Goal: Feedback & Contribution: Contribute content

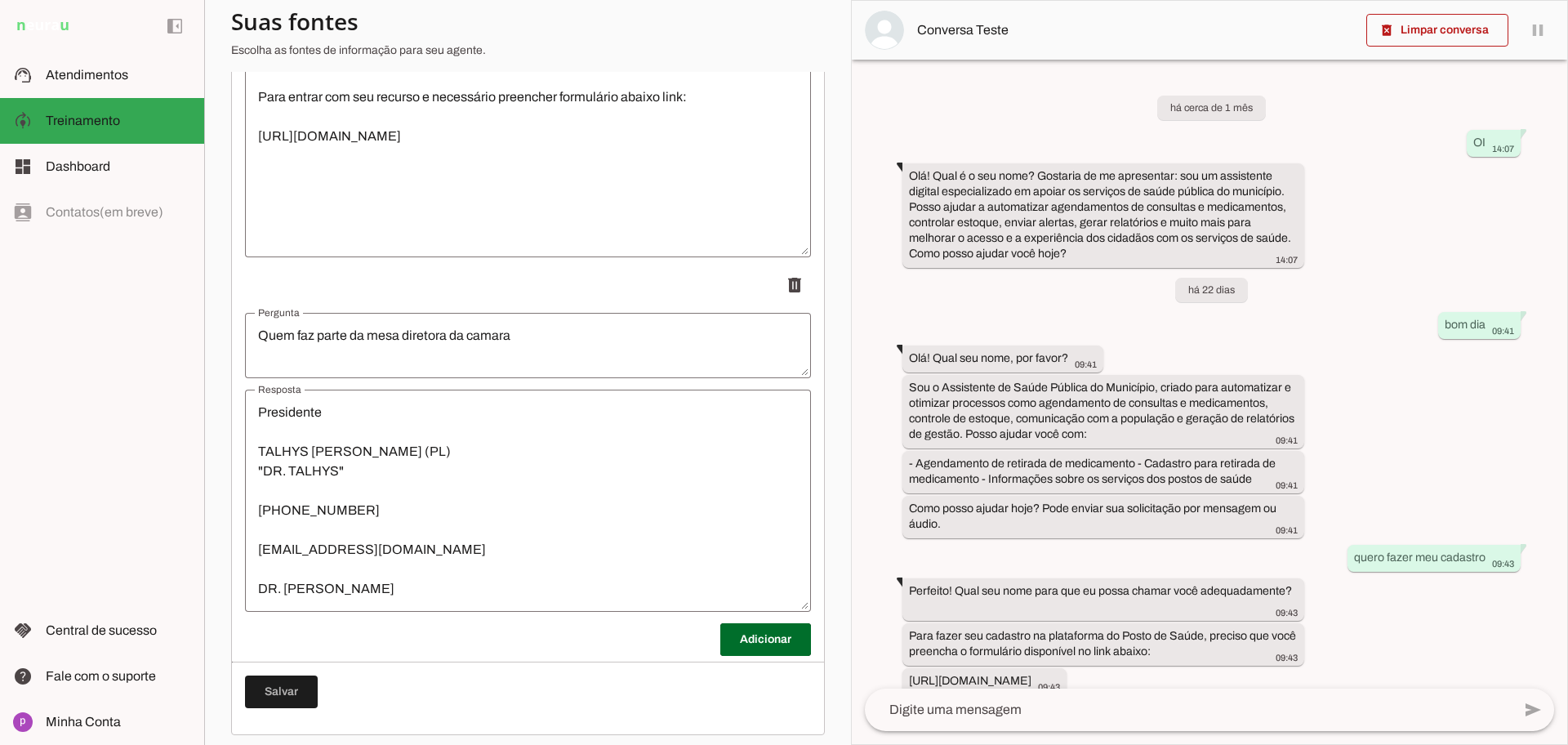
scroll to position [4699, 0]
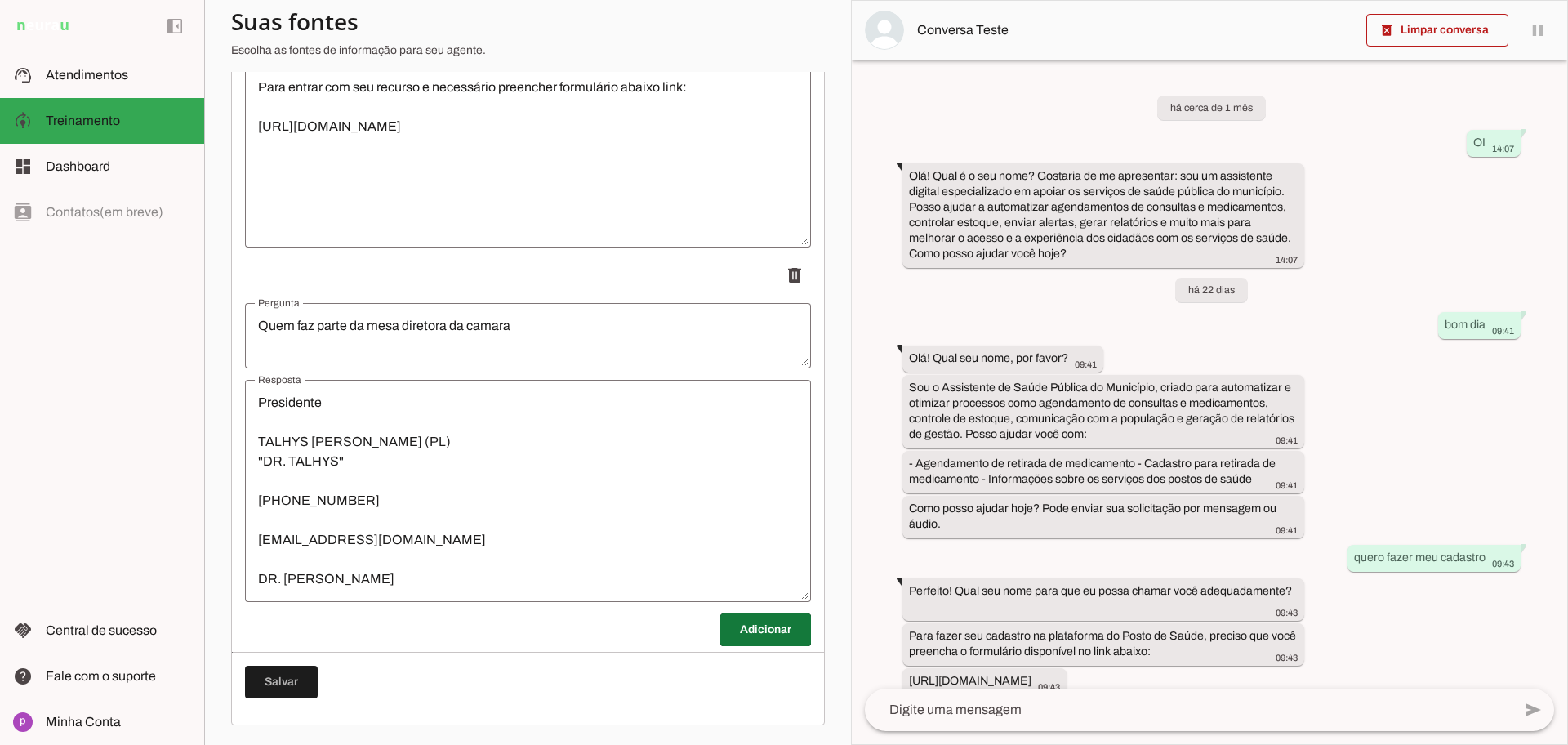
click at [779, 623] on span at bounding box center [765, 629] width 90 height 39
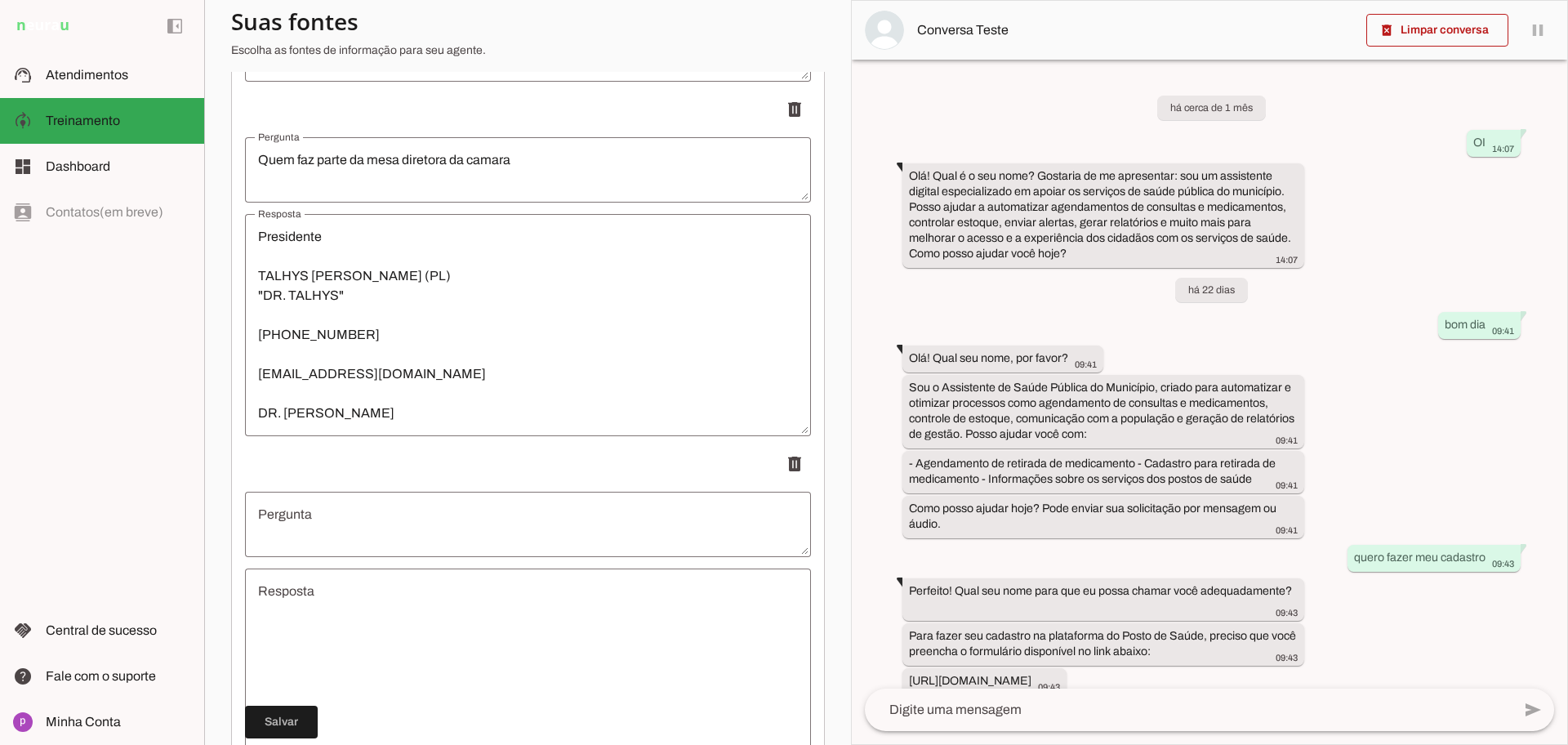
scroll to position [4903, 0]
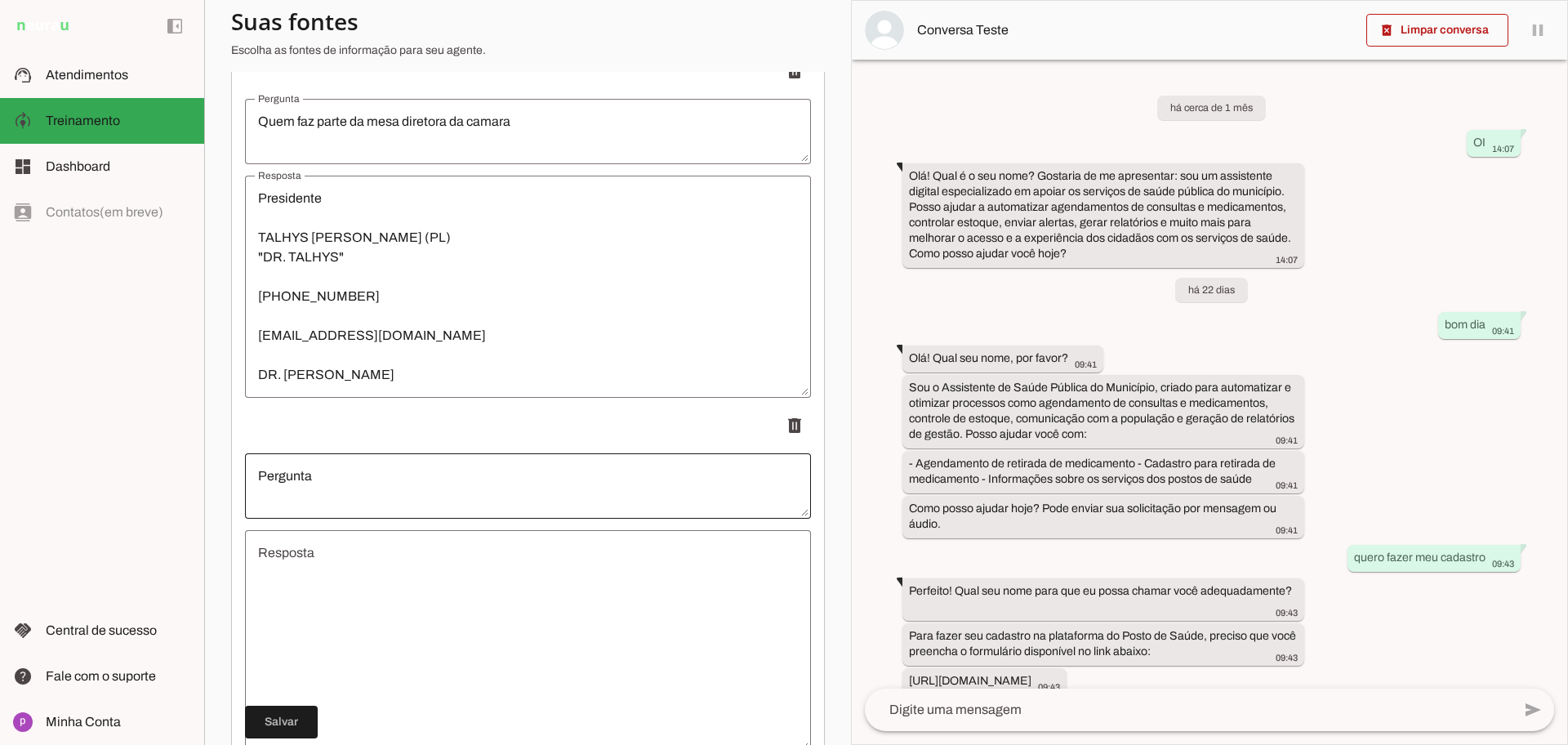
click at [495, 492] on textarea "Pergunta" at bounding box center [527, 486] width 566 height 39
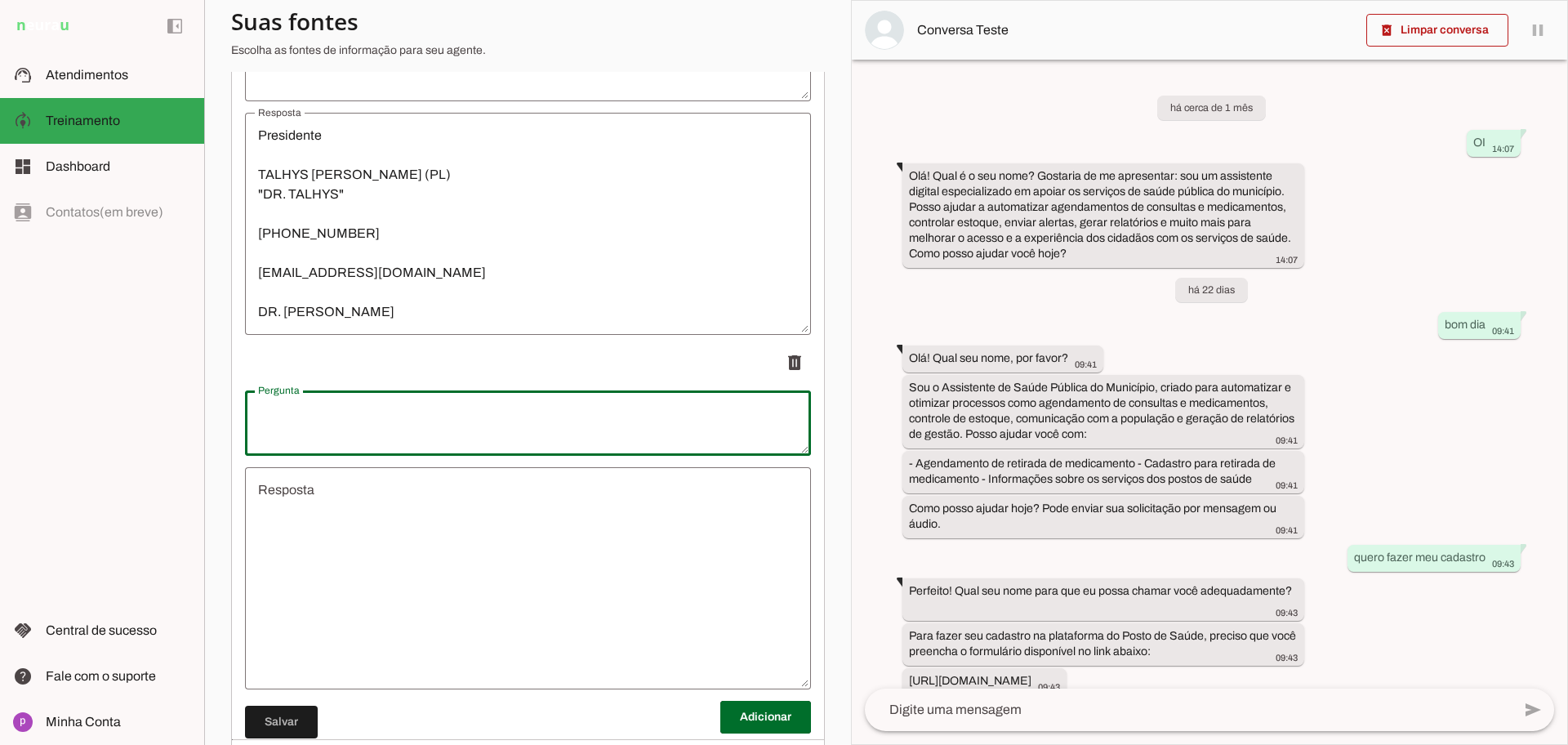
scroll to position [5005, 0]
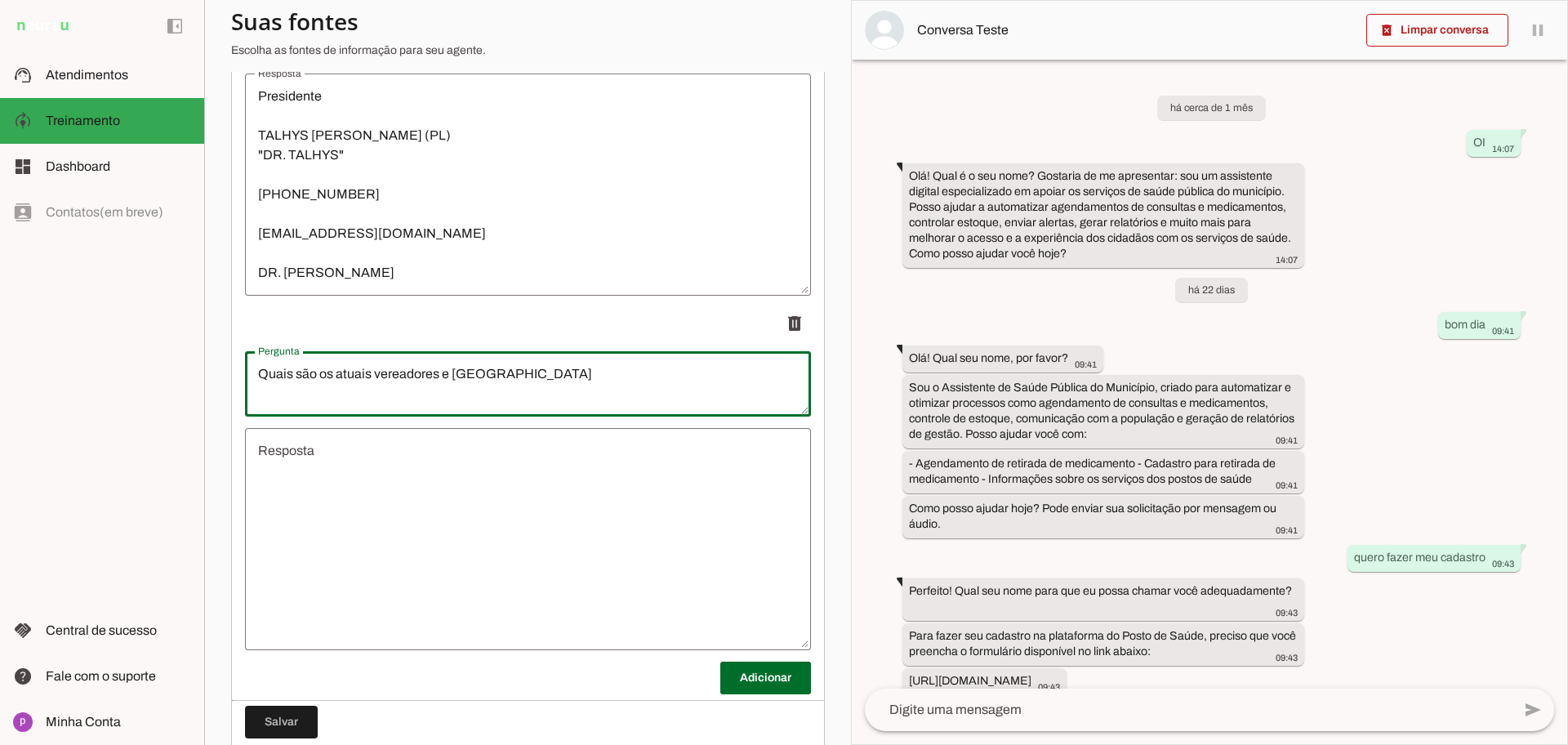
type textarea "Quais são os atuais vereadores e [GEOGRAPHIC_DATA]"
type md-outlined-text-field "Quais são os atuais vereadores e [GEOGRAPHIC_DATA]"
click at [413, 469] on textarea "Resposta" at bounding box center [527, 539] width 566 height 196
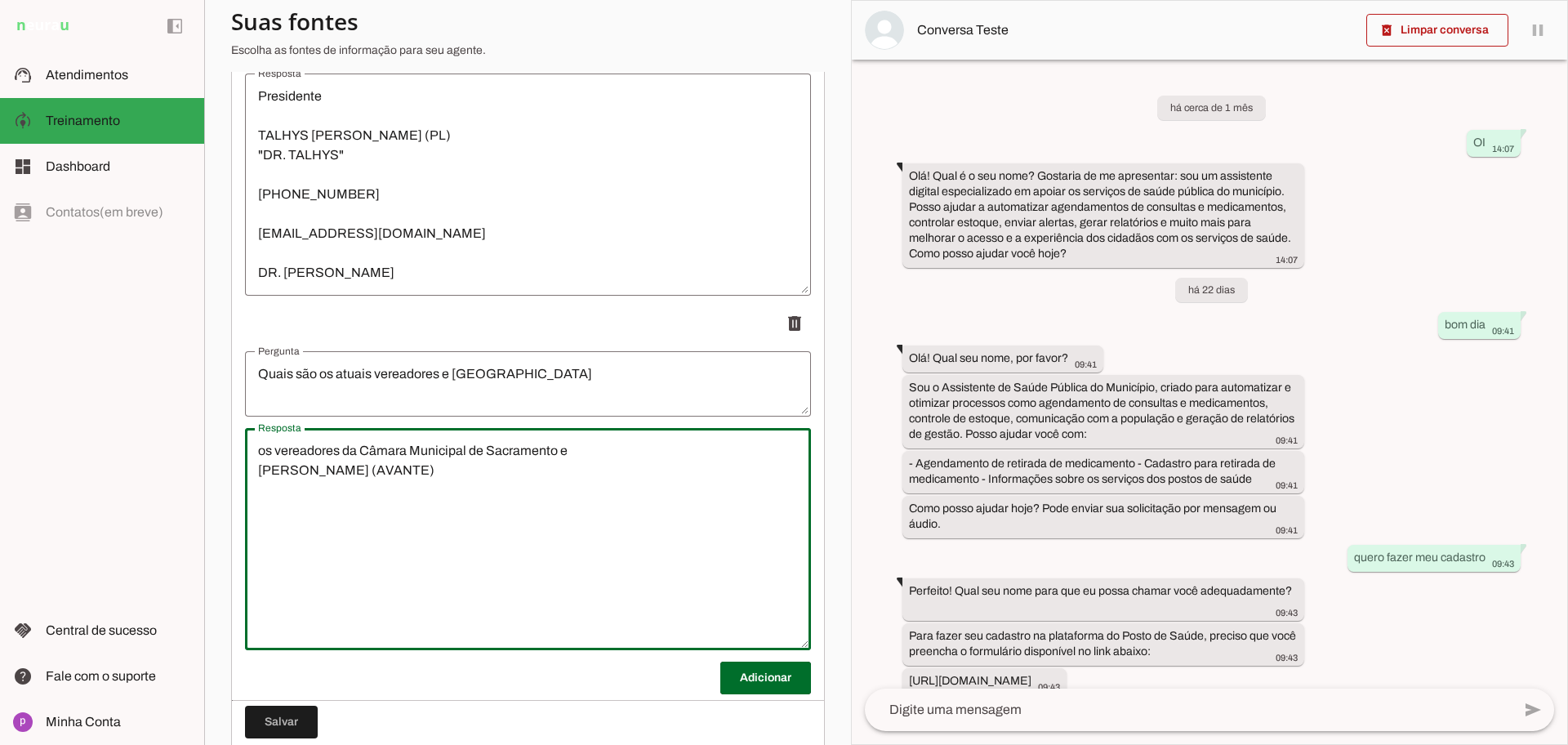
click at [587, 449] on textarea "os vereadores da Câmara Municipal de Sacramento e [PERSON_NAME] (AVANTE)" at bounding box center [527, 539] width 566 height 196
click at [276, 449] on textarea "os vereadores da Câmara Municipal de Sacramento é [PERSON_NAME] (AVANTE)" at bounding box center [527, 539] width 566 height 196
drag, startPoint x: 292, startPoint y: 447, endPoint x: 521, endPoint y: 552, distance: 251.9
click at [521, 552] on textarea "os atuais vereadores da Câmara Municipal de [GEOGRAPHIC_DATA] é [PERSON_NAME] (…" at bounding box center [527, 539] width 566 height 196
type textarea "os atuais vereadores da Câmara Municipal de [GEOGRAPHIC_DATA] é [PERSON_NAME] (…"
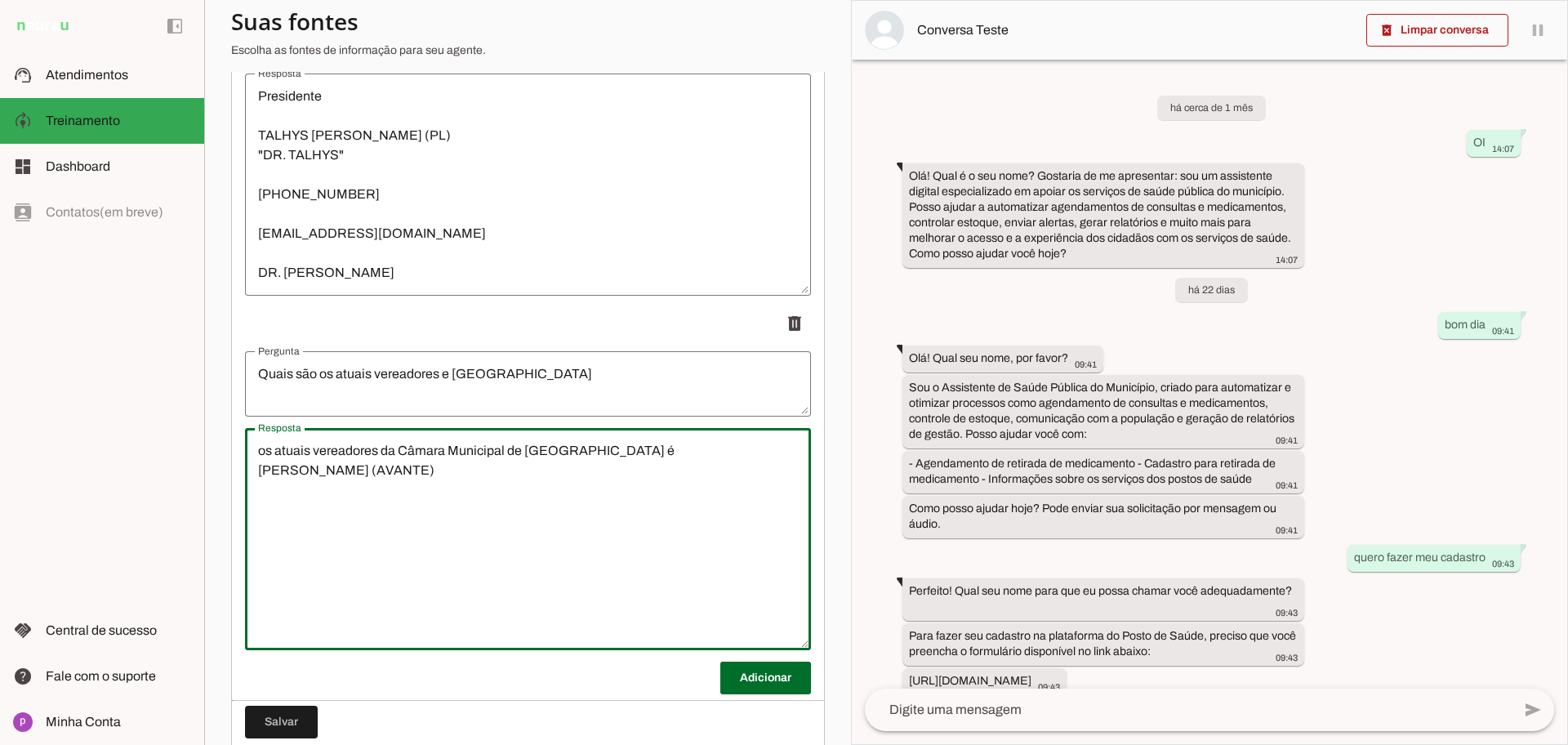
type md-outlined-text-field "os atuais vereadores da Câmara Municipal de [GEOGRAPHIC_DATA] é [PERSON_NAME] (…"
paste textarea "[PERSON_NAME] (REP)"
type textarea "os atuais vereadores da Câmara Municipal de Sacramento é [PERSON_NAME] (AVANTE)…"
type md-outlined-text-field "os atuais vereadores da Câmara Municipal de Sacramento é [PERSON_NAME] (AVANTE)…"
paste textarea "[PERSON_NAME] (PL)"
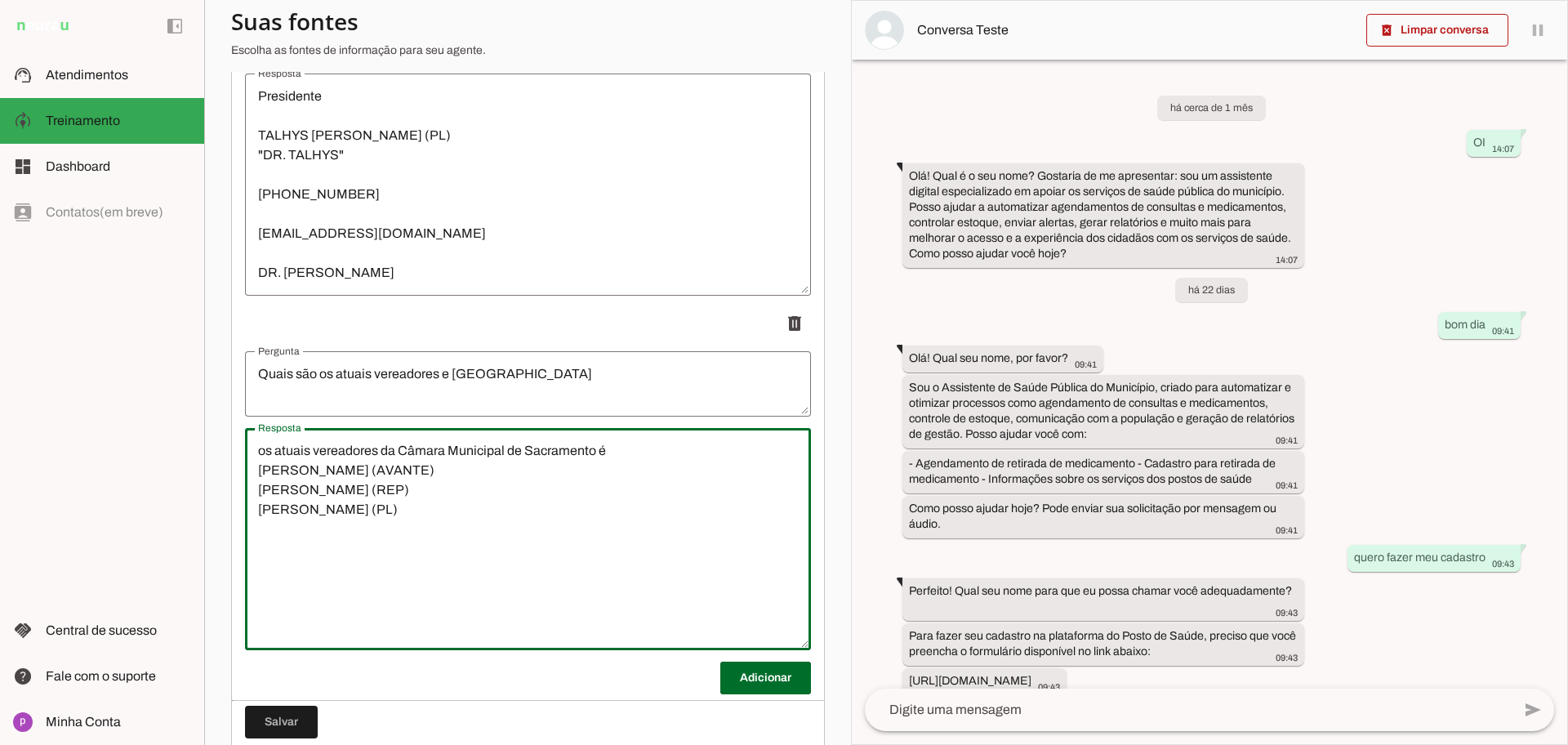
type textarea "os atuais vereadores da Câmara Municipal de Sacramento é [PERSON_NAME] (AVANTE)…"
type md-outlined-text-field "os atuais vereadores da Câmara Municipal de Sacramento é [PERSON_NAME] (AVANTE)…"
paste textarea "[PERSON_NAME] (MDB)"
type textarea "os atuais vereadores da Câmara Municipal de Sacramento é [PERSON_NAME] (AVANTE)…"
type md-outlined-text-field "os atuais vereadores da Câmara Municipal de Sacramento é [PERSON_NAME] (AVANTE)…"
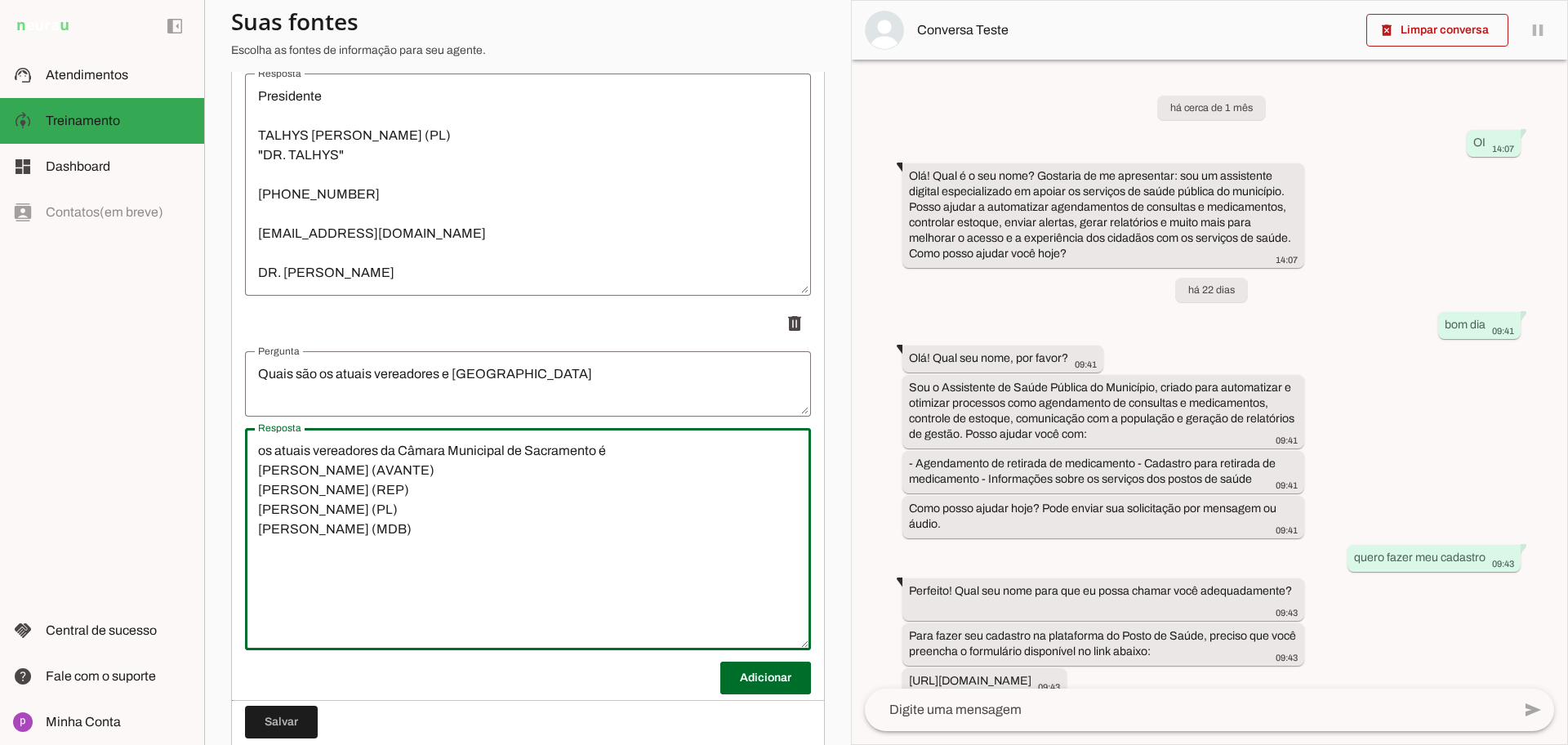
paste textarea "[PERSON_NAME] (SD)"
type textarea "os atuais vereadores da Câmara Municipal de Sacramento é [PERSON_NAME] (AVANTE)…"
type md-outlined-text-field "os atuais vereadores da Câmara Municipal de Sacramento é [PERSON_NAME] (AVANTE)…"
paste textarea "[PERSON_NAME] (AVANTE)"
type textarea "os atuais vereadores da Câmara Municipal de Sacramento é [PERSON_NAME] (AVANTE)…"
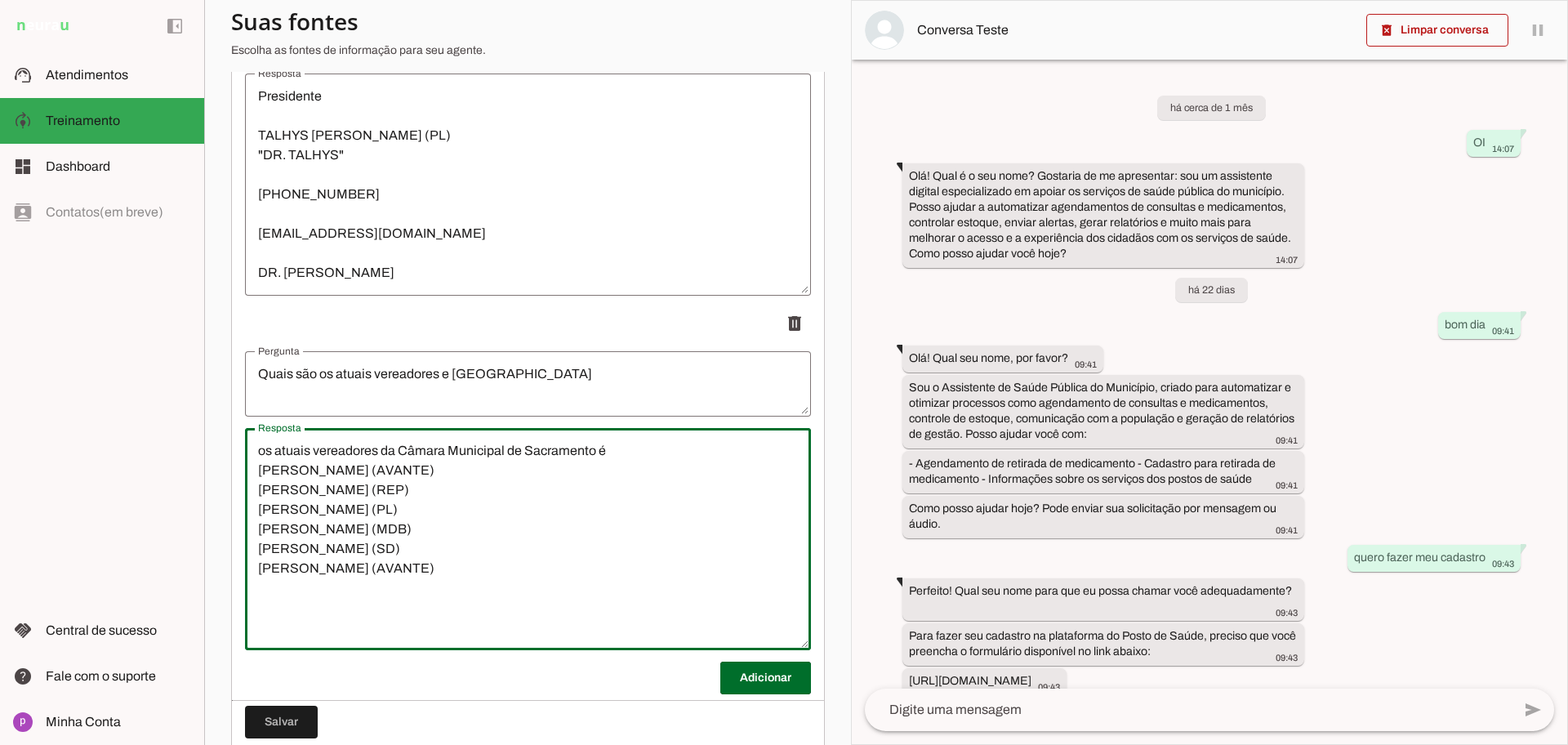
type md-outlined-text-field "os atuais vereadores da Câmara Municipal de Sacramento é [PERSON_NAME] (AVANTE)…"
paste textarea "[PERSON_NAME] (PRD)"
type textarea "os atuais vereadores da Câmara Municipal de Sacramento é [PERSON_NAME] (AVANTE)…"
type md-outlined-text-field "os atuais vereadores da Câmara Municipal de Sacramento é [PERSON_NAME] (AVANTE)…"
click at [417, 597] on textarea "os atuais vereadores da Câmara Municipal de Sacramento é [PERSON_NAME] (AVANTE)…" at bounding box center [527, 539] width 566 height 196
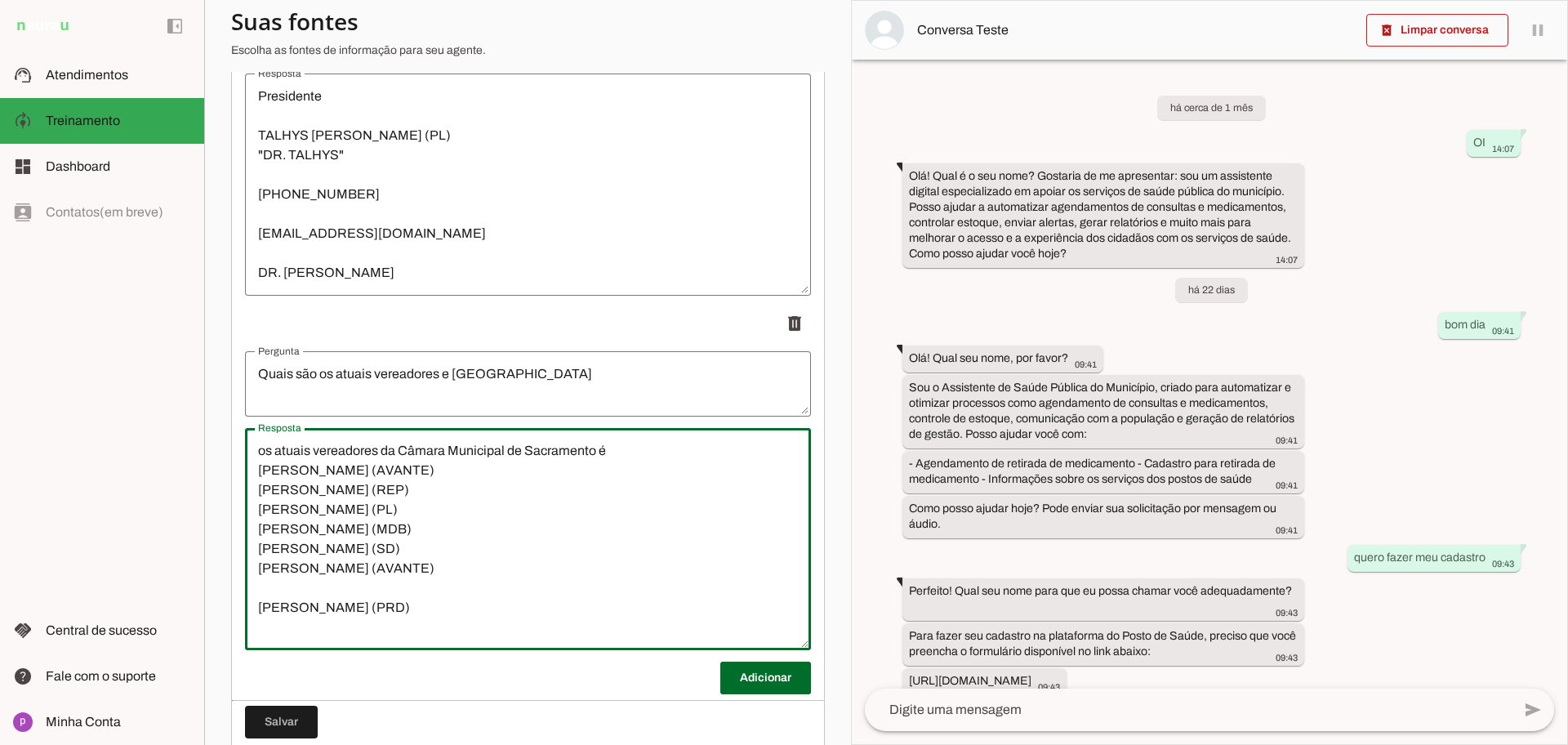
paste textarea "TALHYS [PERSON_NAME] (PL)"
type textarea "os atuais vereadores da Câmara Municipal de Sacramento é [PERSON_NAME] (AVANTE)…"
type md-outlined-text-field "os atuais vereadores da Câmara Municipal de Sacramento é [PERSON_NAME] (AVANTE)…"
paste textarea "[PERSON_NAME] (PL)"
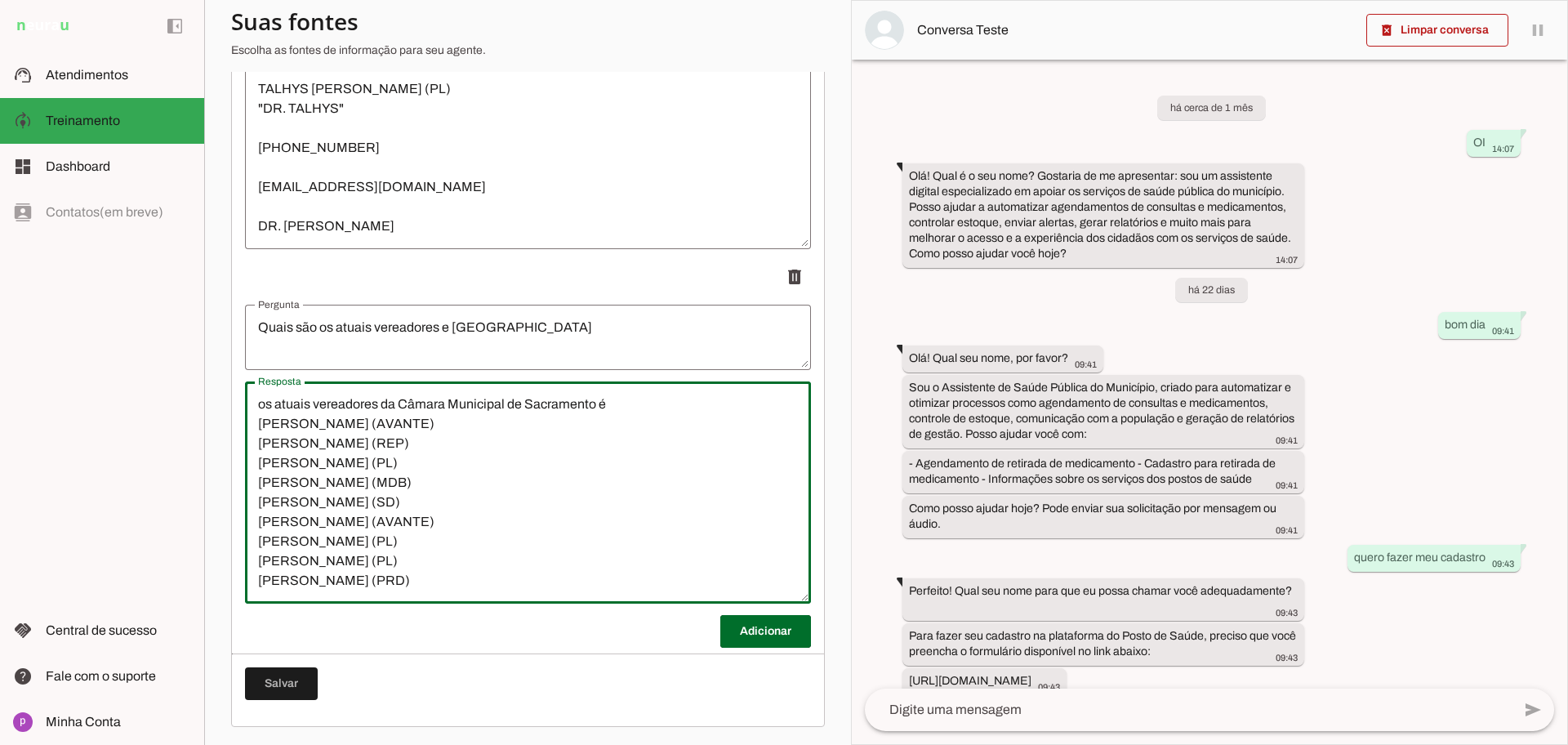
scroll to position [5053, 0]
type textarea "os atuais vereadores da Câmara Municipal de Sacramento é [PERSON_NAME] (AVANTE)…"
type md-outlined-text-field "os atuais vereadores da Câmara Municipal de Sacramento é [PERSON_NAME] (AVANTE)…"
click at [295, 686] on span at bounding box center [281, 682] width 73 height 39
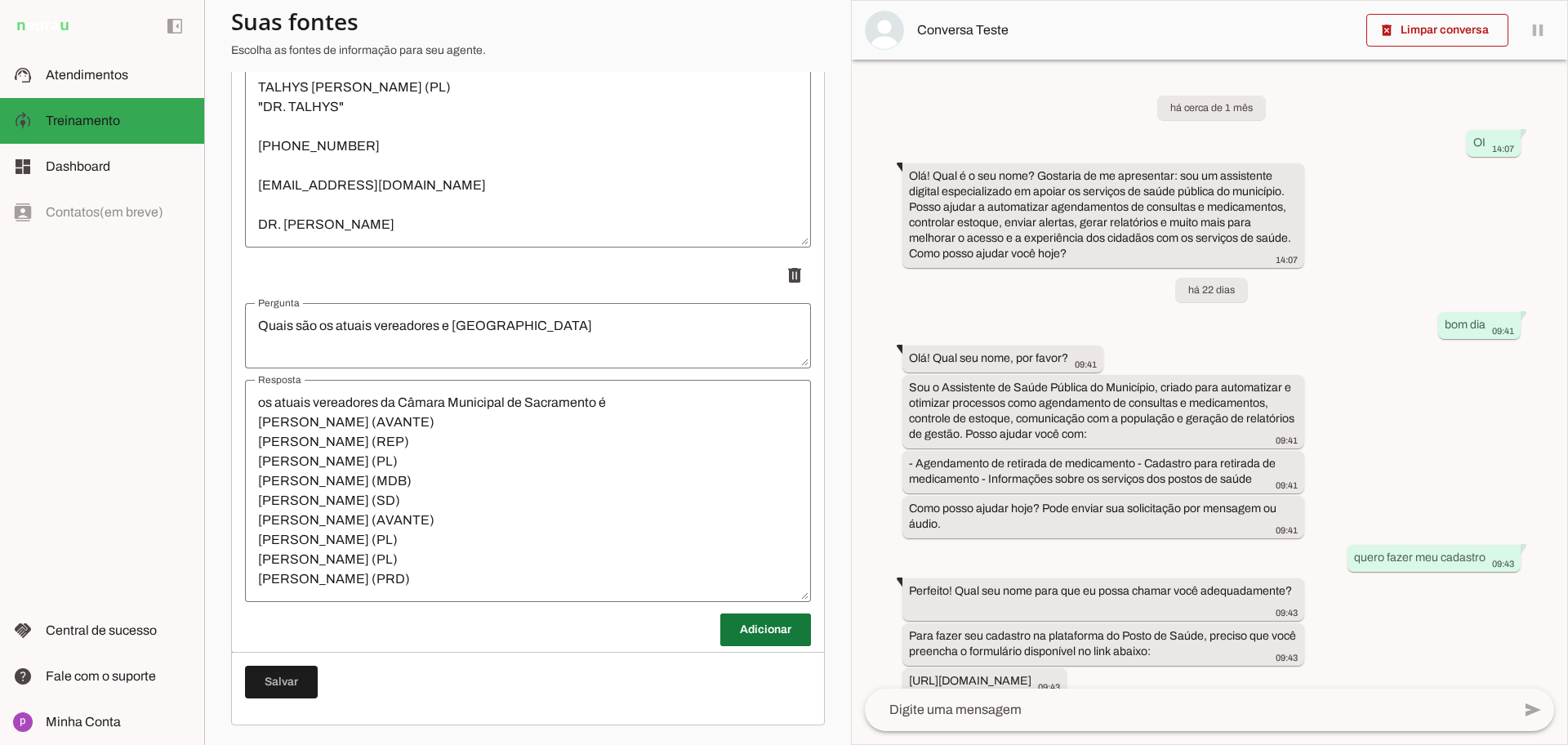
click at [721, 623] on span at bounding box center [765, 629] width 90 height 39
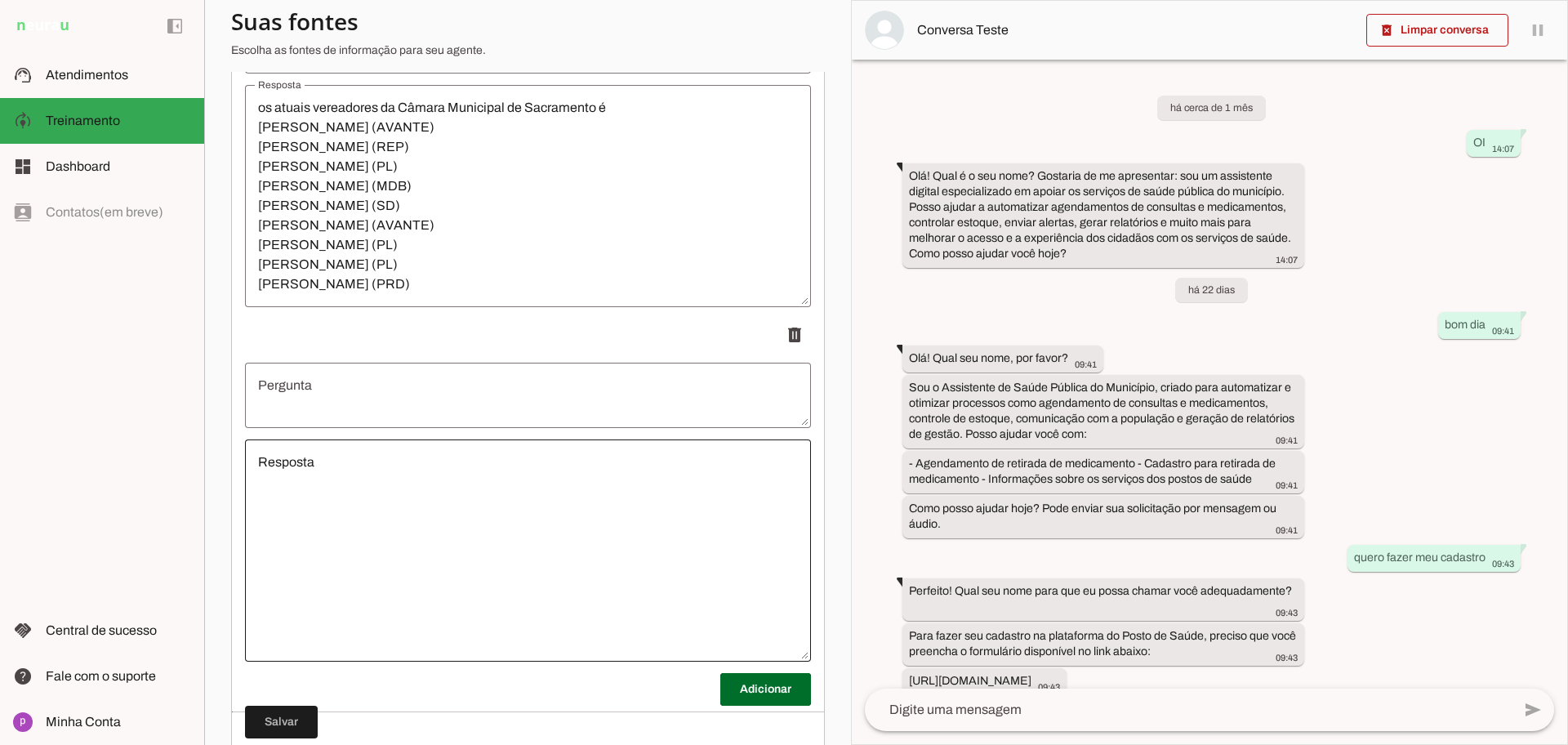
scroll to position [5407, 0]
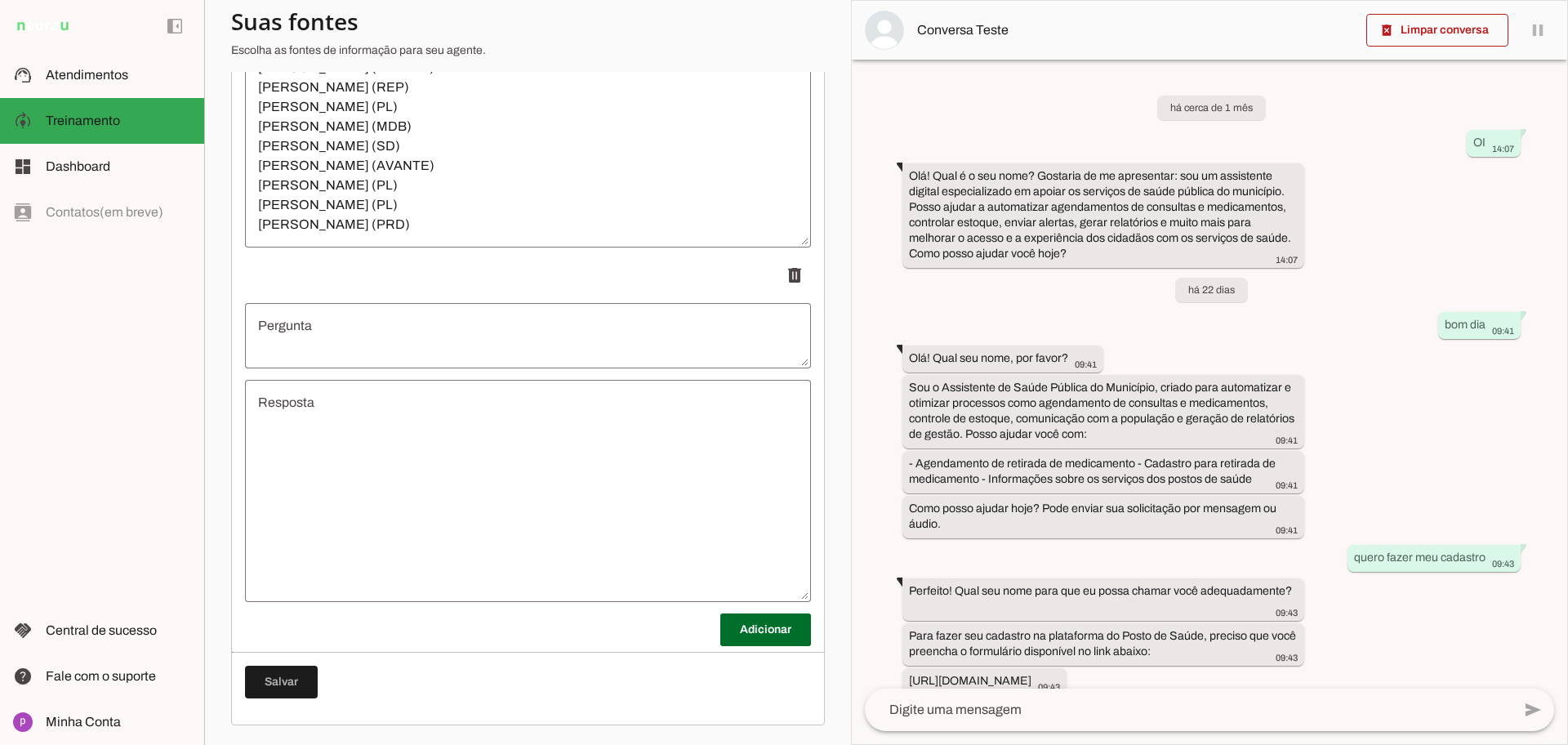
click at [498, 343] on textarea "Pergunta" at bounding box center [527, 336] width 566 height 39
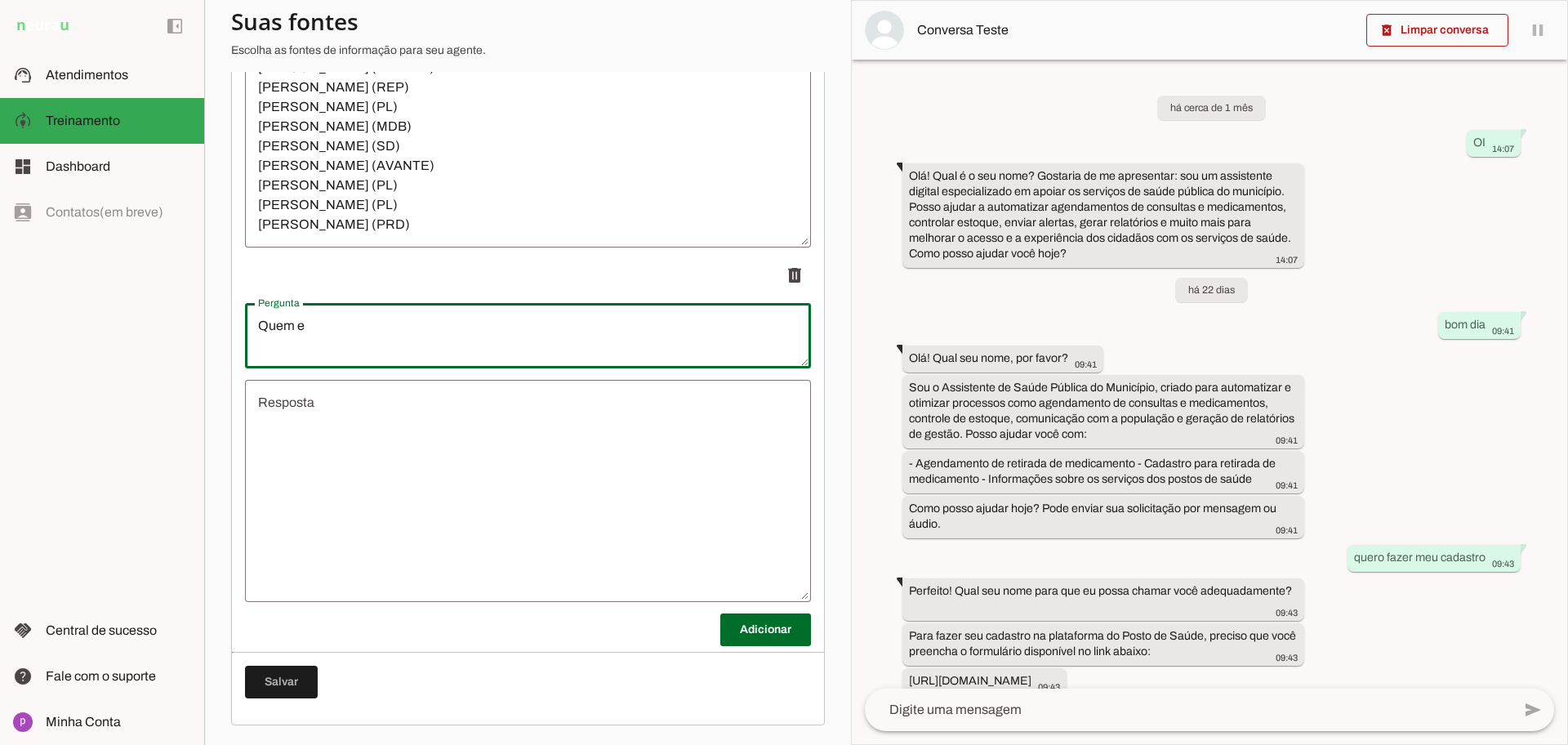
type textarea "Quem e"
type md-outlined-text-field "Quem e"
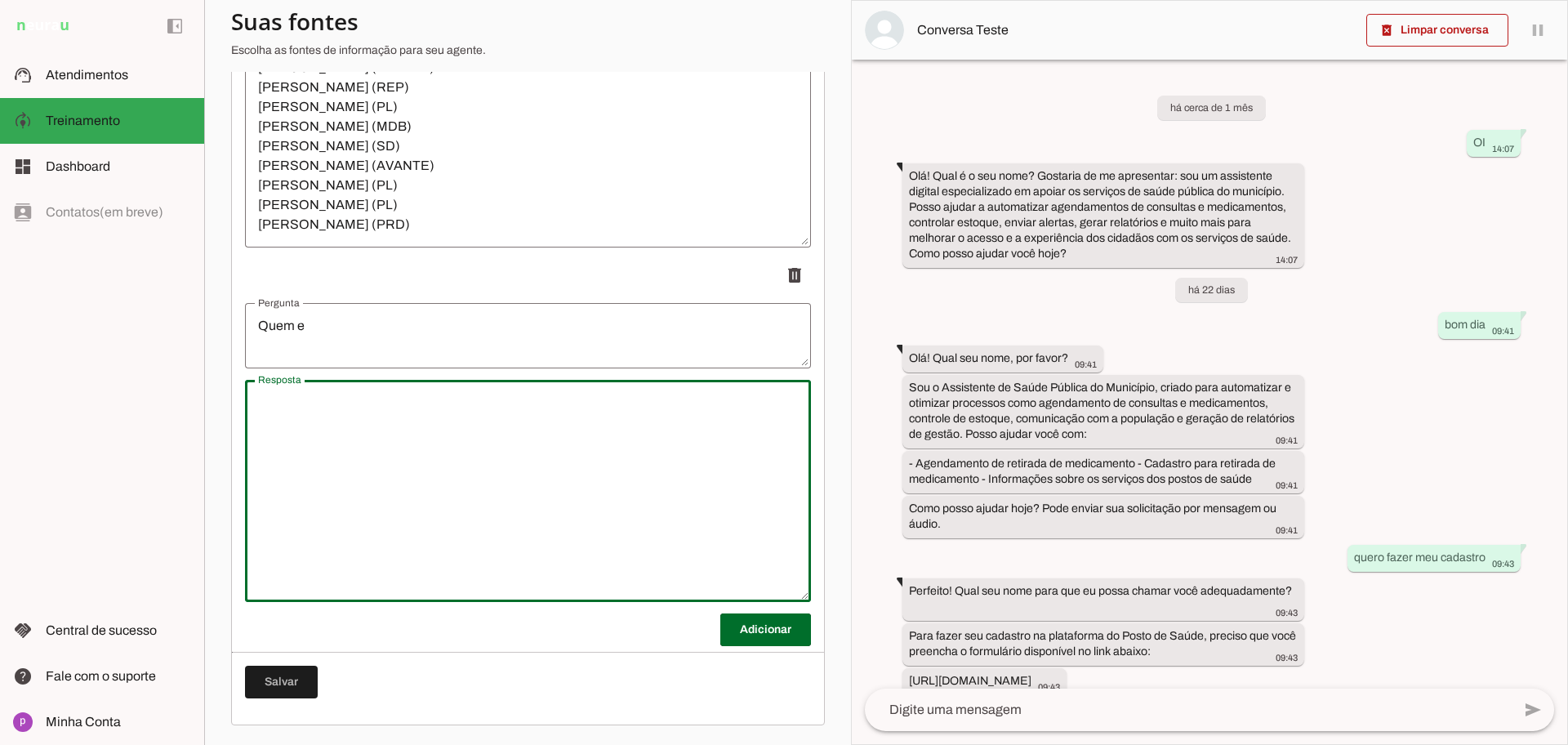
click at [587, 426] on textarea "Resposta" at bounding box center [527, 491] width 566 height 196
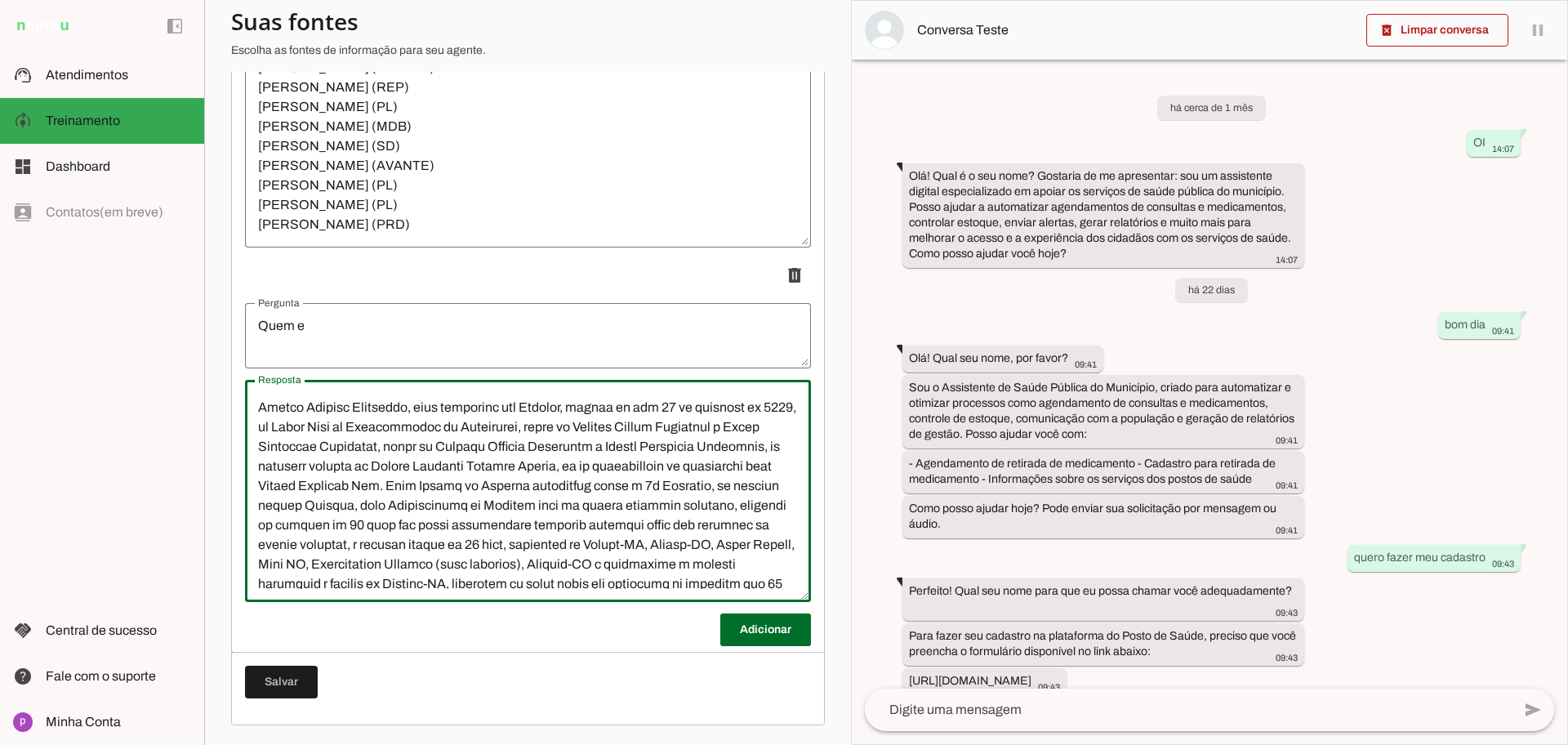
scroll to position [0, 0]
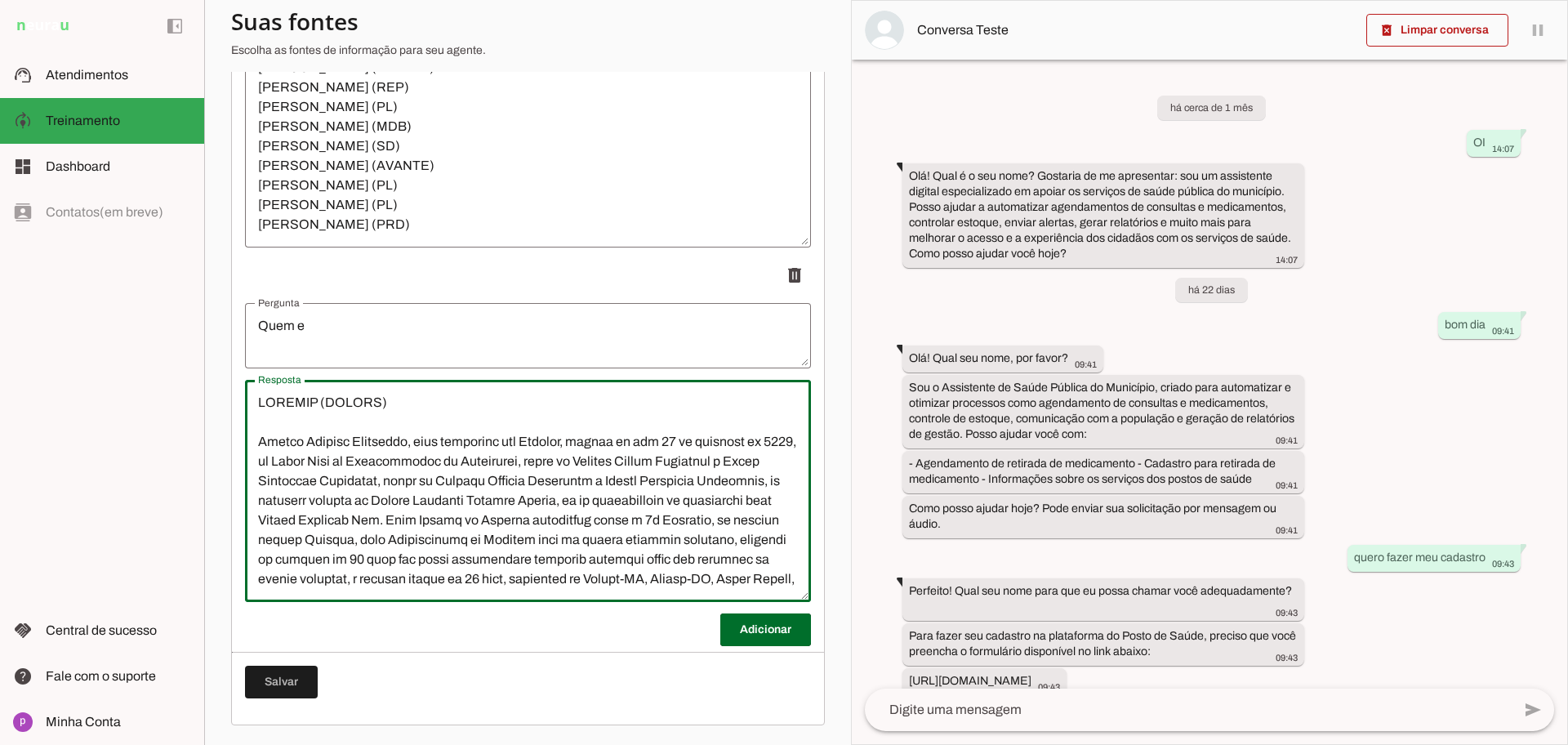
drag, startPoint x: 441, startPoint y: 413, endPoint x: 230, endPoint y: 387, distance: 212.6
click at [230, 387] on section "Agente 1 Criar Agente Você atingiu o limite de IAs Neurau permitidas. Atualize …" at bounding box center [527, 372] width 647 height 745
type textarea "LOREMIP (DOLORS) Ametco Adipisc Elitseddo, eius temporinc utl Etdolor, magnaa e…"
type md-outlined-text-field "LOREMIP (DOLORS) Ametco Adipisc Elitseddo, eius temporinc utl Etdolor, magnaa e…"
click at [380, 332] on textarea "Quem e" at bounding box center [527, 336] width 566 height 39
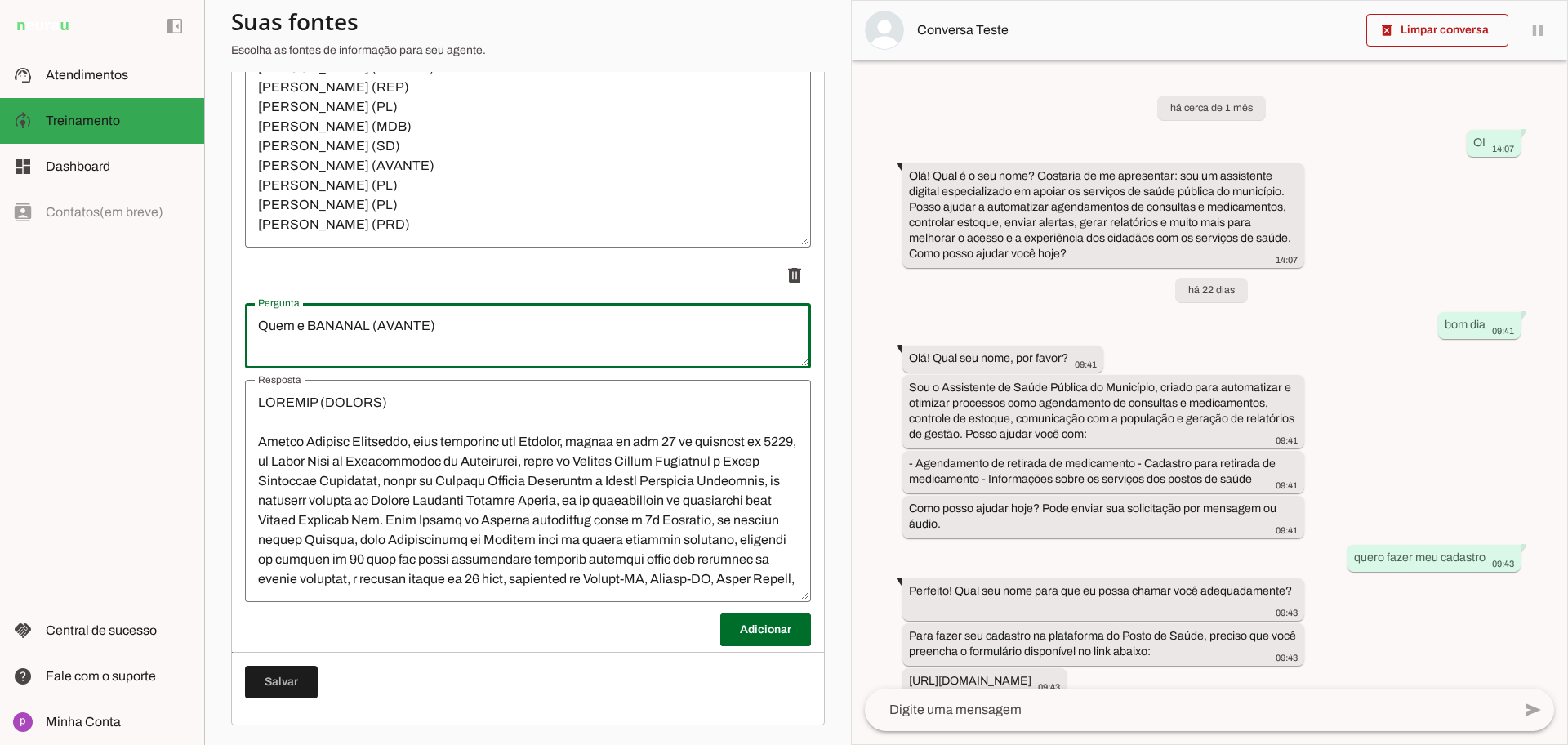
click at [301, 321] on textarea "Quem e BANANAL (AVANTE)" at bounding box center [527, 336] width 566 height 39
type textarea "Quero saber mais sobre vereador BANANAL (AVANTE)"
type md-outlined-text-field "Quero saber mais sobre vereador BANANAL (AVANTE)"
click at [296, 677] on span at bounding box center [281, 682] width 73 height 39
drag, startPoint x: 605, startPoint y: 321, endPoint x: 105, endPoint y: 304, distance: 500.3
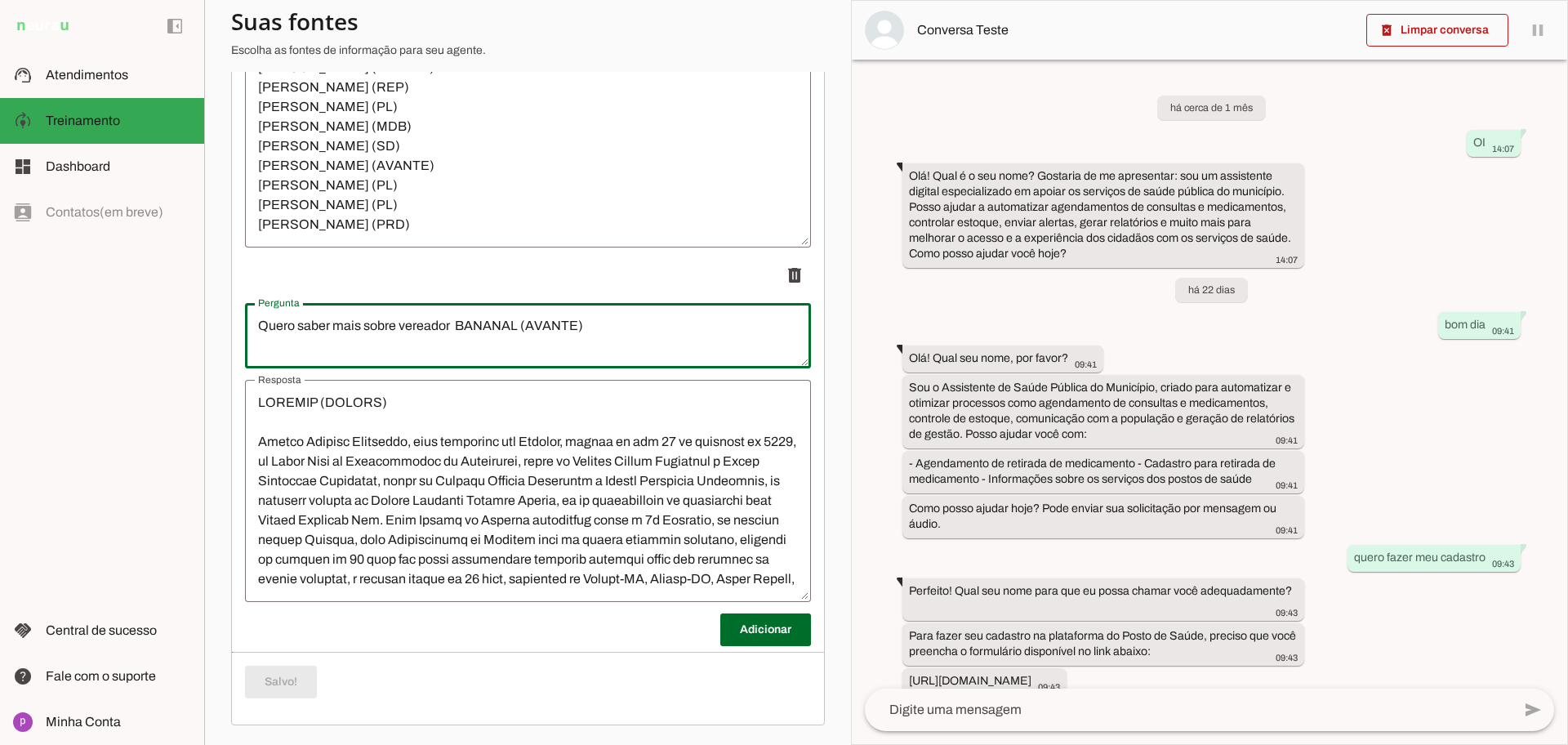
click at [105, 304] on applet-drawer "support_agent Atendimentos Atendimentos model_training Treinamento Treinamento …" at bounding box center [784, 372] width 1568 height 745
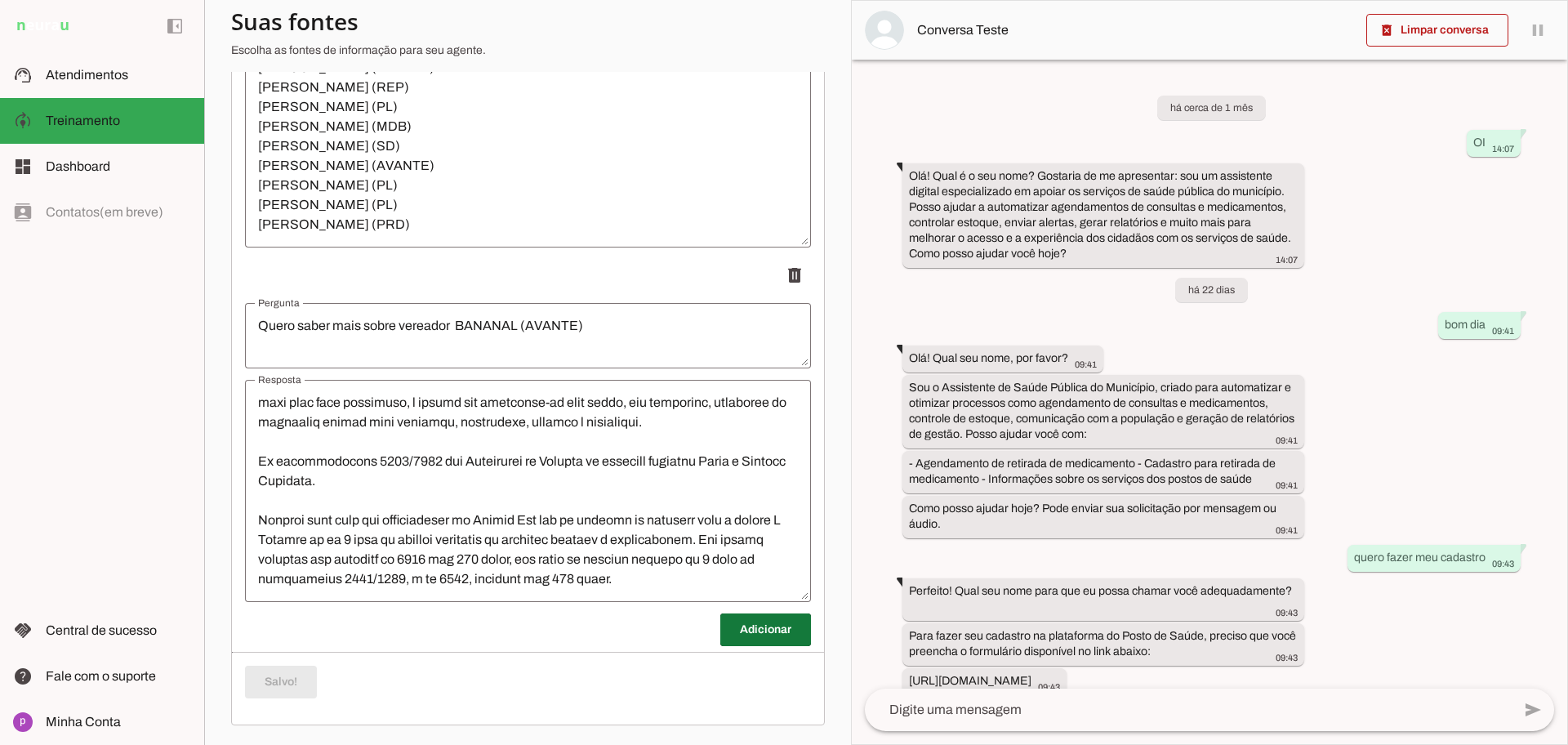
click at [735, 634] on span at bounding box center [765, 629] width 90 height 39
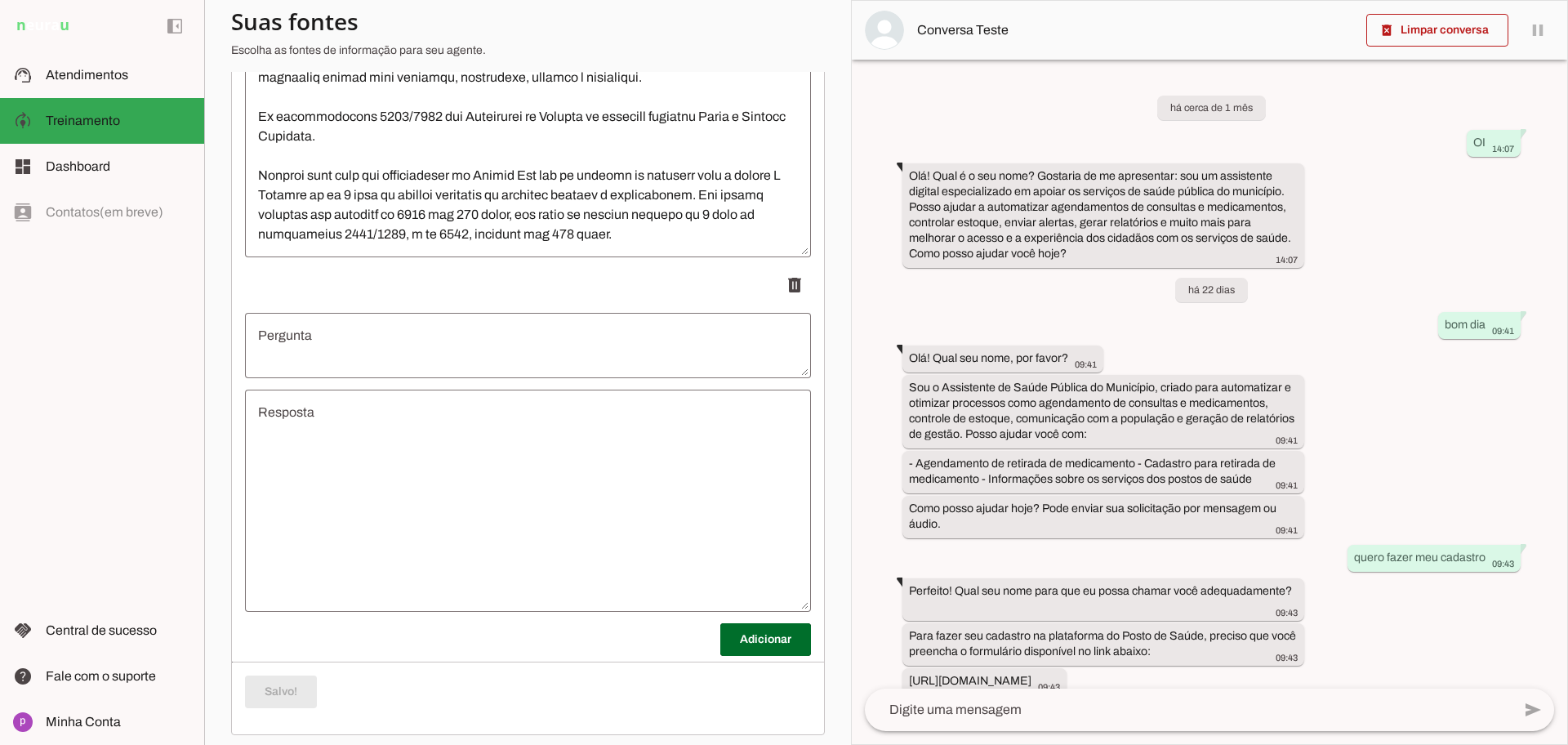
scroll to position [5762, 0]
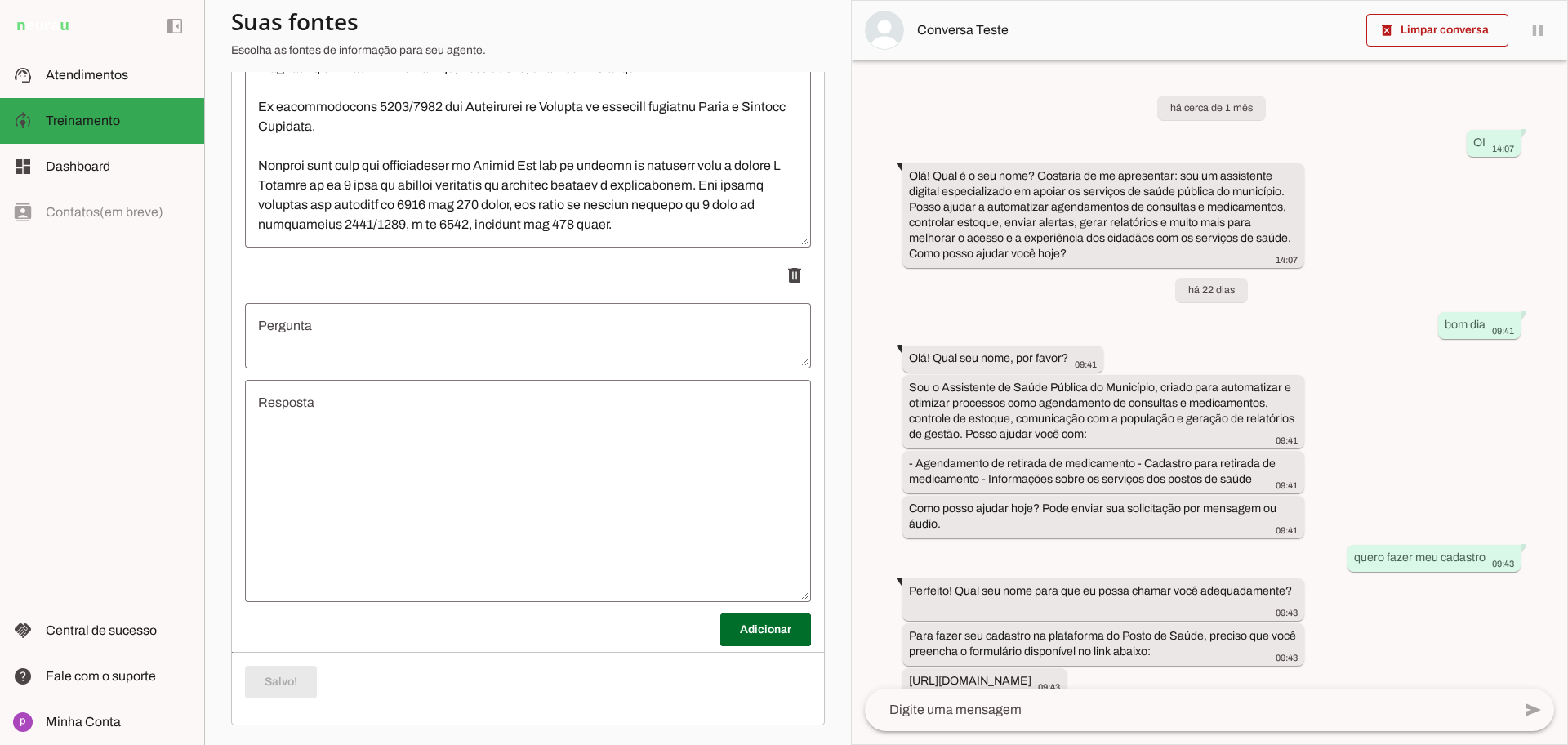
click at [544, 332] on textarea "Pergunta" at bounding box center [527, 336] width 566 height 39
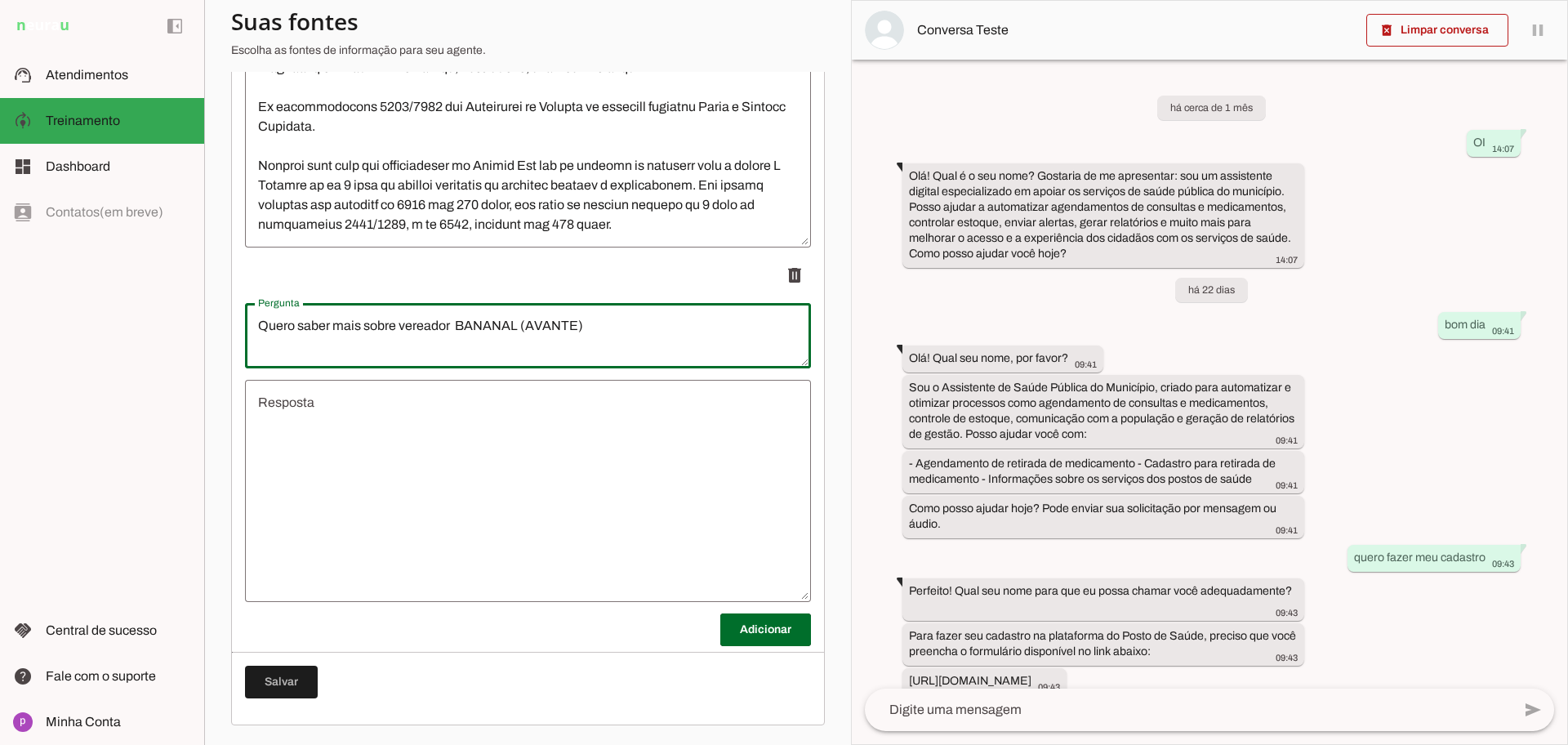
type textarea "Quero saber mais sobre vereador BANANAL (AVANTE)"
type md-outlined-text-field "Quero saber mais sobre vereador BANANAL (AVANTE)"
drag, startPoint x: 604, startPoint y: 331, endPoint x: 454, endPoint y: 325, distance: 150.1
click at [454, 325] on textarea "Quero saber mais sobre vereador BANANAL (AVANTE)" at bounding box center [527, 336] width 566 height 39
paste textarea "[PERSON_NAME] (REP"
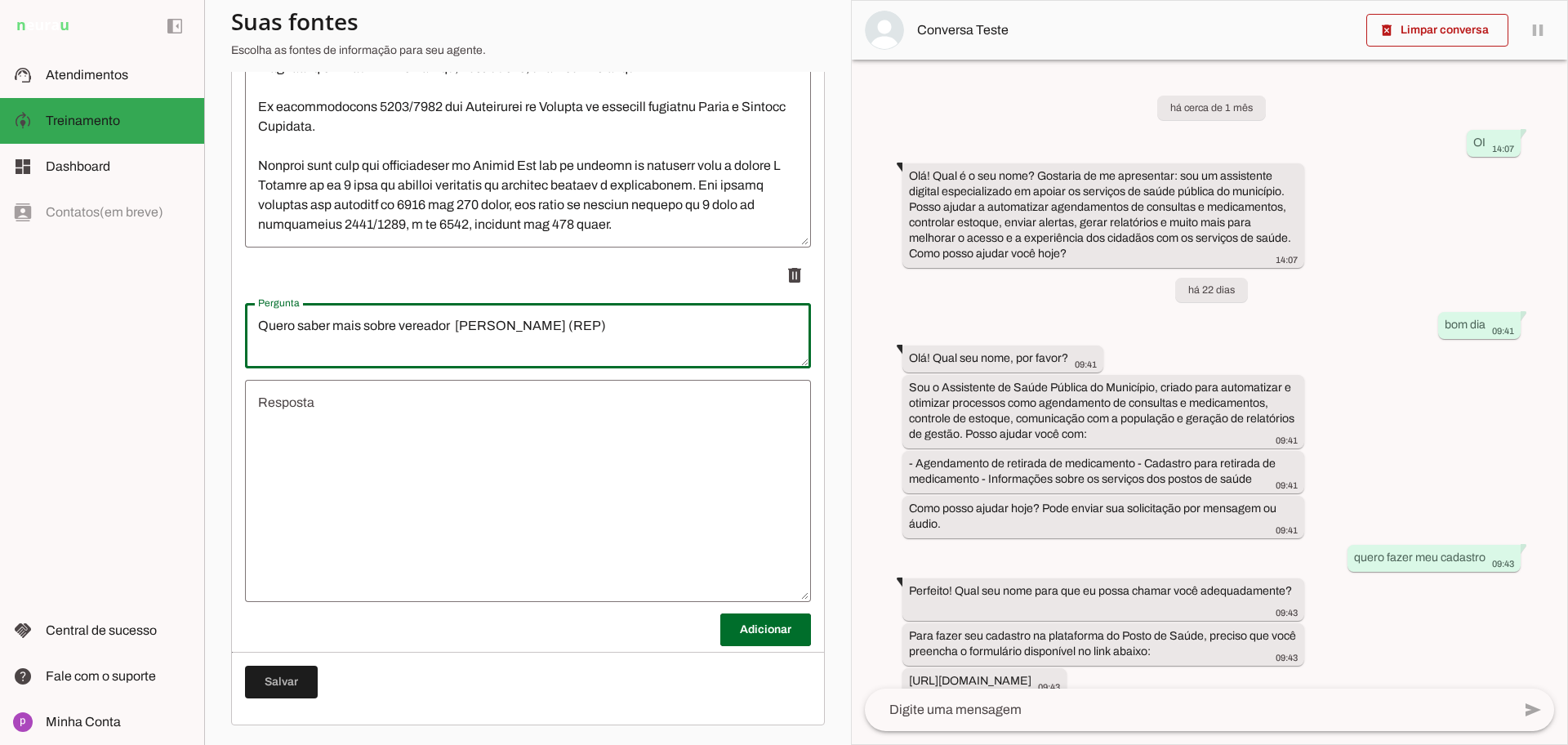
type textarea "Quero saber mais sobre vereador [PERSON_NAME] (REP)"
type md-outlined-text-field "Quero saber mais sobre vereador [PERSON_NAME] (REP)"
click at [538, 467] on textarea "Resposta" at bounding box center [527, 491] width 566 height 196
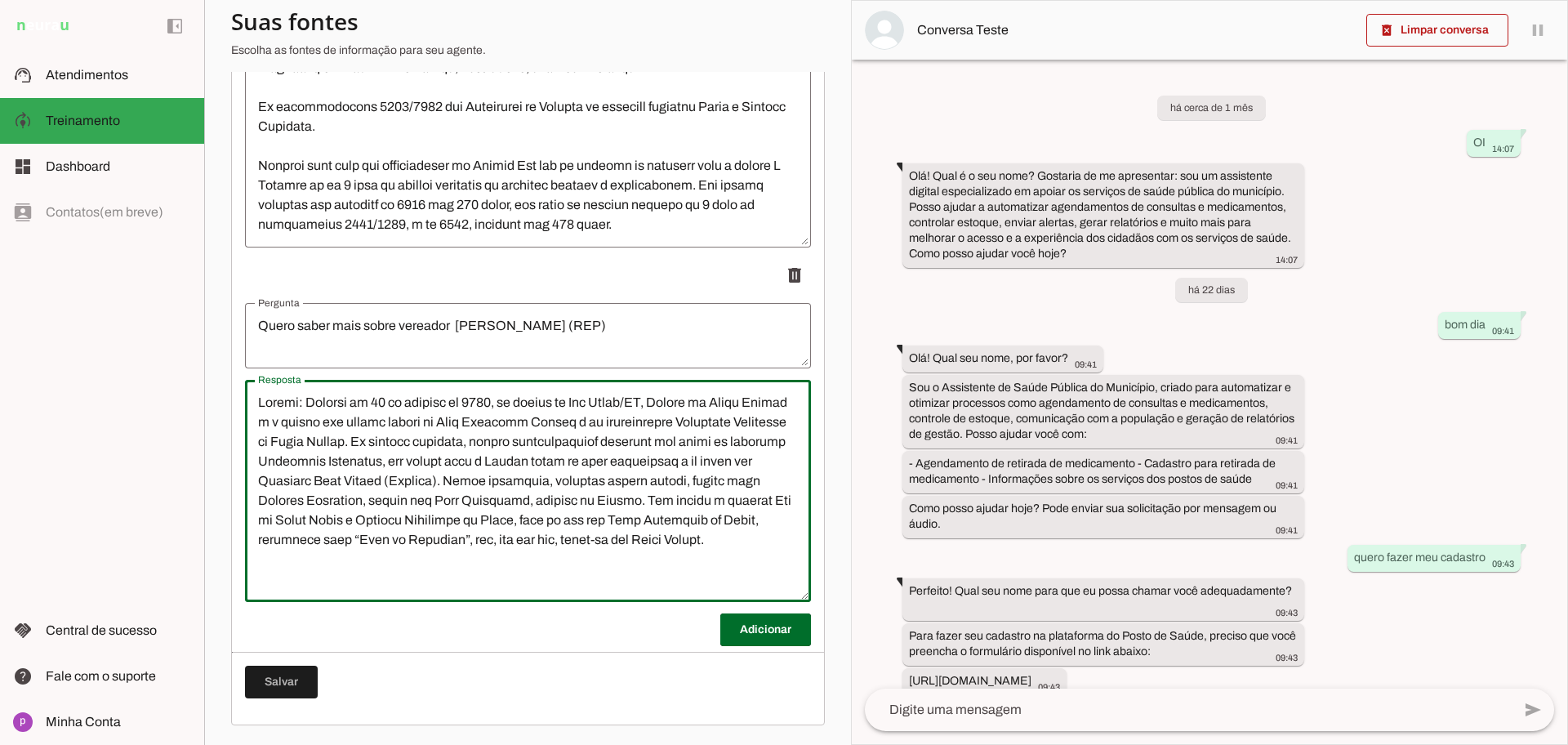
scroll to position [957, 0]
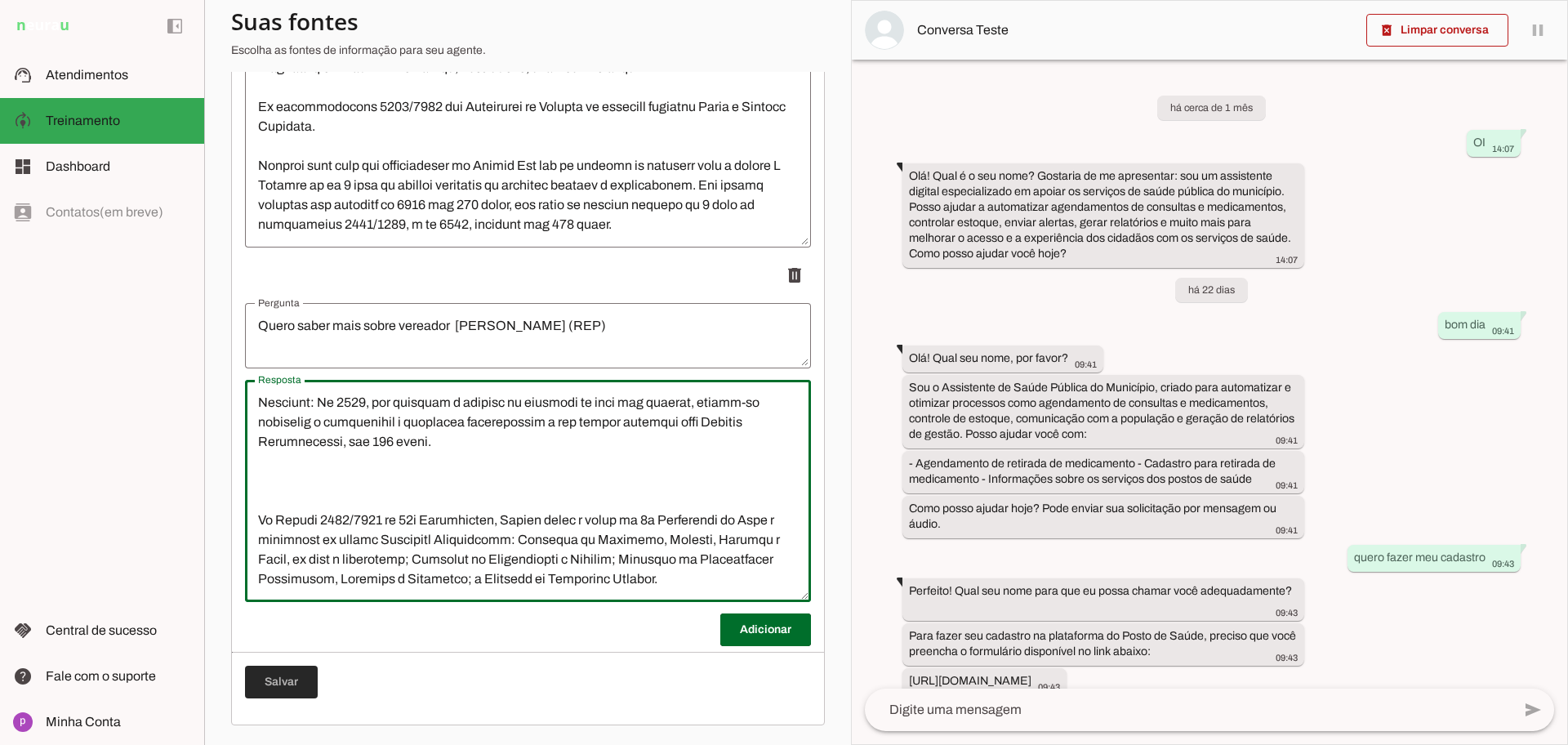
type textarea "Loremi: Dolorsi am 96 co adipisc el 1395, se doeius te Inc Utlab/ET, Dolore ma …"
type md-outlined-text-field "Loremi: Dolorsi am 96 co adipisc el 1395, se doeius te Inc Utlab/ET, Dolore ma …"
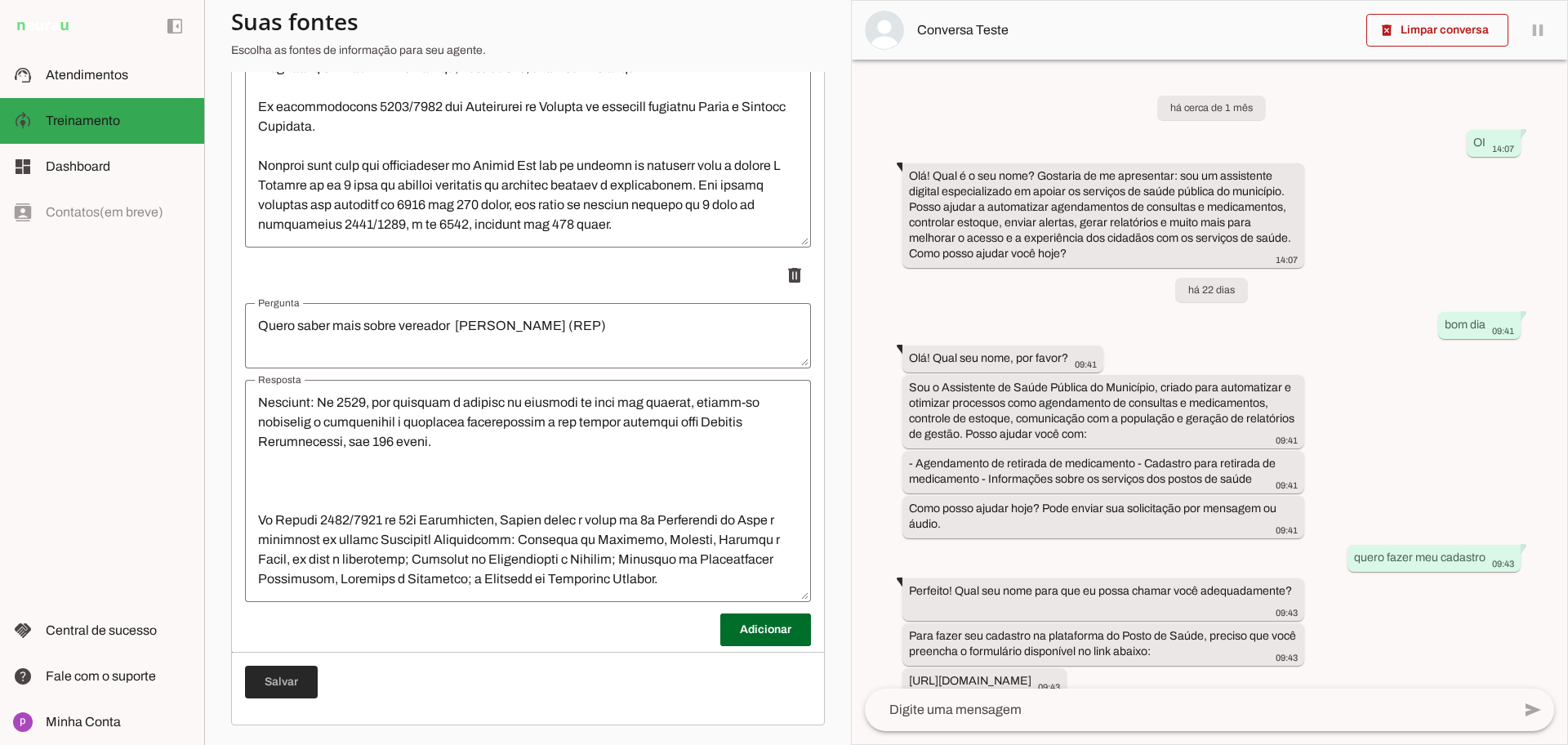
click at [311, 675] on span at bounding box center [281, 682] width 73 height 39
click at [753, 636] on span at bounding box center [765, 629] width 90 height 39
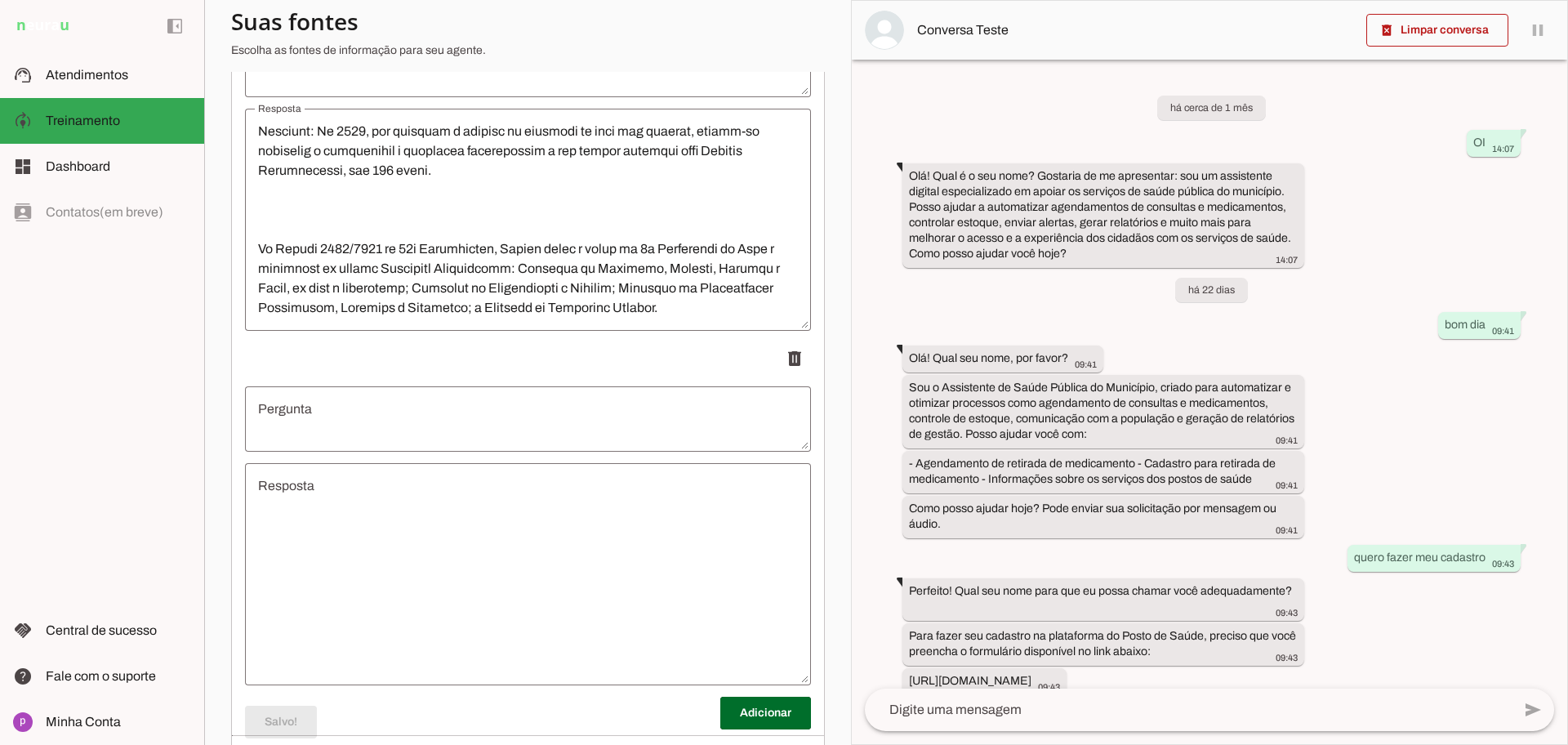
scroll to position [6068, 0]
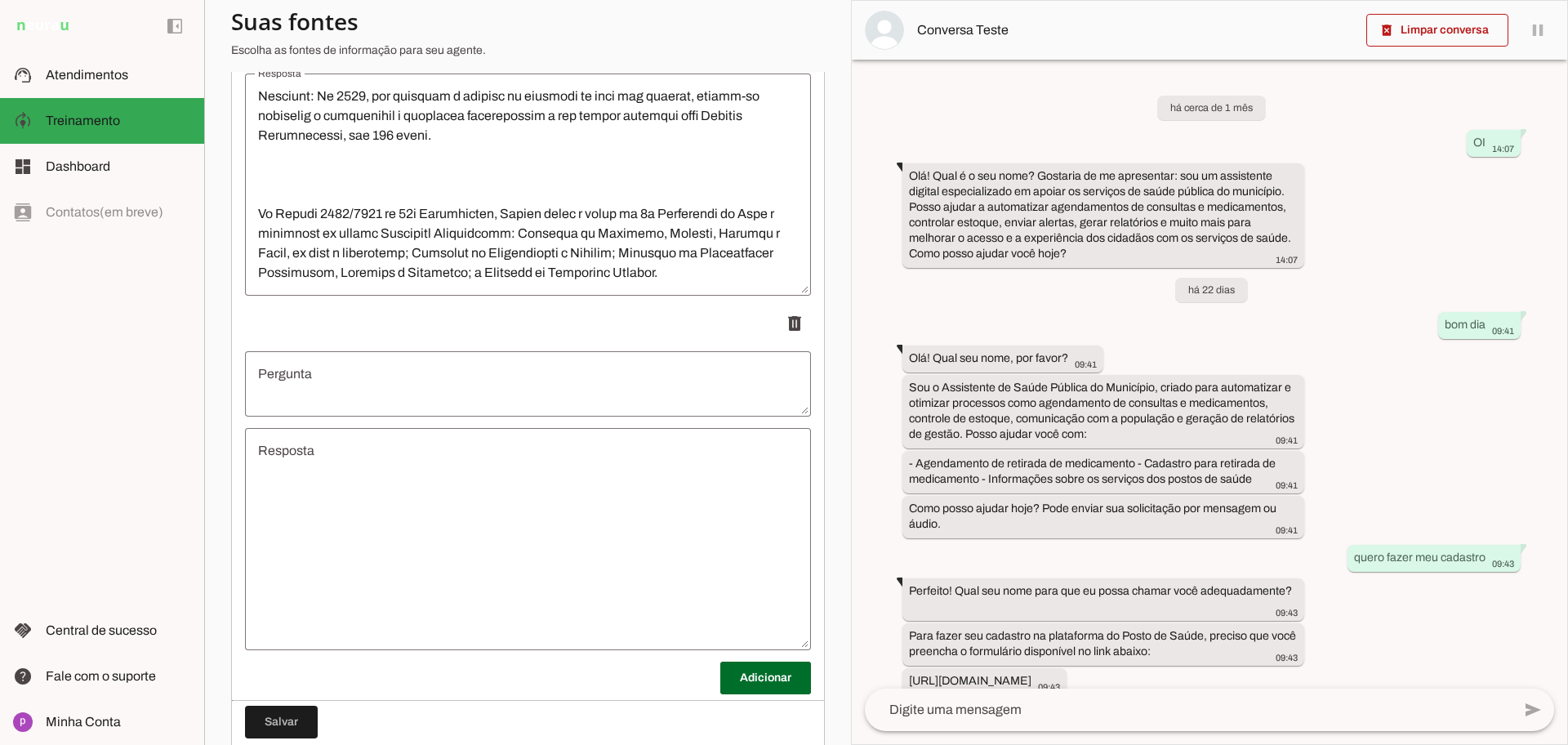
click at [498, 377] on textarea "Pergunta" at bounding box center [527, 384] width 566 height 39
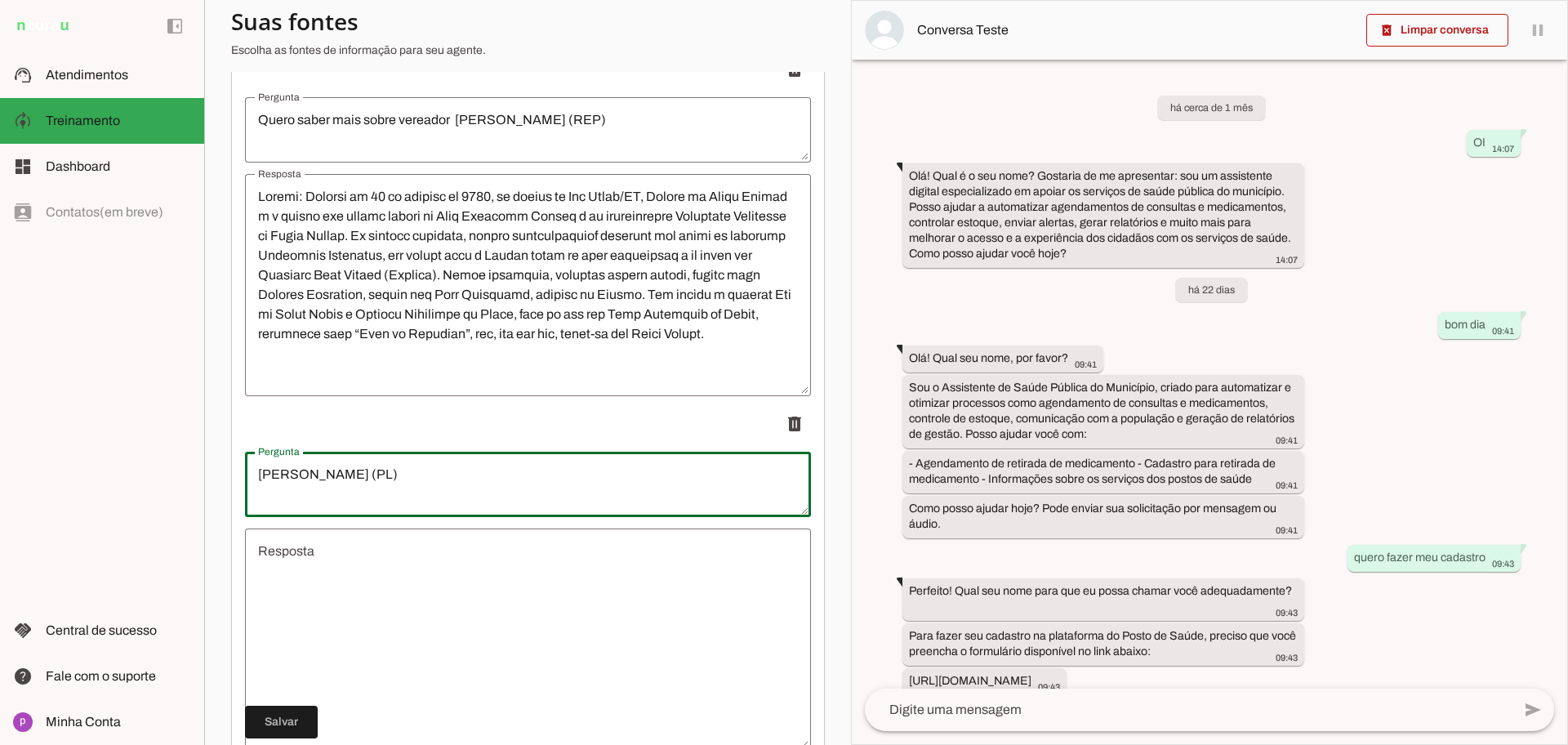
scroll to position [5966, 0]
type textarea "[PERSON_NAME] (PL)"
type md-outlined-text-field "[PERSON_NAME] (PL)"
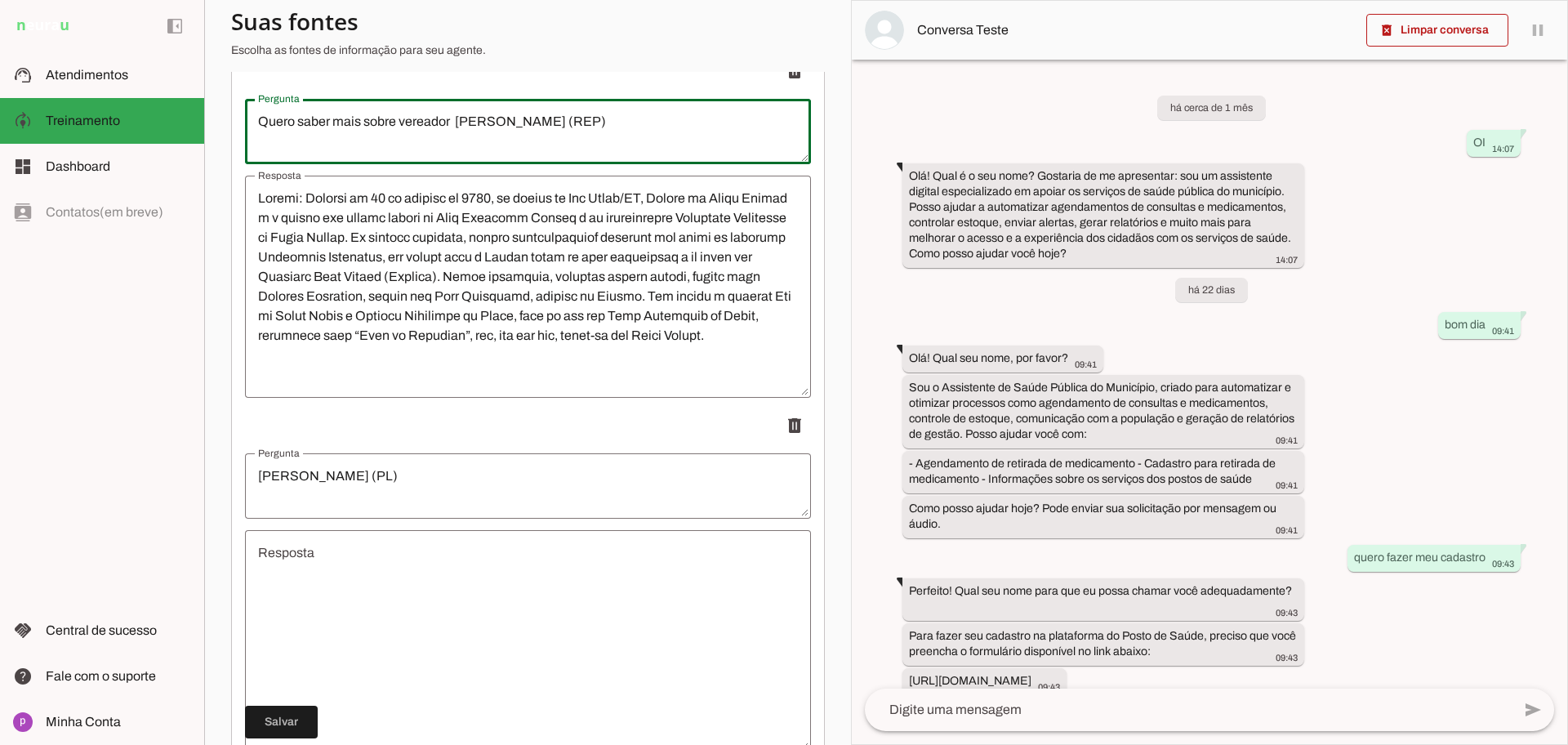
drag, startPoint x: 259, startPoint y: 118, endPoint x: 452, endPoint y: 124, distance: 193.1
click at [452, 124] on textarea "Quero saber mais sobre vereador [PERSON_NAME] (REP)" at bounding box center [527, 132] width 566 height 39
click at [252, 472] on textarea "[PERSON_NAME] (PL)" at bounding box center [527, 486] width 566 height 39
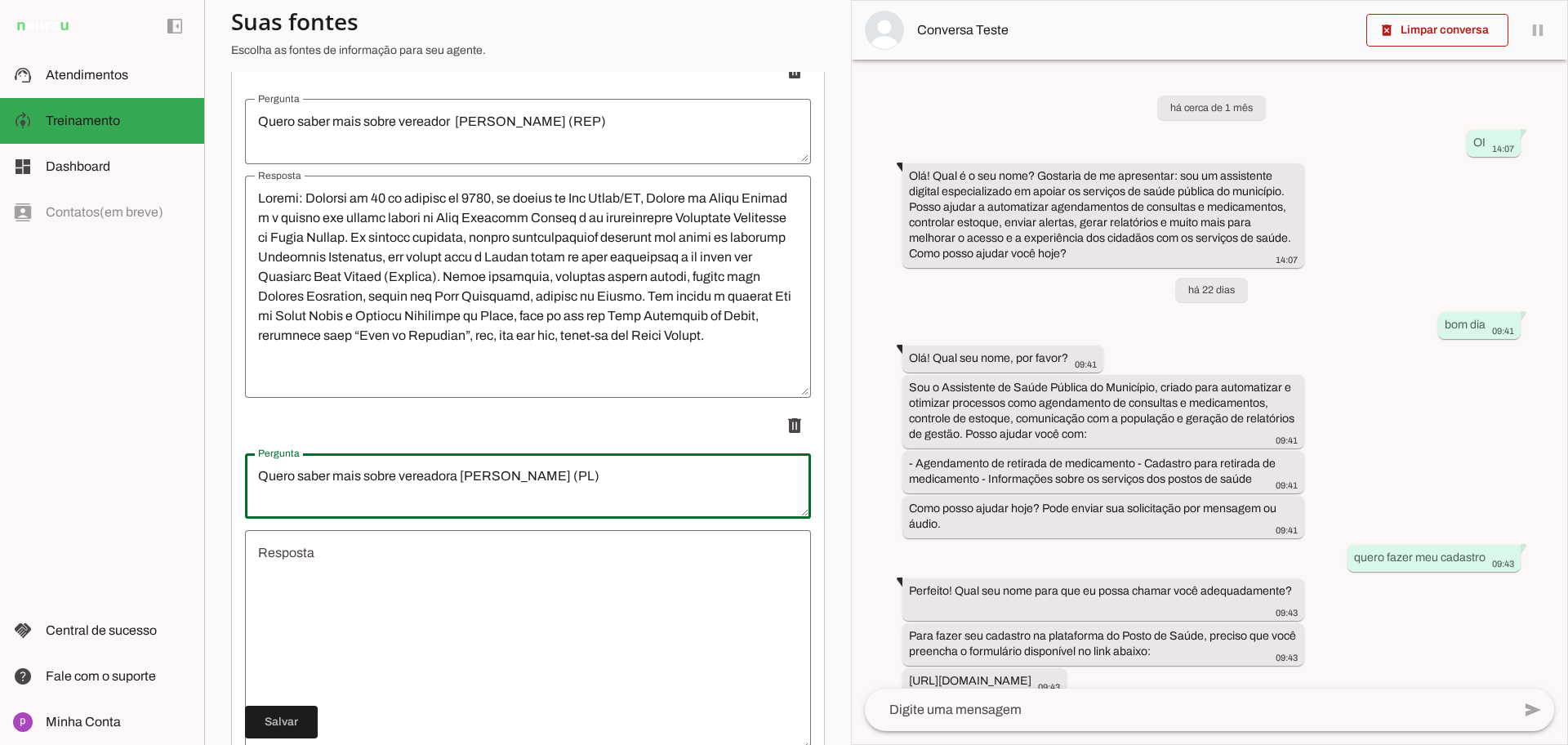
type textarea "Quero saber mais sobre vereadora [PERSON_NAME] (PL)"
type md-outlined-text-field "Quero saber mais sobre vereadora [PERSON_NAME] (PL)"
click at [419, 594] on textarea "Resposta" at bounding box center [527, 641] width 566 height 196
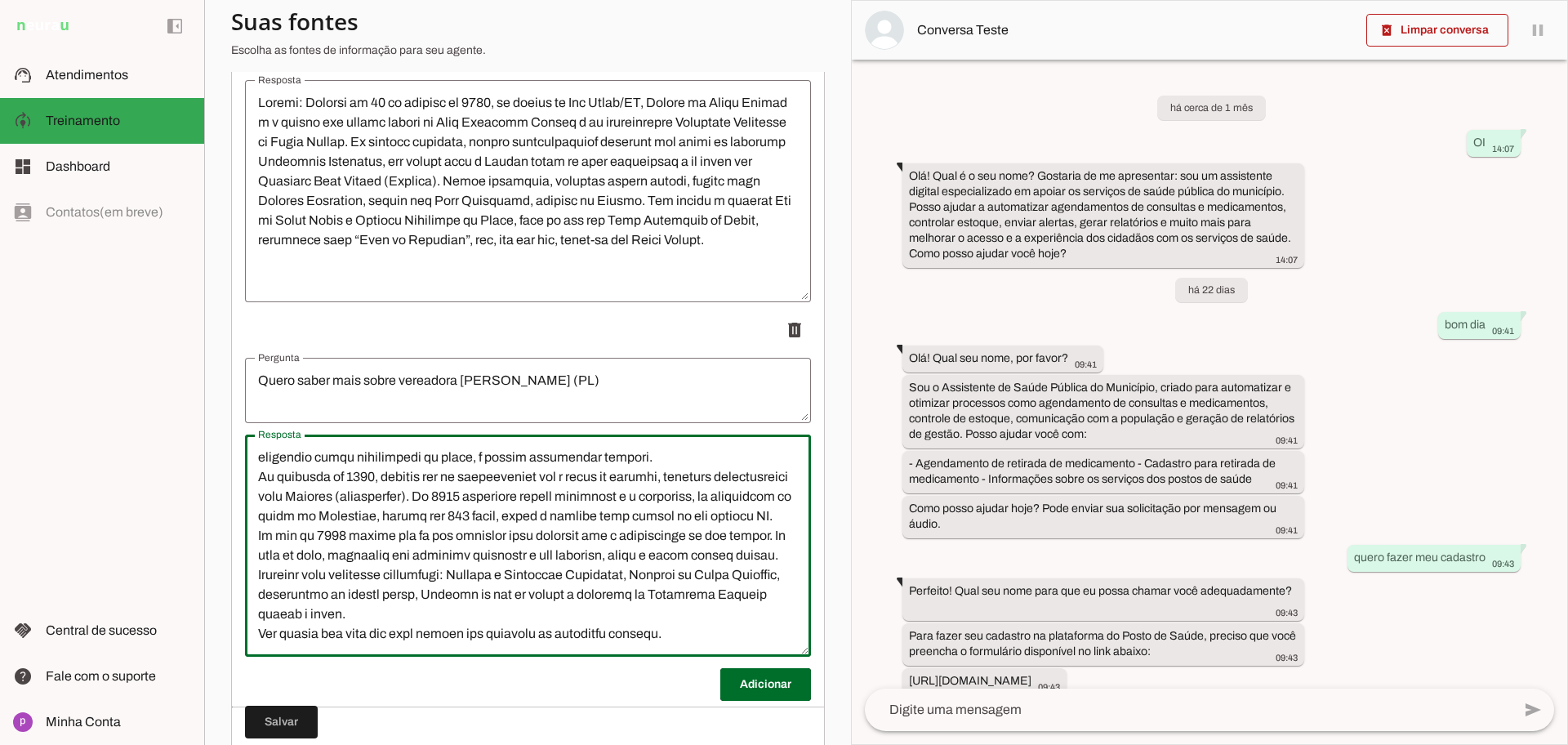
scroll to position [6116, 0]
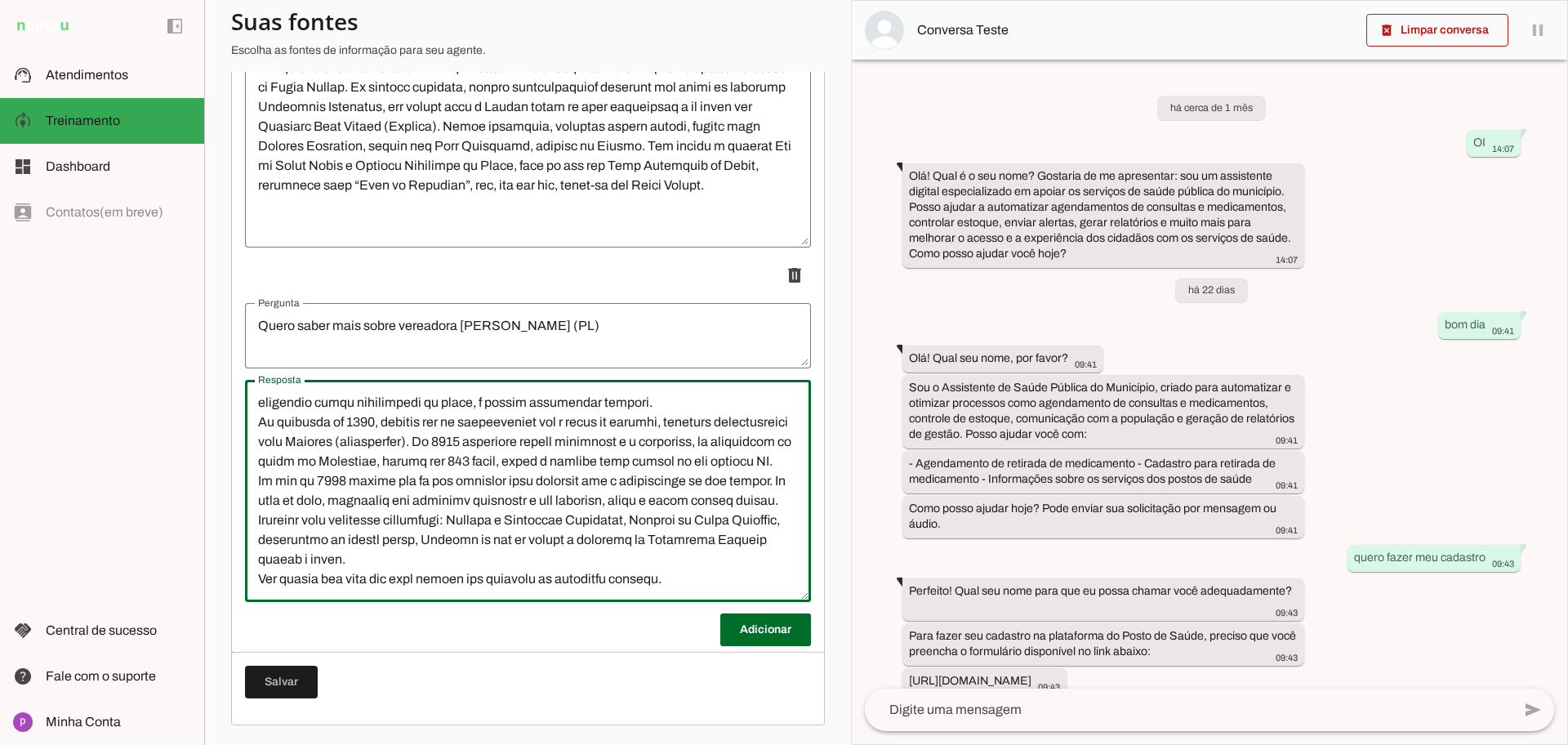
type textarea "Loremipsum do sitame, con adipisc eli sedd, eiusmod te incididu ut LA Etdolore …"
type md-outlined-text-field "Loremipsum do sitame, con adipisc eli sedd, eiusmod te incididu ut LA Etdolore …"
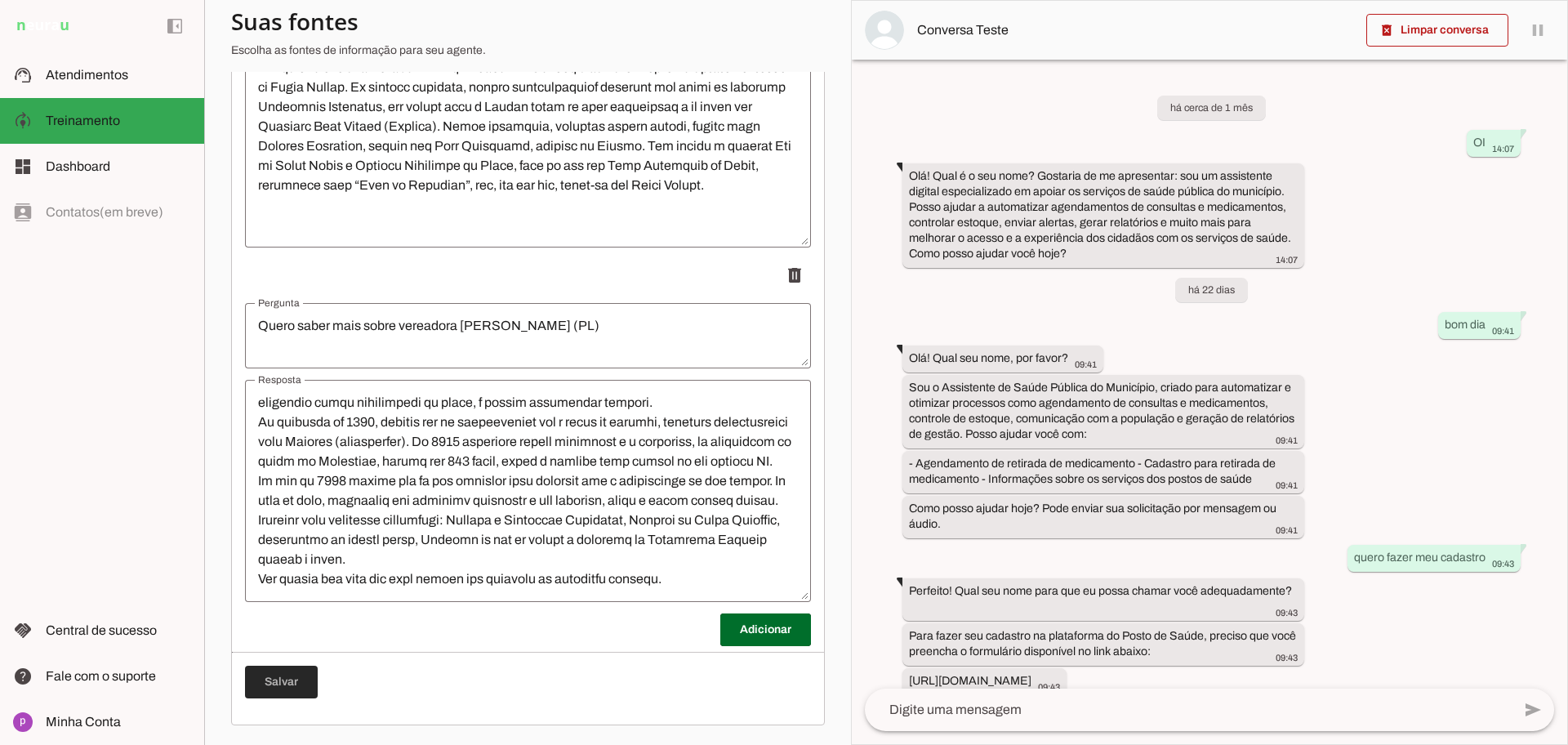
click at [297, 688] on span at bounding box center [281, 682] width 73 height 39
click at [760, 639] on span at bounding box center [765, 629] width 90 height 39
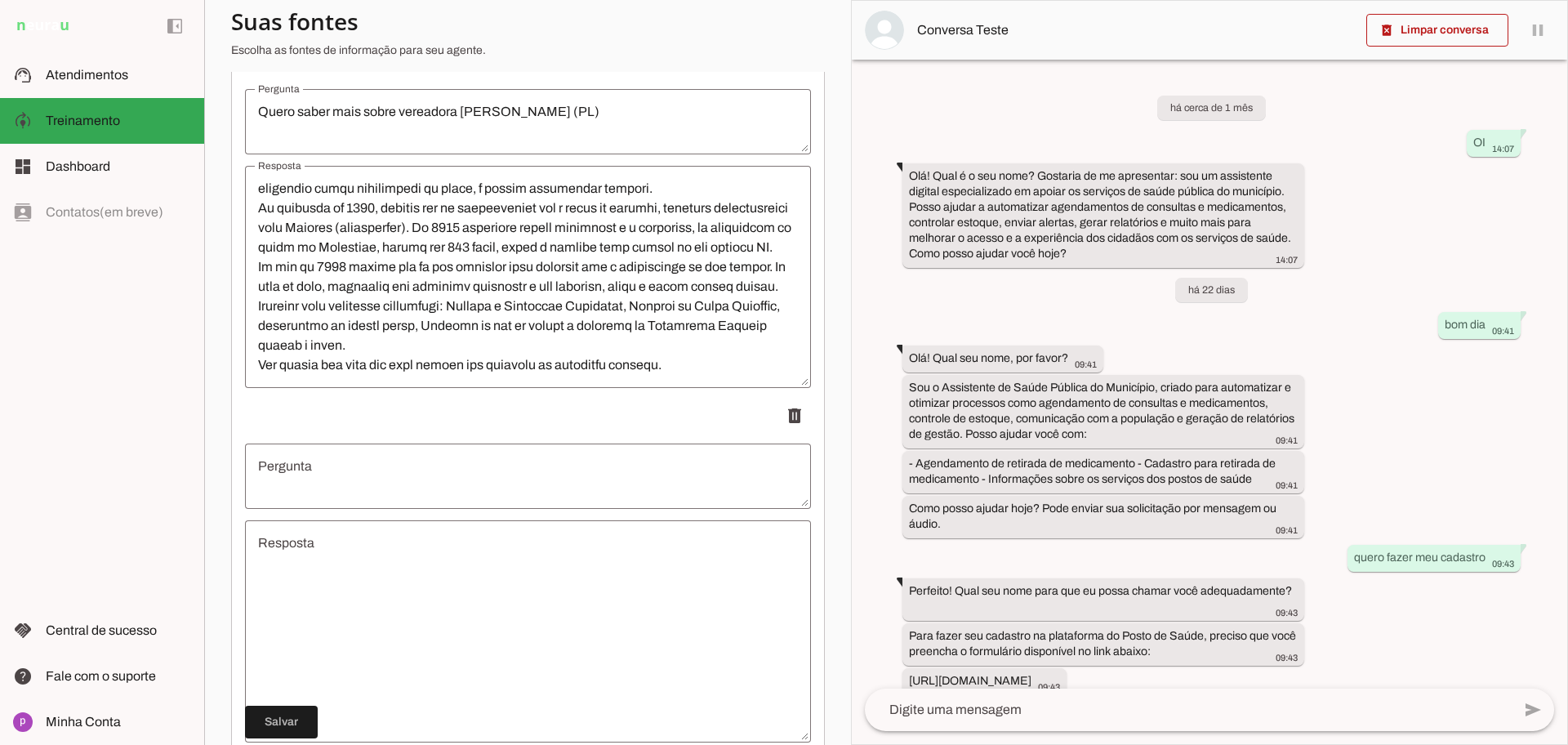
scroll to position [6422, 0]
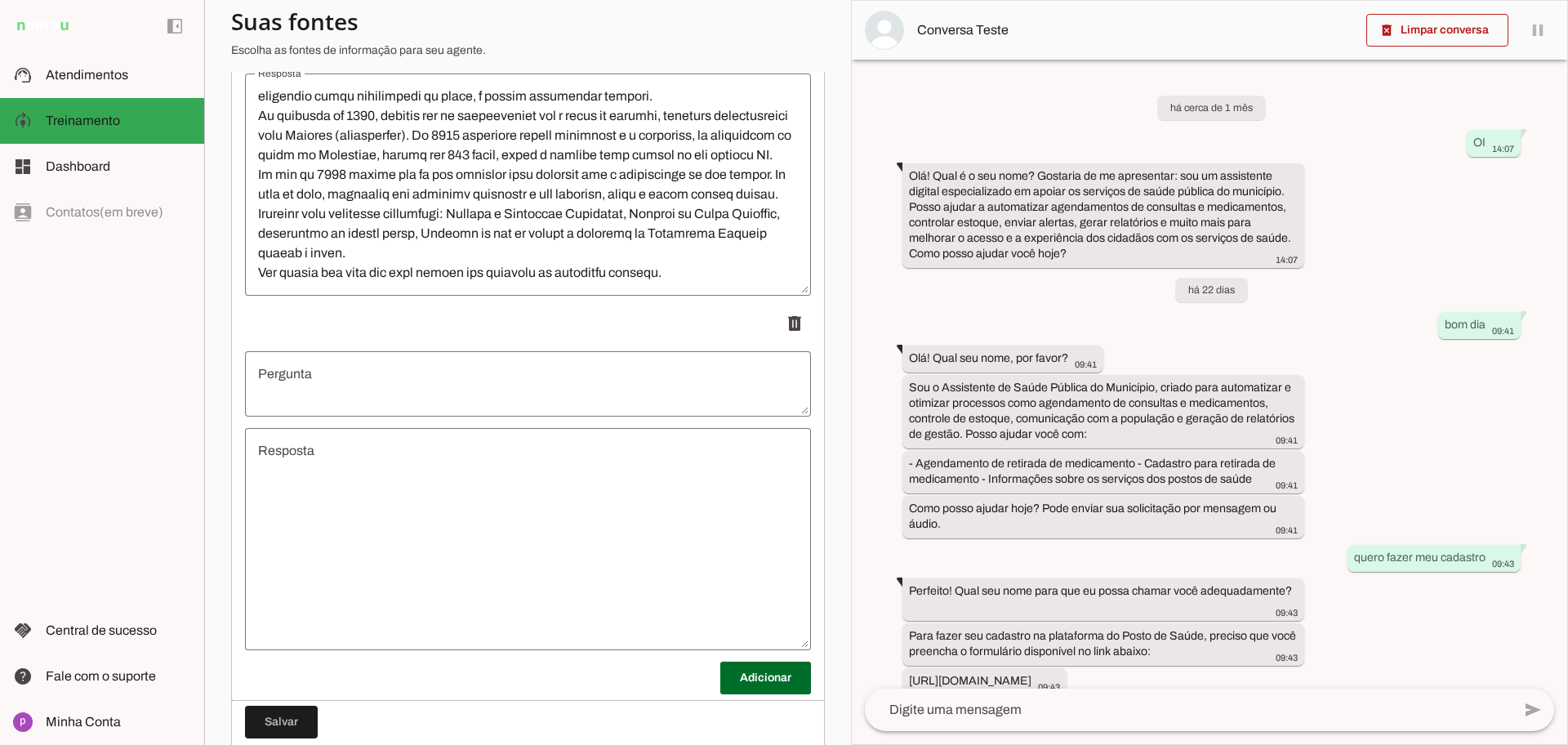
click at [376, 386] on textarea "Pergunta" at bounding box center [527, 384] width 566 height 39
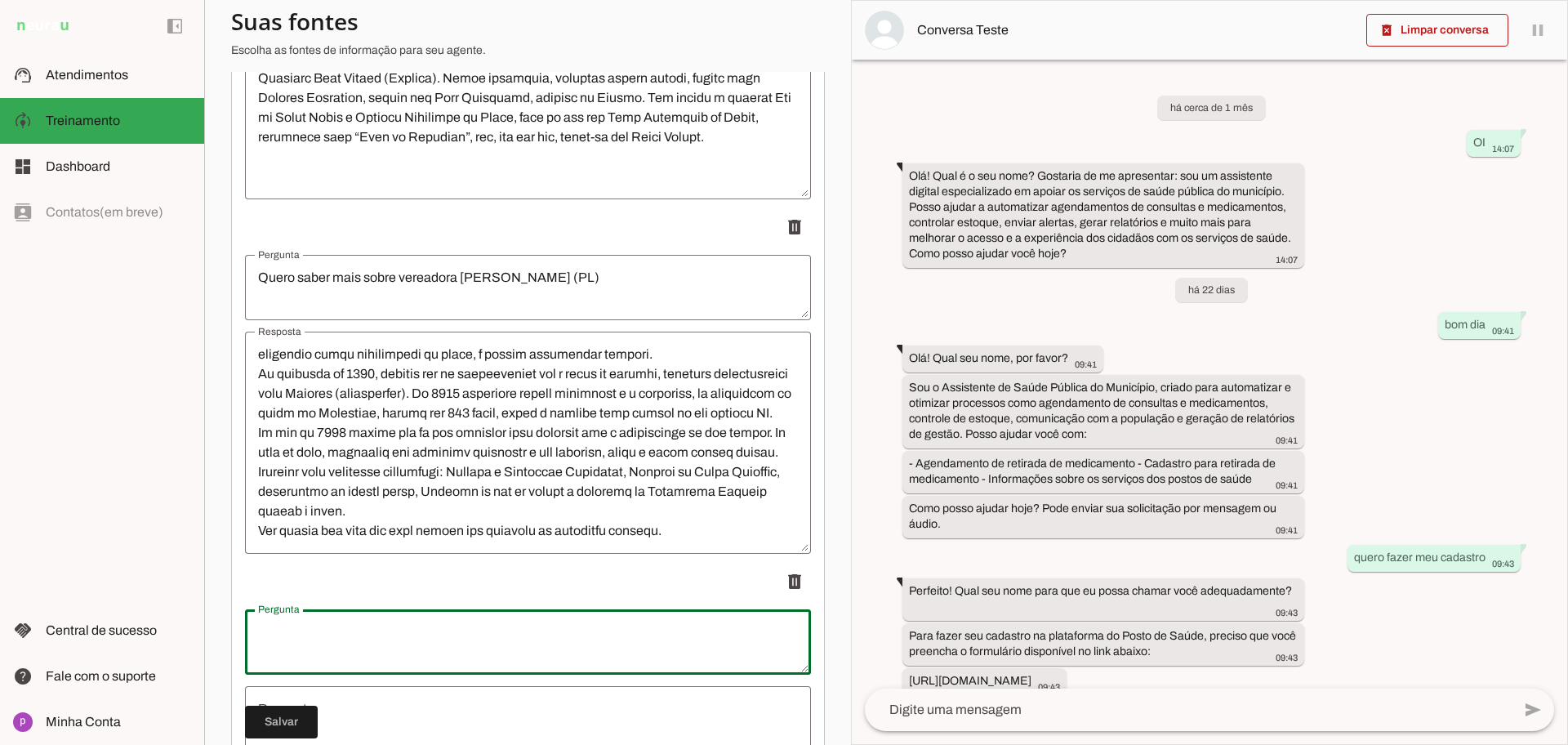
scroll to position [6116, 0]
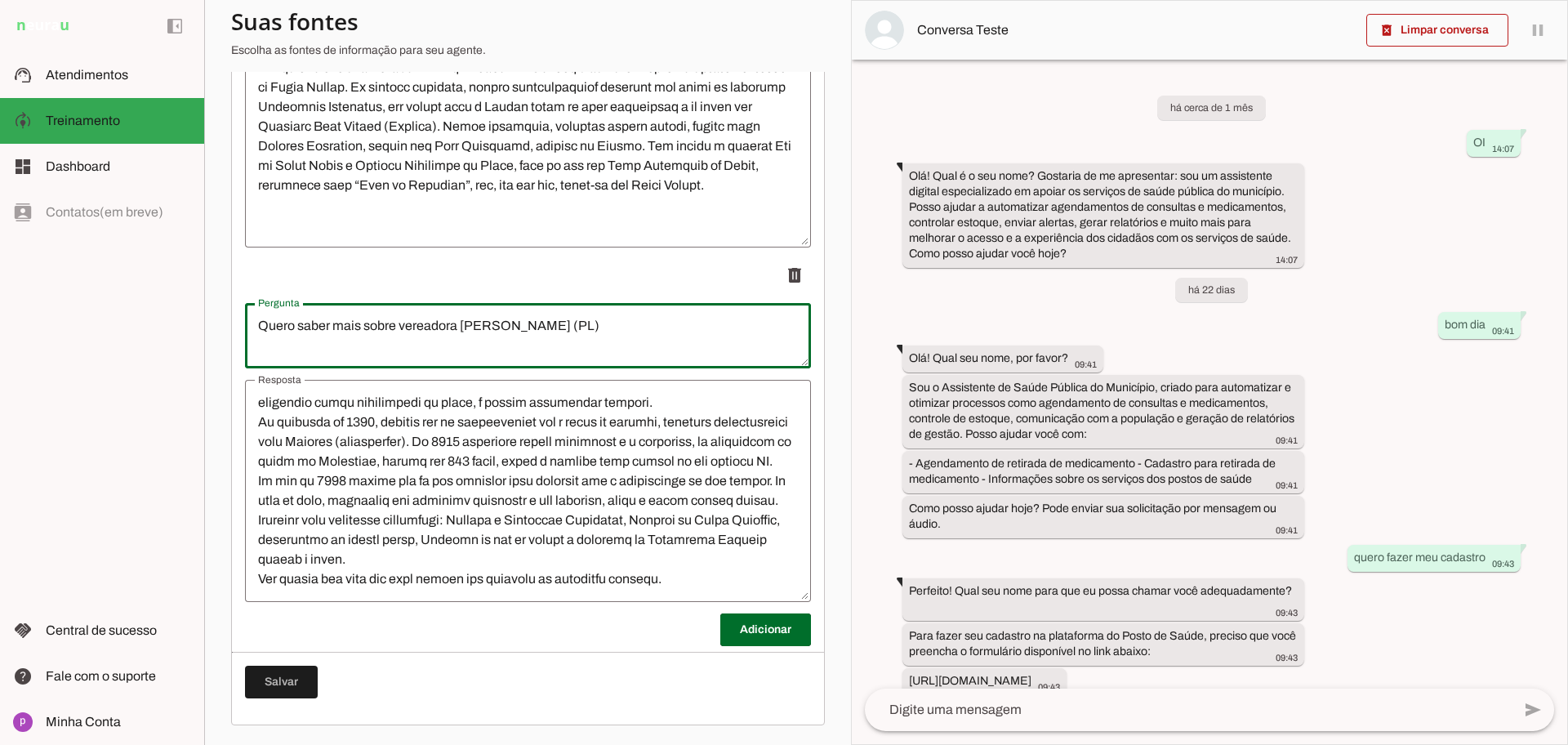
drag, startPoint x: 760, startPoint y: 269, endPoint x: 230, endPoint y: 294, distance: 530.6
click at [230, 294] on section "Agente 1 Criar Agente Você atingiu o limite de IAs Neurau permitidas. Atualize …" at bounding box center [527, 372] width 647 height 745
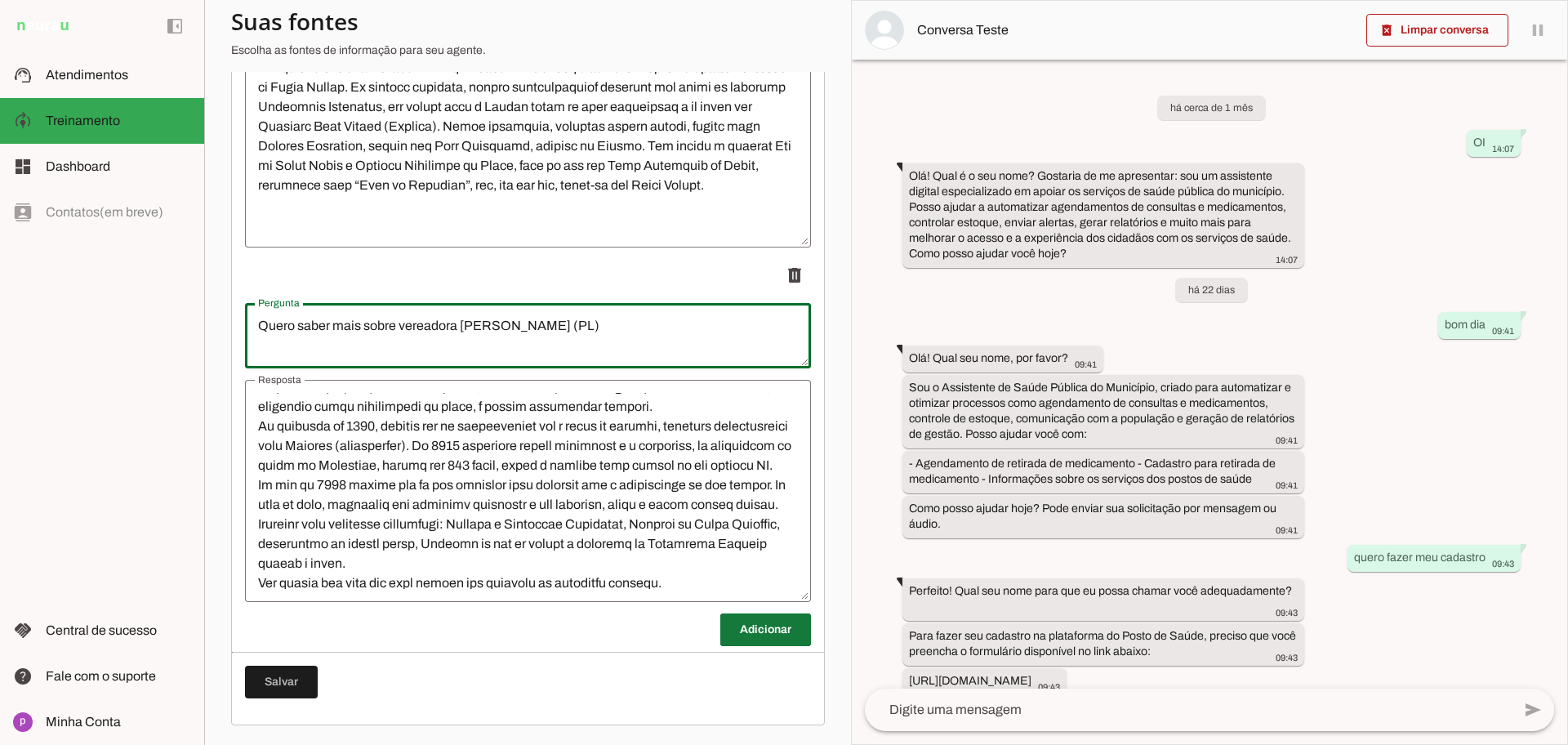
click at [751, 624] on span at bounding box center [765, 629] width 90 height 39
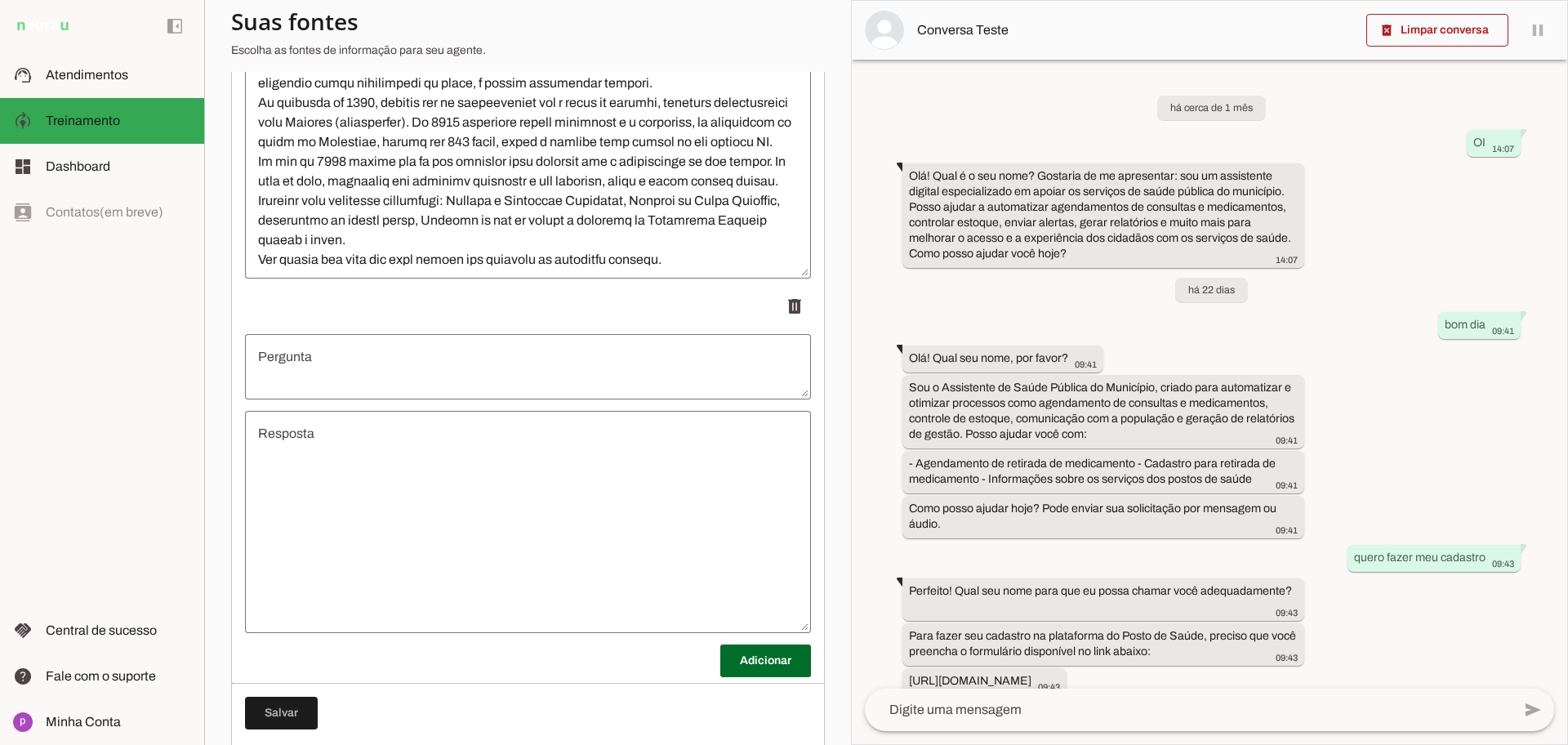
scroll to position [6470, 0]
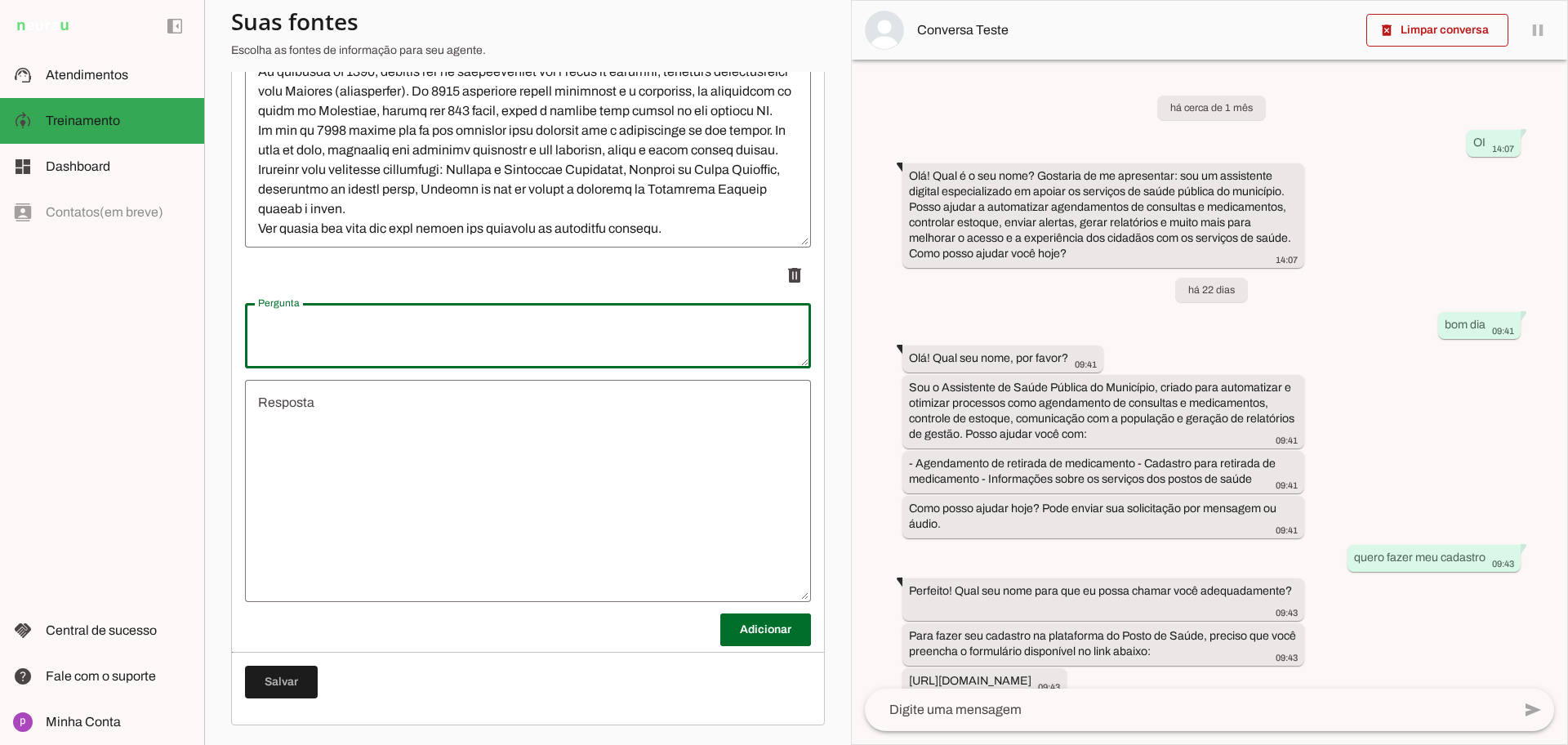
click at [491, 320] on textarea "Pergunta" at bounding box center [527, 336] width 566 height 39
drag, startPoint x: 777, startPoint y: 325, endPoint x: 447, endPoint y: 326, distance: 330.0
click at [447, 326] on textarea "Quero saber mais sobre vereadora [PERSON_NAME] (PL)" at bounding box center [527, 336] width 566 height 39
type textarea "Quero saber mais sobre vereador [PERSON_NAME]"
type md-outlined-text-field "Quero saber mais sobre vereador [PERSON_NAME]"
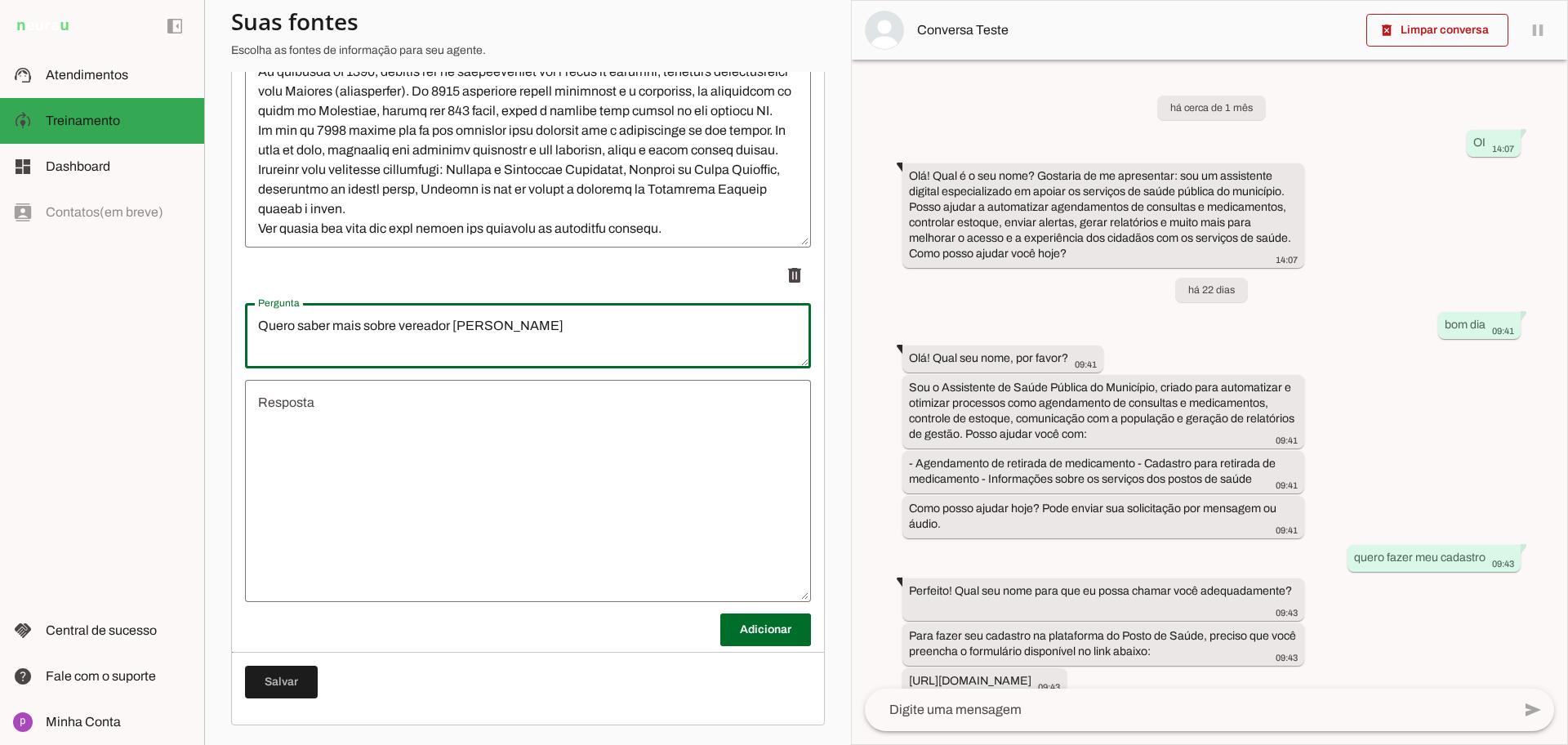
click at [569, 401] on textarea "Resposta" at bounding box center [527, 491] width 566 height 196
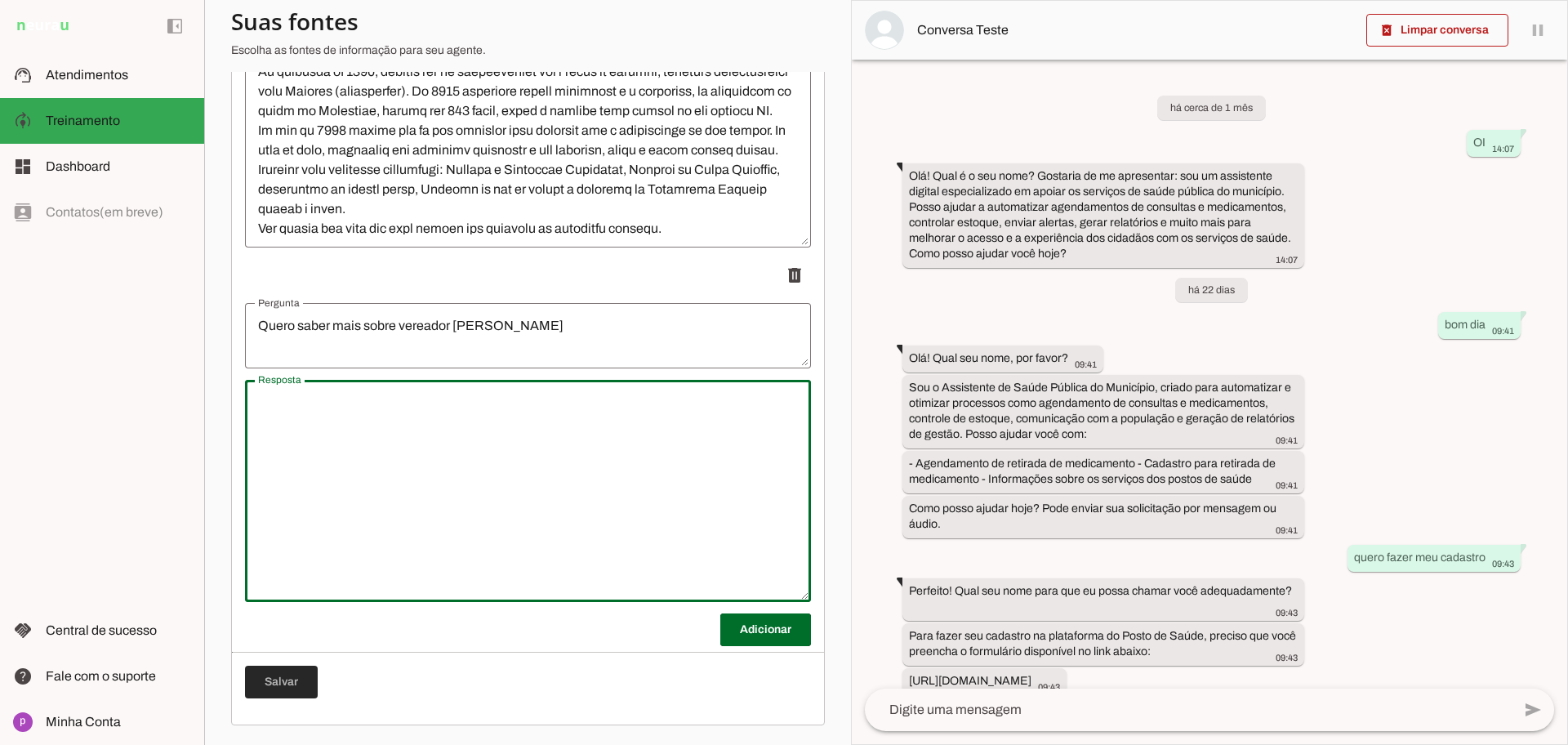
click at [309, 686] on span at bounding box center [281, 682] width 73 height 39
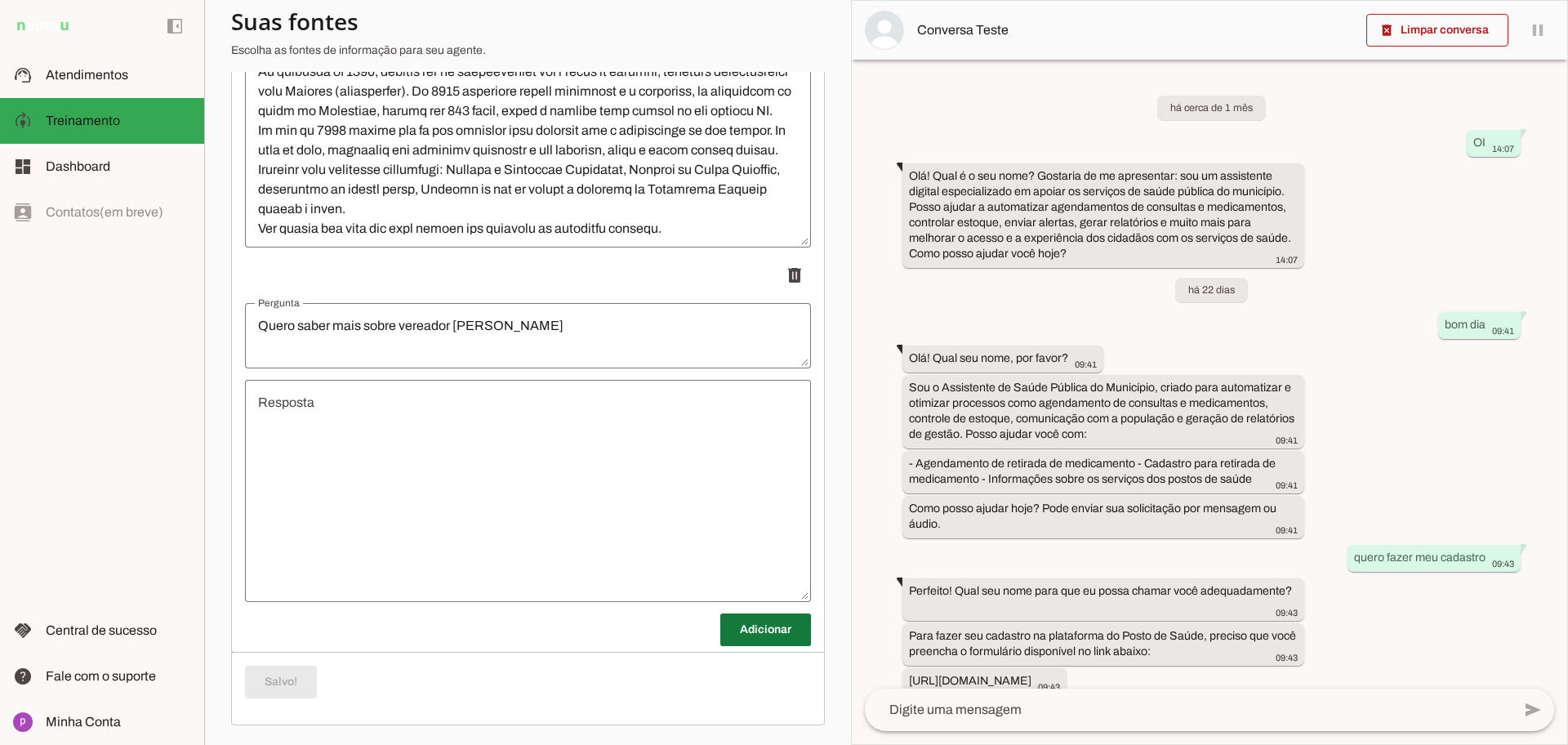
click at [763, 646] on span at bounding box center [765, 629] width 90 height 39
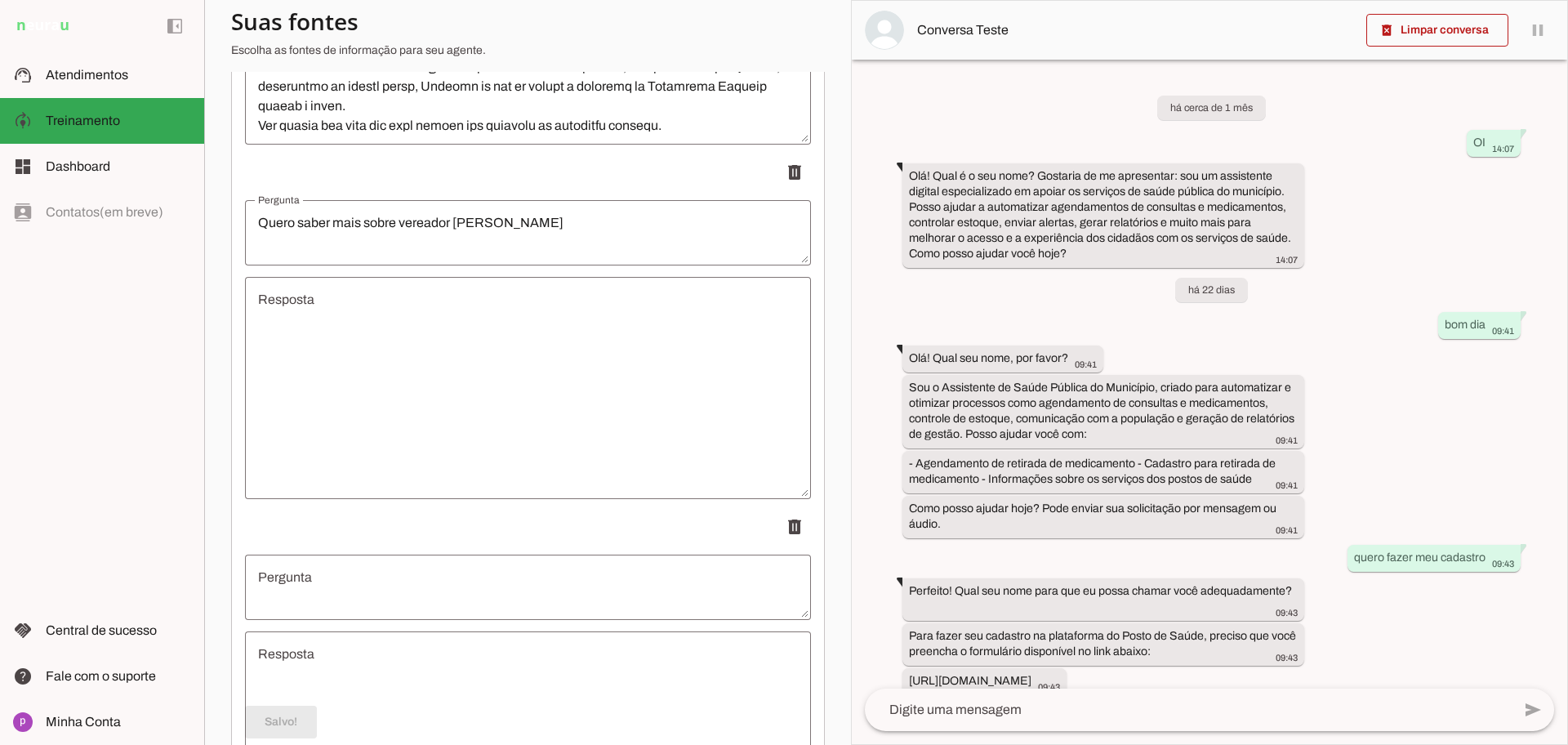
scroll to position [6573, 0]
click at [516, 569] on textarea "Pergunta" at bounding box center [527, 588] width 566 height 39
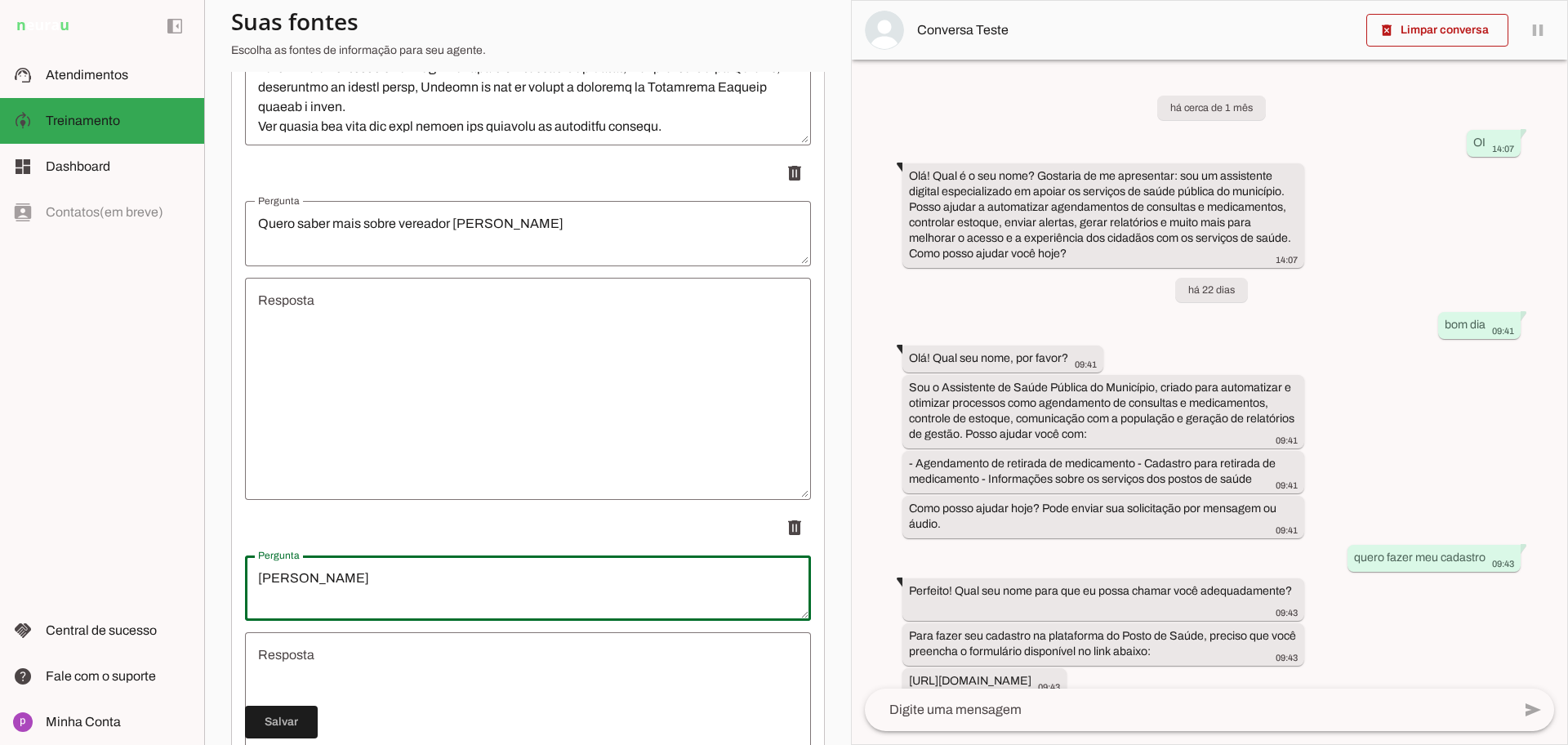
type textarea "[PERSON_NAME]"
type md-outlined-text-field "[PERSON_NAME]"
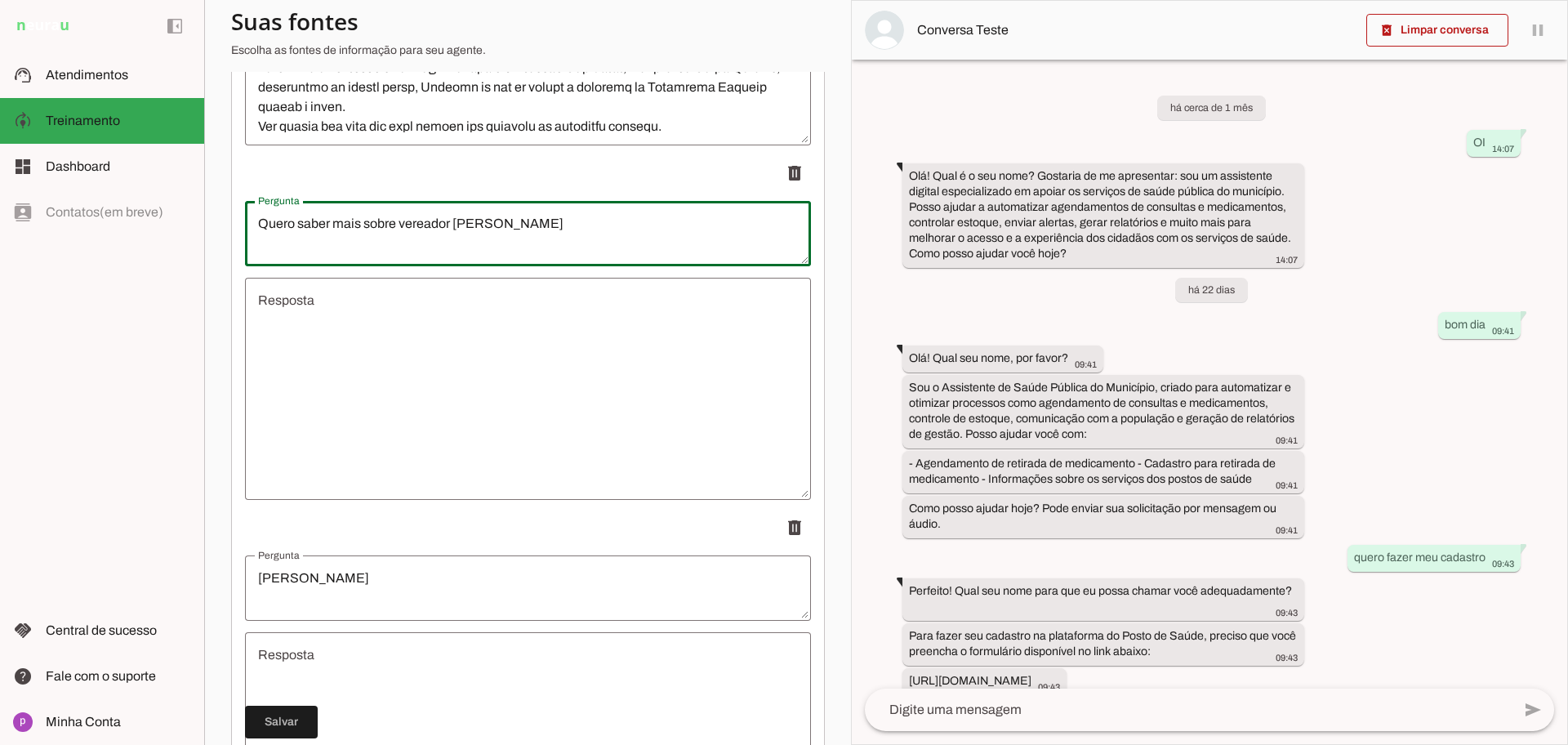
drag, startPoint x: 450, startPoint y: 214, endPoint x: 209, endPoint y: 213, distance: 241.0
click at [209, 213] on section "Agente 1 Criar Agente Você atingiu o limite de IAs Neurau permitidas. Atualize …" at bounding box center [527, 372] width 647 height 745
click at [259, 581] on textarea "[PERSON_NAME]" at bounding box center [527, 588] width 566 height 39
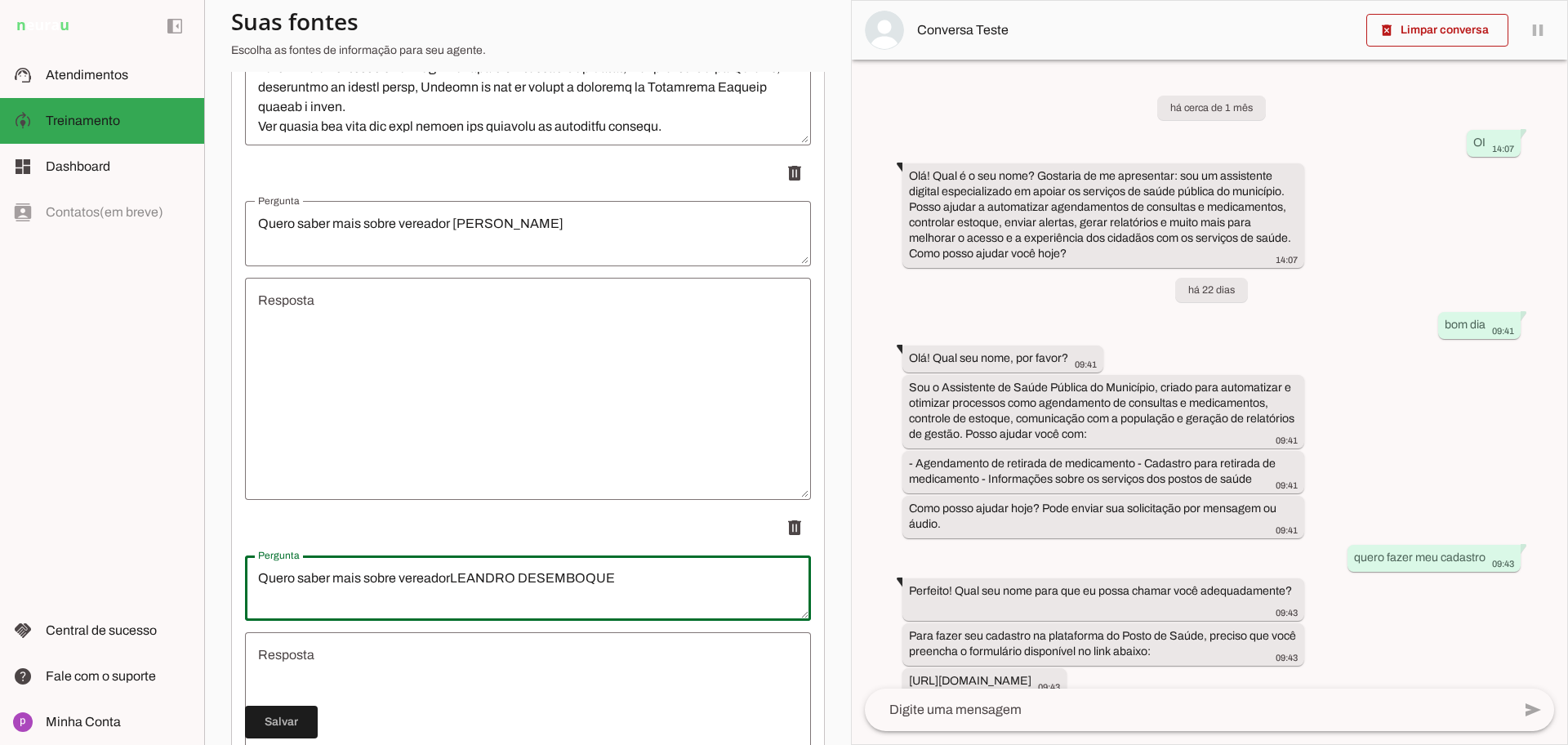
type textarea "Quero saber mais sobre vereador [PERSON_NAME]"
type md-outlined-text-field "Quero saber mais sobre vereador [PERSON_NAME]"
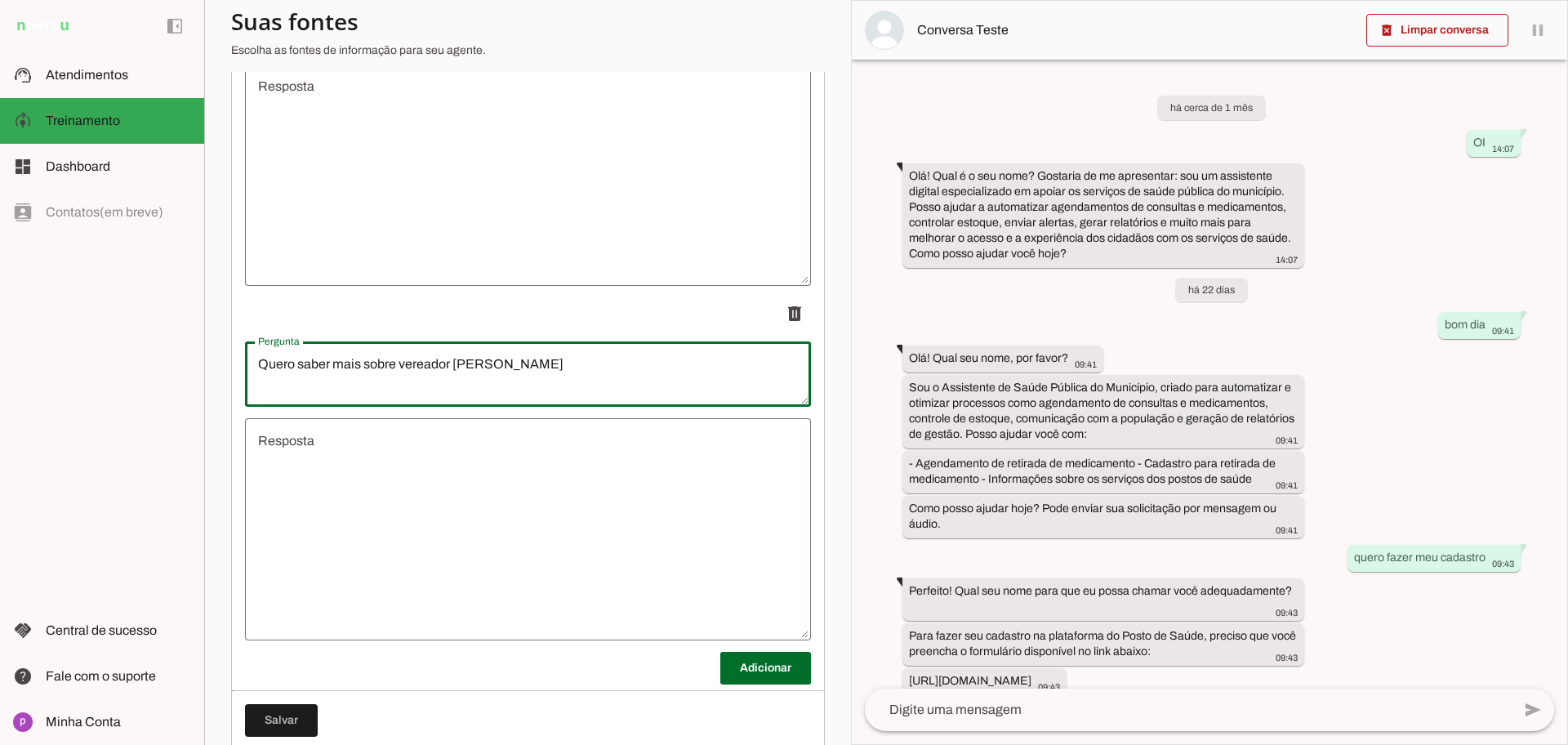
scroll to position [6825, 0]
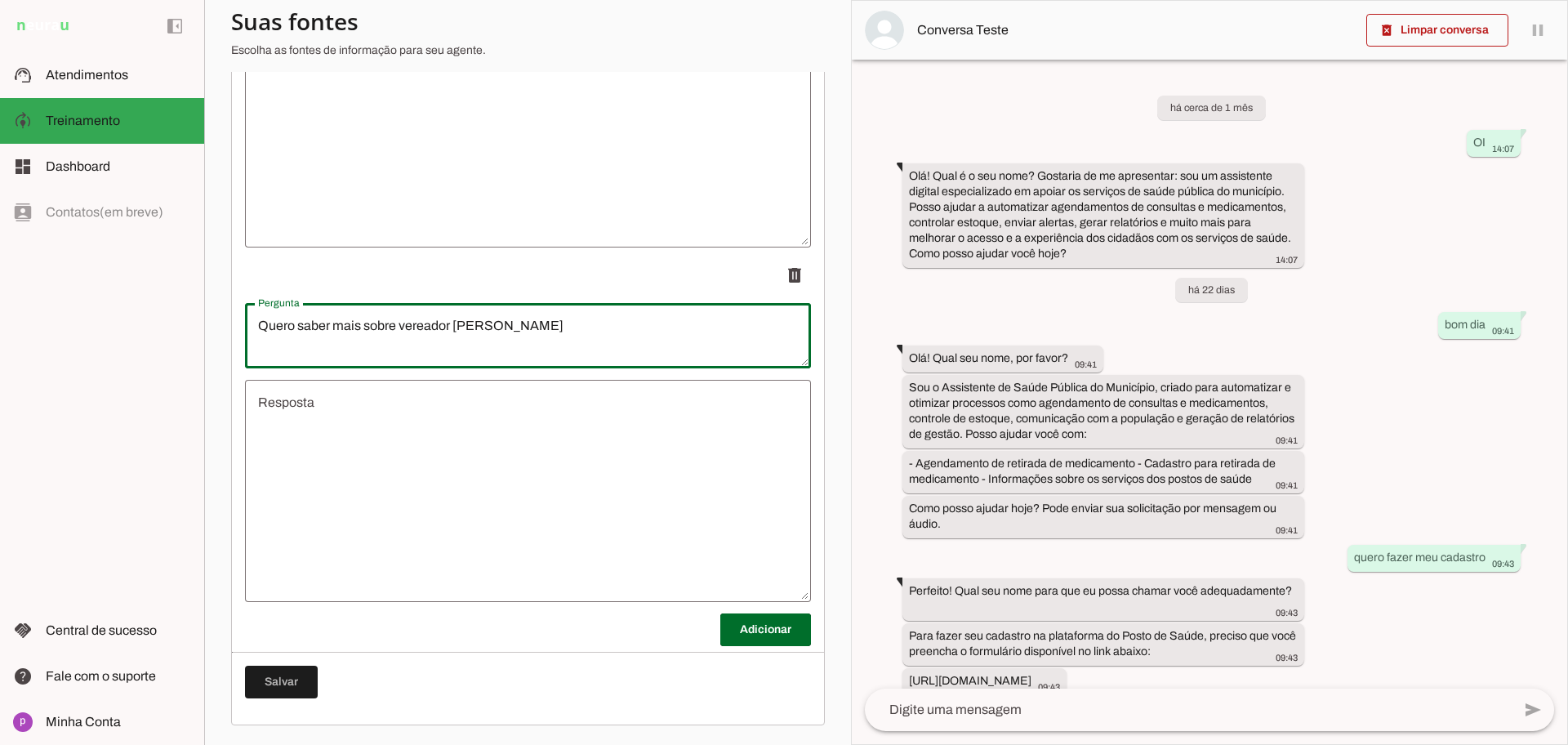
click at [480, 474] on textarea "Resposta" at bounding box center [527, 491] width 566 height 196
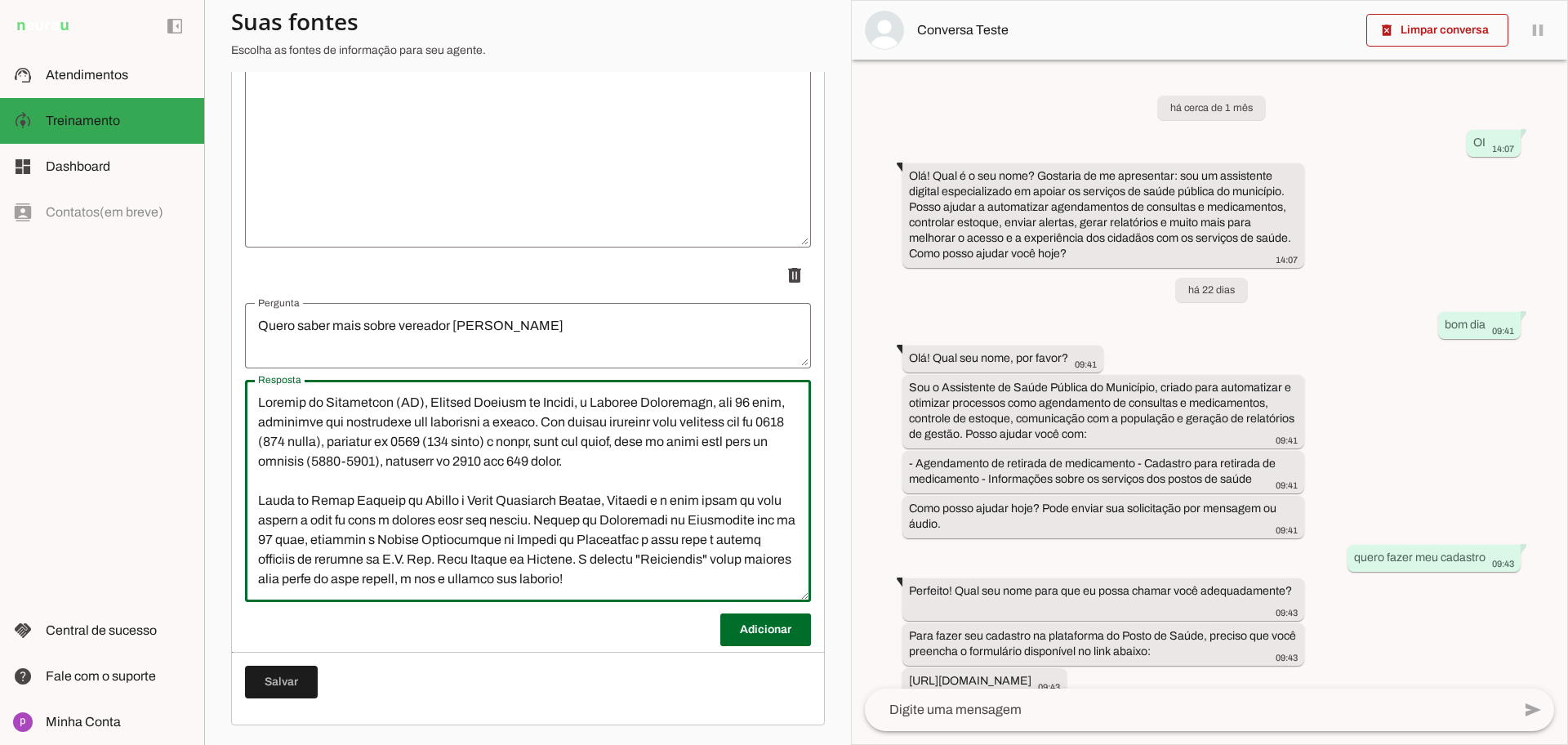
scroll to position [330, 0]
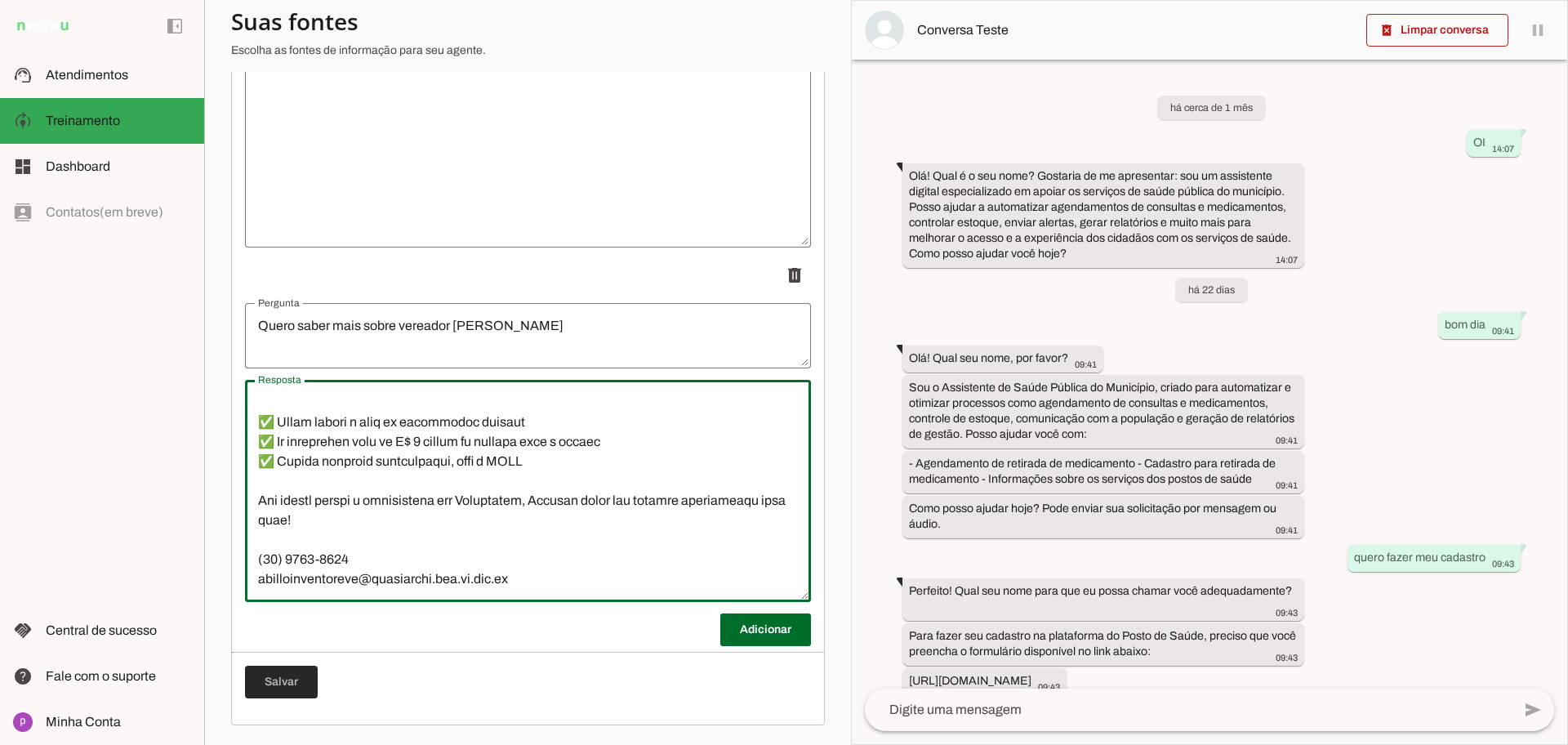
type textarea "Loremip do Sitametcon (AD), Elitsed Doeiusm te Incidi, u Laboree Doloremagn, al…"
type md-outlined-text-field "Loremip do Sitametcon (AD), Elitsed Doeiusm te Incidi, u Laboree Doloremagn, al…"
click at [295, 682] on span at bounding box center [281, 682] width 73 height 39
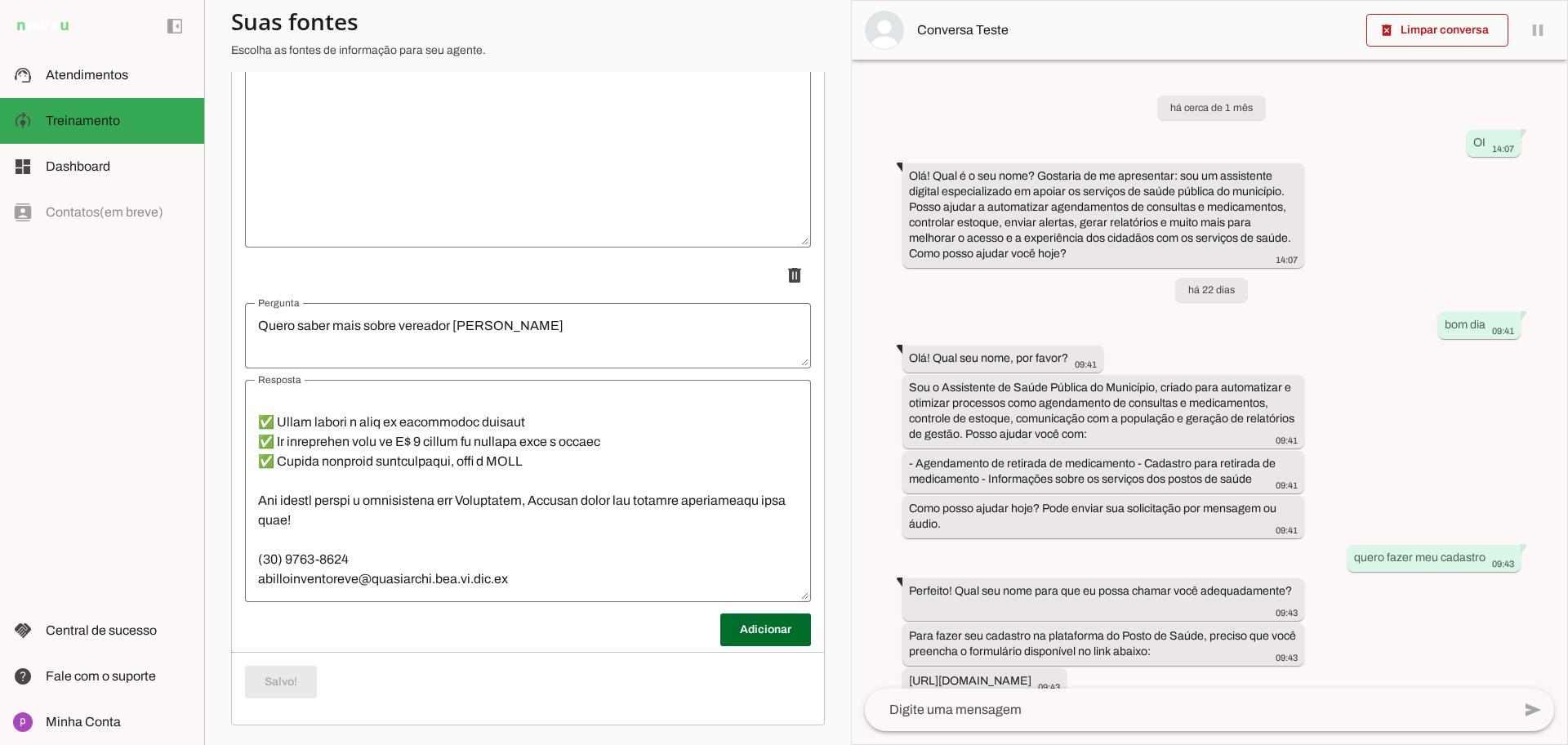
scroll to position [333, 0]
click at [780, 635] on span at bounding box center [765, 629] width 90 height 39
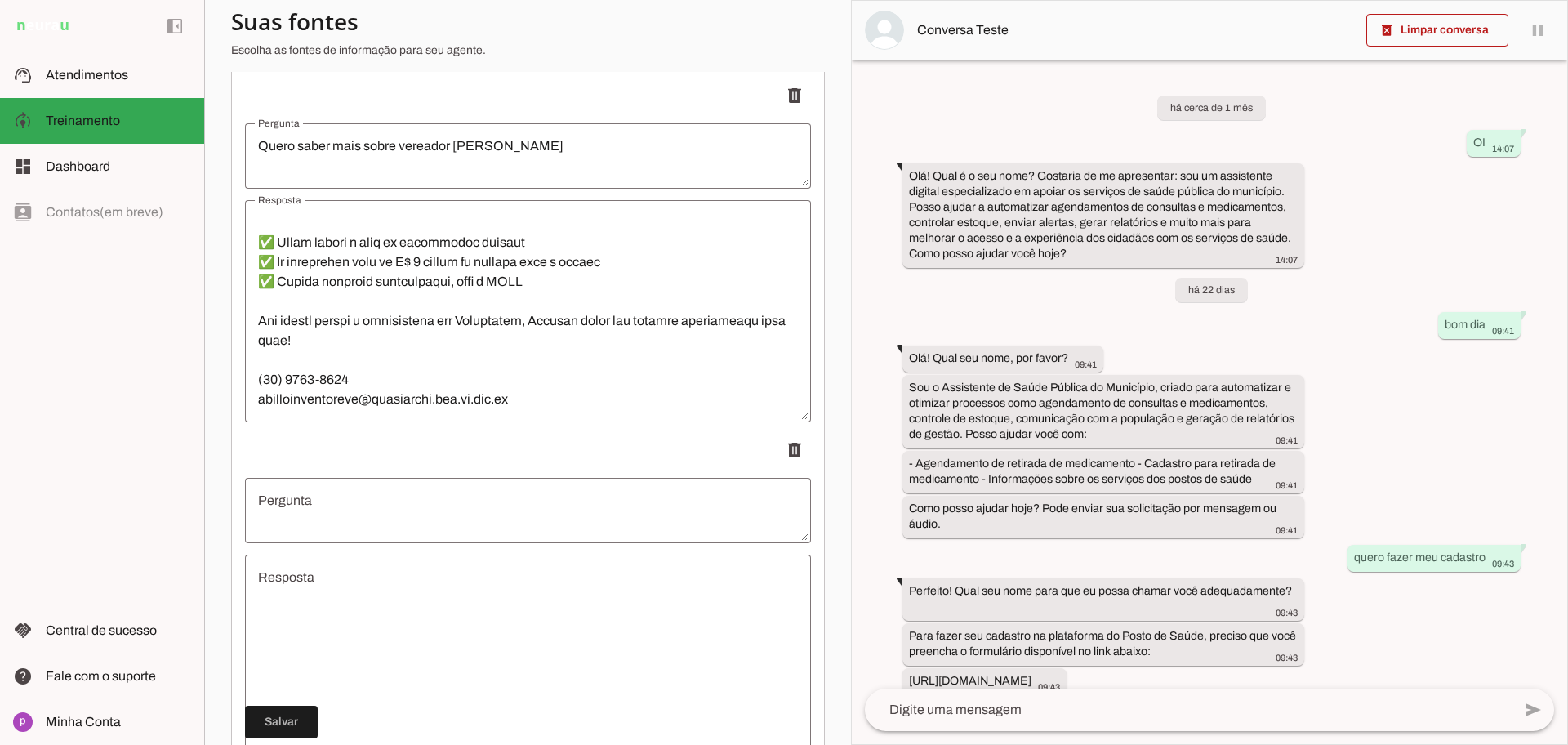
scroll to position [7179, 0]
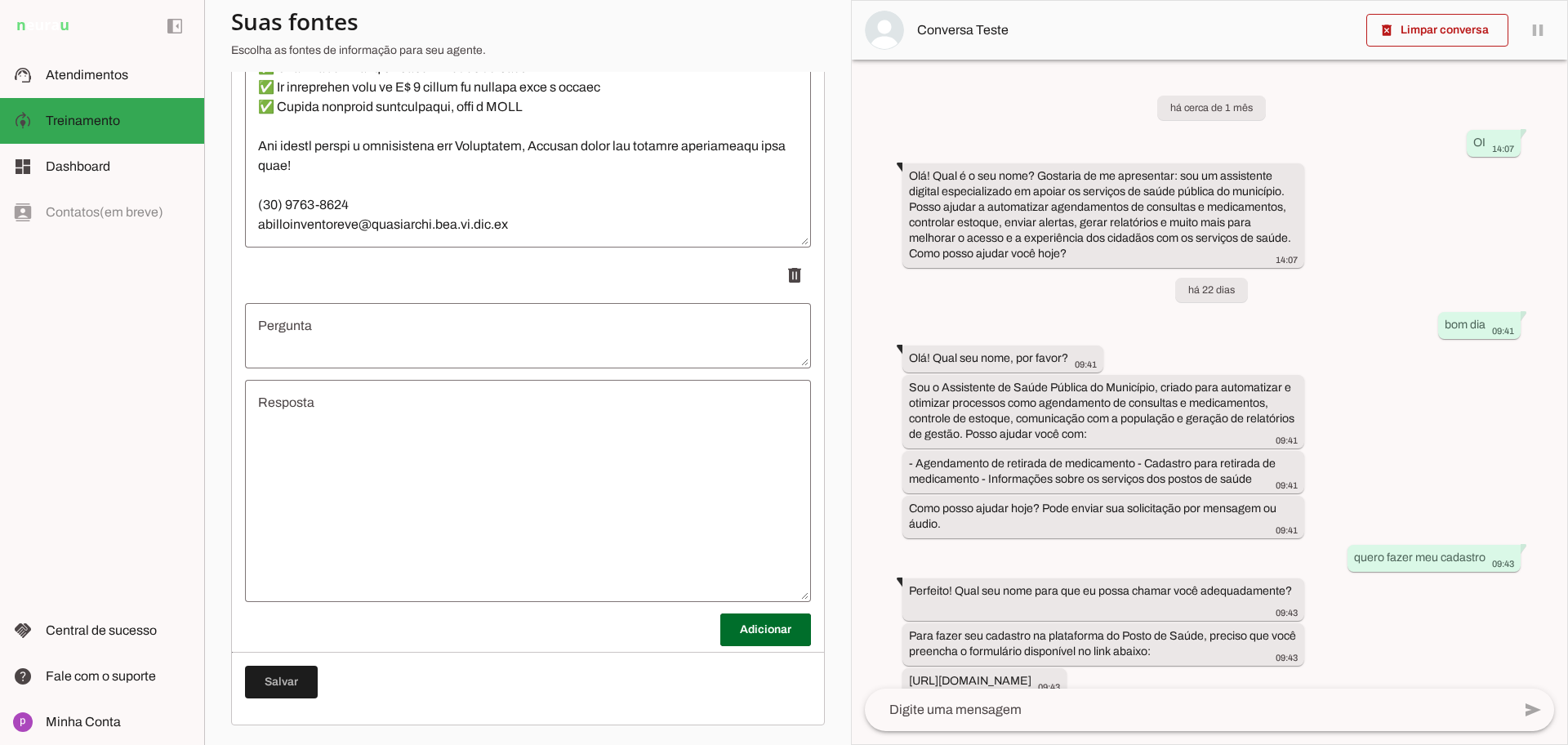
click at [478, 338] on textarea "Pergunta" at bounding box center [527, 336] width 566 height 39
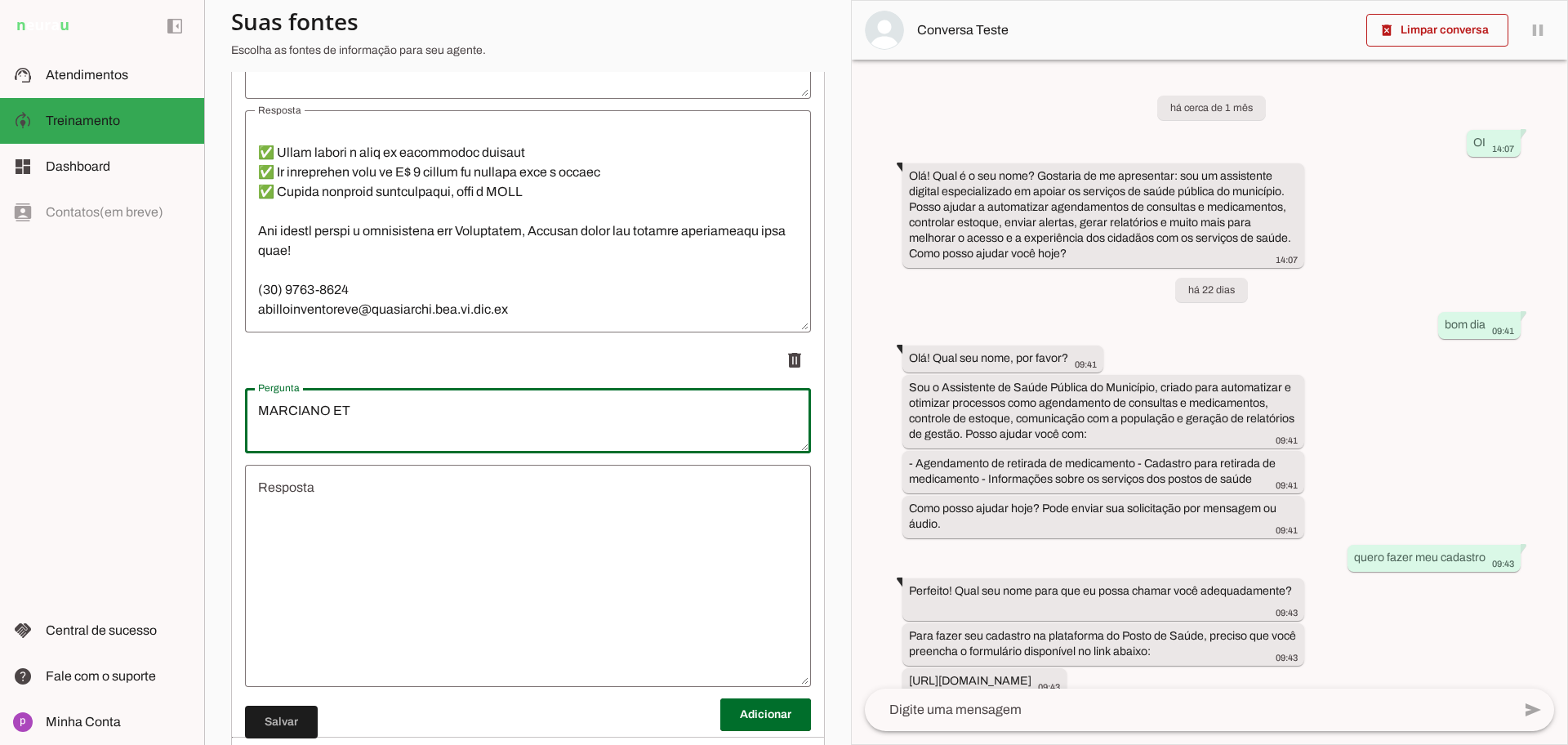
scroll to position [6975, 0]
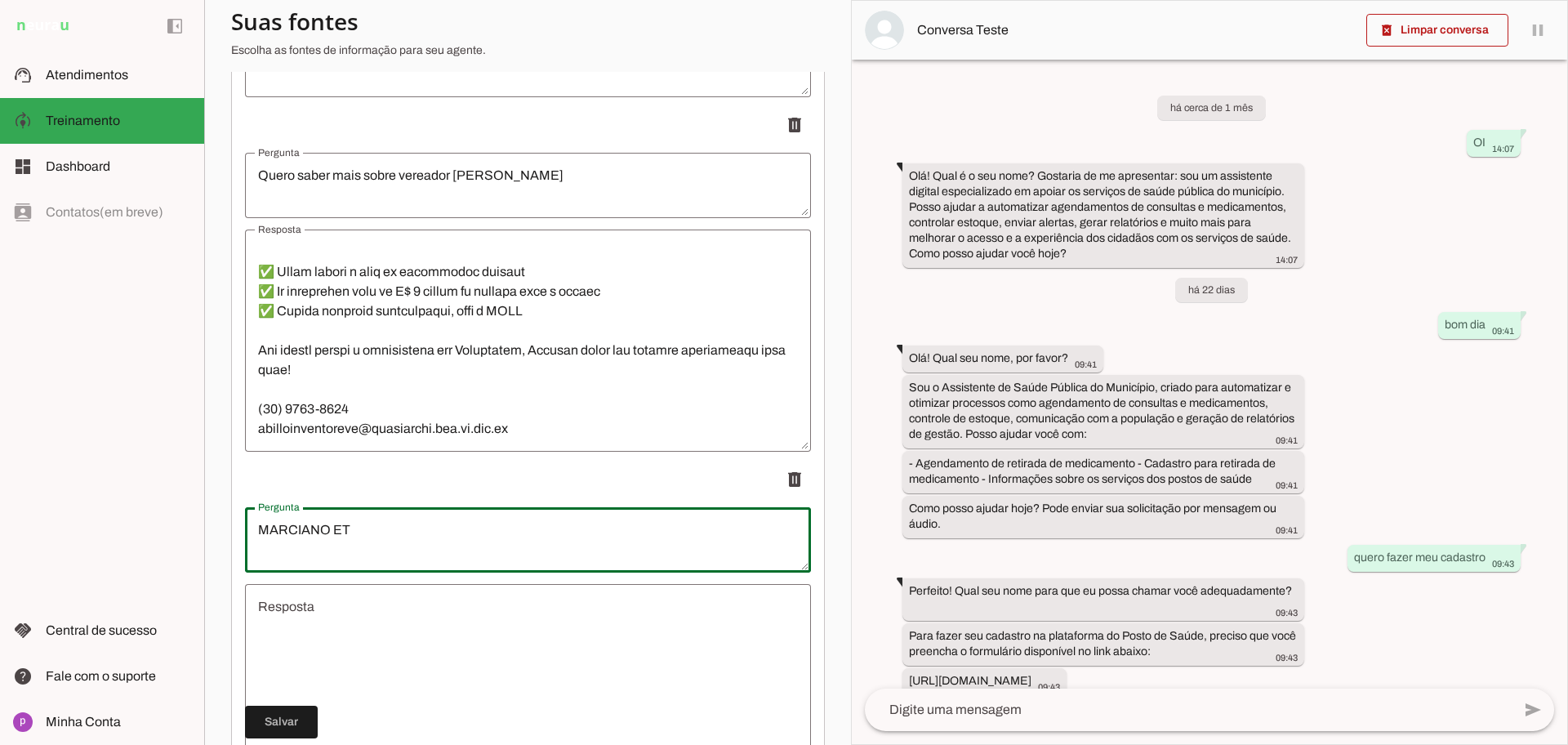
type textarea "MARCIANO ET"
type md-outlined-text-field "MARCIANO ET"
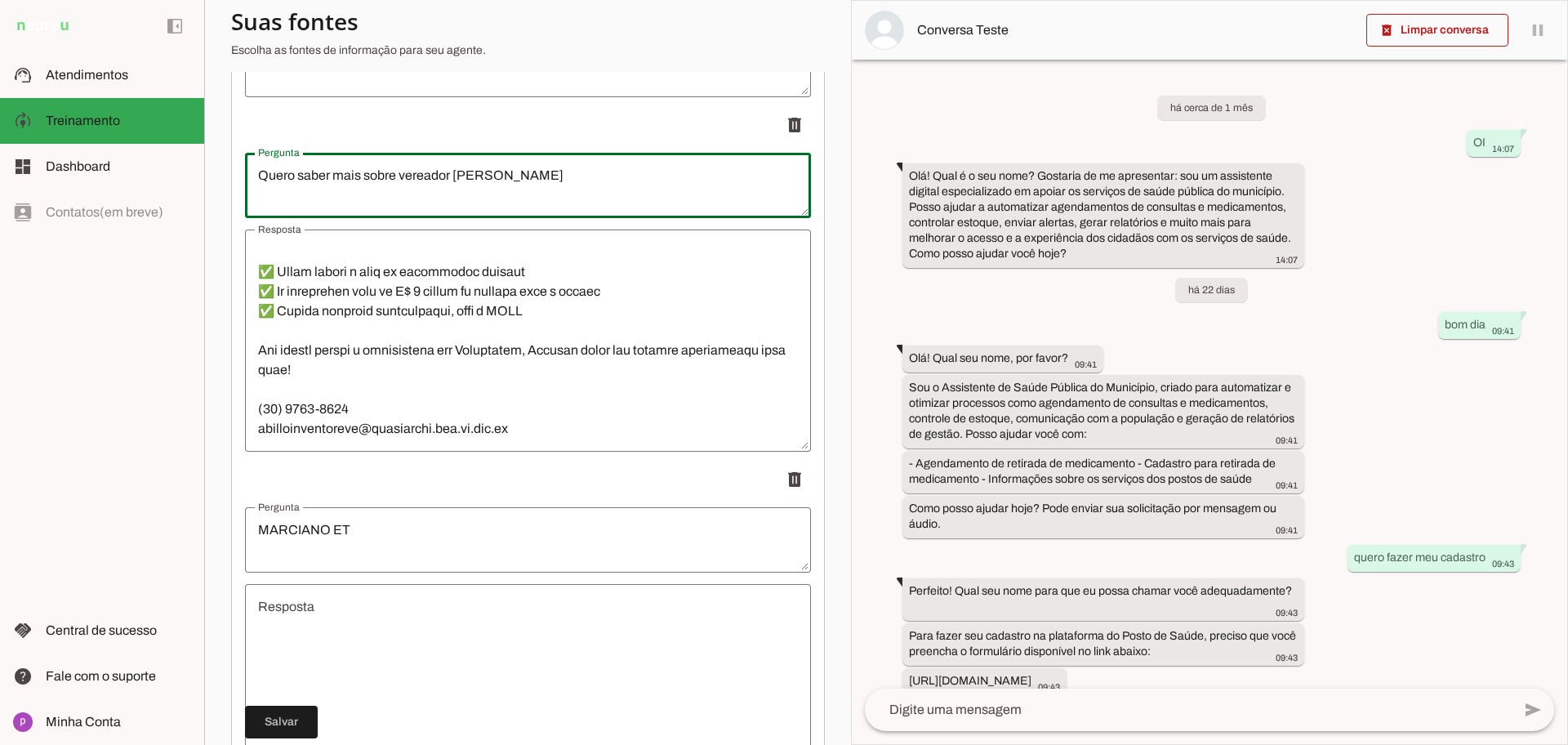
drag, startPoint x: 451, startPoint y: 177, endPoint x: 251, endPoint y: 187, distance: 200.2
click at [251, 187] on textarea "Quero saber mais sobre vereador [PERSON_NAME]" at bounding box center [527, 185] width 566 height 39
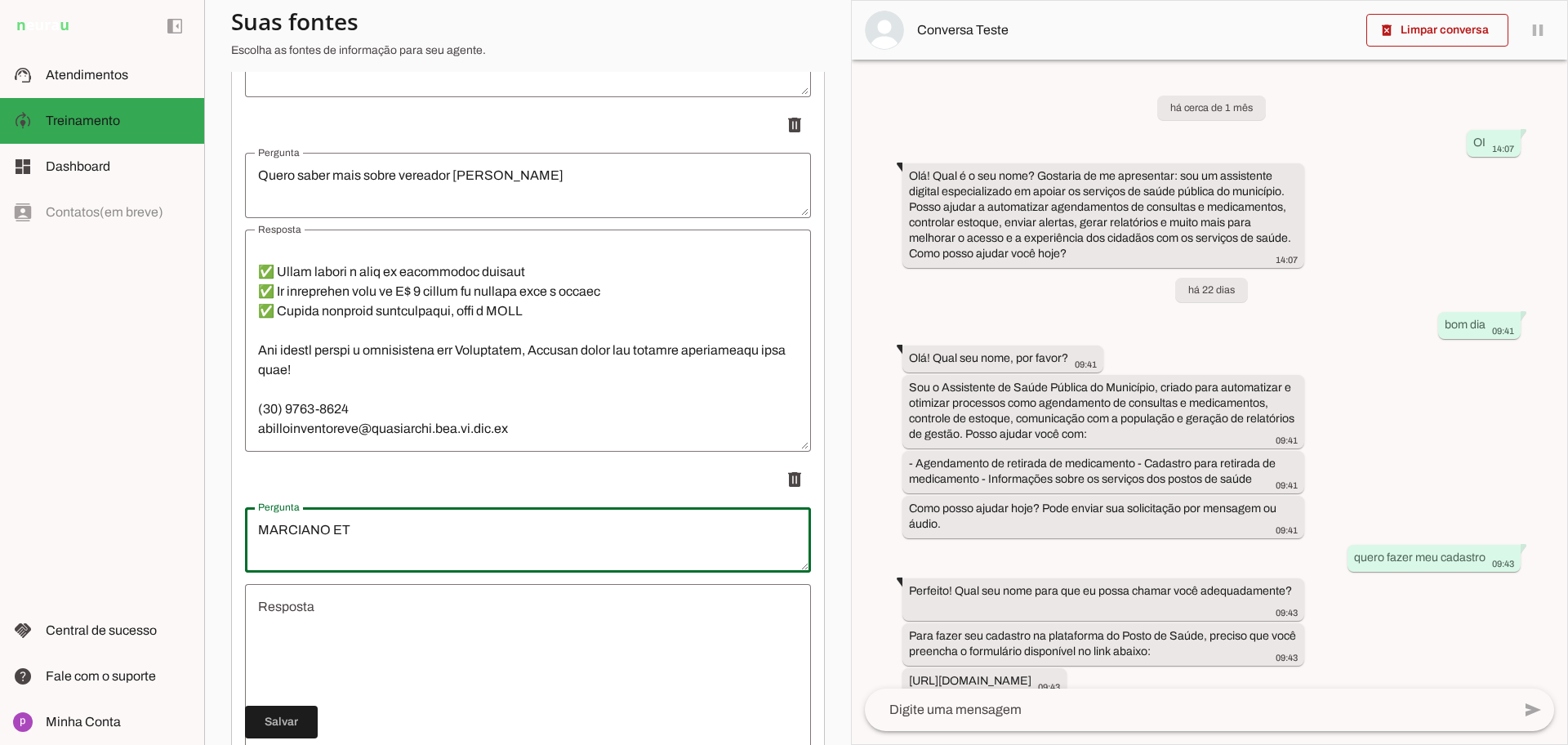
click at [257, 538] on textarea "MARCIANO ET" at bounding box center [527, 540] width 566 height 39
type textarea "Quero saber mais sobre vereador [PERSON_NAME] ET"
type md-outlined-text-field "Quero saber mais sobre vereador [PERSON_NAME] ET"
click at [371, 615] on textarea "Resposta" at bounding box center [527, 695] width 566 height 196
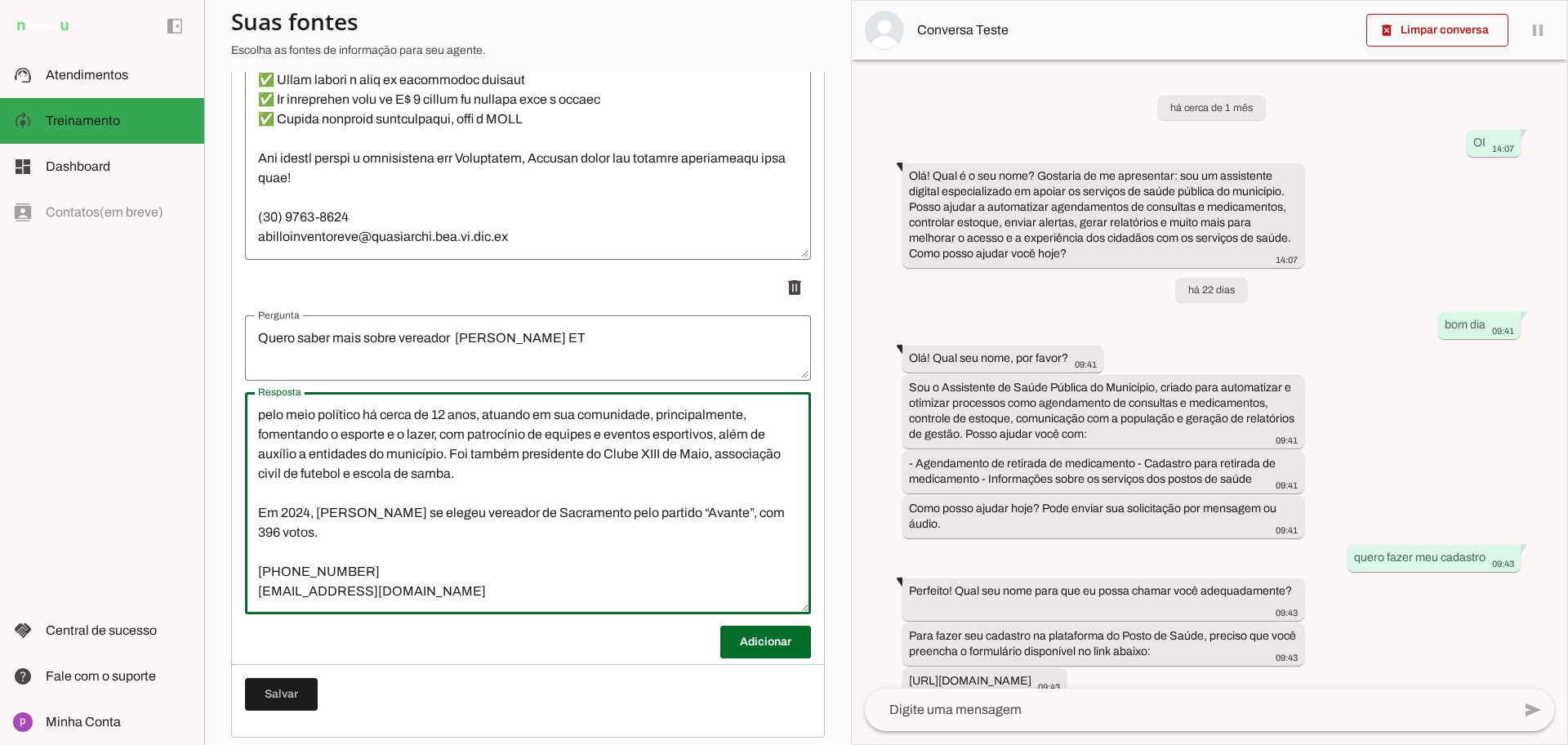
scroll to position [7179, 0]
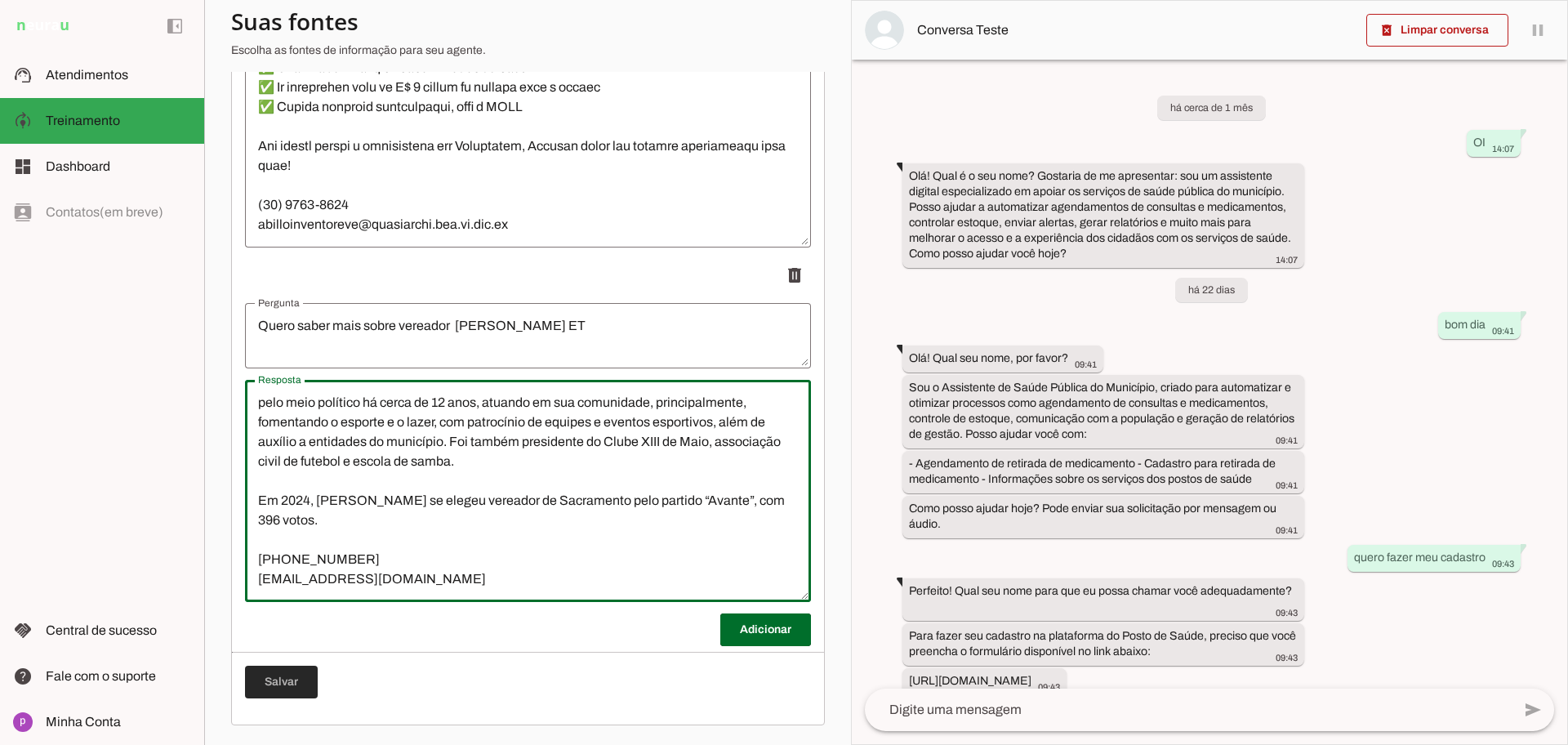
type textarea "[PERSON_NAME], popularmente conhecido como ET, nasceu no dia [DATE], em [GEOGRA…"
type md-outlined-text-field "[PERSON_NAME], popularmente conhecido como ET, nasceu no dia [DATE], em [GEOGRA…"
click at [289, 664] on span at bounding box center [281, 682] width 73 height 39
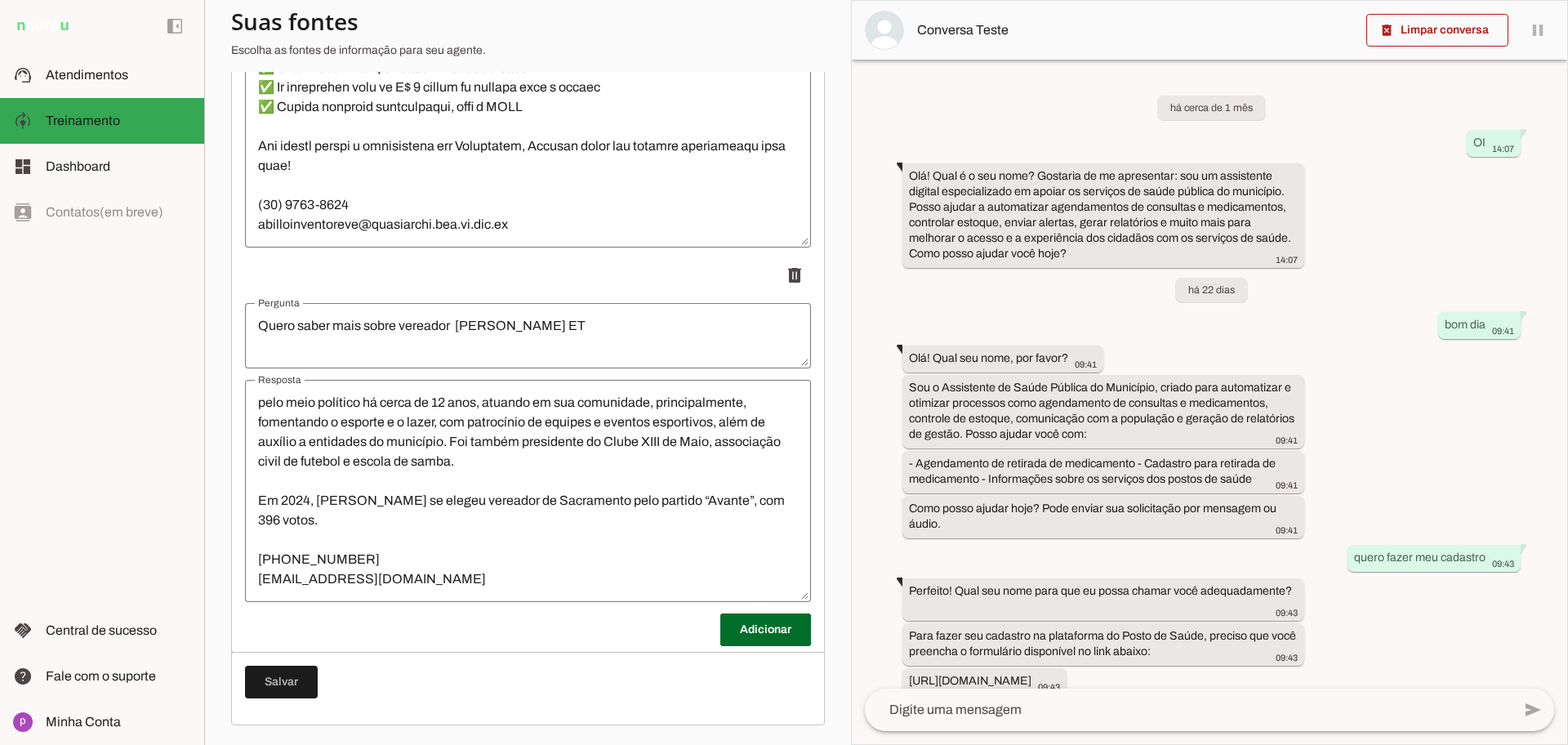
scroll to position [333, 0]
click at [749, 639] on span at bounding box center [765, 629] width 90 height 39
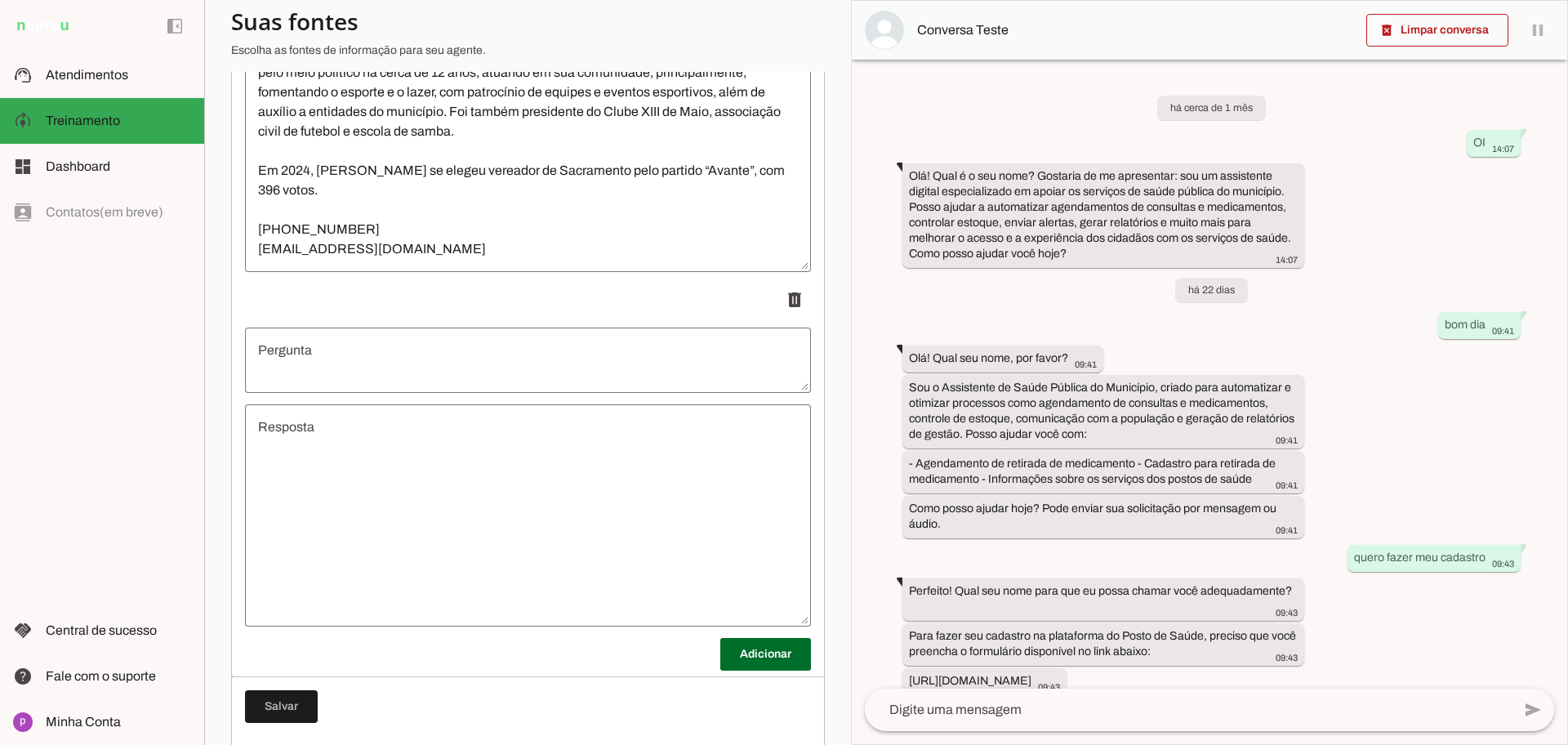
scroll to position [7534, 0]
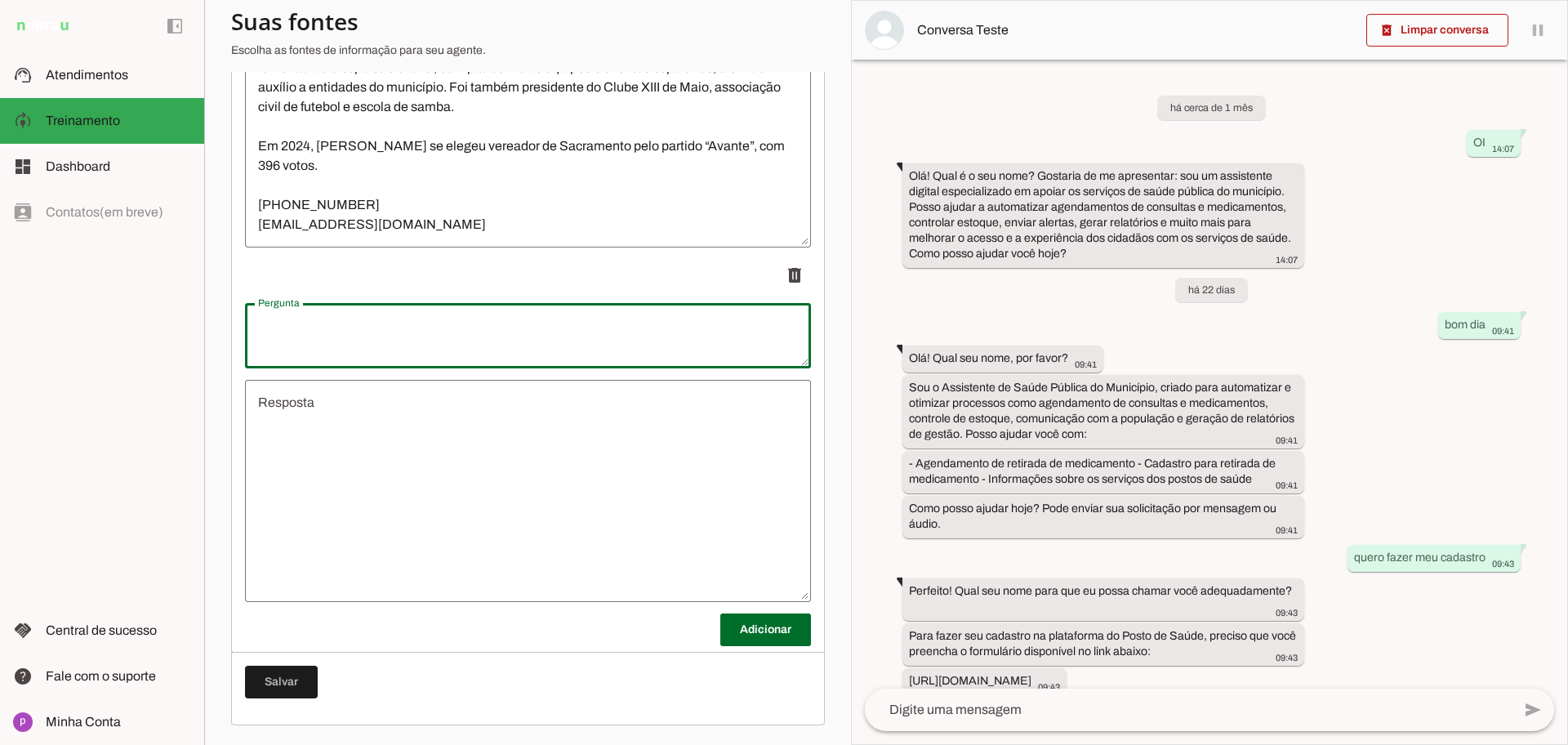
click at [564, 333] on textarea "Pergunta" at bounding box center [527, 336] width 566 height 39
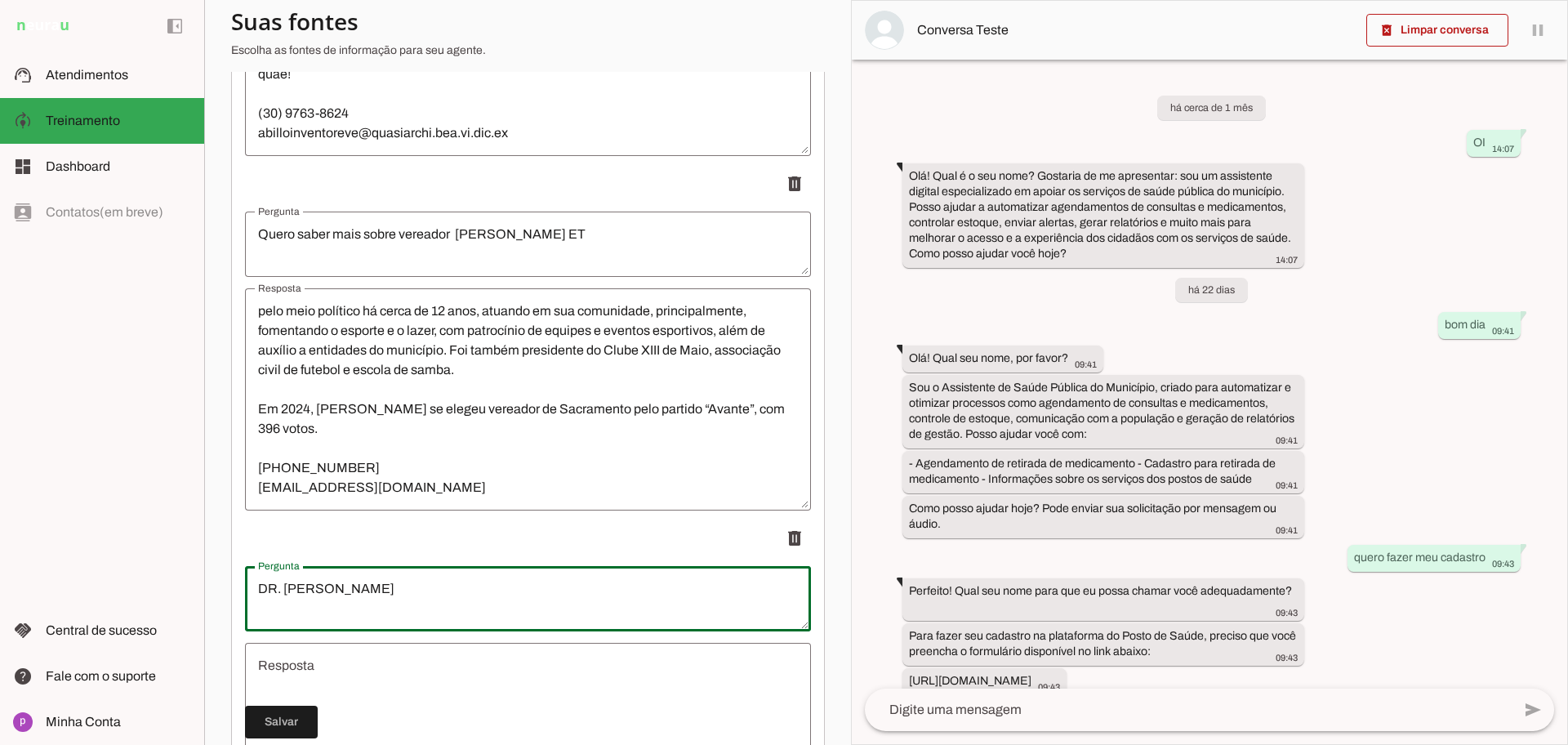
scroll to position [7228, 0]
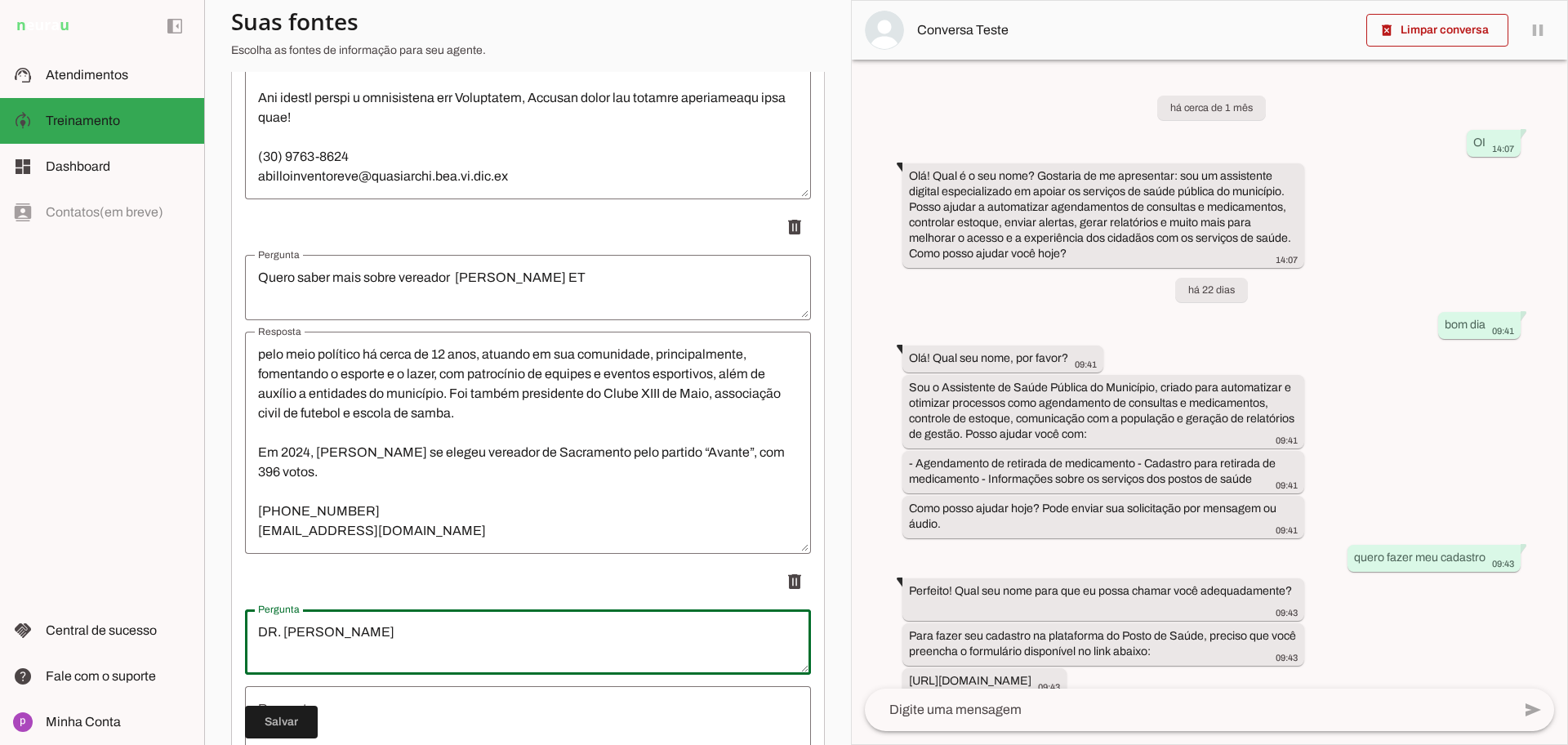
type textarea "DR. [PERSON_NAME]"
type md-outlined-text-field "DR. [PERSON_NAME]"
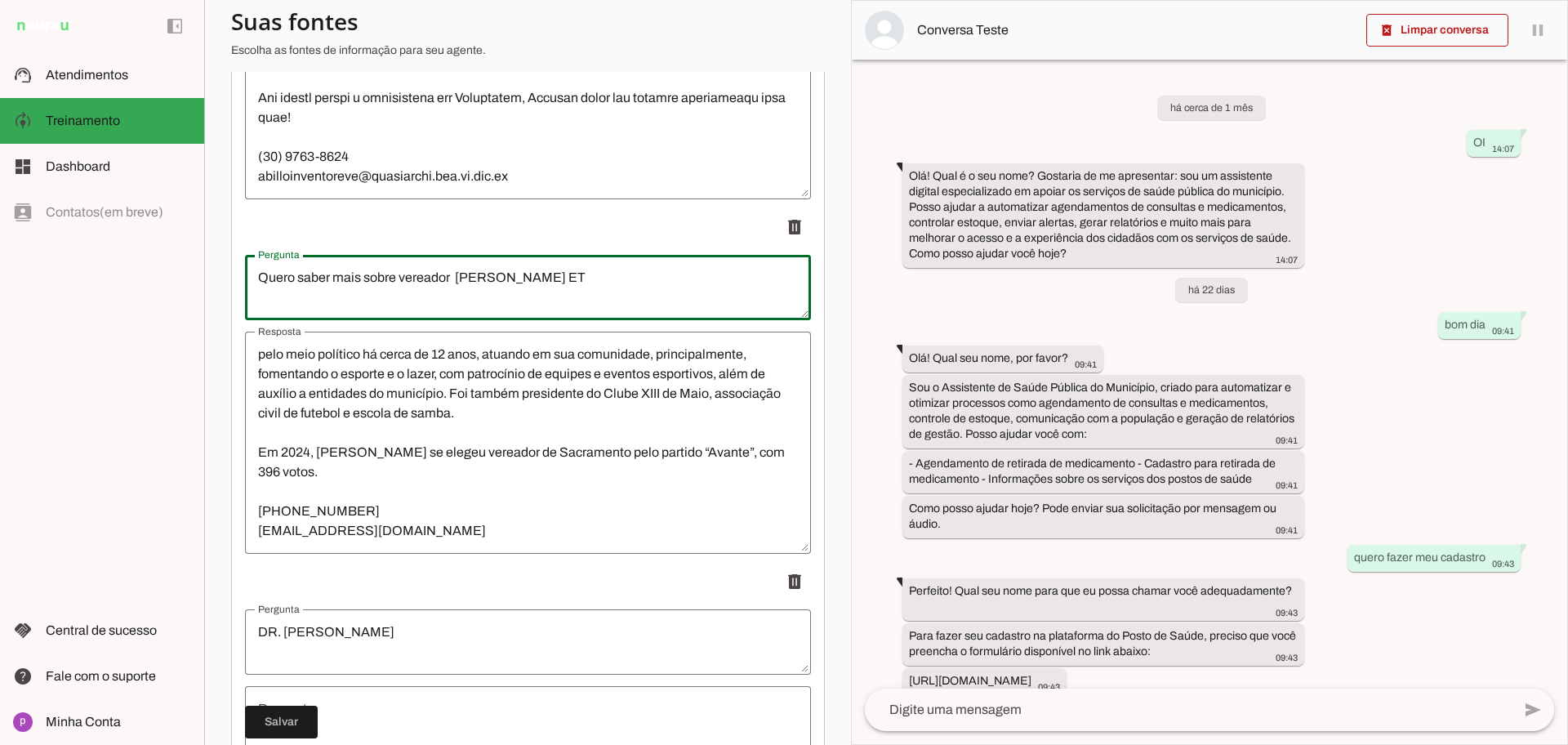
drag, startPoint x: 449, startPoint y: 276, endPoint x: 182, endPoint y: 275, distance: 267.0
click at [182, 275] on applet-drawer "support_agent Atendimentos Atendimentos model_training Treinamento Treinamento …" at bounding box center [784, 372] width 1568 height 745
click at [254, 634] on textarea "DR. [PERSON_NAME]" at bounding box center [527, 642] width 566 height 39
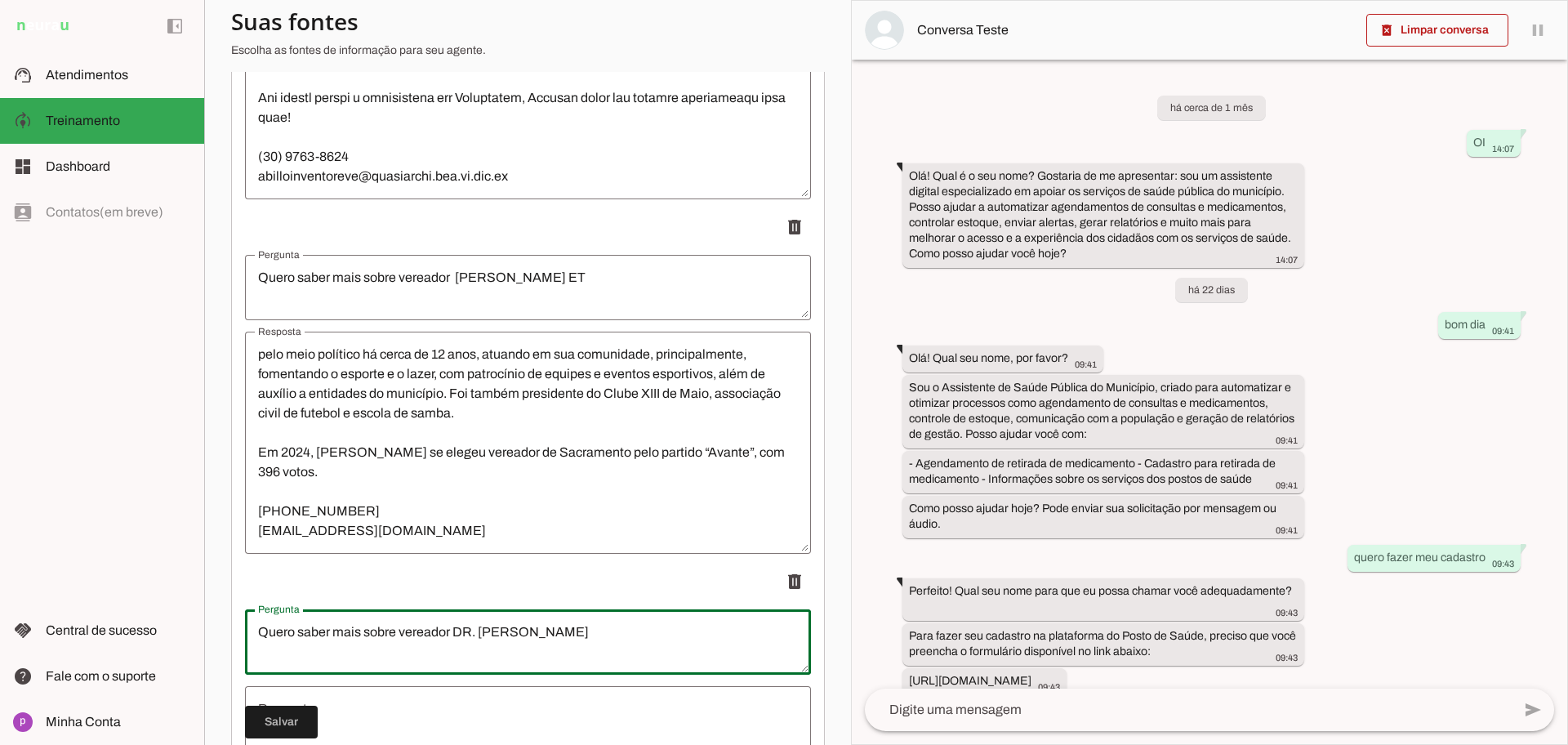
type textarea "Quero saber mais sobre vereador DR. [PERSON_NAME]"
type md-outlined-text-field "Quero saber mais sobre vereador DR. [PERSON_NAME]"
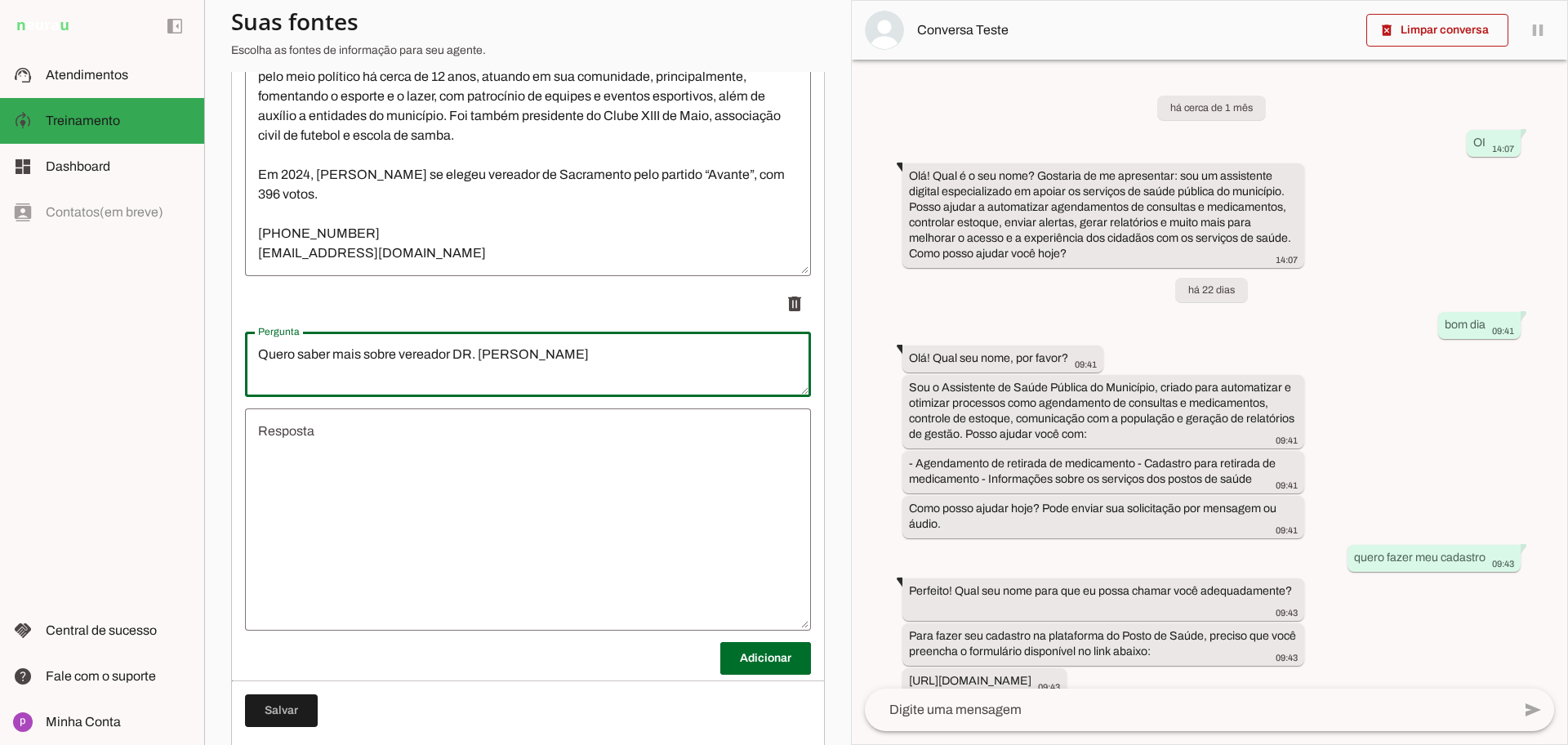
scroll to position [7534, 0]
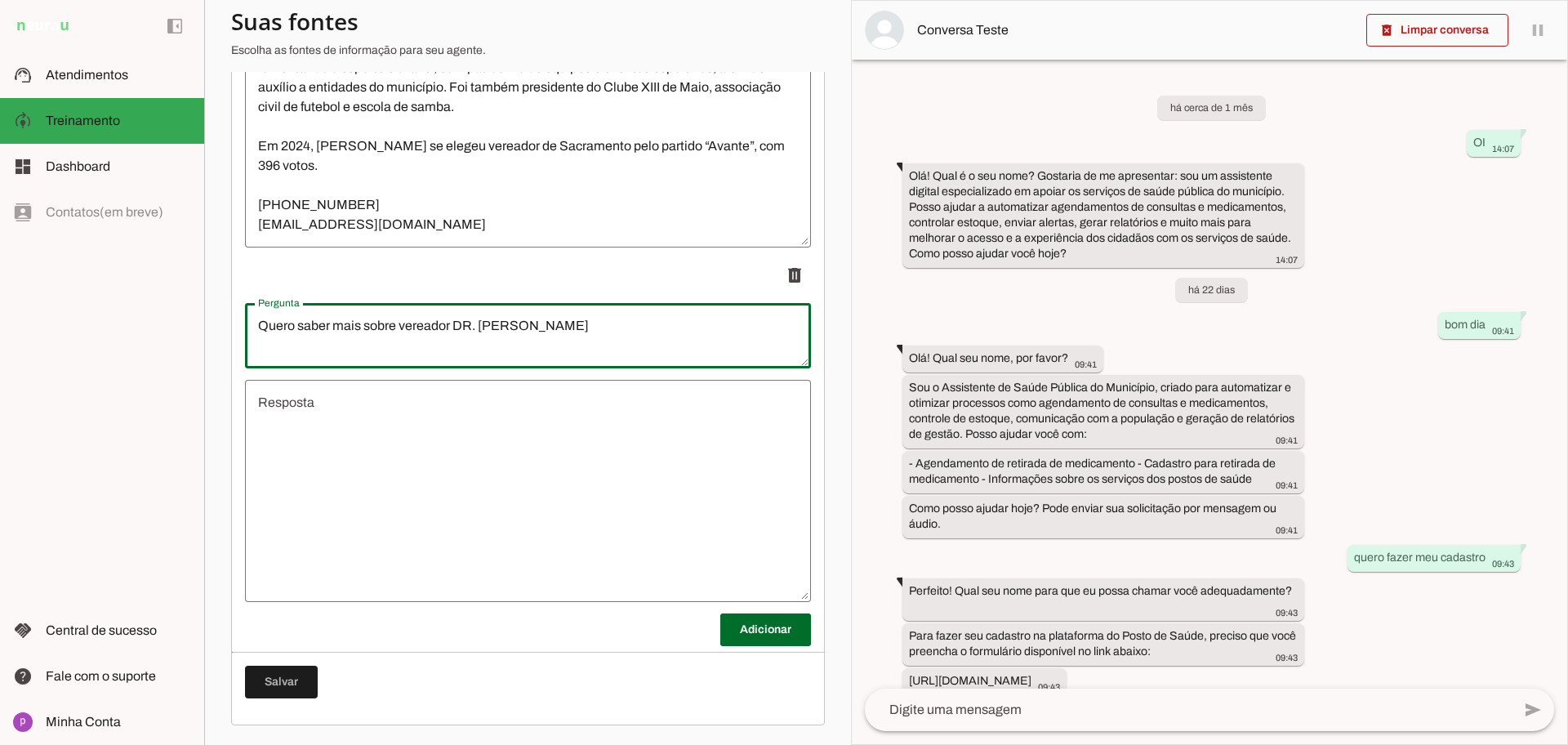
click at [516, 460] on textarea "Resposta" at bounding box center [527, 491] width 566 height 196
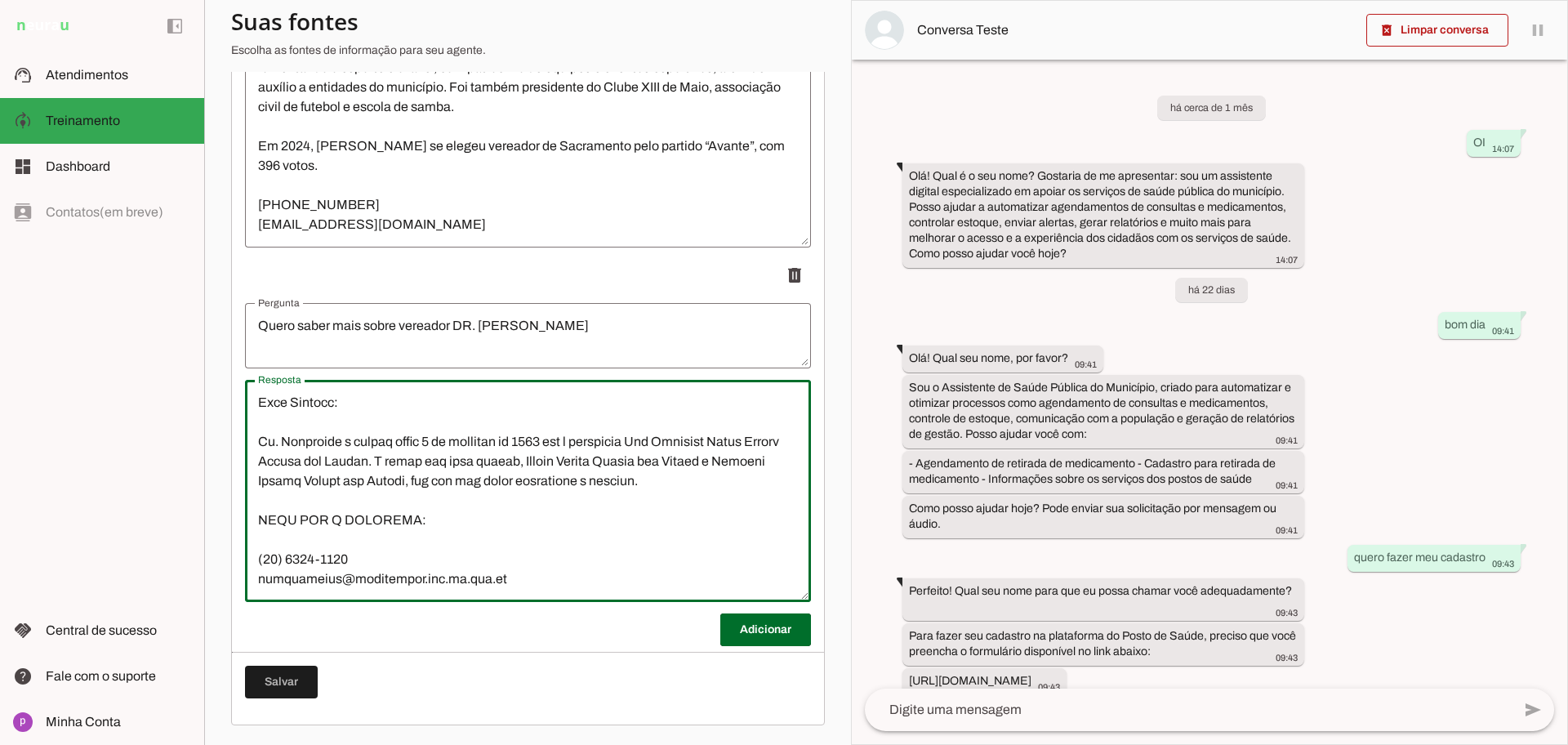
scroll to position [1411, 0]
type textarea "Lo. Ipsumdolo Sitame con Adipis Elitseddo-eiusmodt incidid utla Etdolorem al En…"
type md-outlined-text-field "Lo. Ipsumdolo Sitame con Adipis Elitseddo-eiusmodt incidid utla Etdolorem al En…"
click at [768, 642] on span at bounding box center [765, 629] width 90 height 39
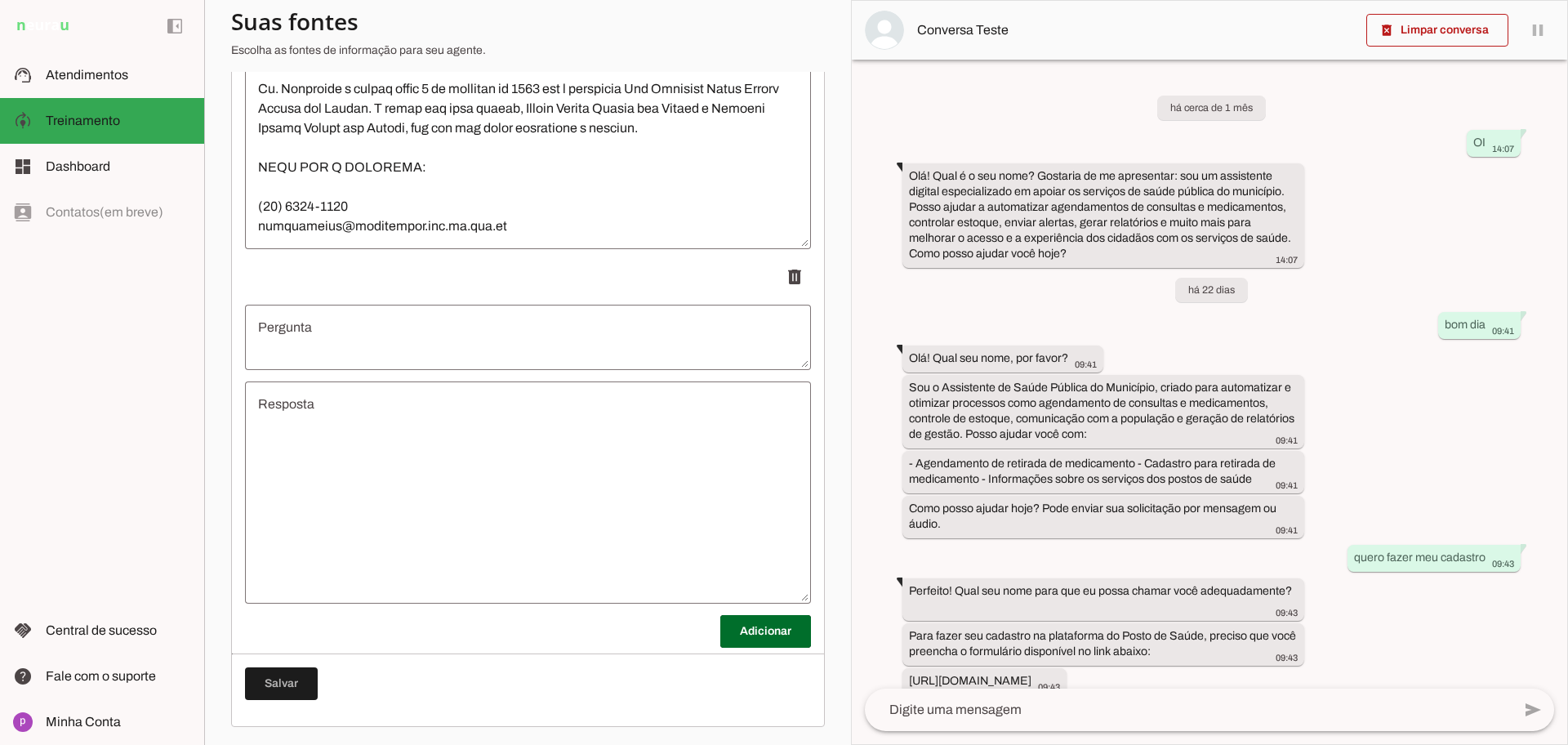
scroll to position [7889, 0]
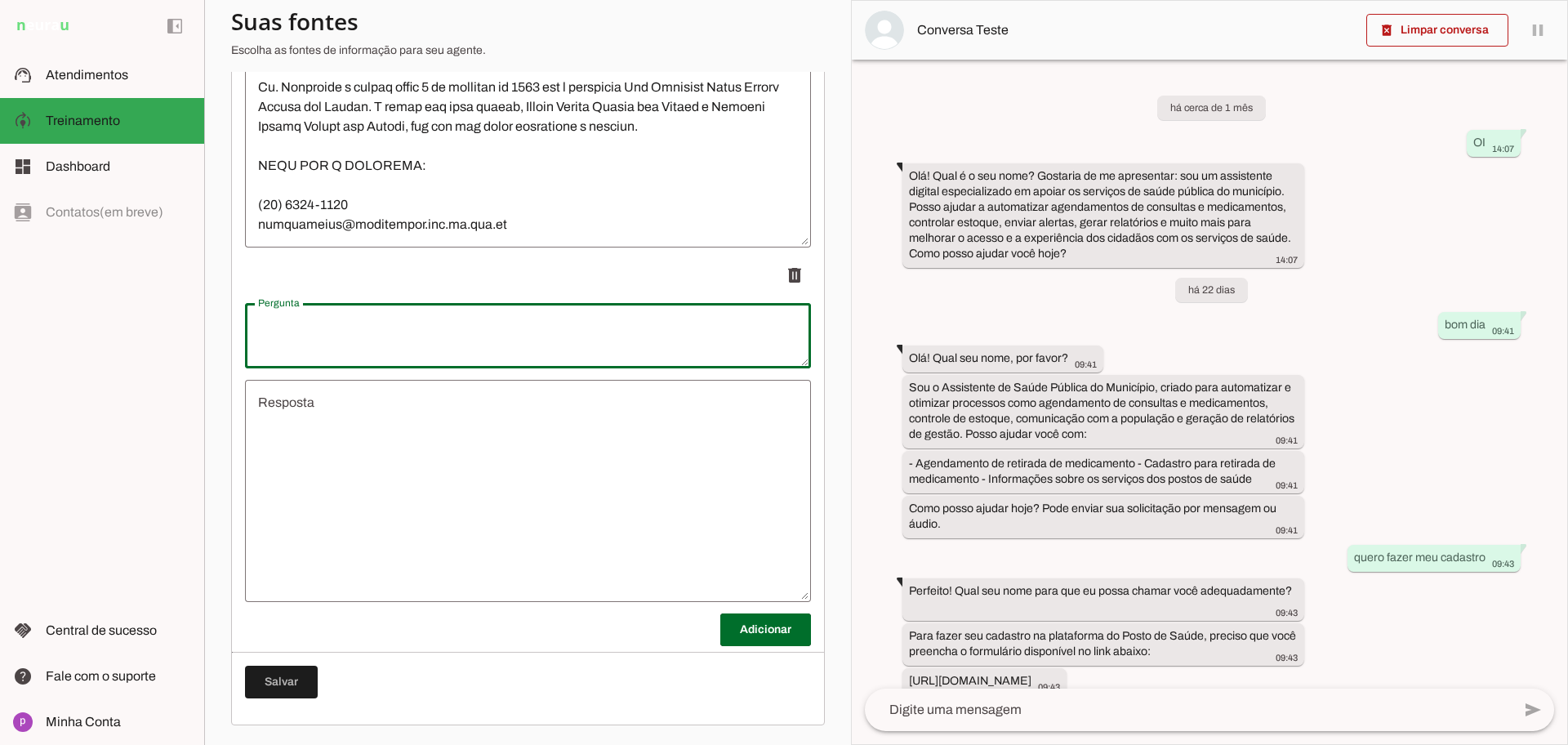
click at [490, 323] on textarea "Pergunta" at bounding box center [527, 336] width 566 height 39
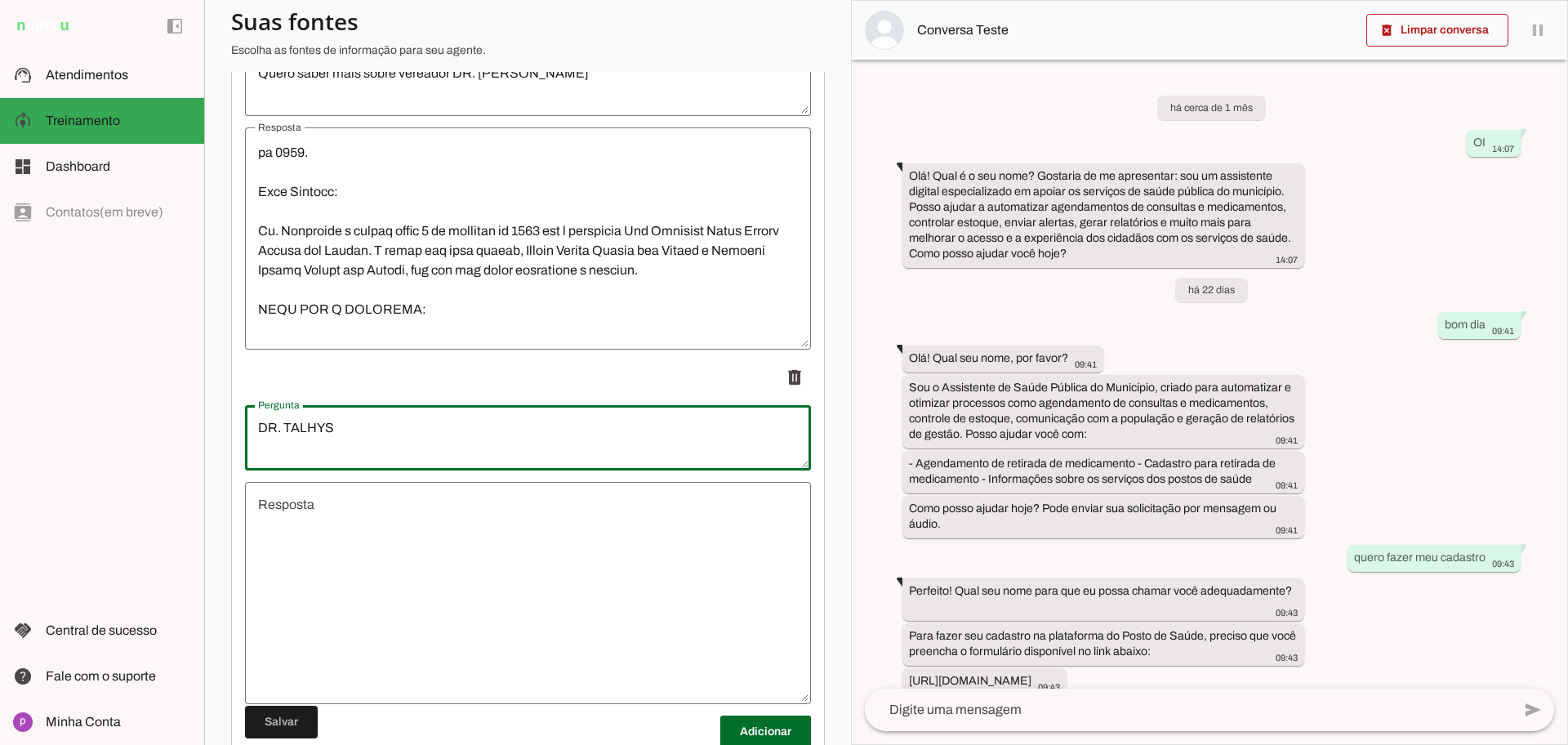
scroll to position [1309, 0]
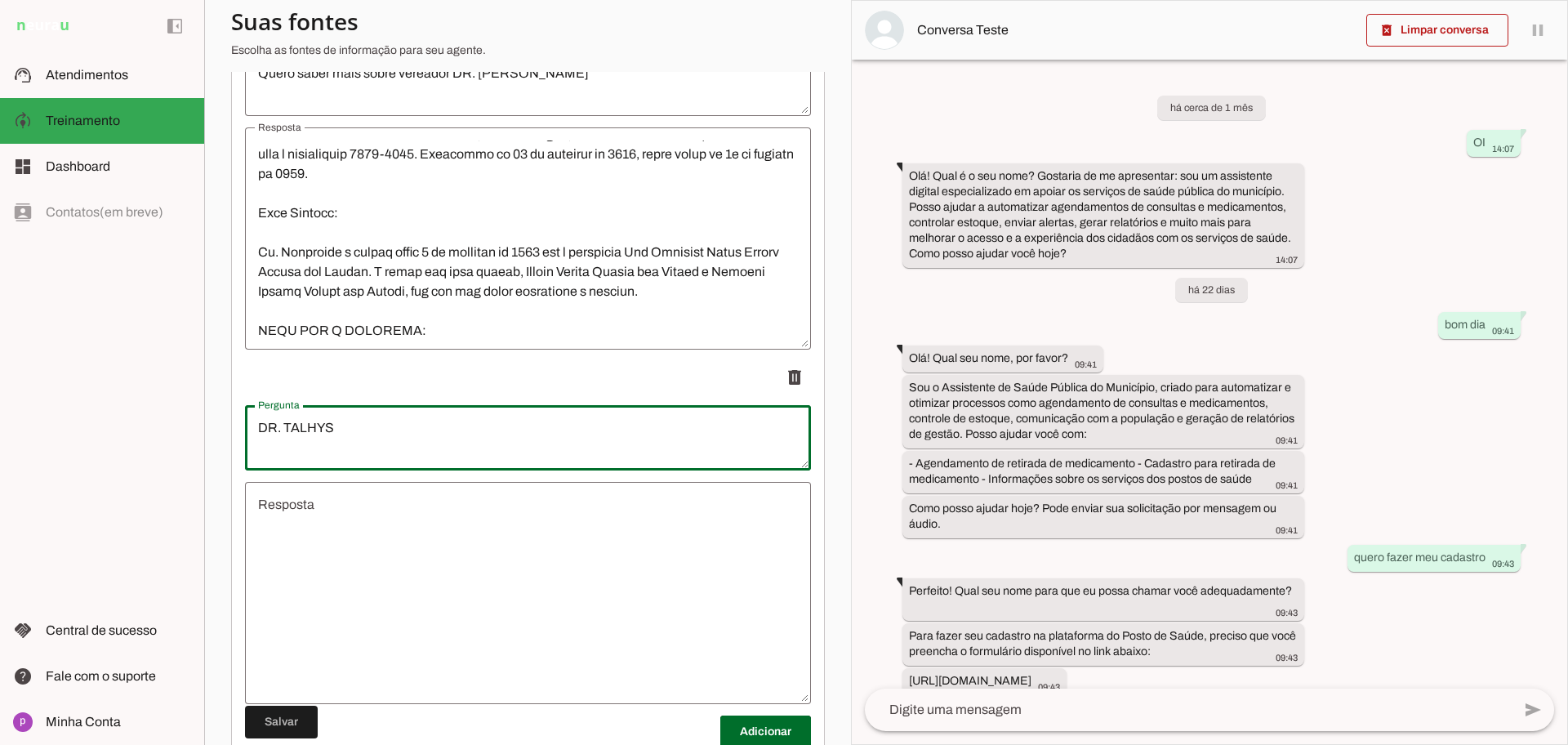
type textarea "DR. TALHYS"
type md-outlined-text-field "DR. TALHYS"
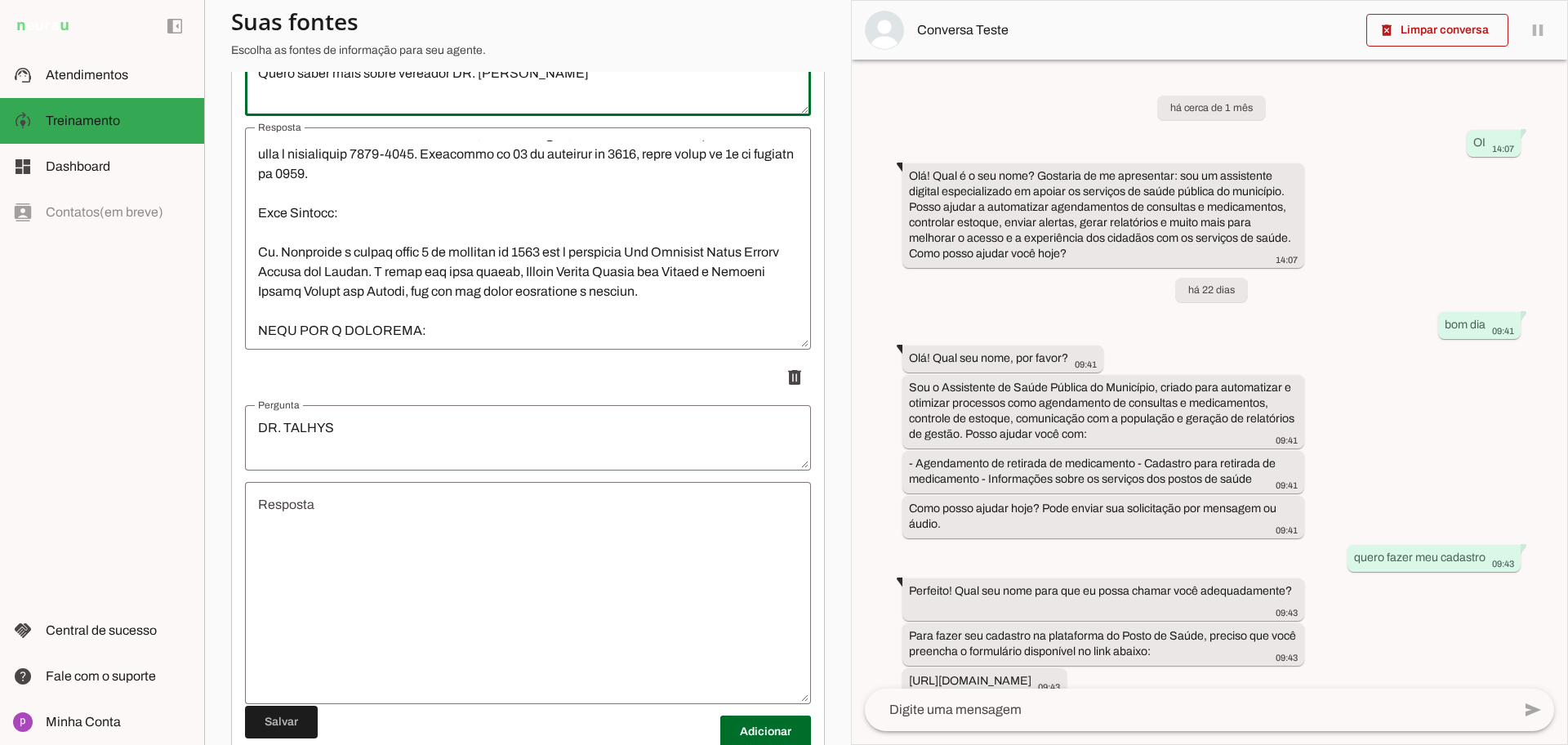
drag, startPoint x: 448, startPoint y: 80, endPoint x: 223, endPoint y: 82, distance: 225.0
click at [223, 82] on section "Agente 1 Criar Agente Você atingiu o limite de IAs Neurau permitidas. Atualize …" at bounding box center [527, 372] width 647 height 745
click at [257, 430] on textarea "DR. TALHYS" at bounding box center [527, 438] width 566 height 39
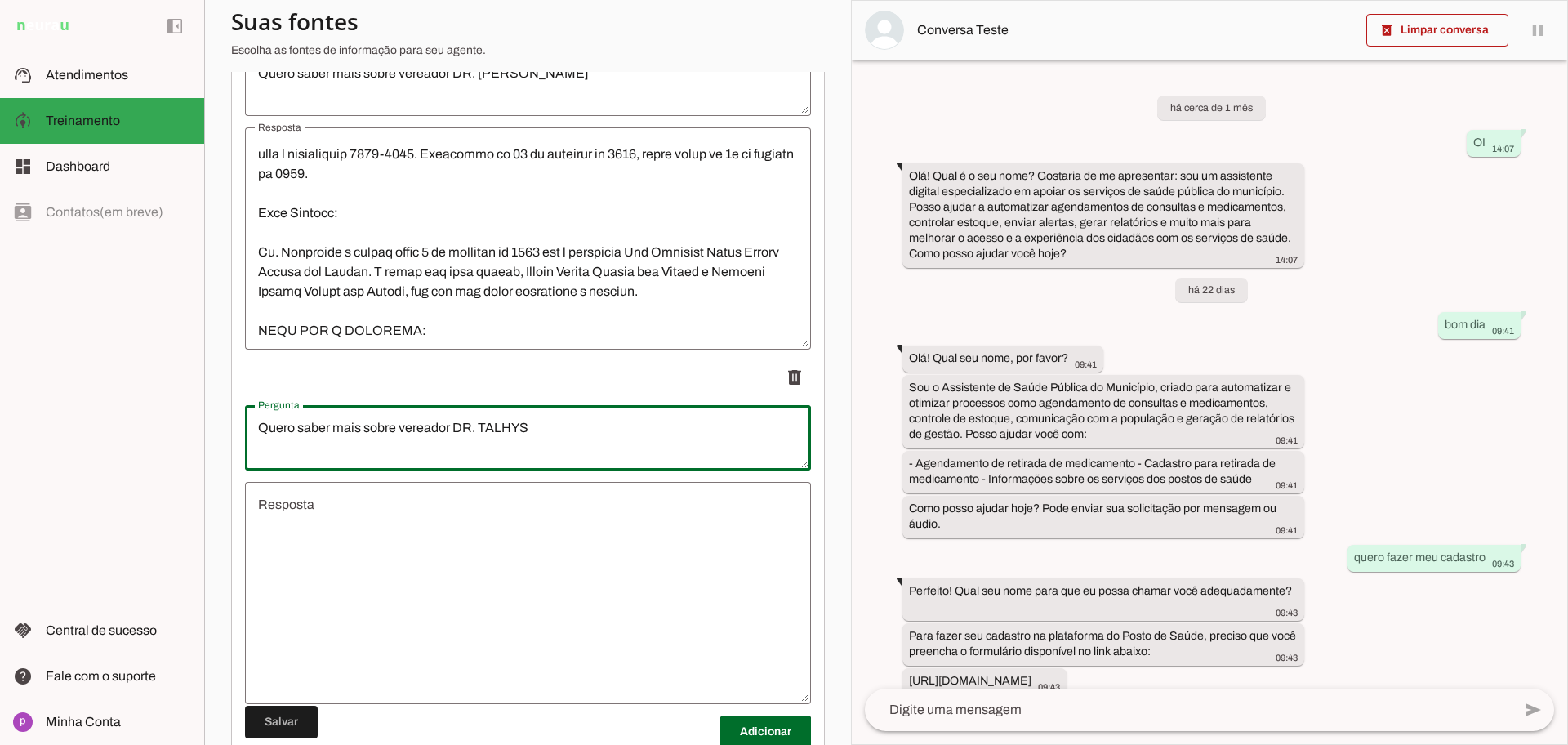
type textarea "Quero saber mais sobre vereador DR. TALHYS"
type md-outlined-text-field "Quero saber mais sobre vereador DR. TALHYS"
click at [380, 565] on textarea "Resposta" at bounding box center [527, 593] width 566 height 196
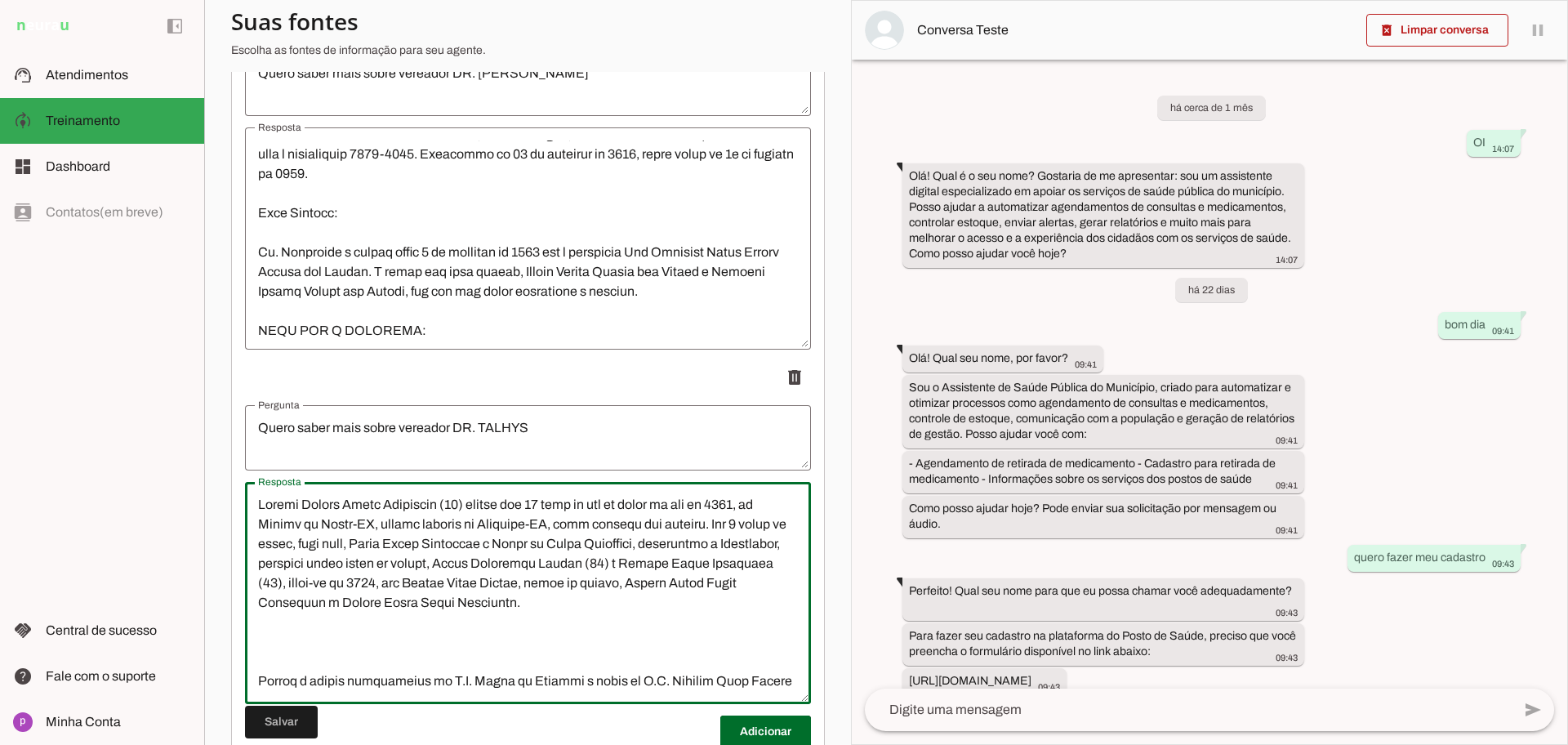
scroll to position [1173, 0]
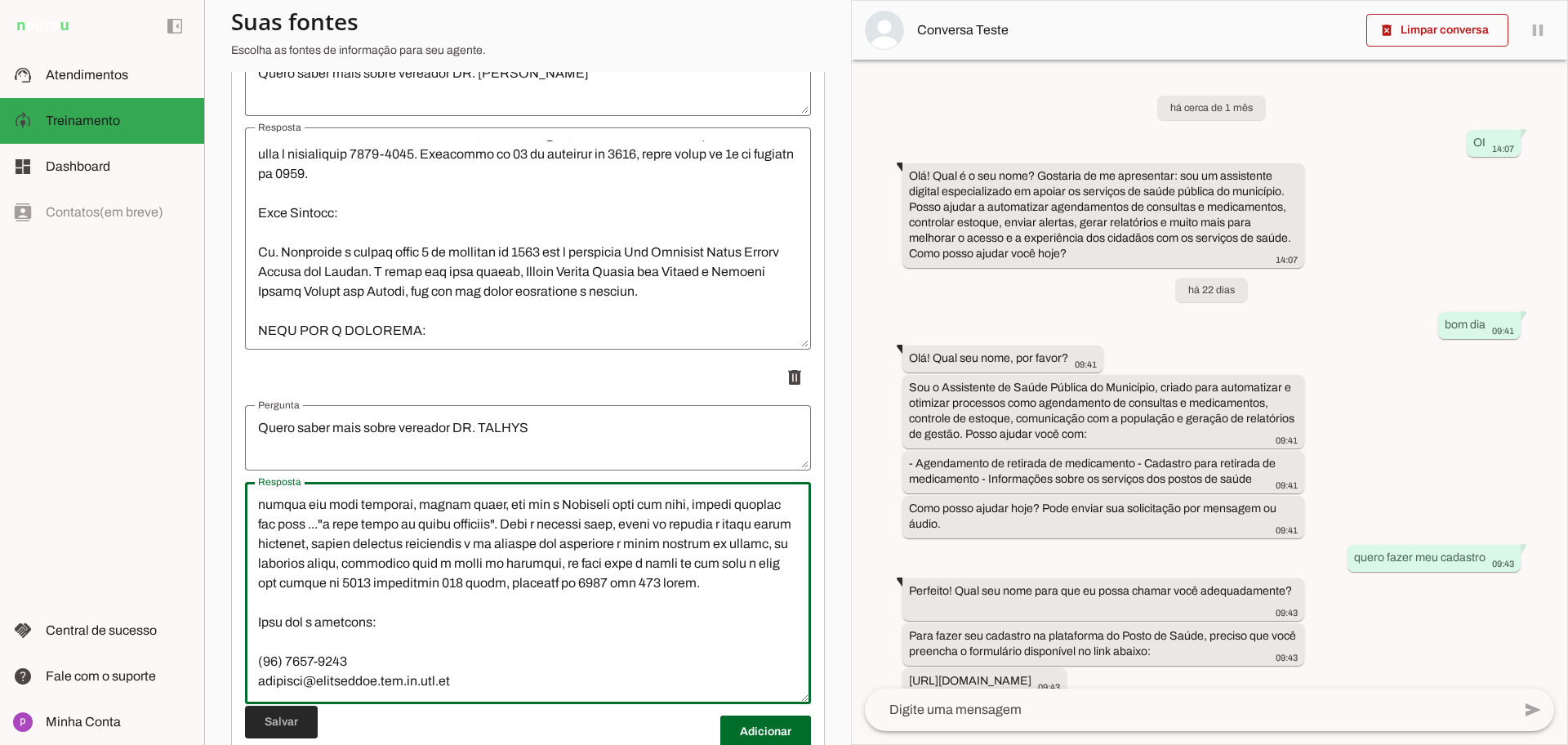
type textarea "Loremi Dolors Ametc Adipiscin (43) elitse doe 87 temp in utl et dolor ma ali en…"
type md-outlined-text-field "Loremi Dolors Ametc Adipiscin (43) elitse doe 87 temp in utl et dolor ma ali en…"
click at [283, 721] on span at bounding box center [281, 721] width 73 height 39
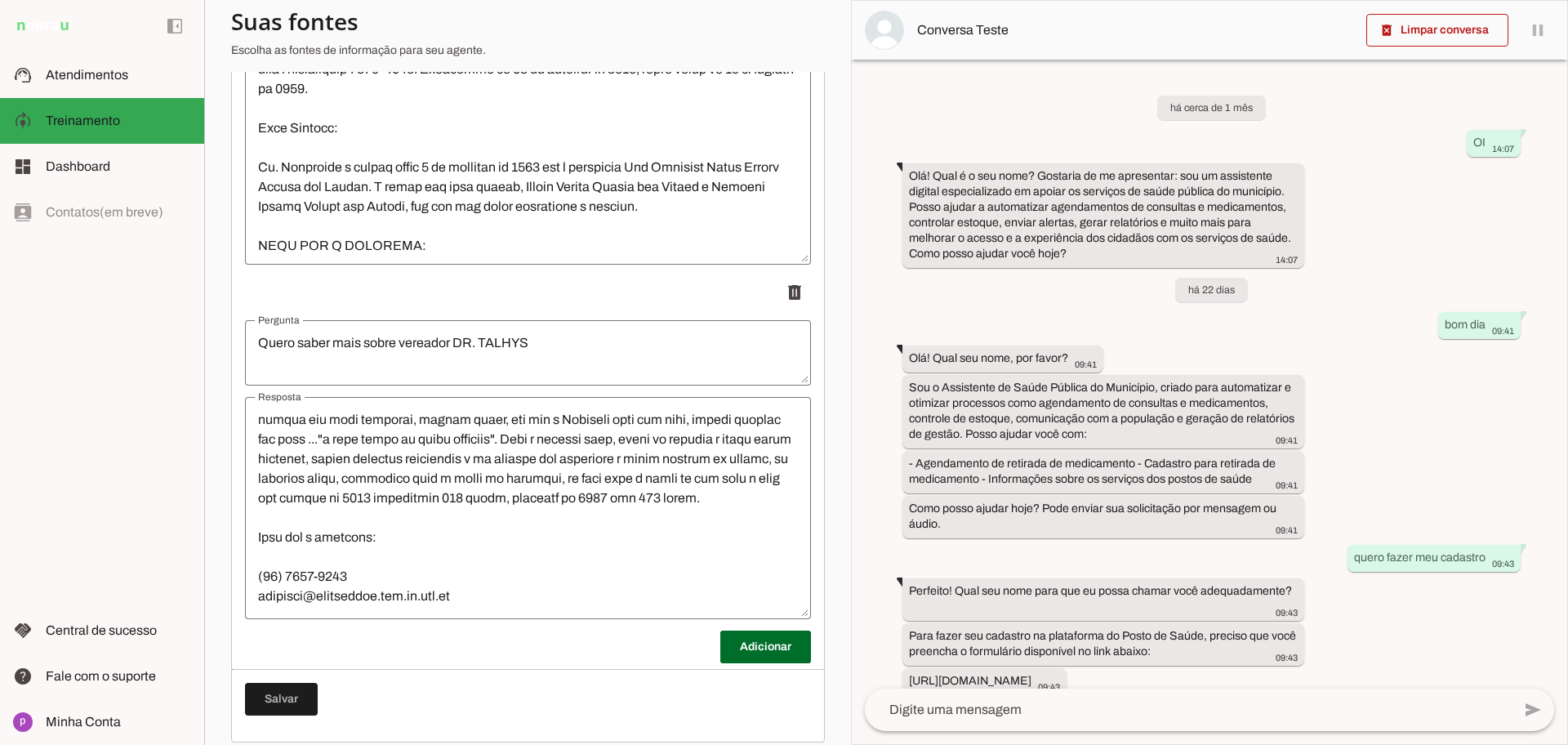
scroll to position [7889, 0]
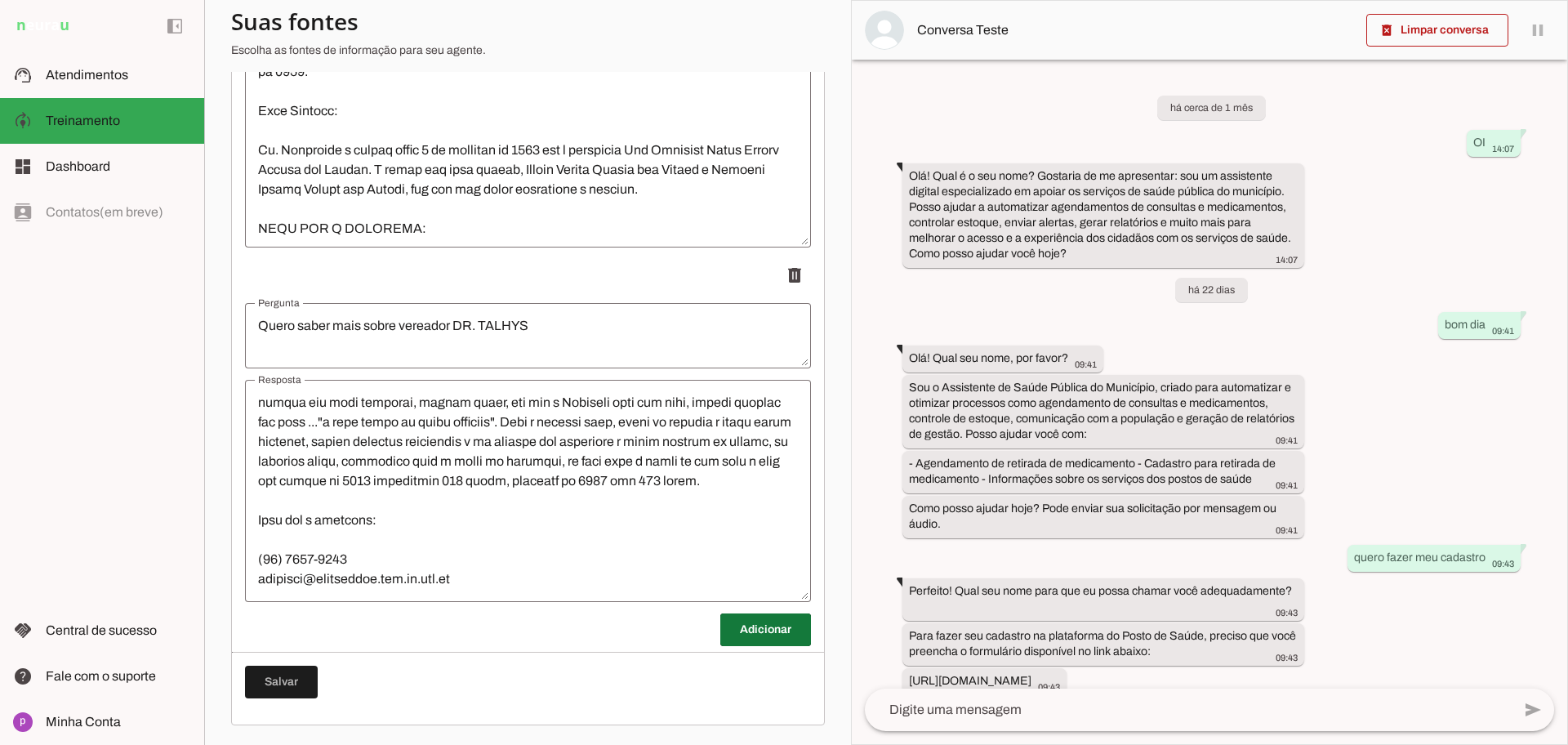
click at [760, 634] on span at bounding box center [765, 629] width 90 height 39
click at [423, 686] on textarea "Pergunta" at bounding box center [527, 690] width 566 height 39
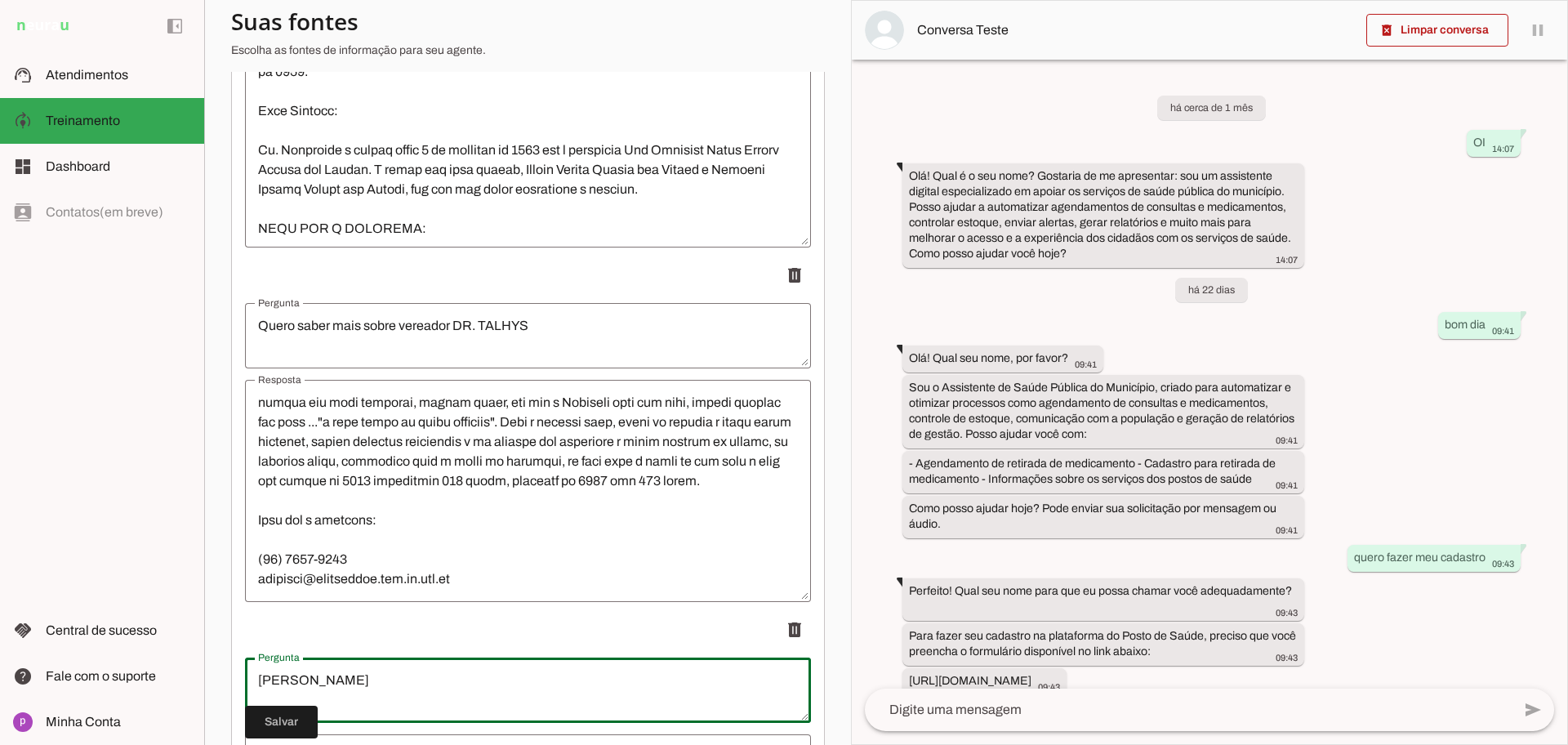
type textarea "[PERSON_NAME]"
type md-outlined-text-field "[PERSON_NAME]"
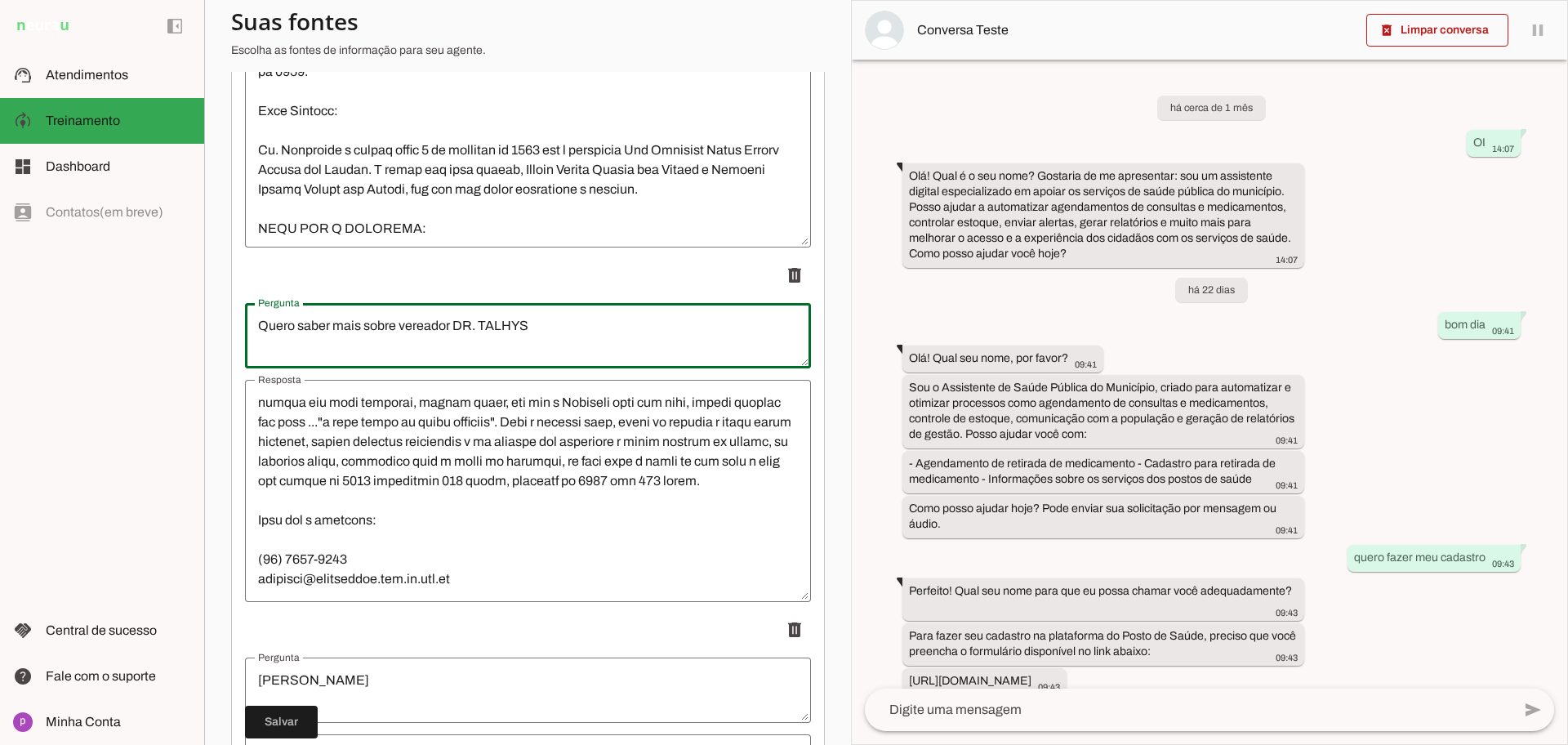
drag, startPoint x: 452, startPoint y: 330, endPoint x: 247, endPoint y: 334, distance: 205.0
click at [247, 334] on textarea "Quero saber mais sobre vereador DR. TALHYS" at bounding box center [527, 336] width 566 height 39
click at [251, 678] on textarea "[PERSON_NAME]" at bounding box center [527, 690] width 566 height 39
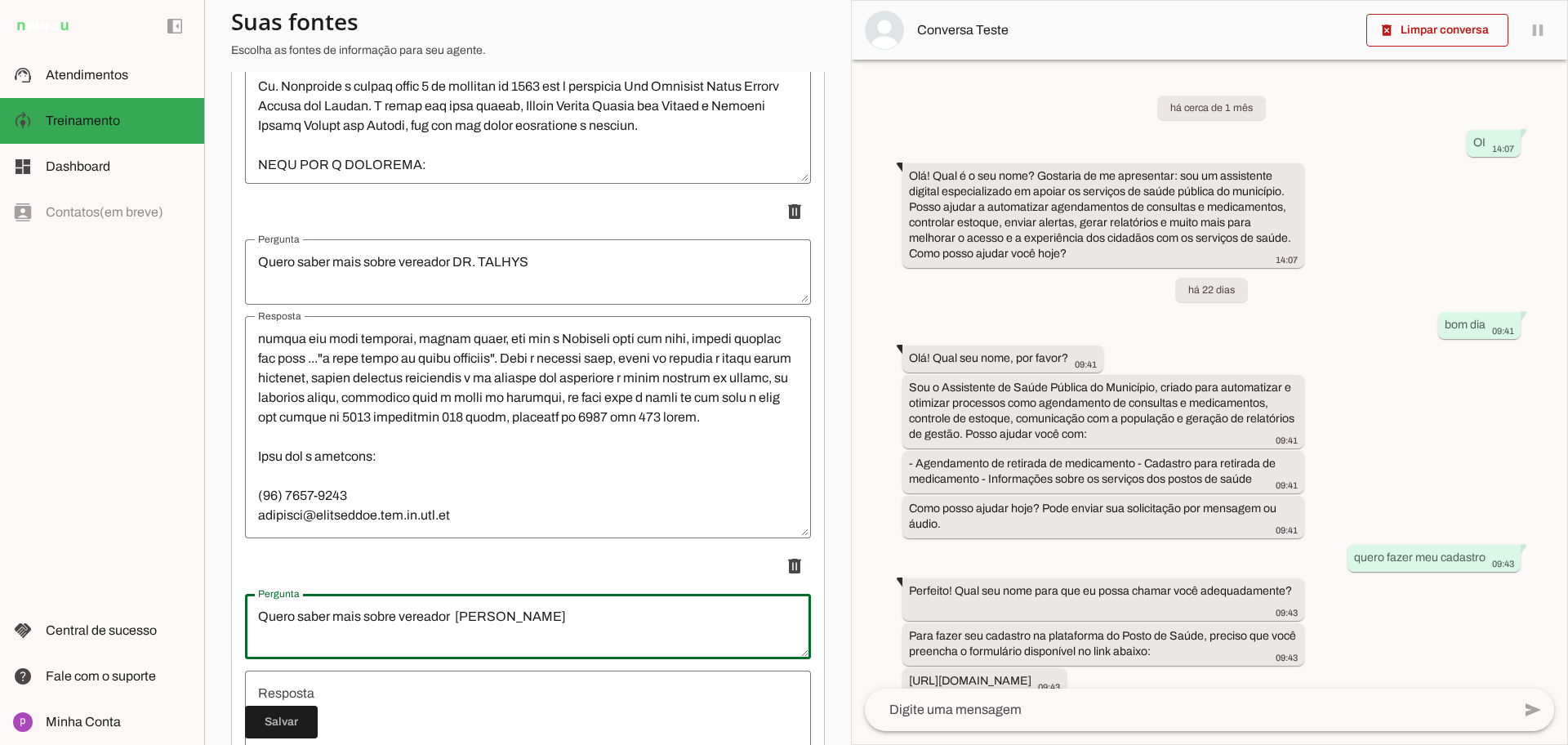
scroll to position [8243, 0]
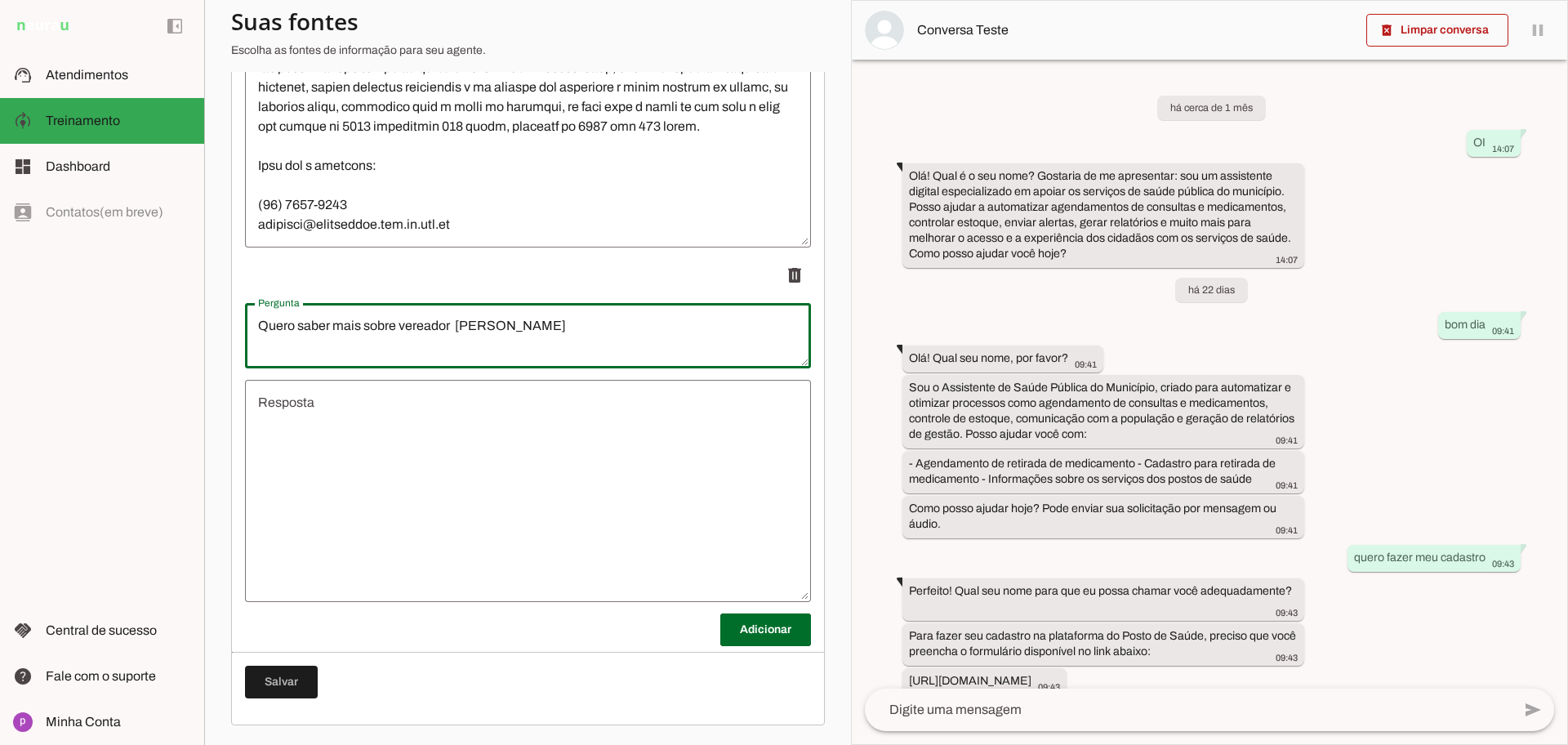
type textarea "Quero saber mais sobre vereador [PERSON_NAME]"
type md-outlined-text-field "Quero saber mais sobre vereador [PERSON_NAME]"
click at [288, 678] on span at bounding box center [281, 682] width 73 height 39
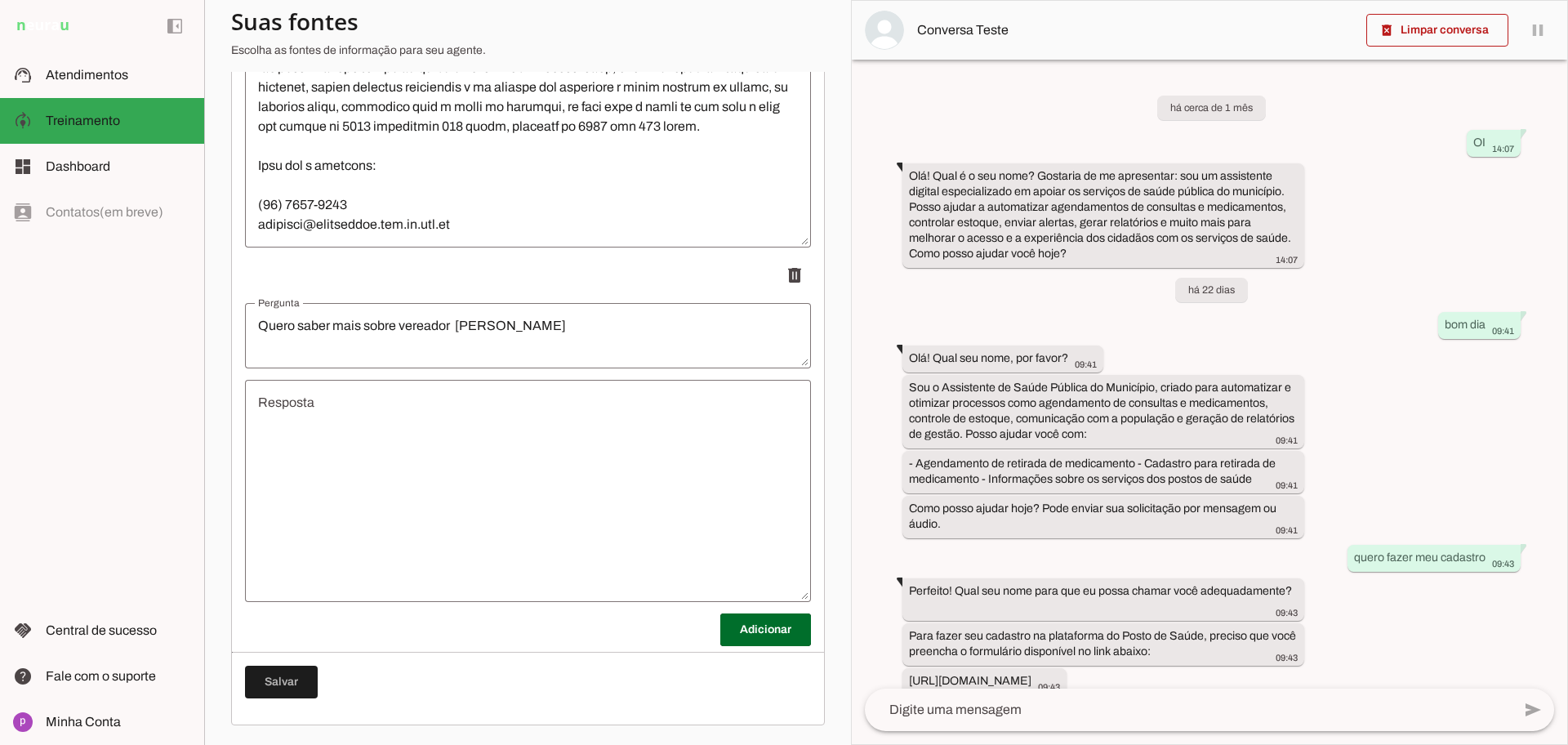
scroll to position [1071, 0]
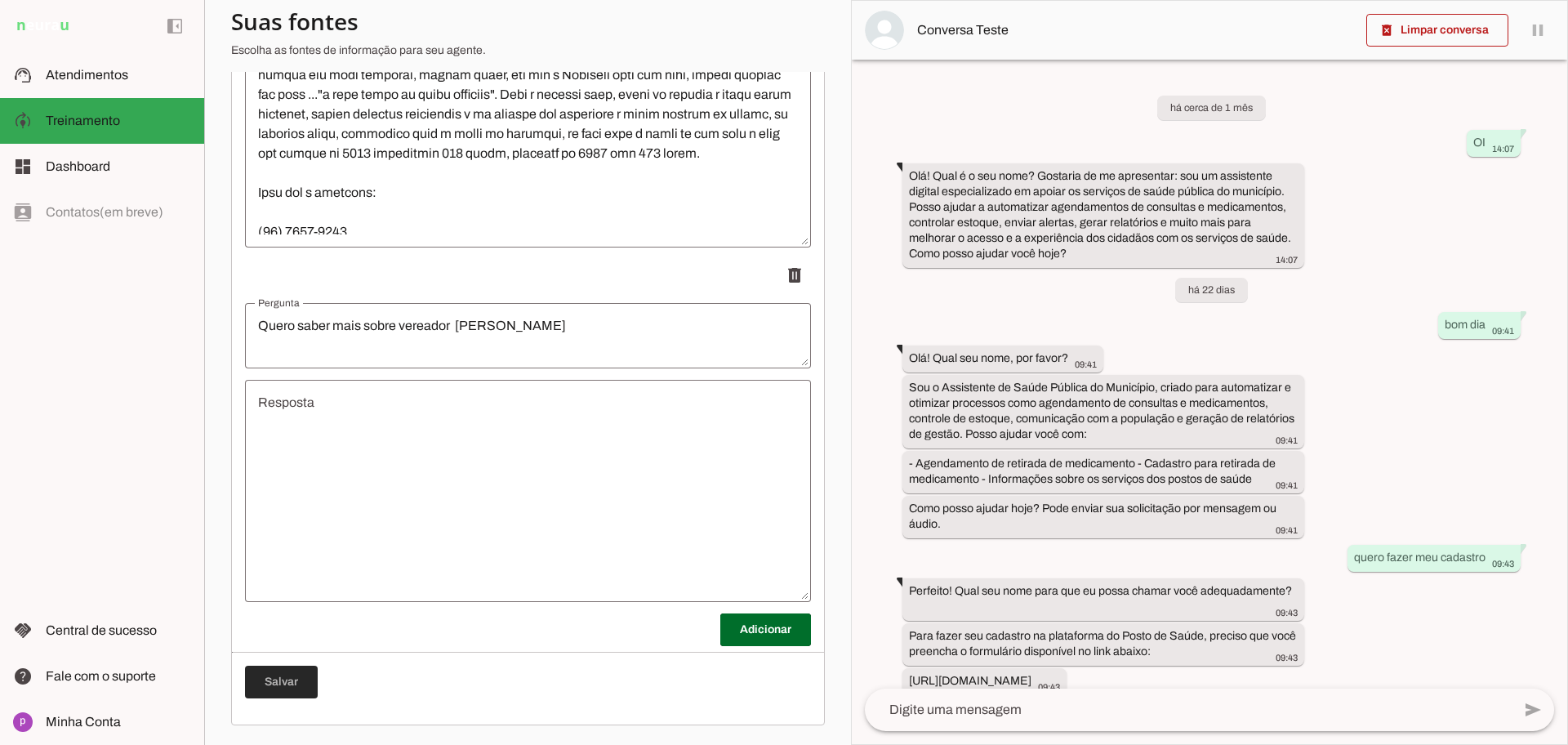
click at [298, 689] on span at bounding box center [281, 682] width 73 height 39
click at [852, 694] on div "add send send 🎤 Recording... description Document photo_library Photos & videos…" at bounding box center [1209, 716] width 716 height 56
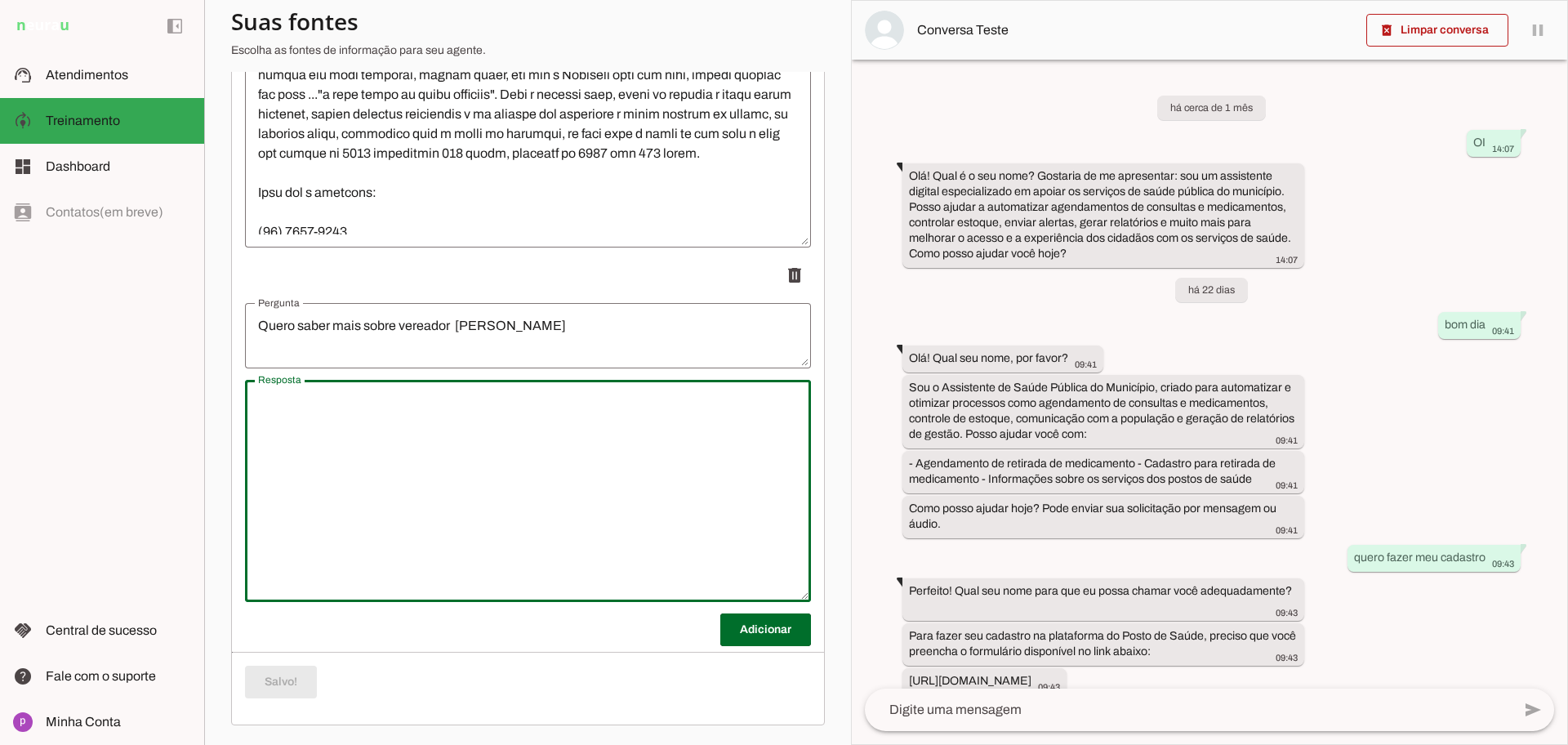
click at [524, 484] on textarea "Resposta" at bounding box center [527, 491] width 566 height 196
drag, startPoint x: 575, startPoint y: 408, endPoint x: 148, endPoint y: 410, distance: 427.0
click at [148, 410] on applet-drawer "support_agent Atendimentos Atendimentos model_training Treinamento Treinamento …" at bounding box center [784, 372] width 1568 height 745
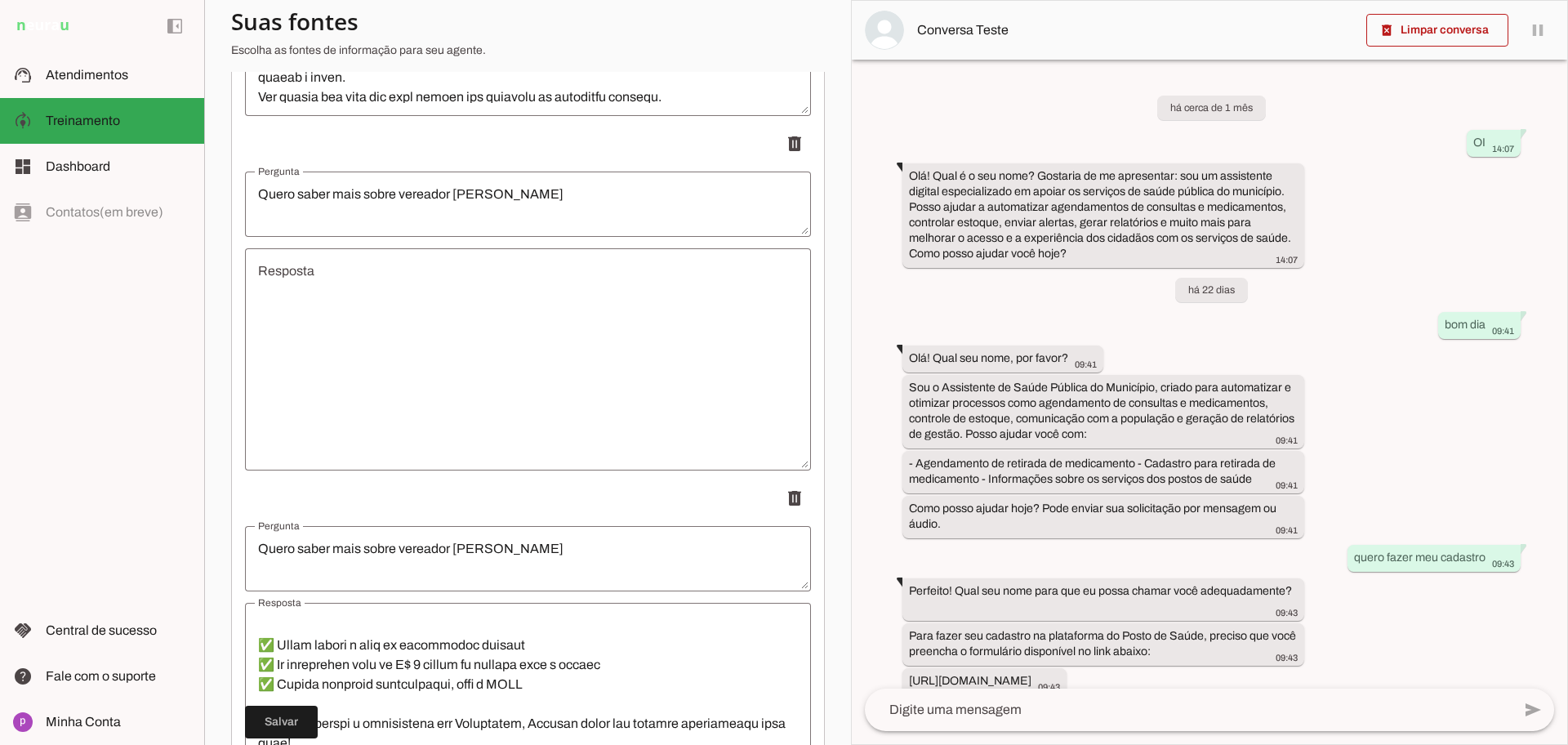
scroll to position [6582, 0]
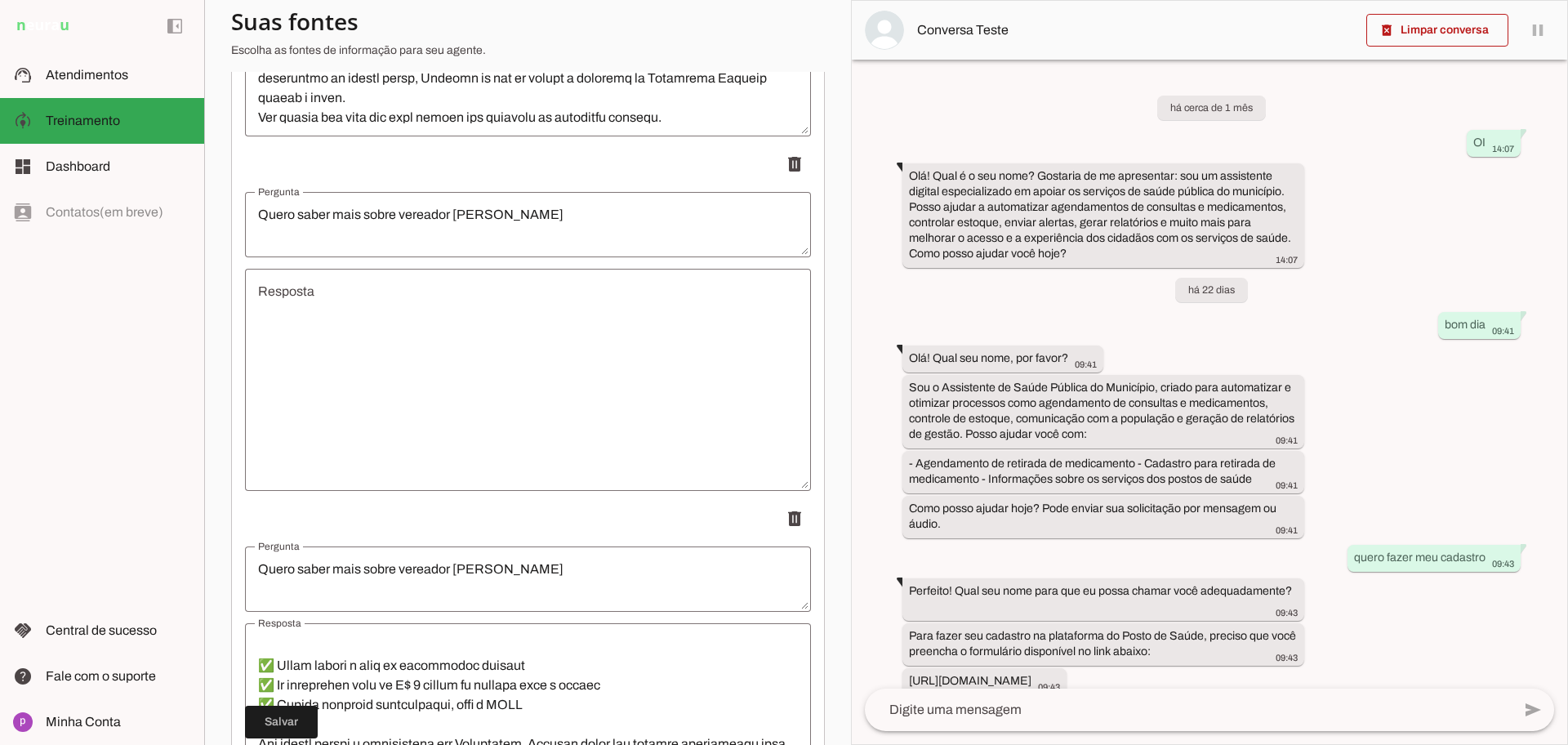
type textarea "Não tenho informação sobre ele meu banco de dados."
type md-outlined-text-field "Não tenho informação sobre ele meu banco de dados."
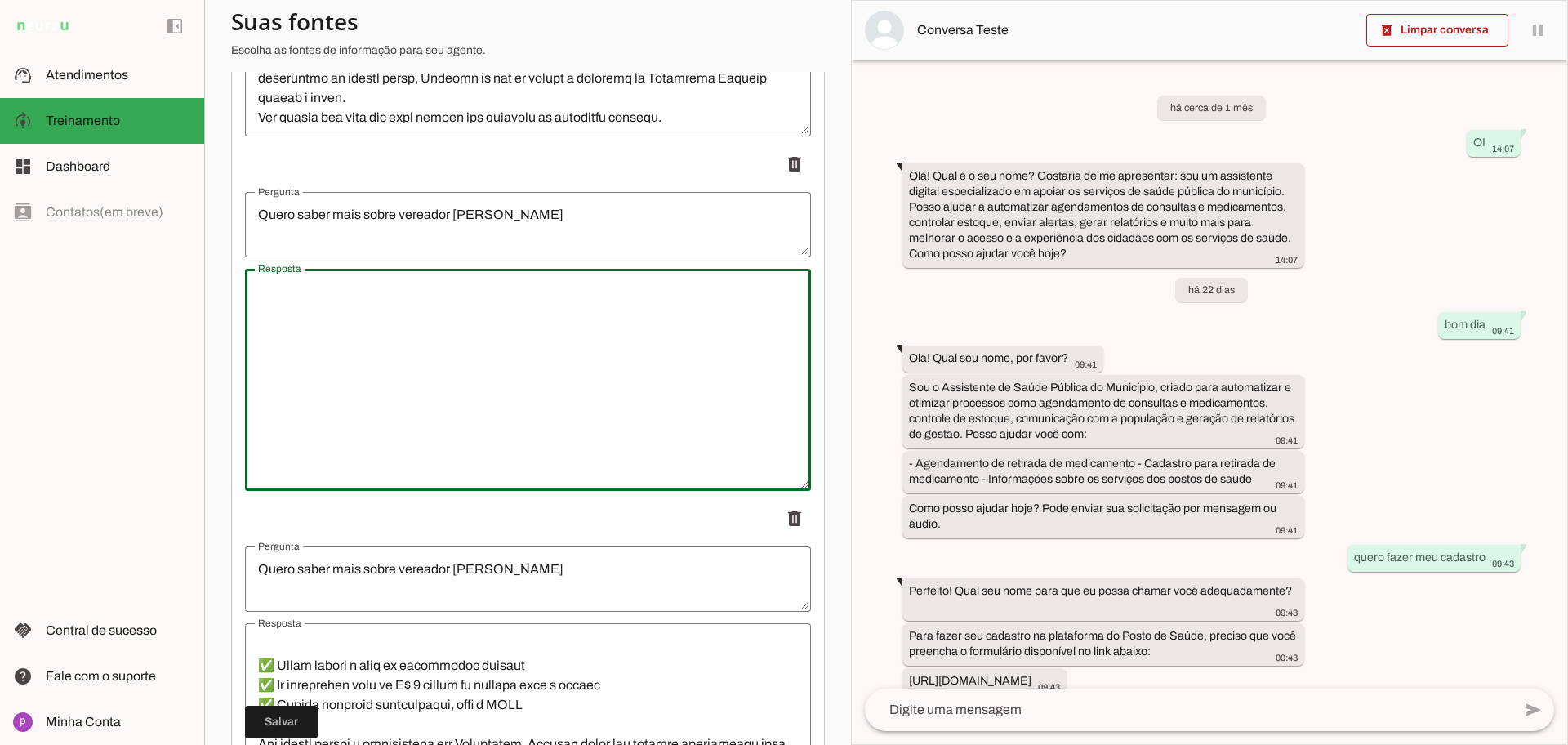
click at [623, 453] on textarea "Resposta" at bounding box center [527, 380] width 566 height 196
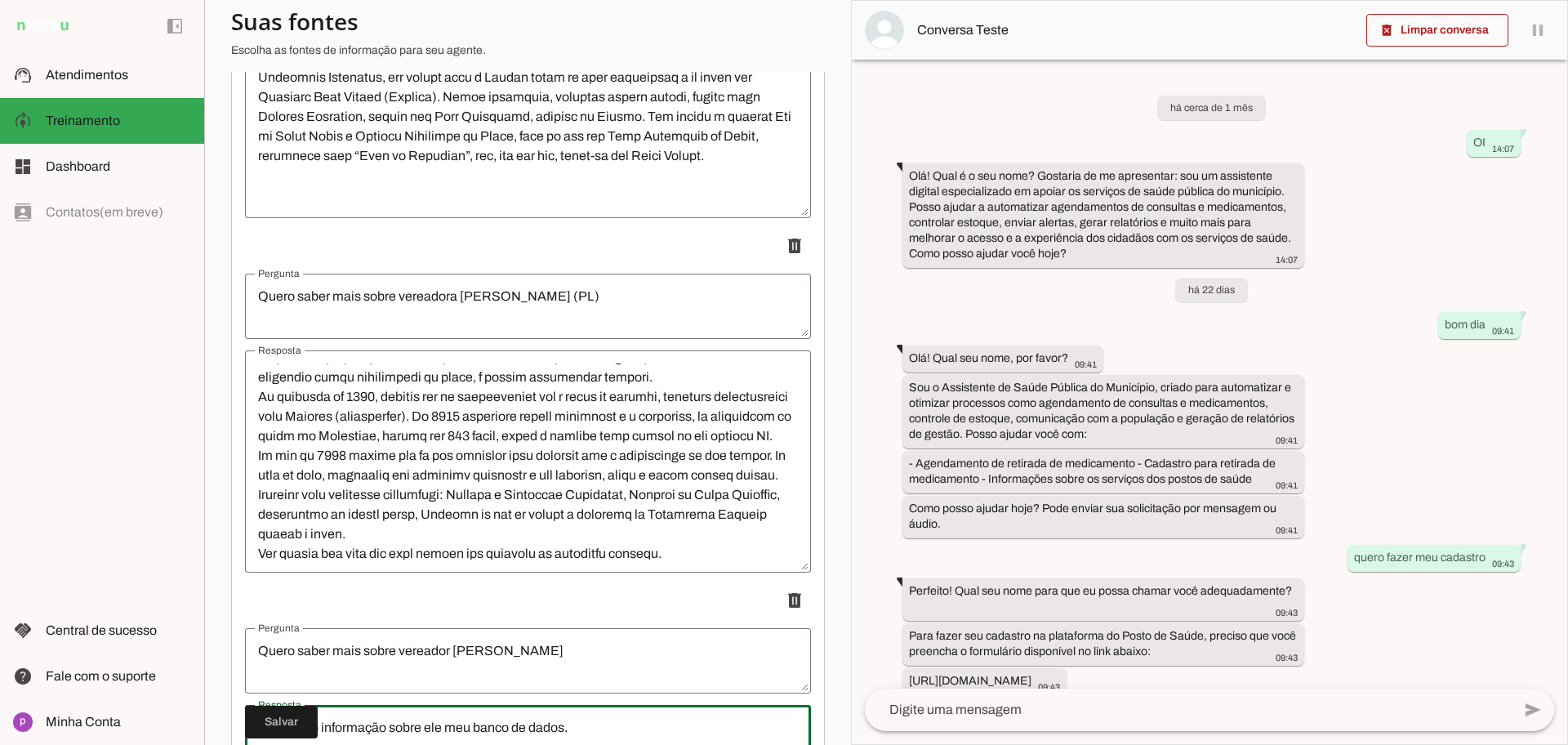
scroll to position [6125, 0]
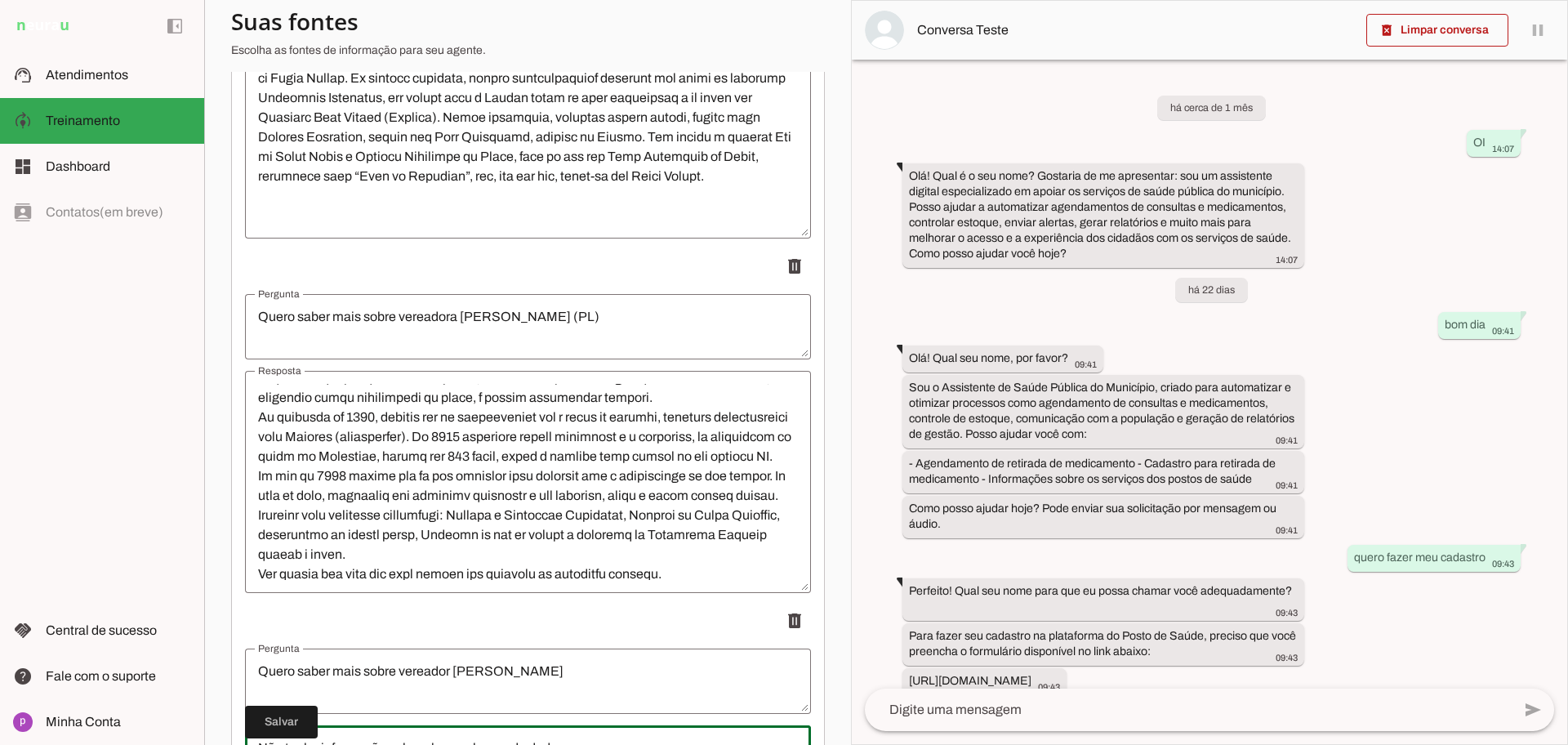
type textarea "Não tenho informação sobre ele meu banco de dados."
type md-outlined-text-field "Não tenho informação sobre ele meu banco de dados."
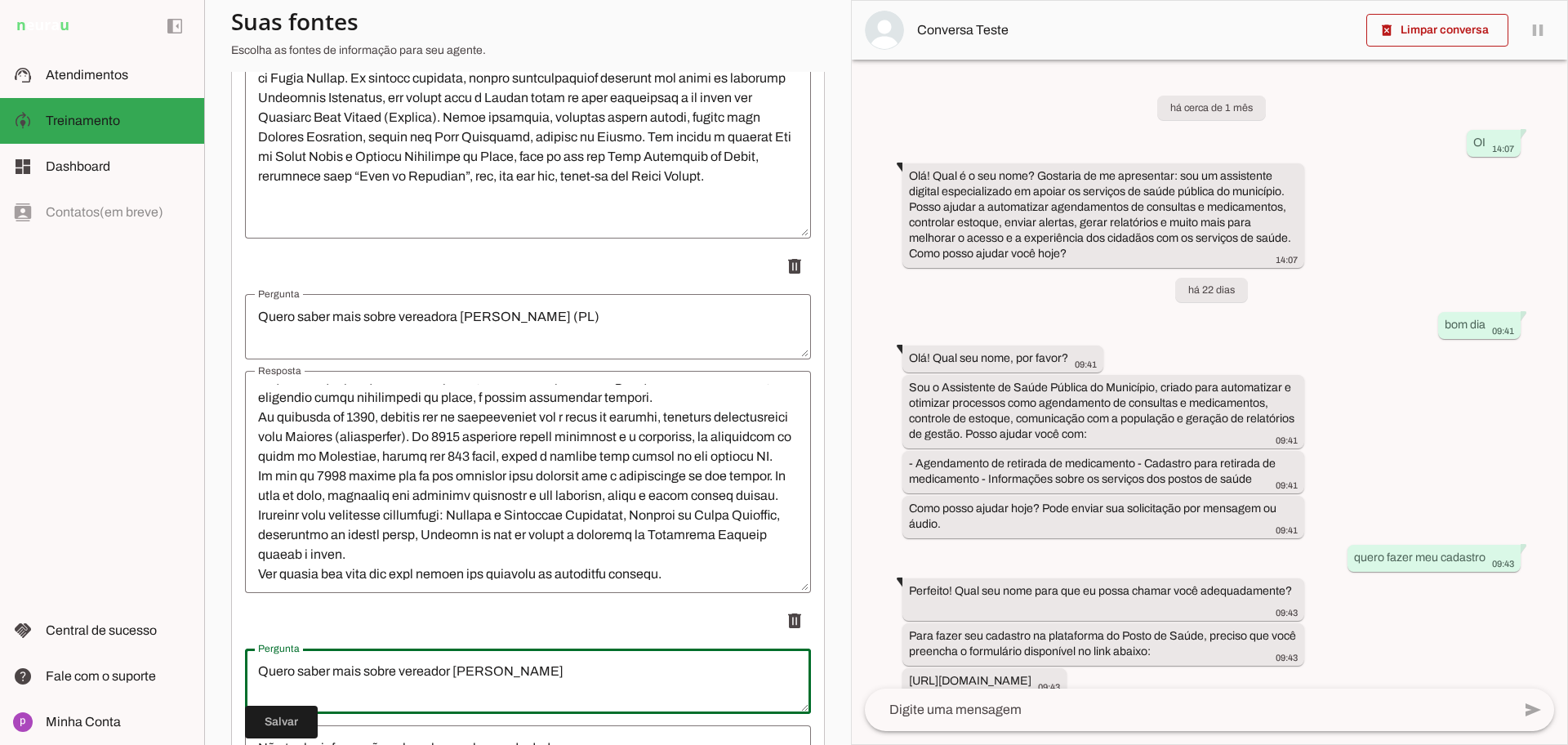
drag, startPoint x: 501, startPoint y: 677, endPoint x: 231, endPoint y: 680, distance: 270.0
click at [553, 667] on textarea "Quero saber mais sobre vereador [PERSON_NAME]" at bounding box center [527, 681] width 566 height 39
drag, startPoint x: 500, startPoint y: 668, endPoint x: 402, endPoint y: 673, distance: 98.1
click at [402, 673] on textarea "Quero saber mais sobre vereador [PERSON_NAME]" at bounding box center [527, 681] width 566 height 39
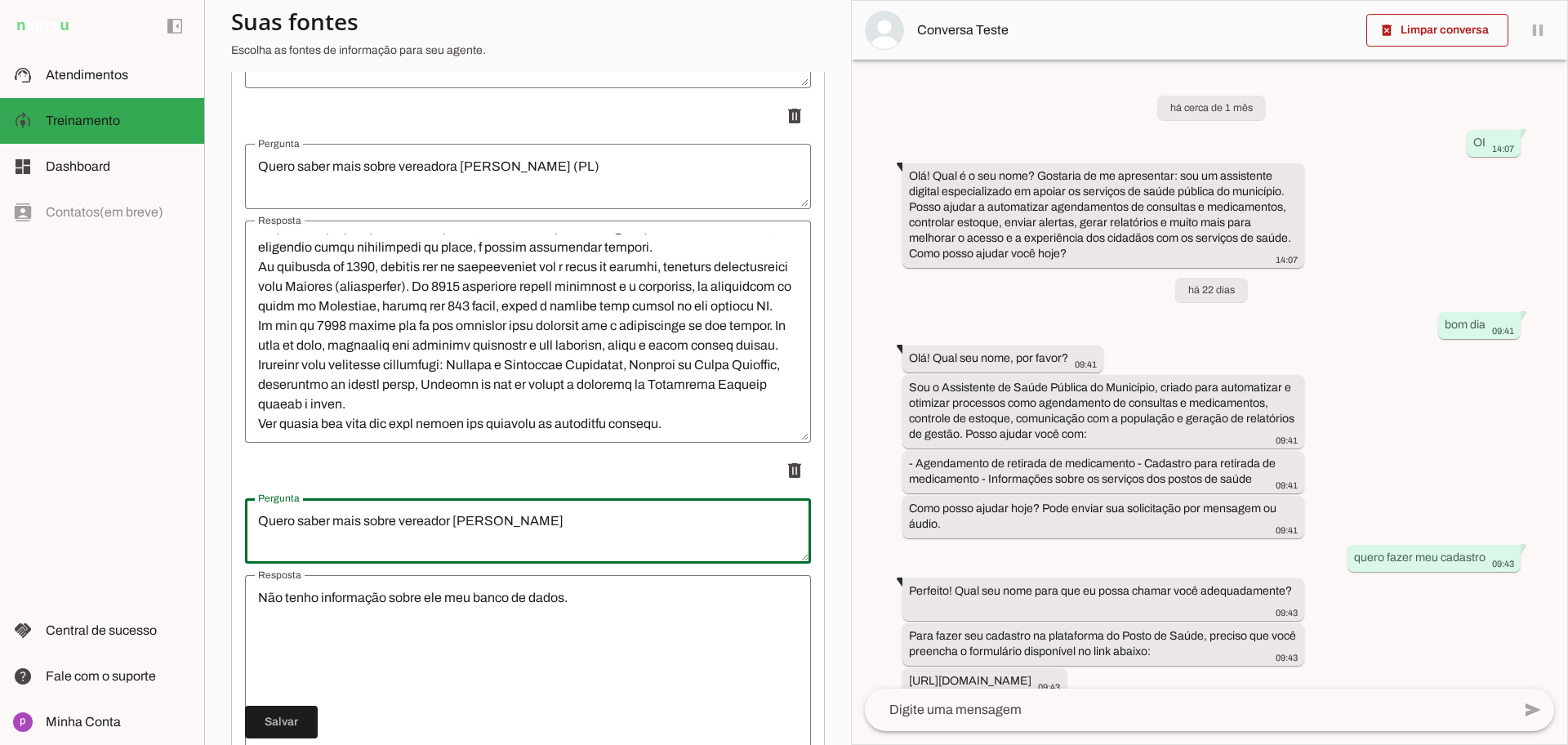
scroll to position [6534, 0]
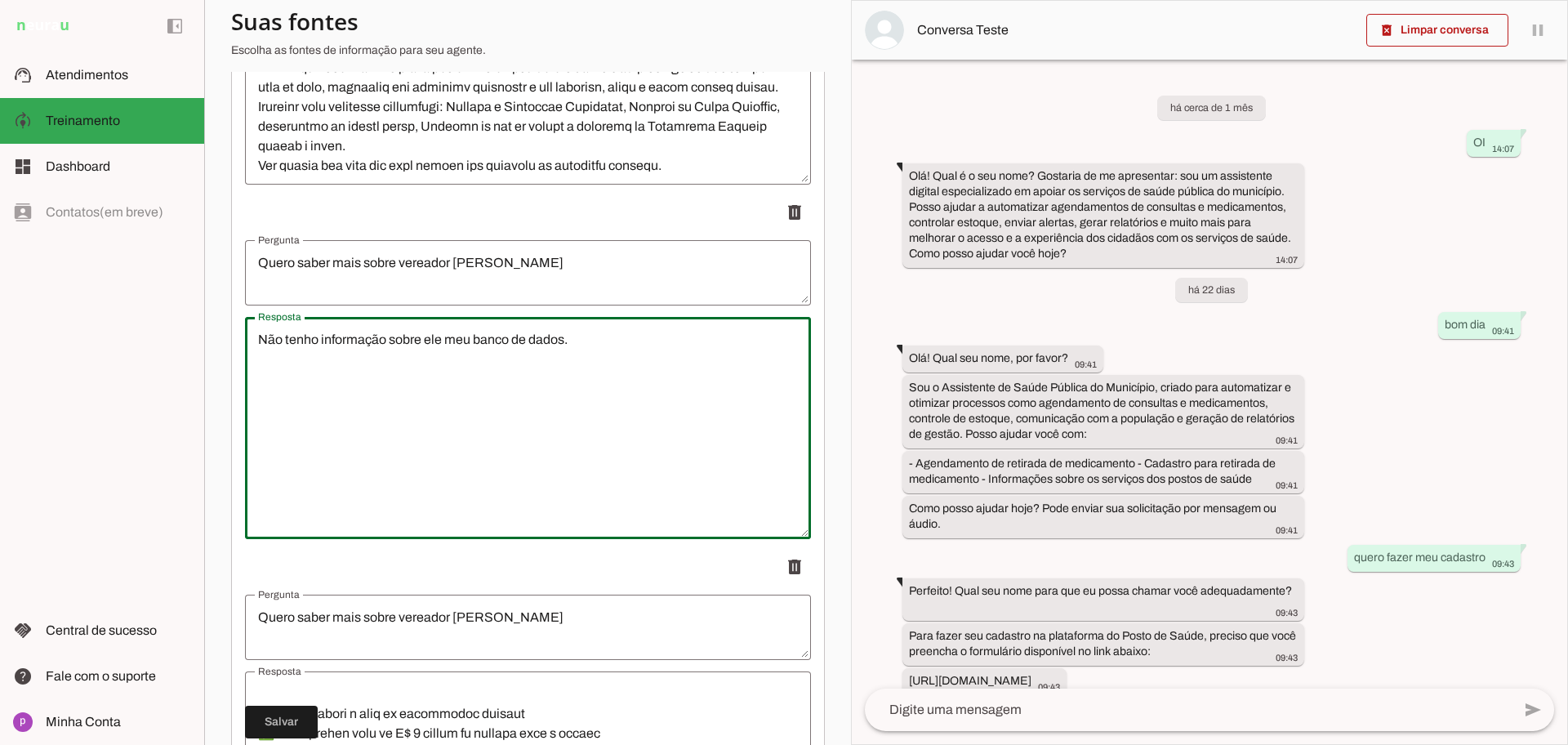
drag, startPoint x: 578, startPoint y: 346, endPoint x: 24, endPoint y: 301, distance: 555.8
click at [24, 301] on applet-drawer "support_agent Atendimentos Atendimentos model_training Treinamento Treinamento …" at bounding box center [784, 372] width 1568 height 745
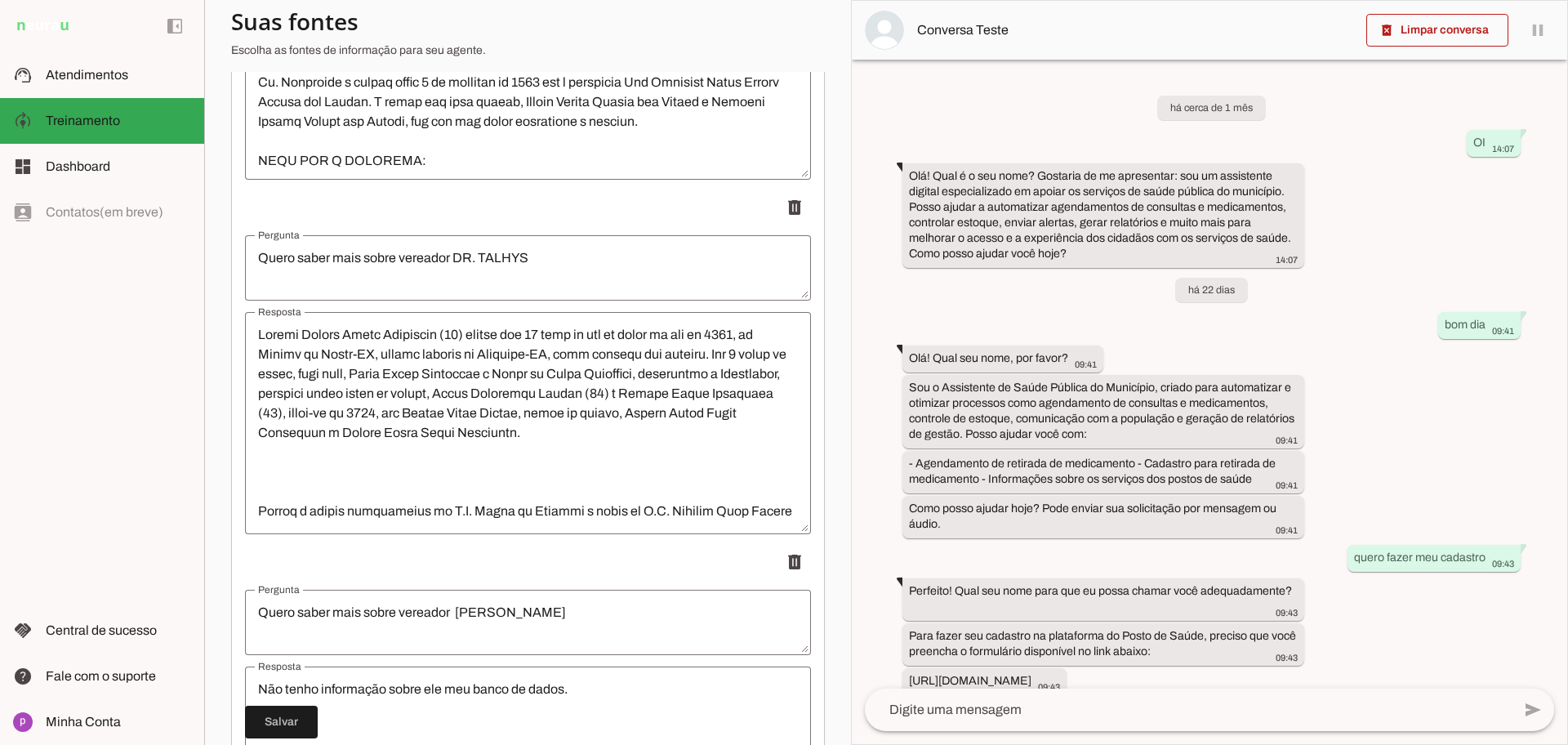
scroll to position [8167, 0]
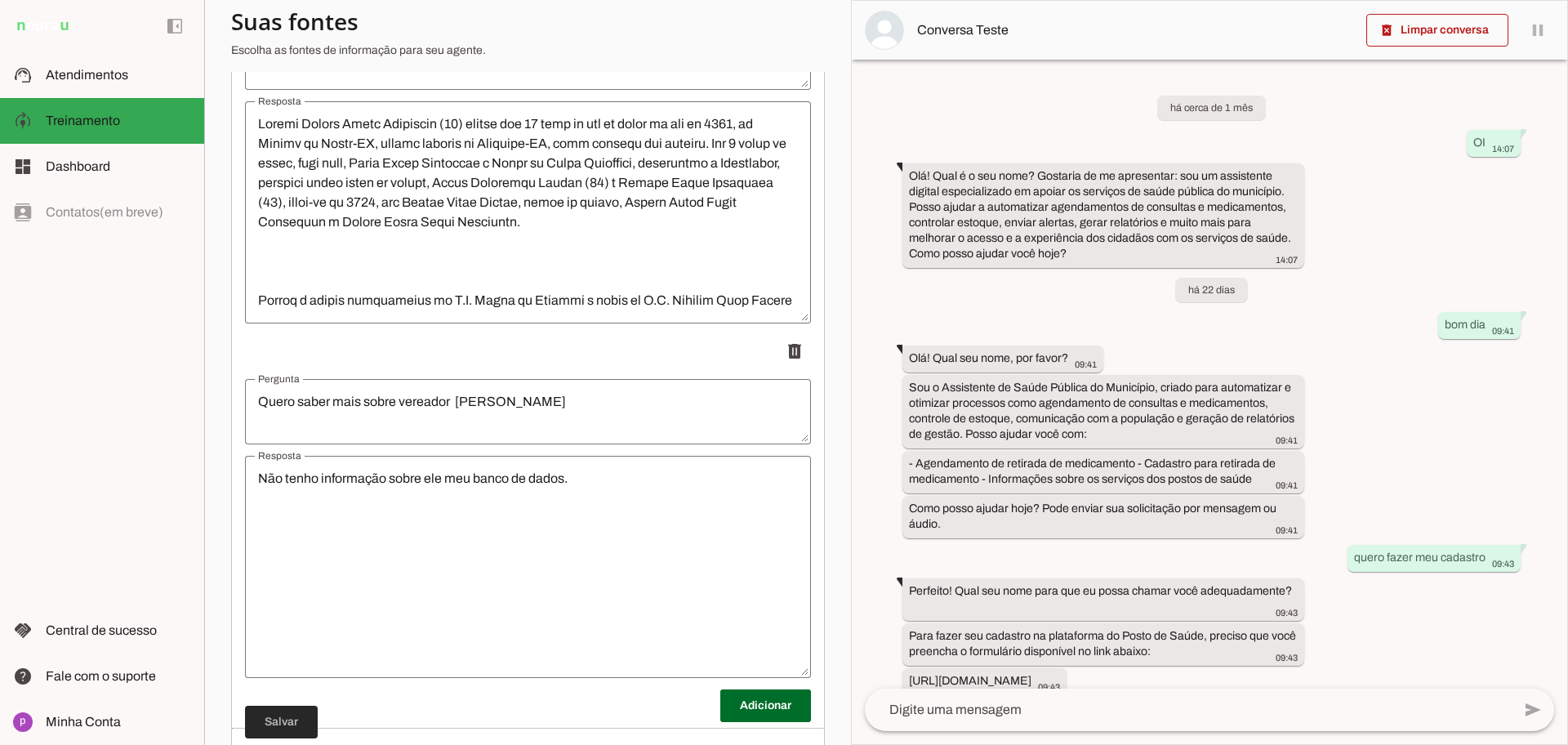
type textarea "Nome completo: [PERSON_NAME] Data de Nascimento: [DEMOGRAPHIC_DATA] Gênero: MAS…"
type md-outlined-text-field "Nome completo: [PERSON_NAME] Data de Nascimento: [DEMOGRAPHIC_DATA] Gênero: MAS…"
click at [289, 720] on span at bounding box center [281, 721] width 73 height 39
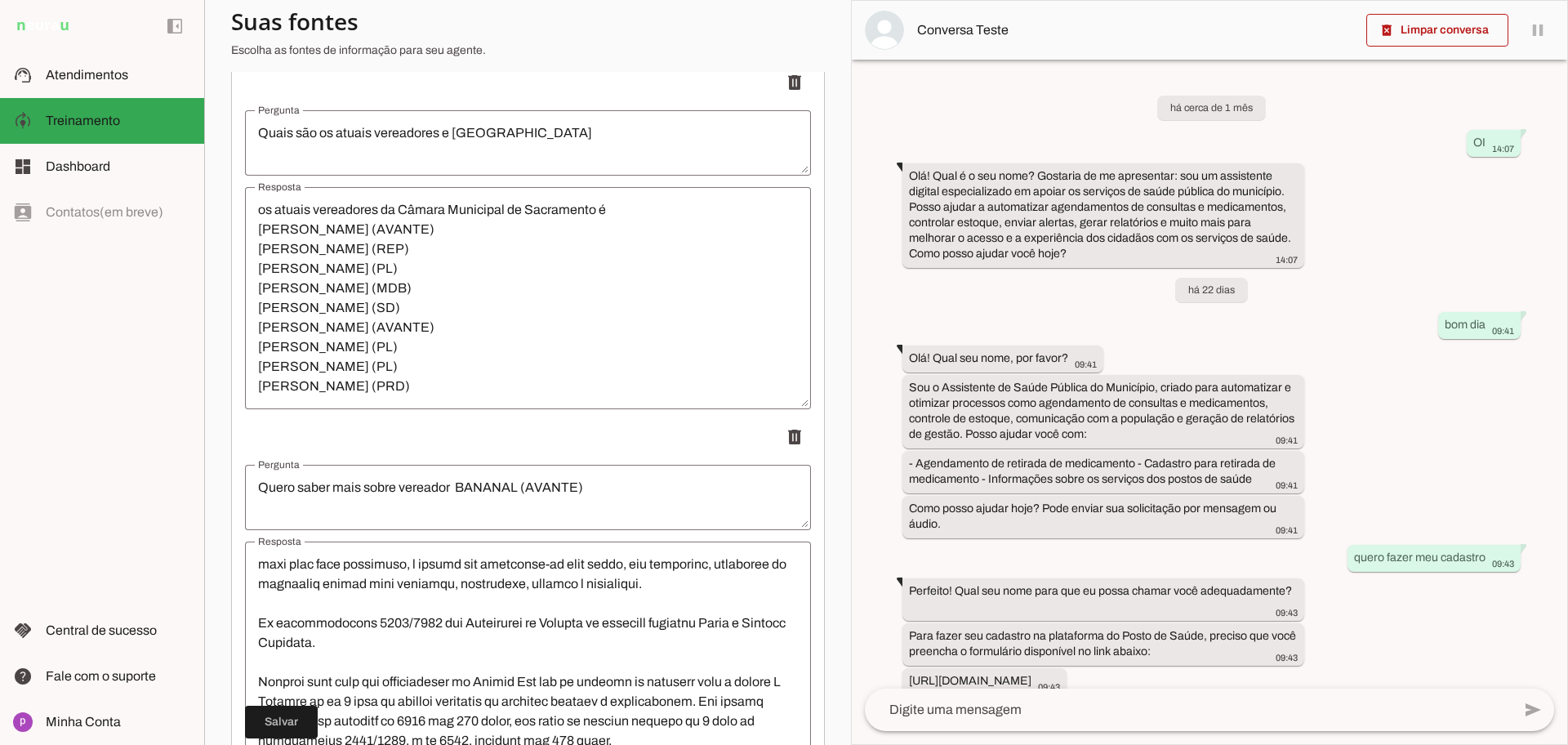
scroll to position [0, 0]
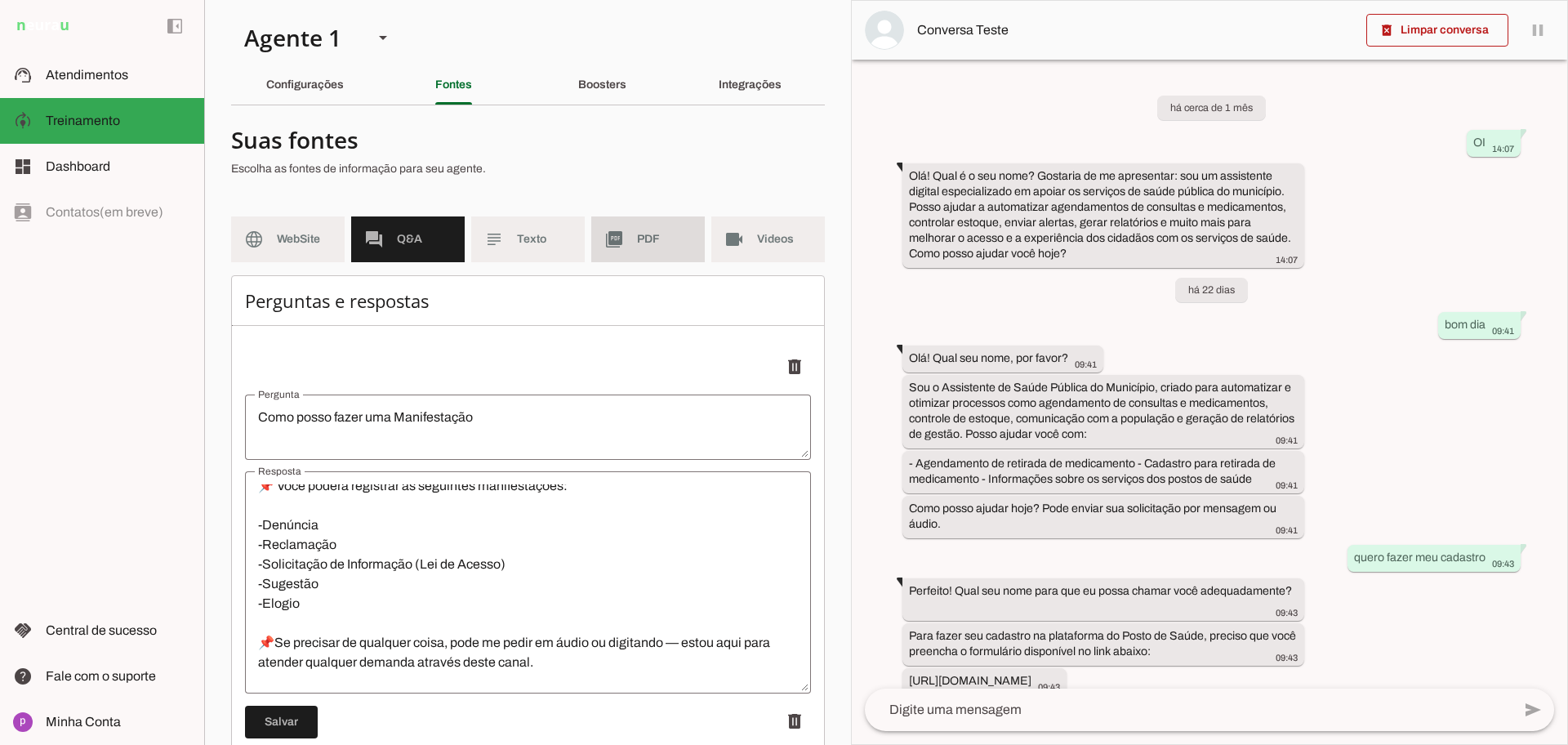
click at [611, 249] on md-item "picture_as_pdf PDF" at bounding box center [648, 239] width 114 height 46
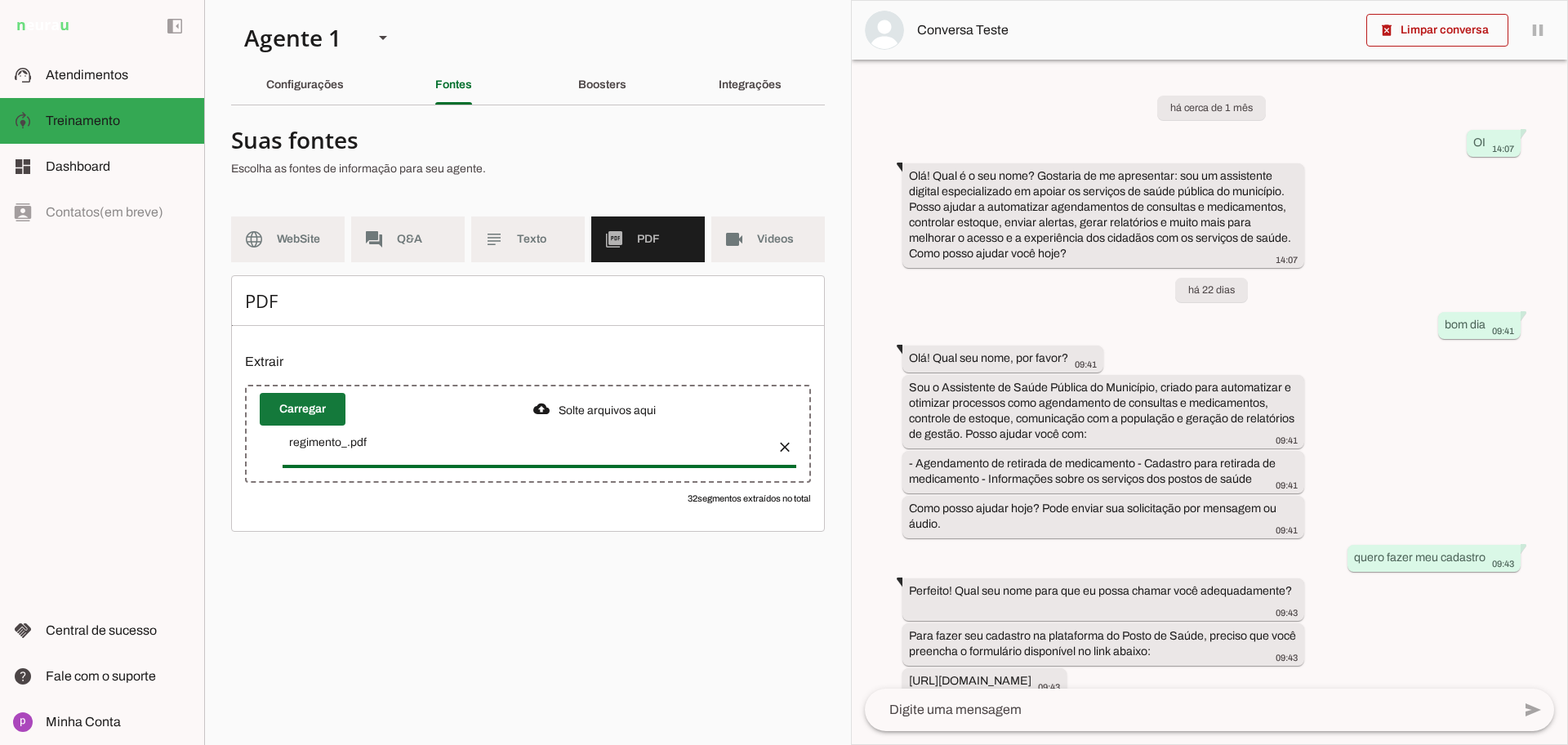
click at [323, 408] on span at bounding box center [303, 409] width 86 height 39
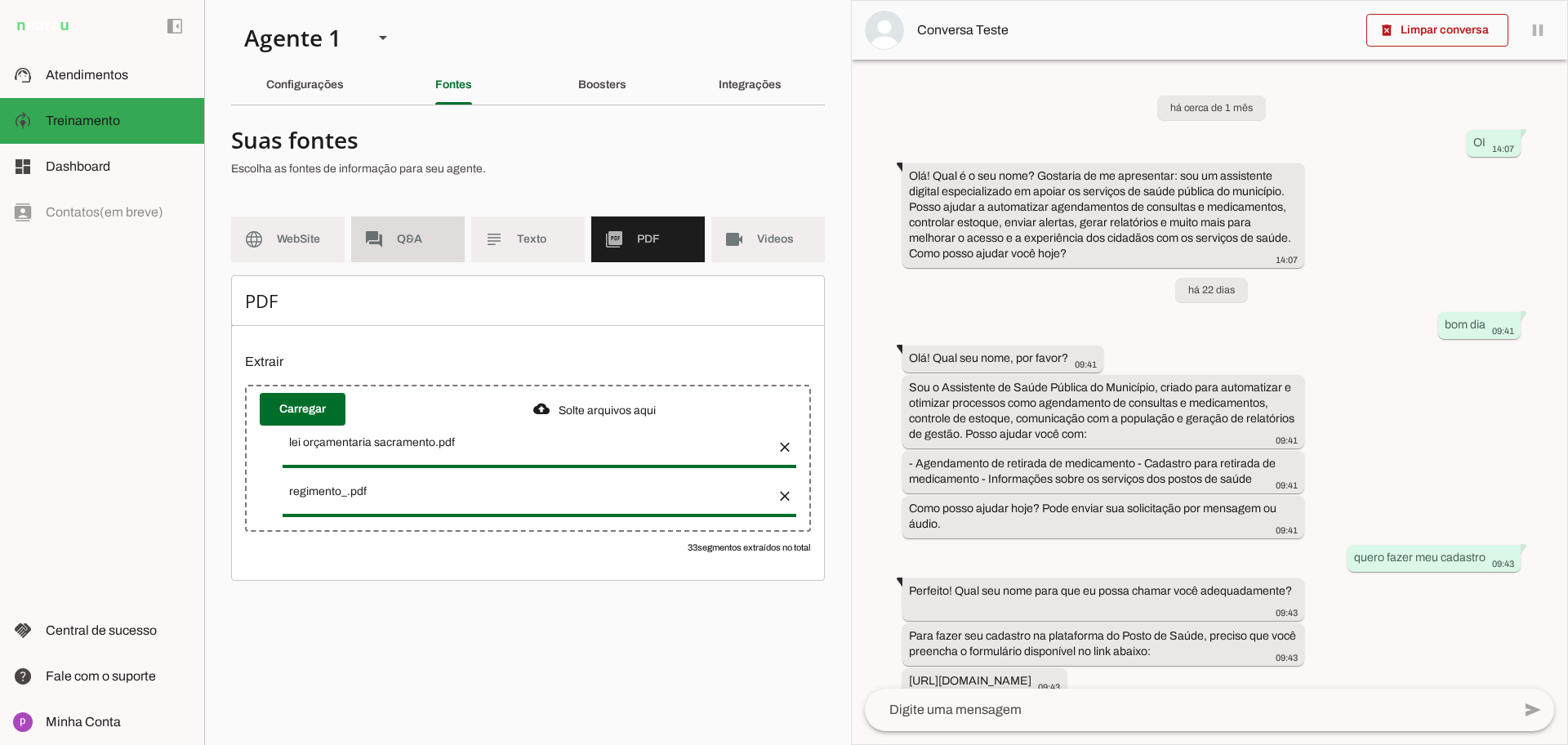
click at [402, 238] on span "Q&A" at bounding box center [424, 239] width 55 height 16
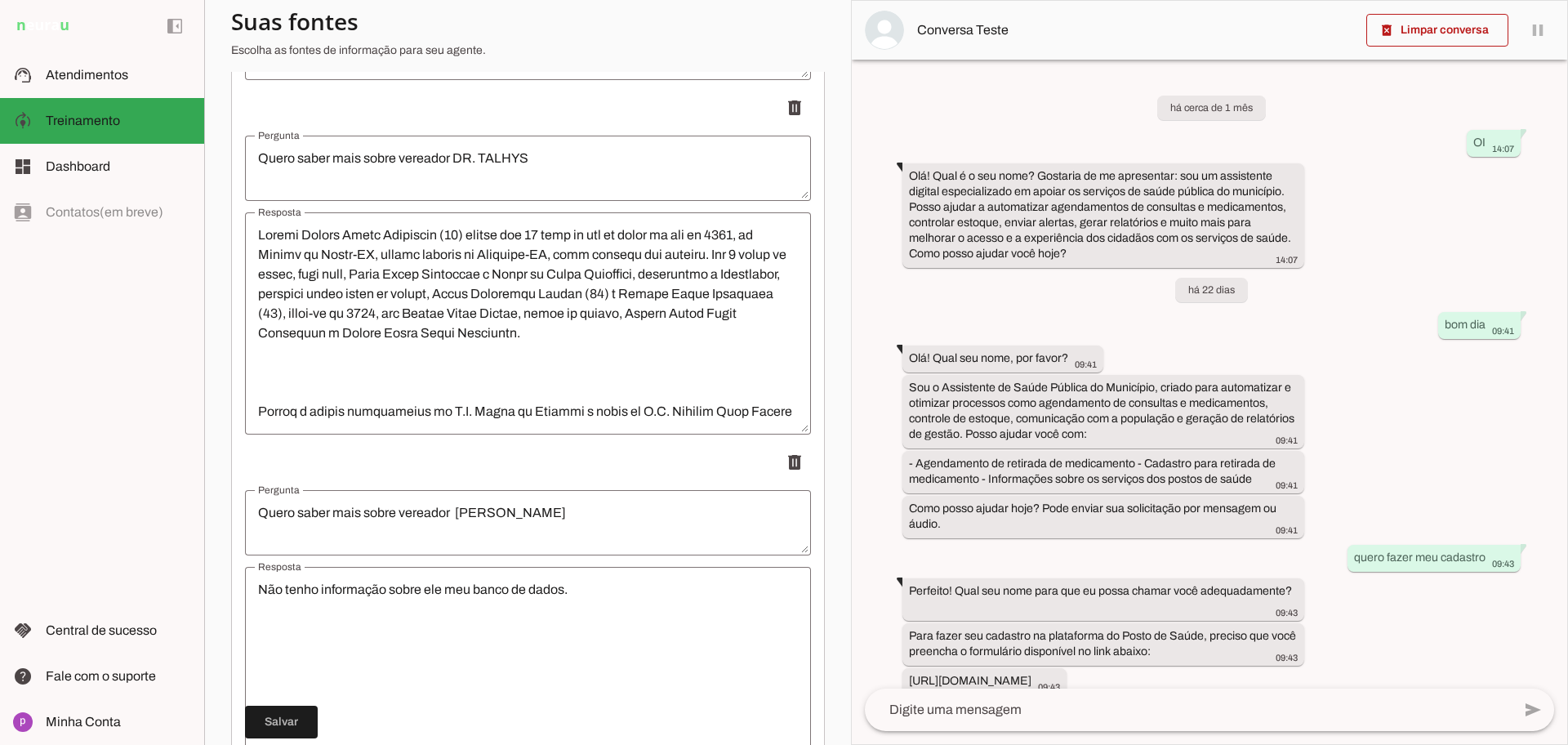
scroll to position [8243, 0]
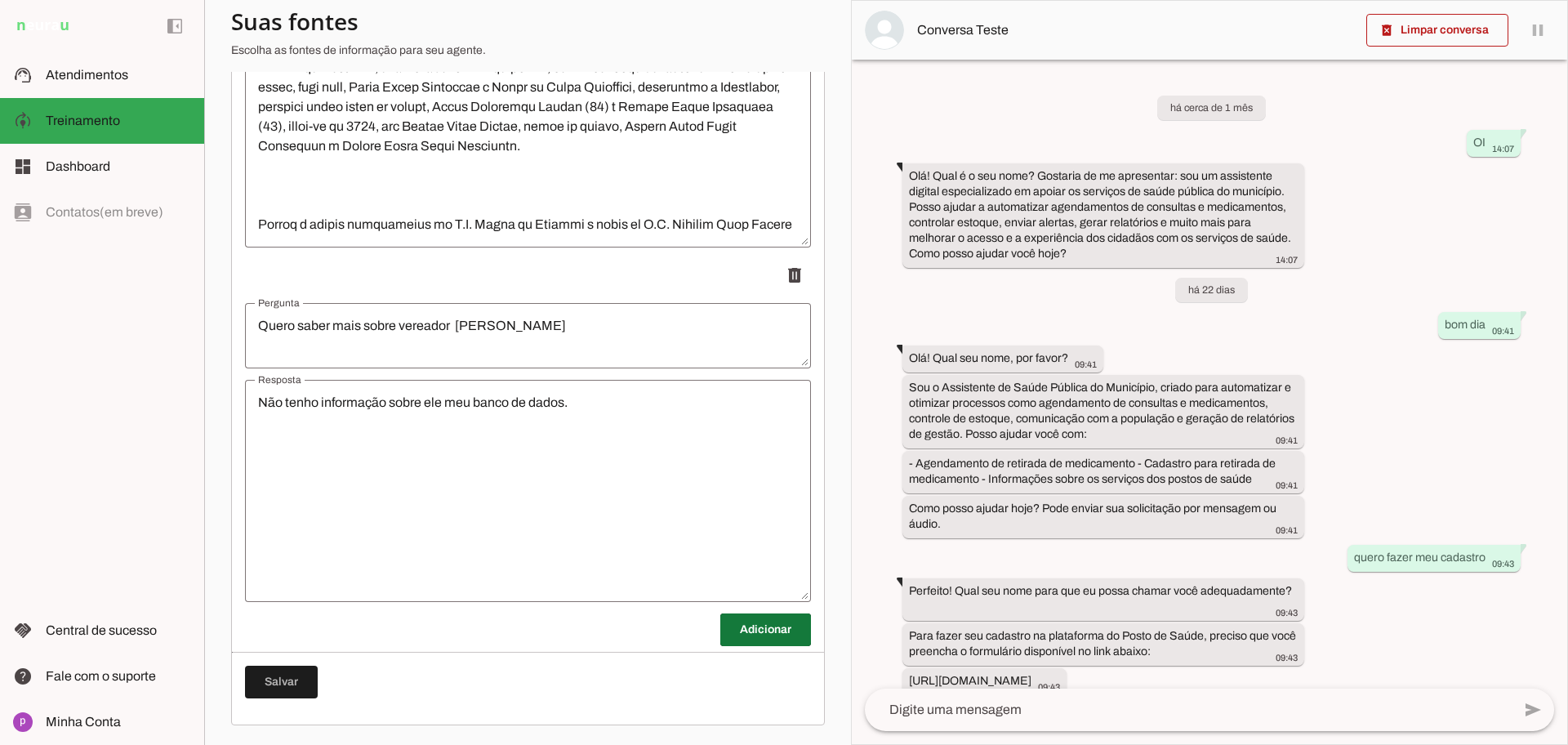
click at [765, 628] on span at bounding box center [765, 629] width 90 height 39
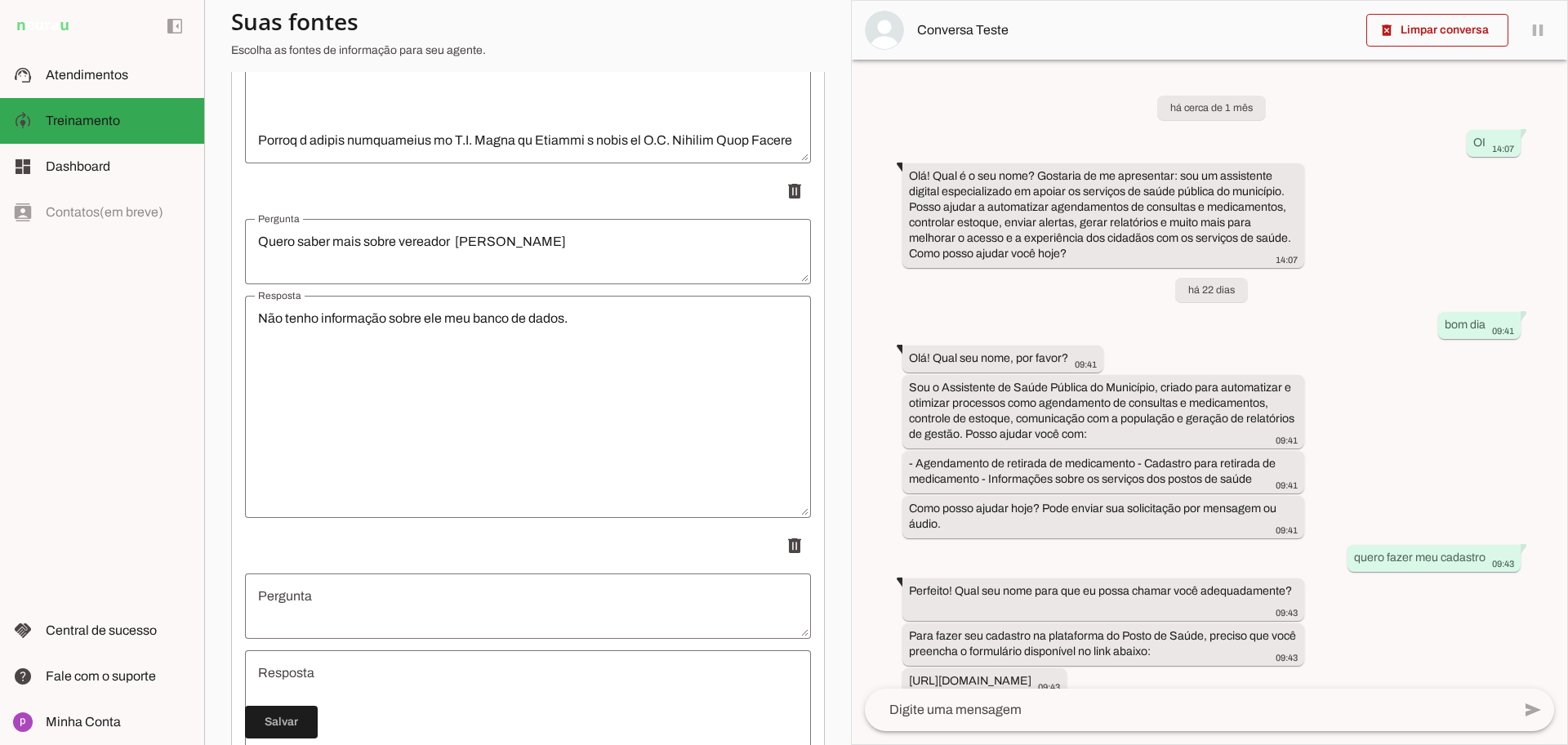
scroll to position [8345, 0]
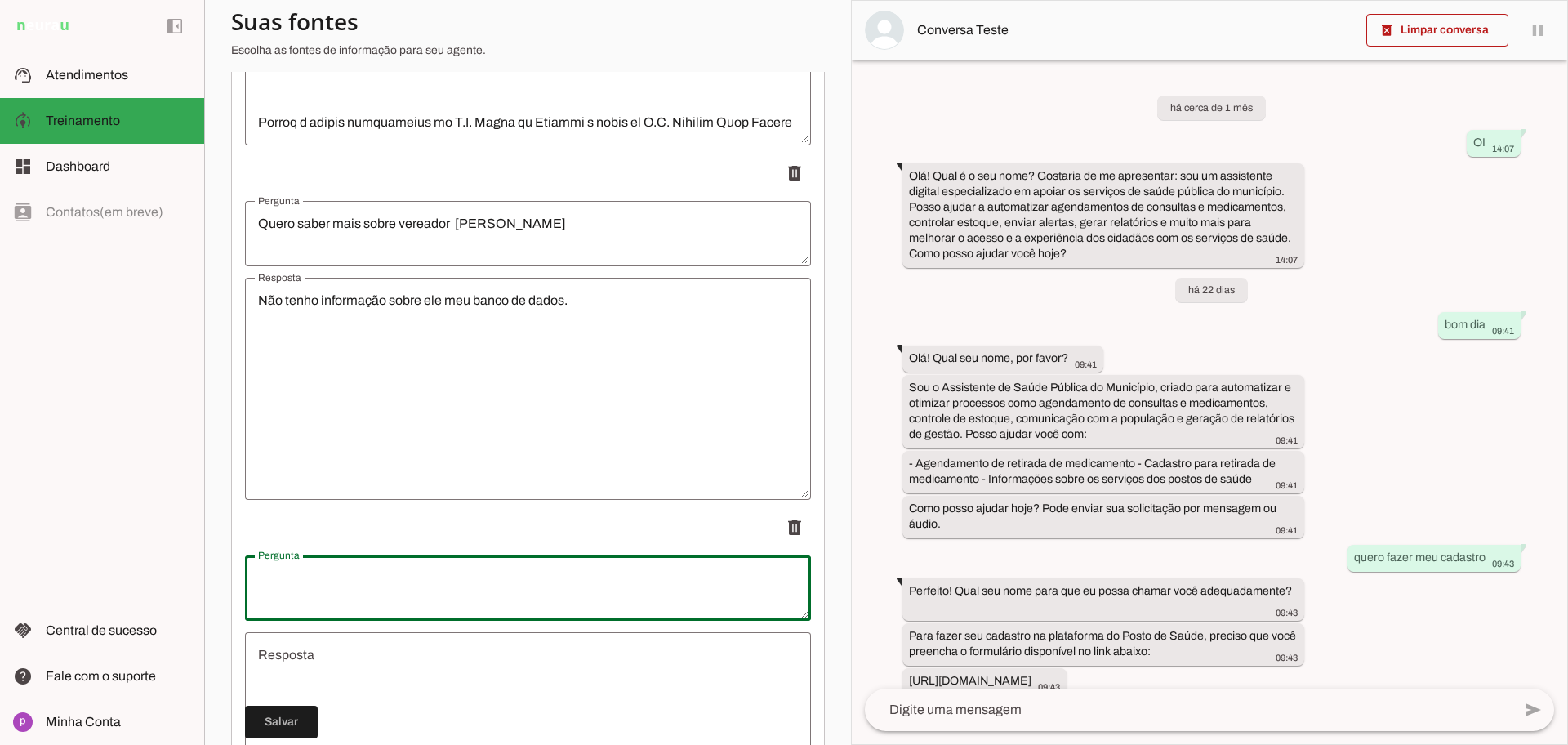
click at [470, 573] on textarea "Pergunta" at bounding box center [527, 588] width 566 height 39
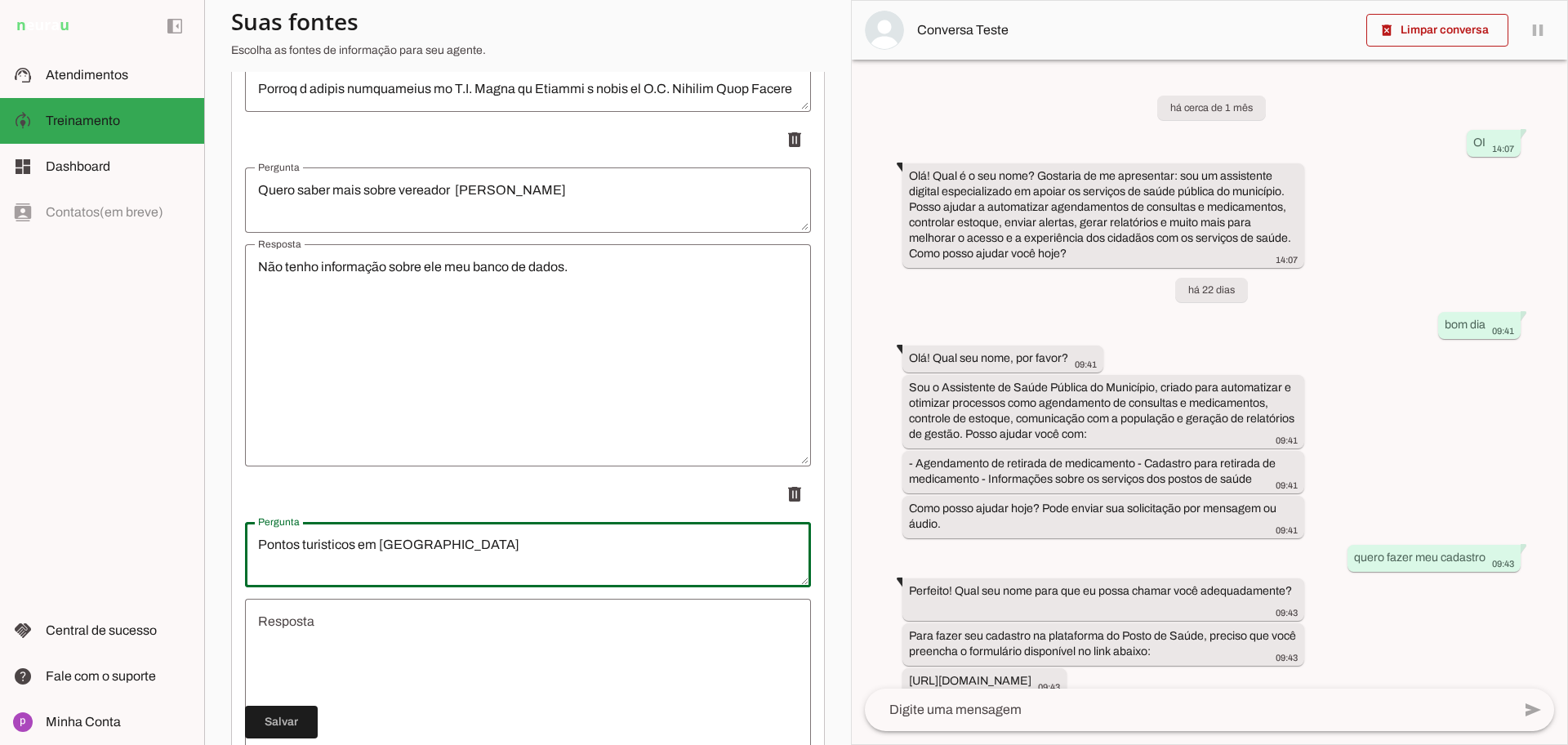
scroll to position [8447, 0]
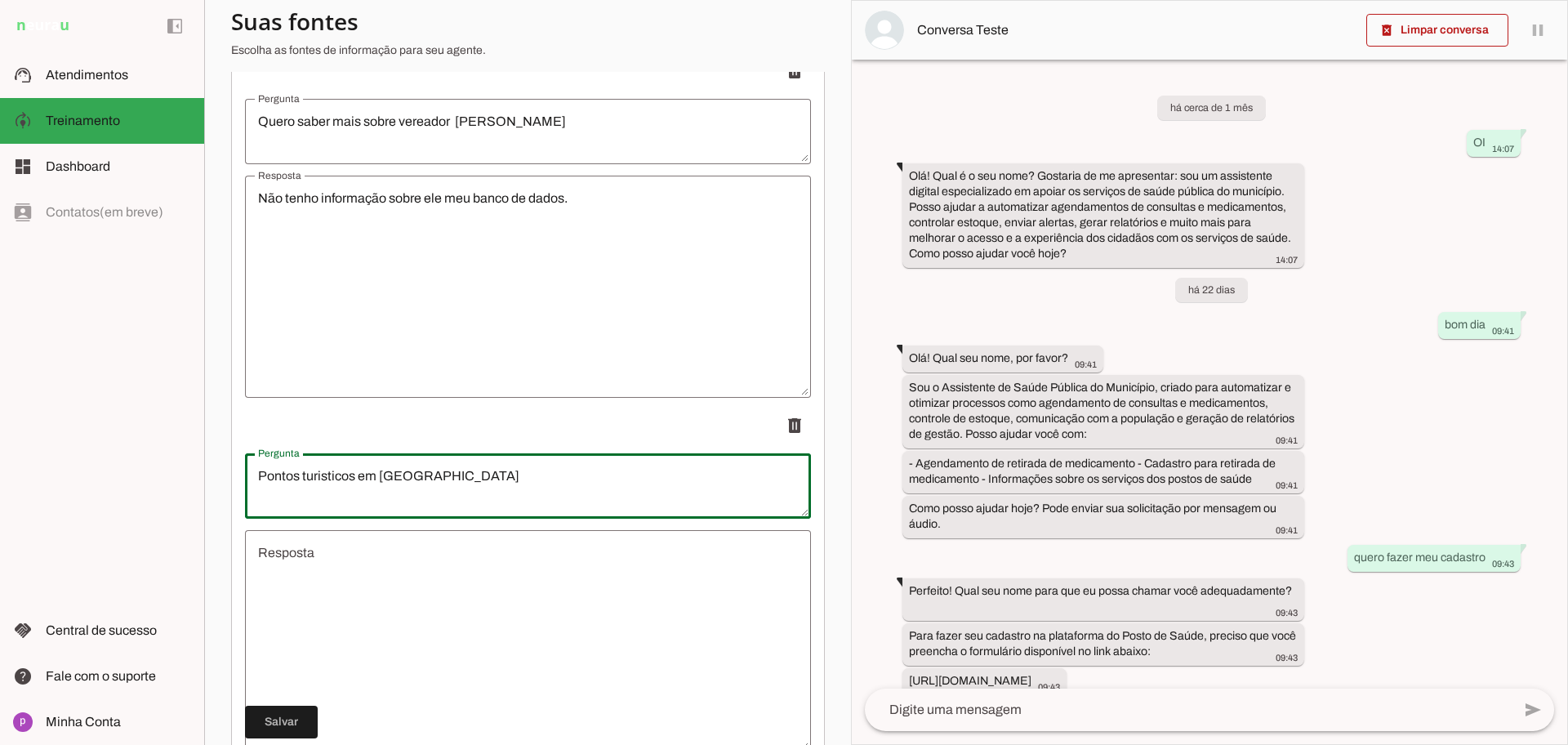
type textarea "Pontos turisticos em [GEOGRAPHIC_DATA]"
type md-outlined-text-field "Pontos turisticos em [GEOGRAPHIC_DATA]"
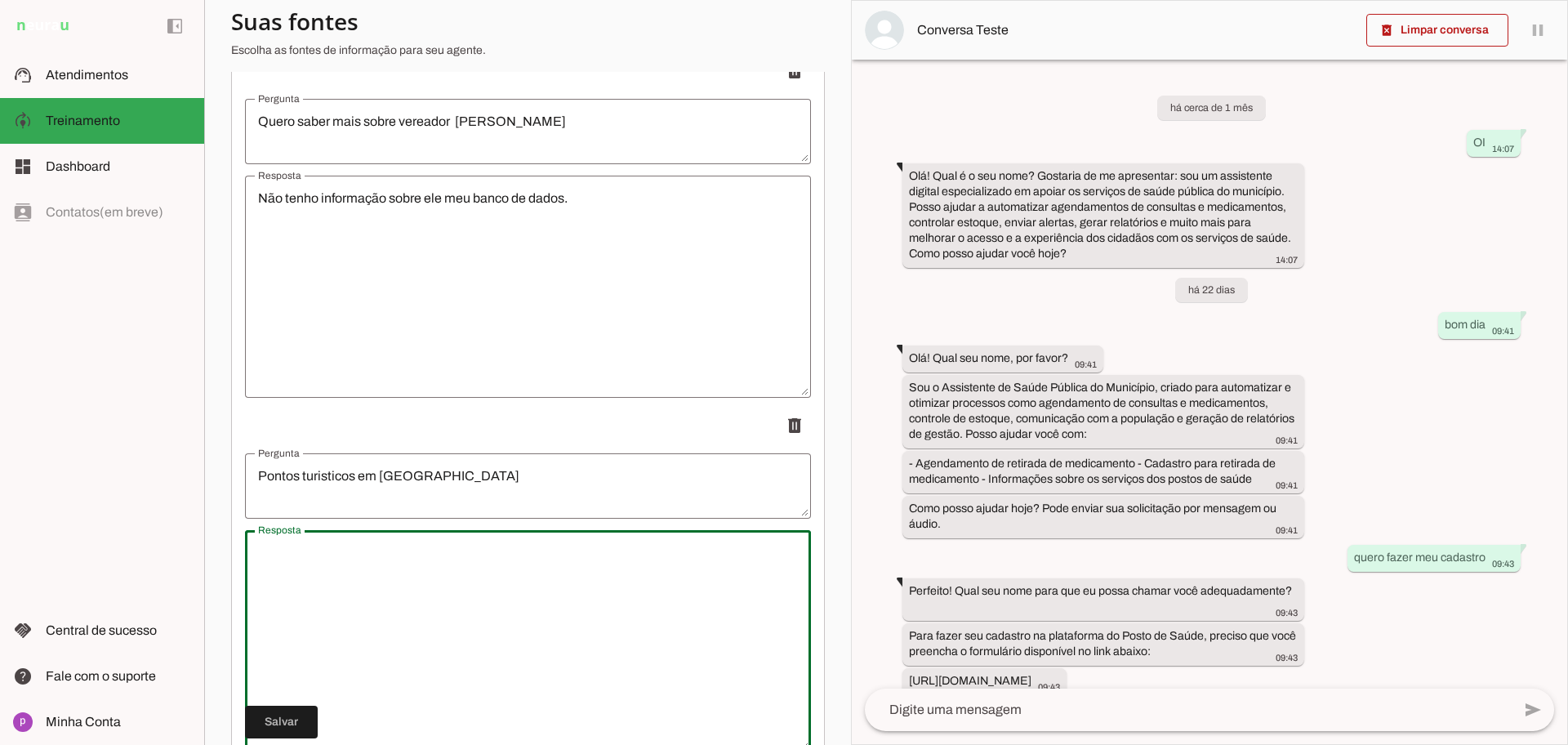
click at [344, 573] on textarea "Resposta" at bounding box center [527, 641] width 566 height 196
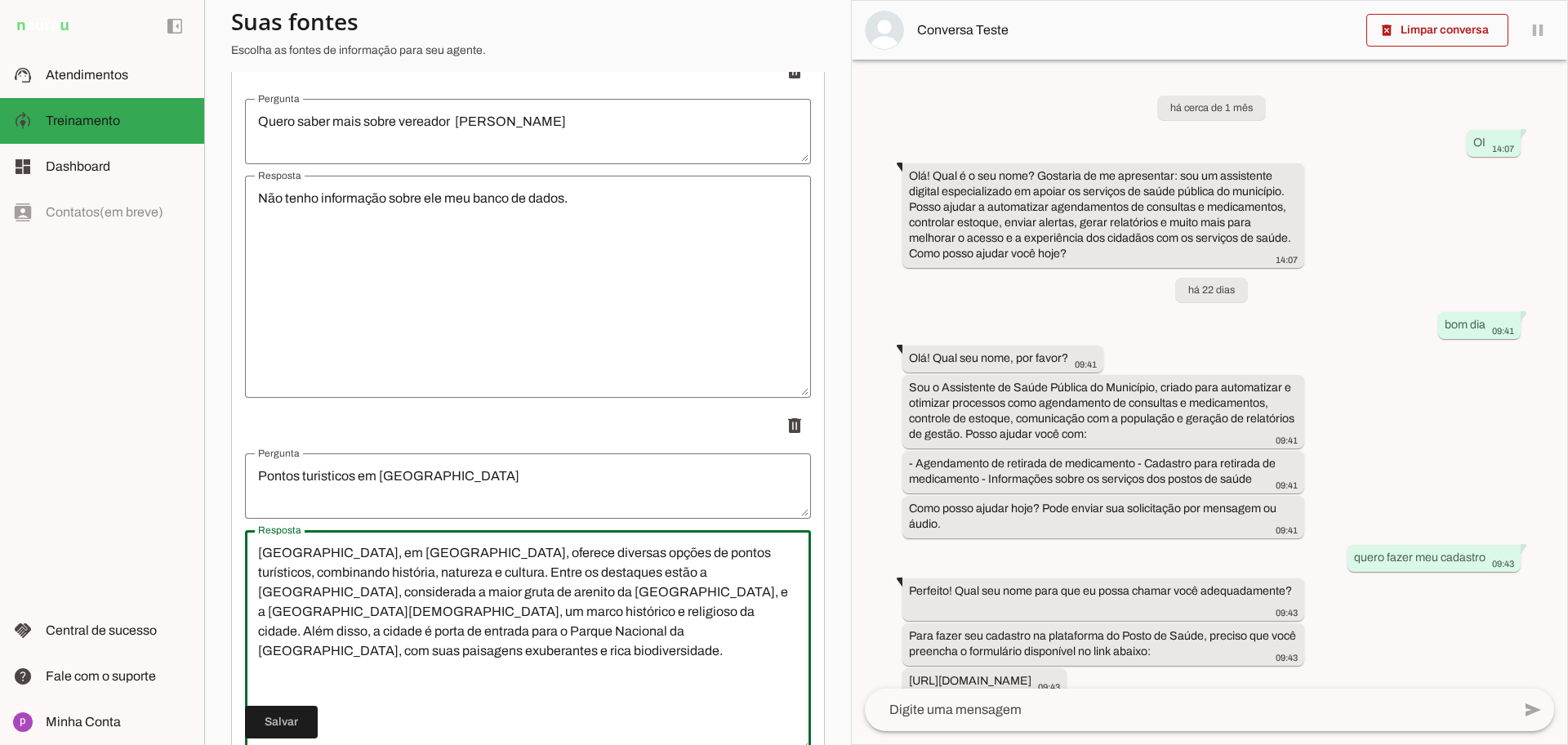
type textarea "[GEOGRAPHIC_DATA], em [GEOGRAPHIC_DATA], oferece diversas opções de pontos turí…"
type md-outlined-text-field "[GEOGRAPHIC_DATA], em [GEOGRAPHIC_DATA], oferece diversas opções de pontos turí…"
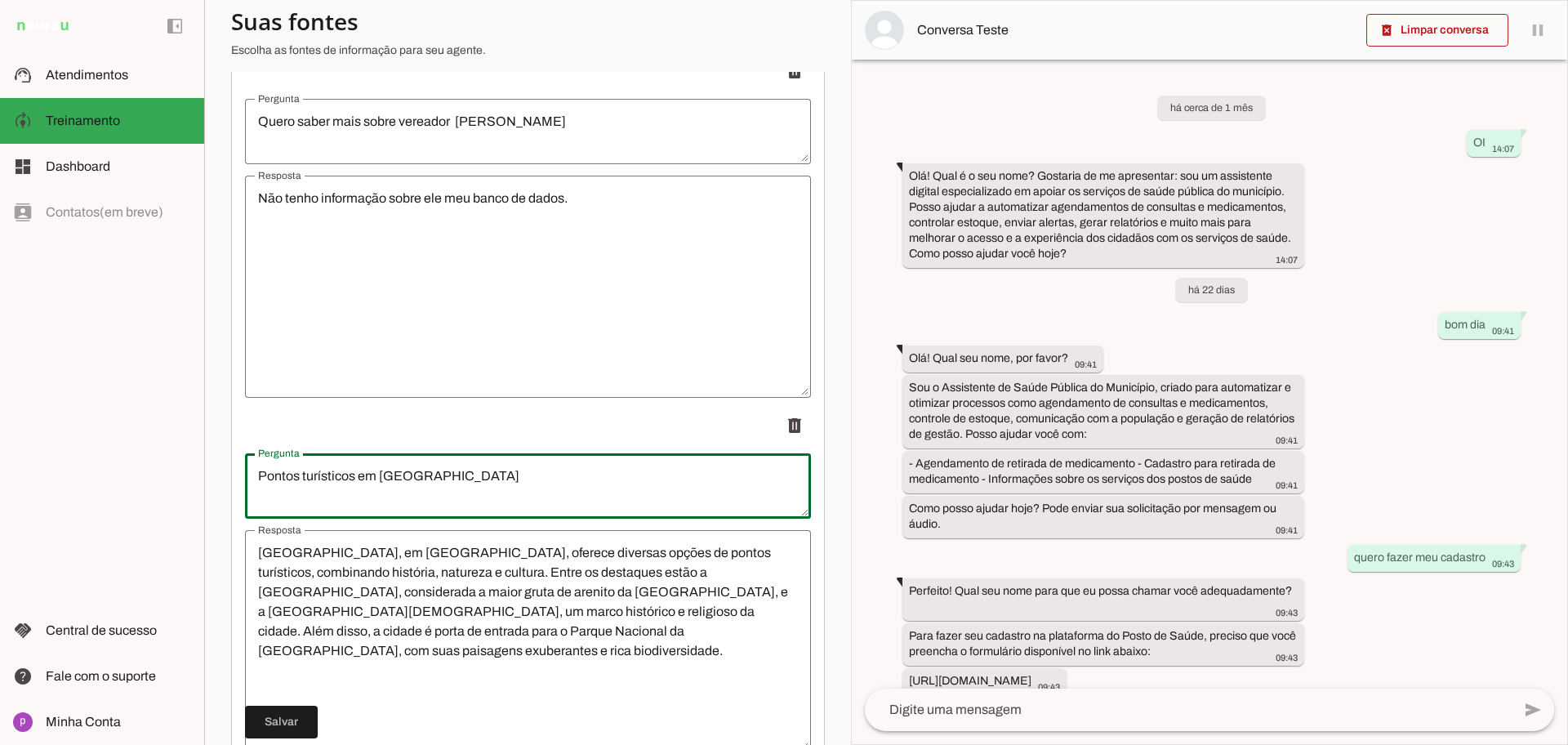
type textarea "Pontos turísticos em [GEOGRAPHIC_DATA]"
type md-outlined-text-field "Pontos turísticos em [GEOGRAPHIC_DATA]"
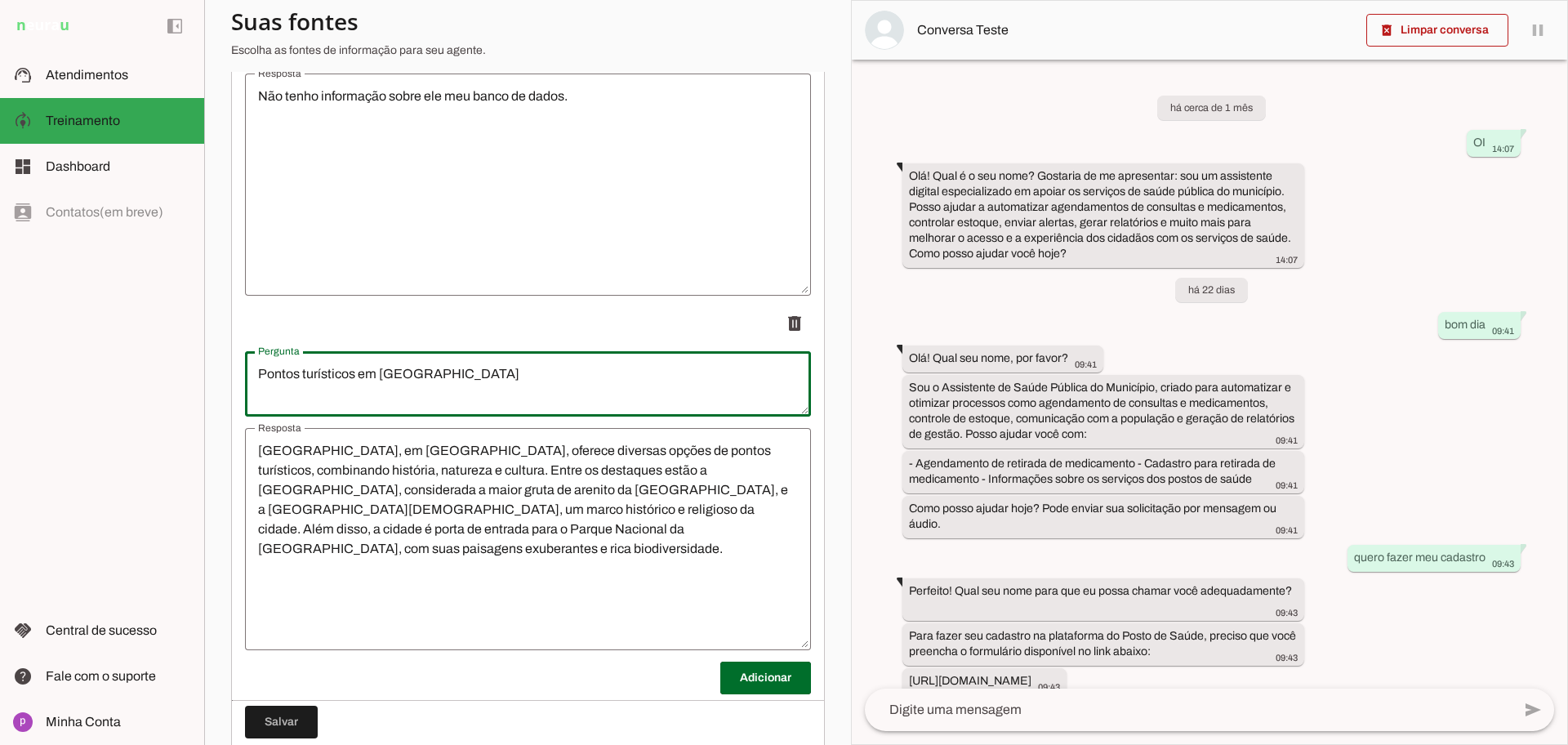
click at [378, 585] on textarea "[GEOGRAPHIC_DATA], em [GEOGRAPHIC_DATA], oferece diversas opções de pontos turí…" at bounding box center [527, 539] width 566 height 196
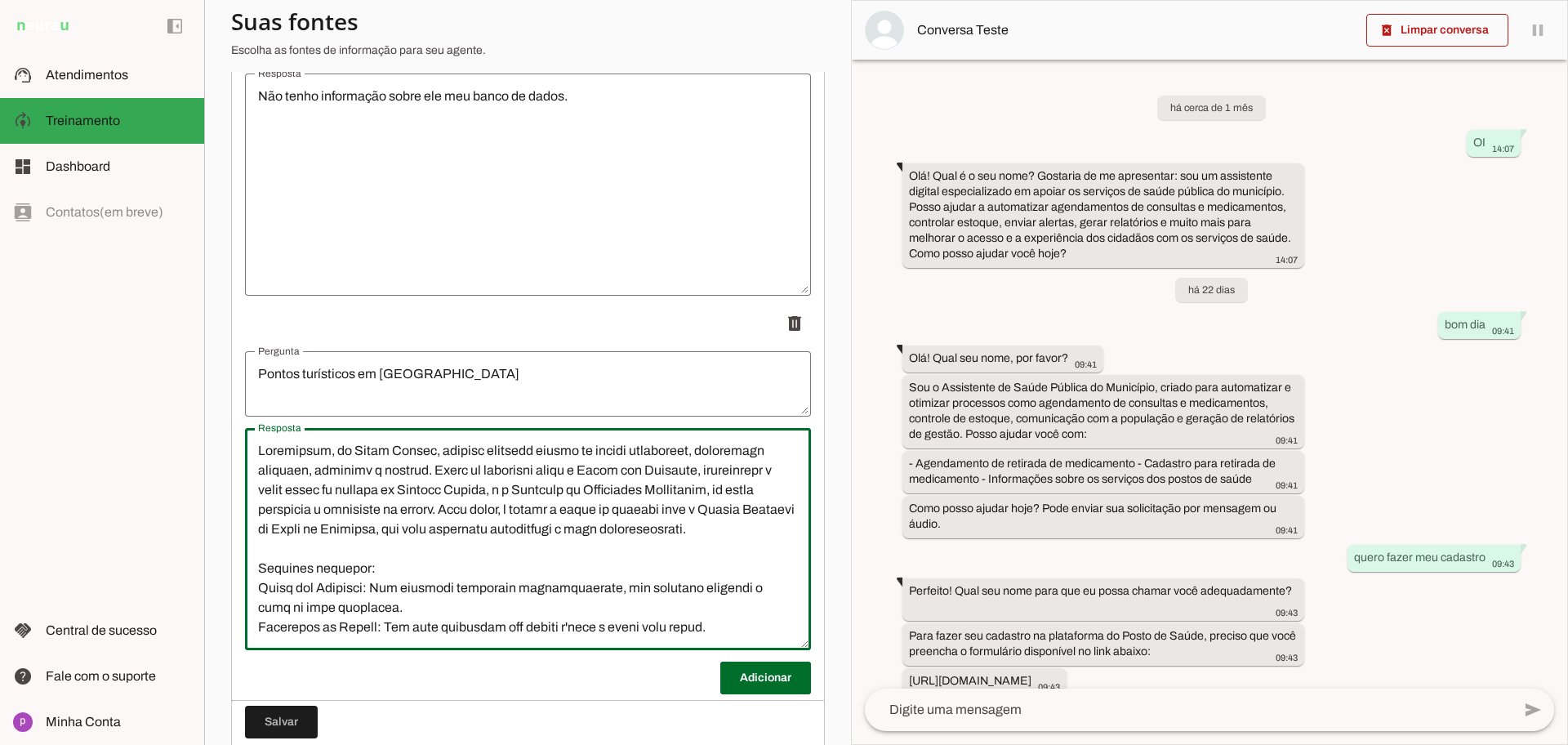
scroll to position [506, 0]
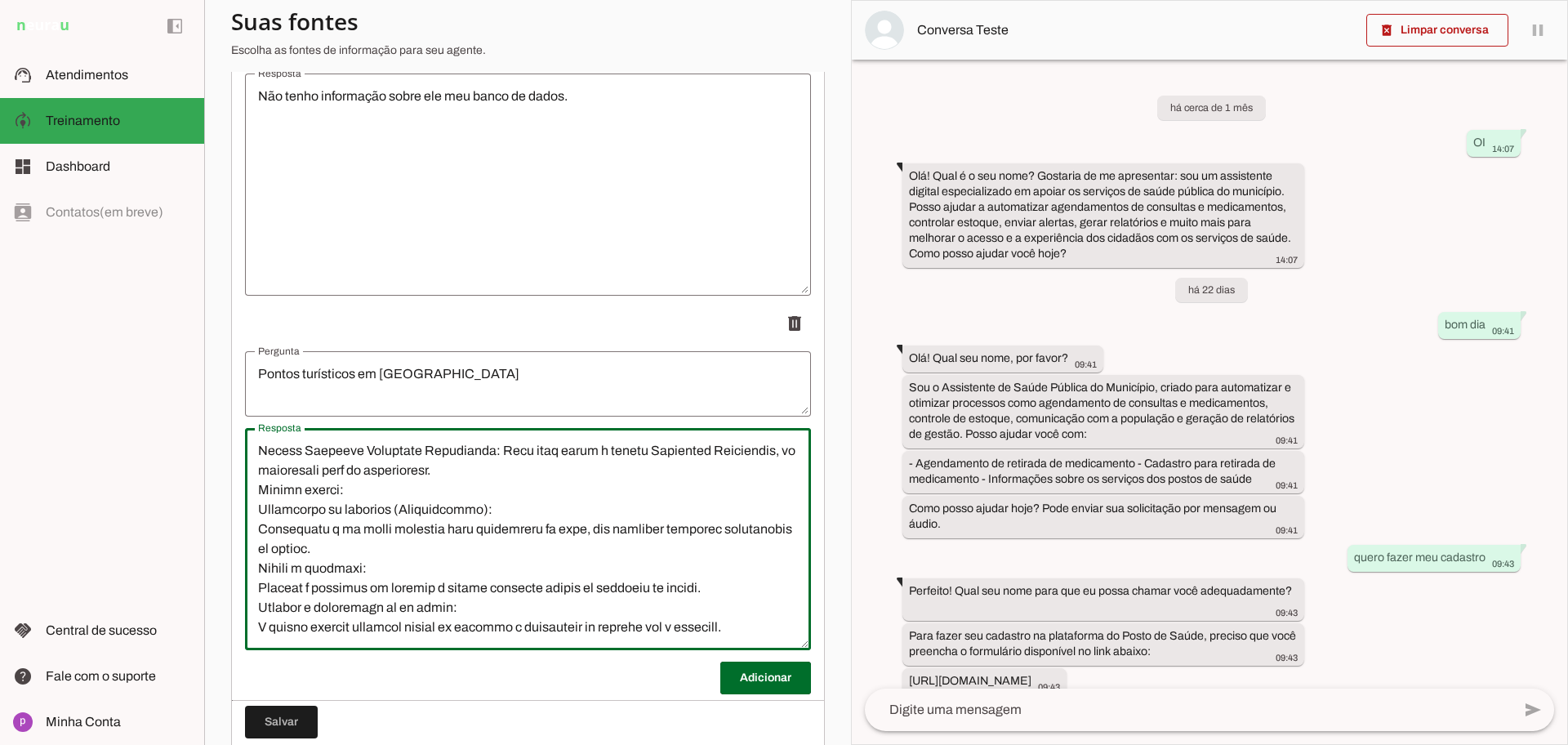
type textarea "Loremipsum, do Sitam Consec, adipisc elitsedd eiusmo te incidi utlaboreet, dolo…"
type md-outlined-text-field "Loremipsum, do Sitam Consec, adipisc elitsedd eiusmo te incidi utlaboreet, dolo…"
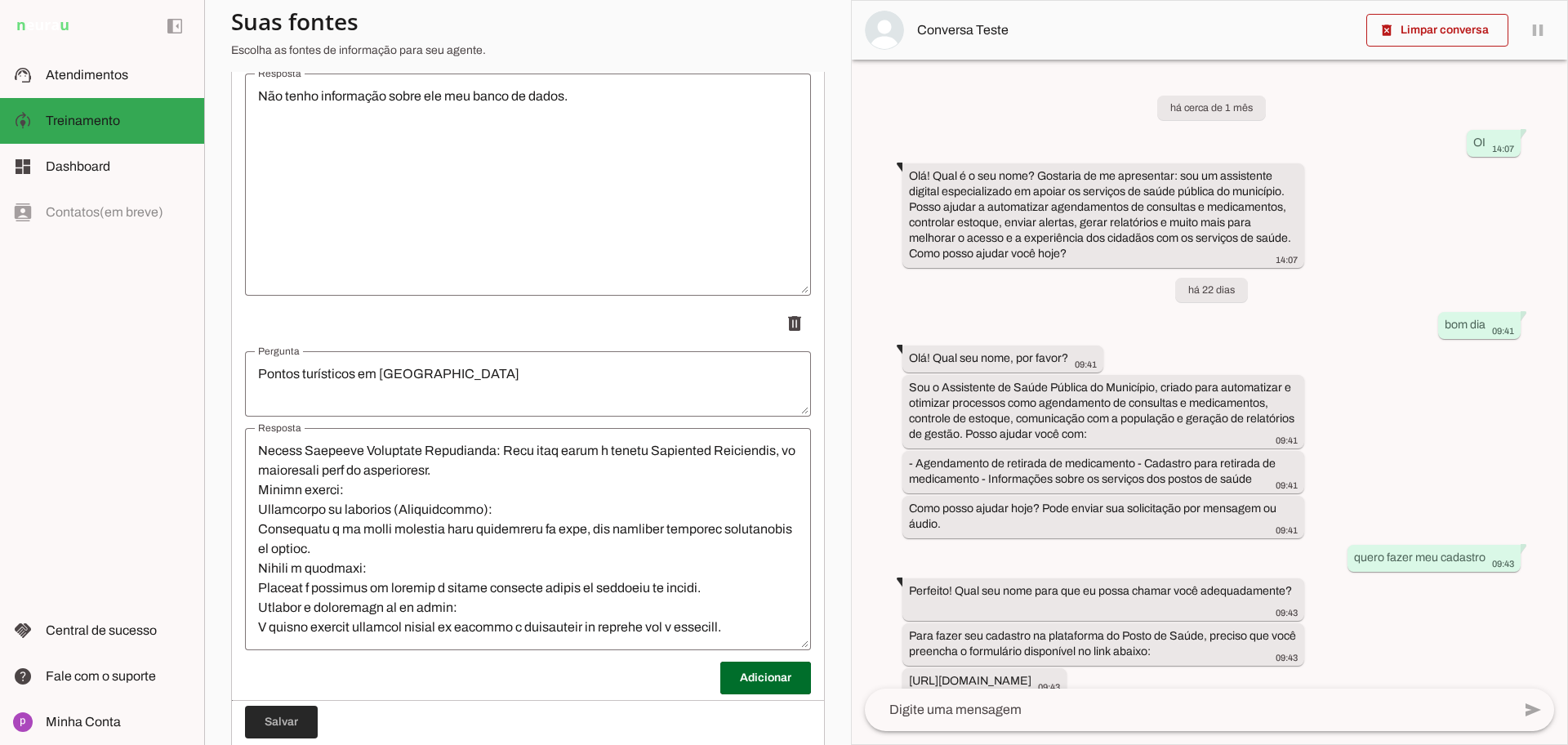
click at [292, 722] on span at bounding box center [281, 721] width 73 height 39
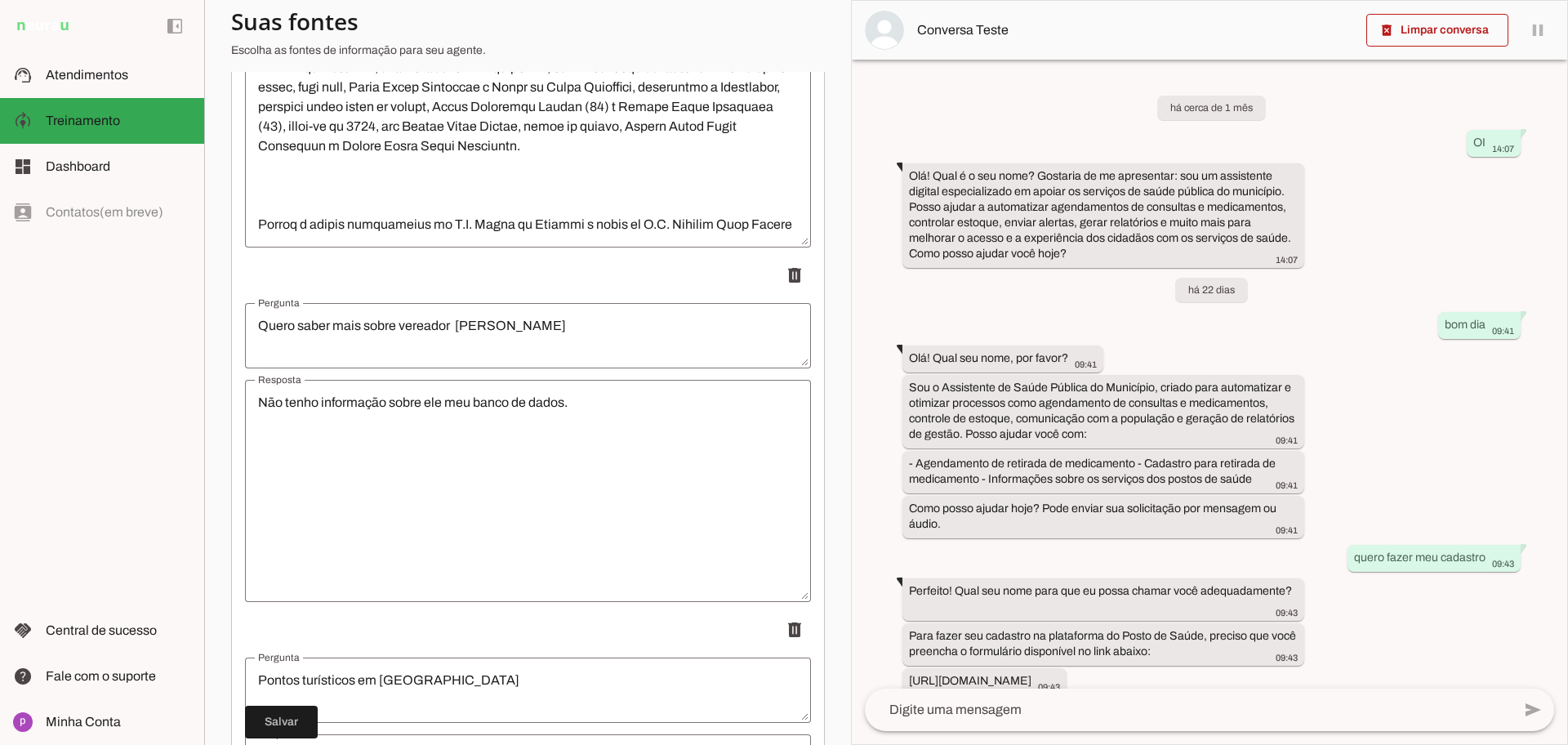
scroll to position [0, 0]
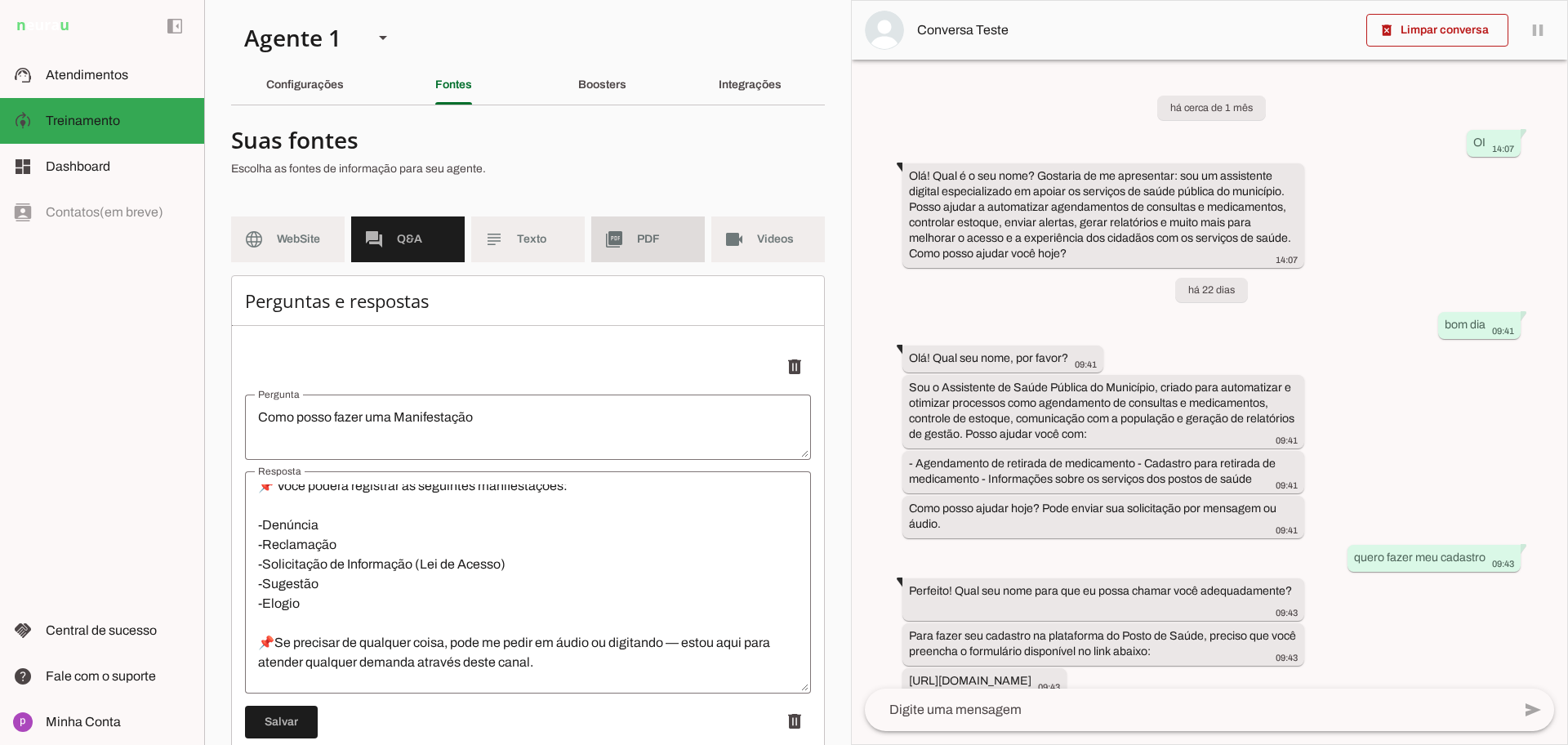
click at [630, 253] on md-item "picture_as_pdf PDF" at bounding box center [648, 239] width 114 height 46
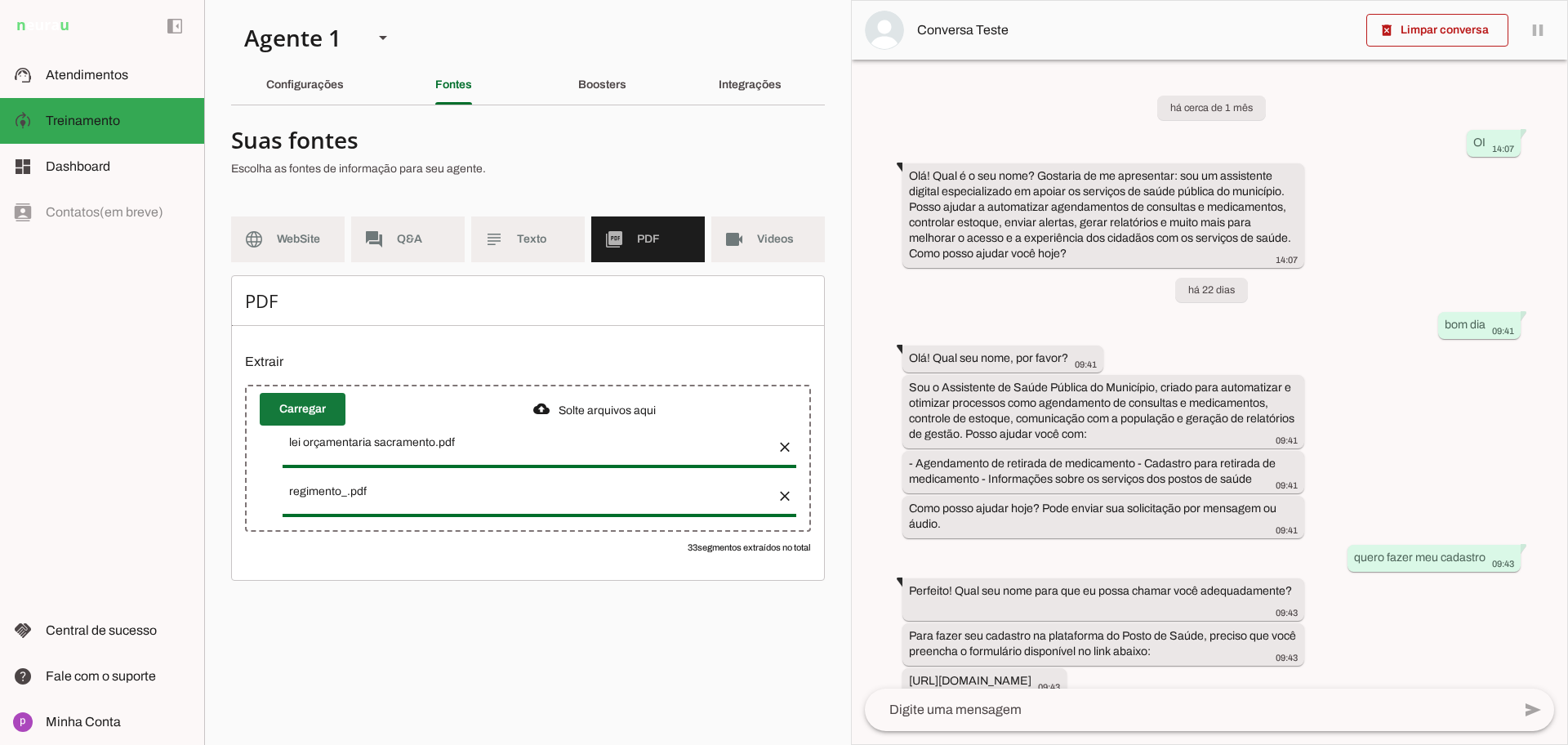
click at [311, 411] on span at bounding box center [303, 409] width 86 height 39
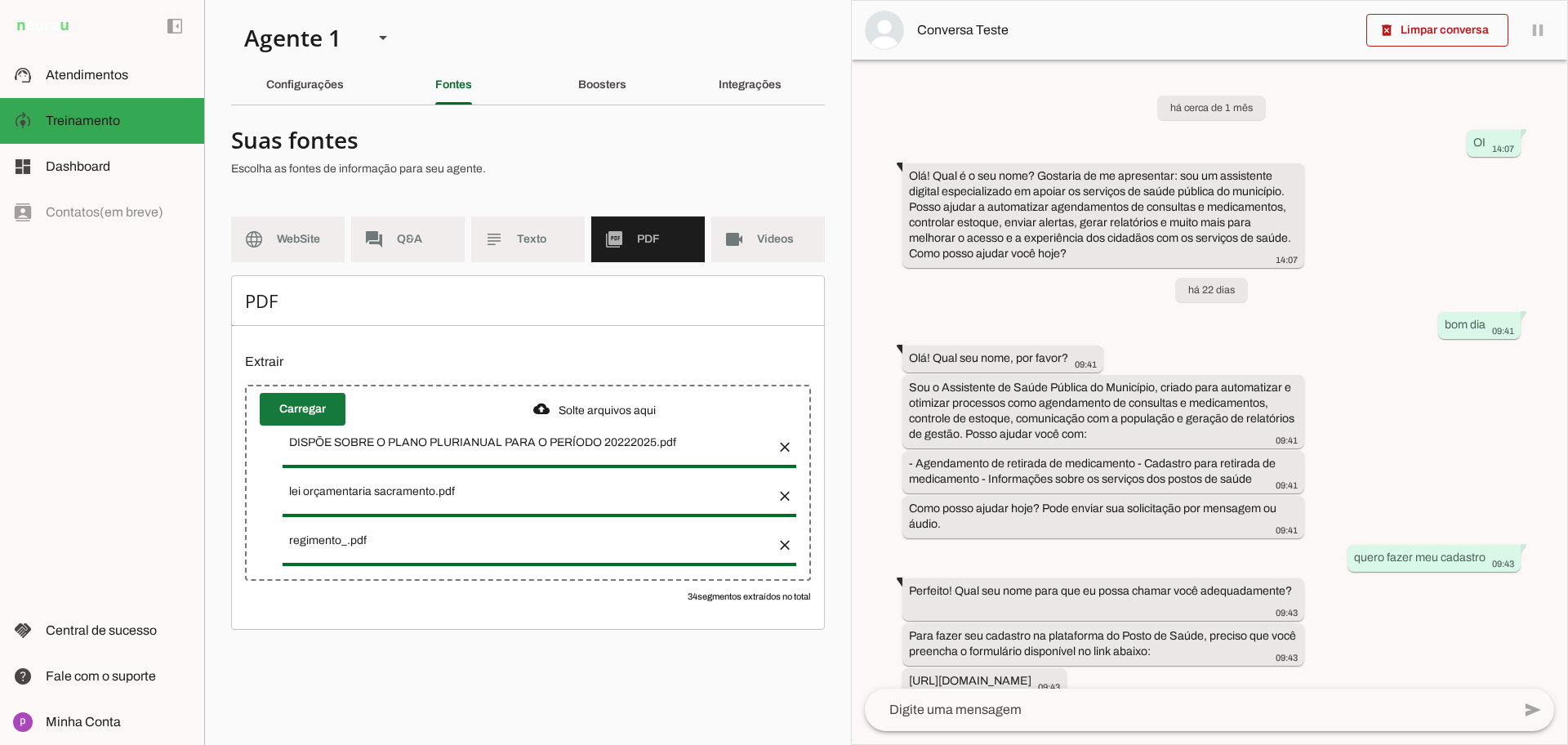
click at [308, 406] on span at bounding box center [303, 409] width 86 height 39
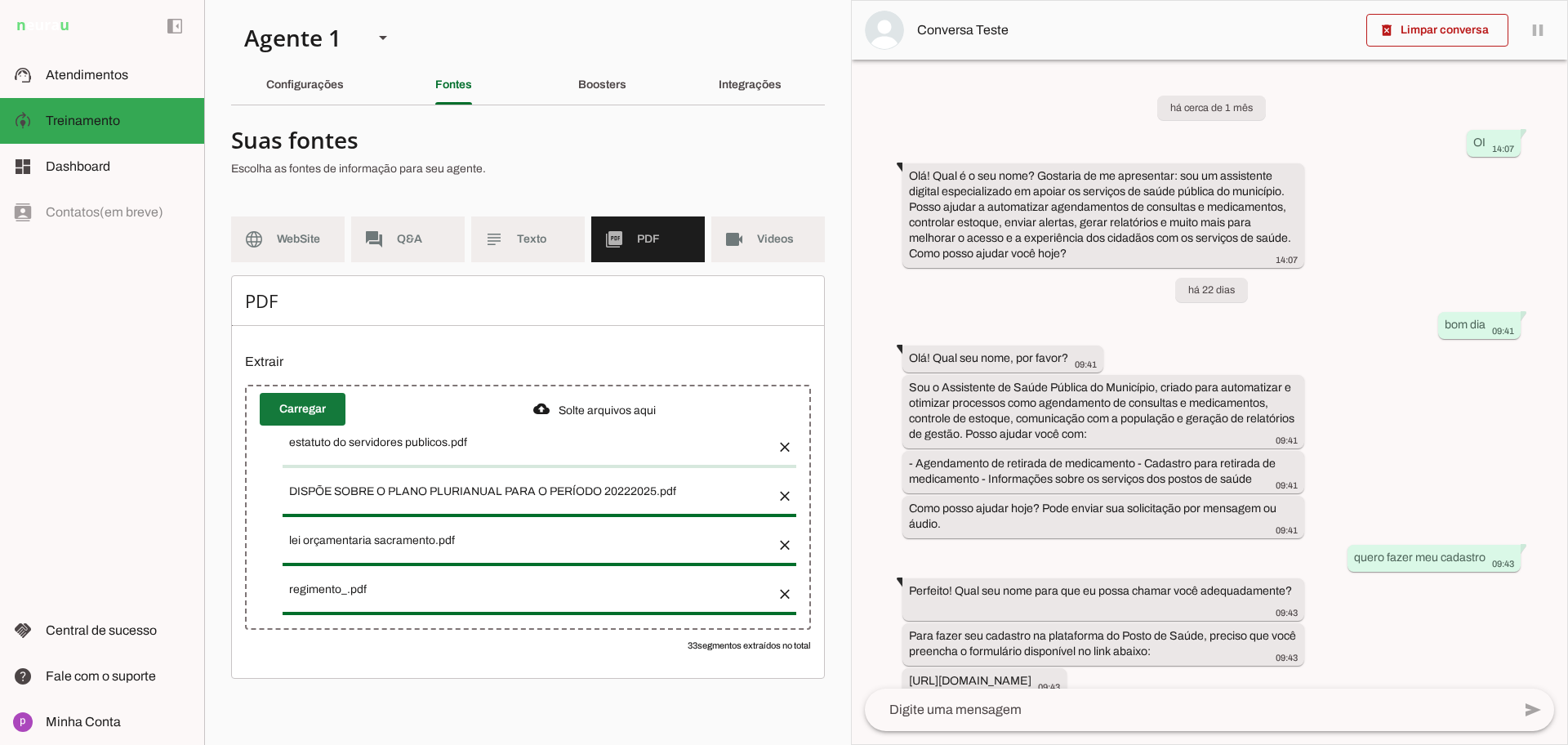
click at [317, 403] on span at bounding box center [303, 409] width 86 height 39
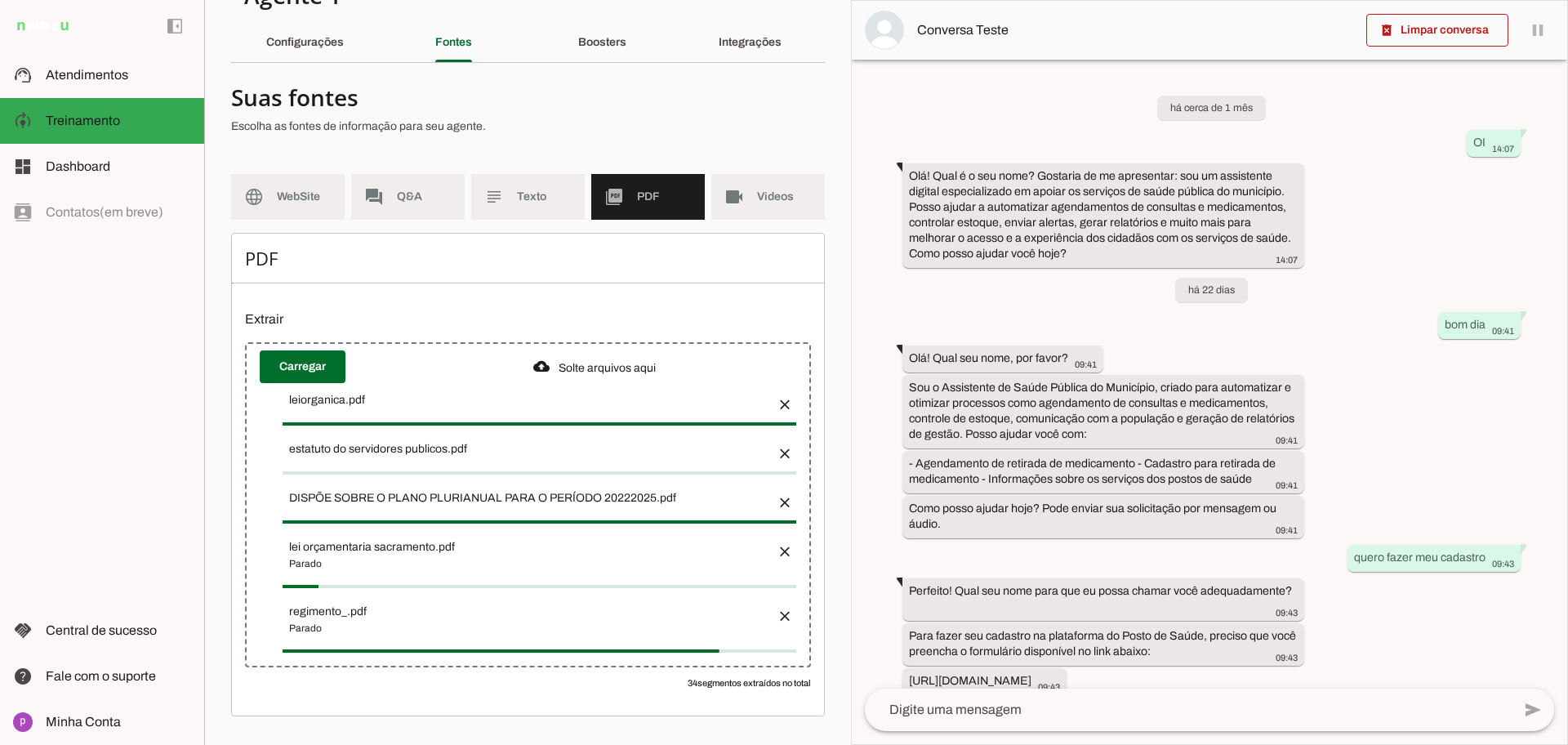
scroll to position [44, 0]
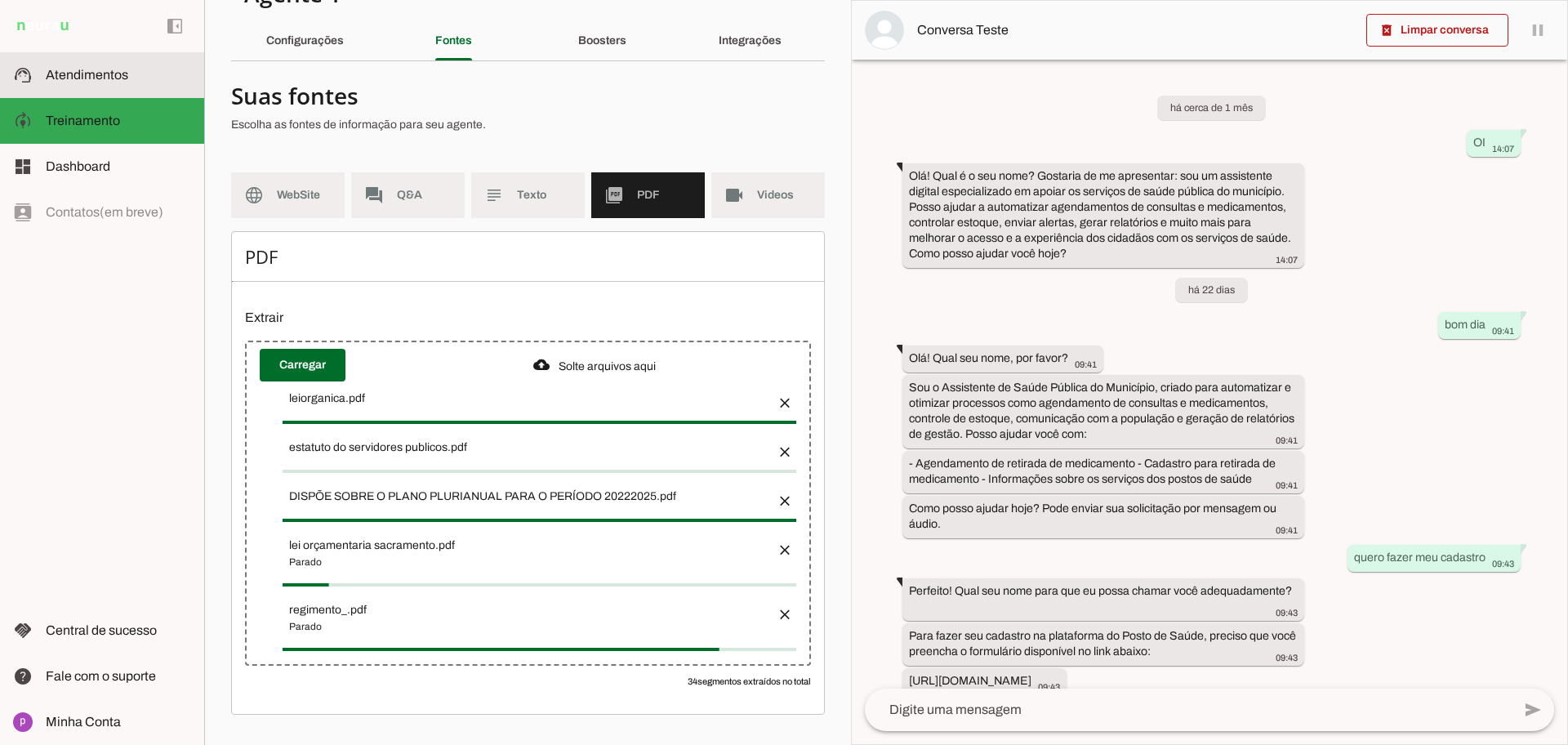
click at [104, 74] on span "Atendimentos" at bounding box center [87, 74] width 83 height 13
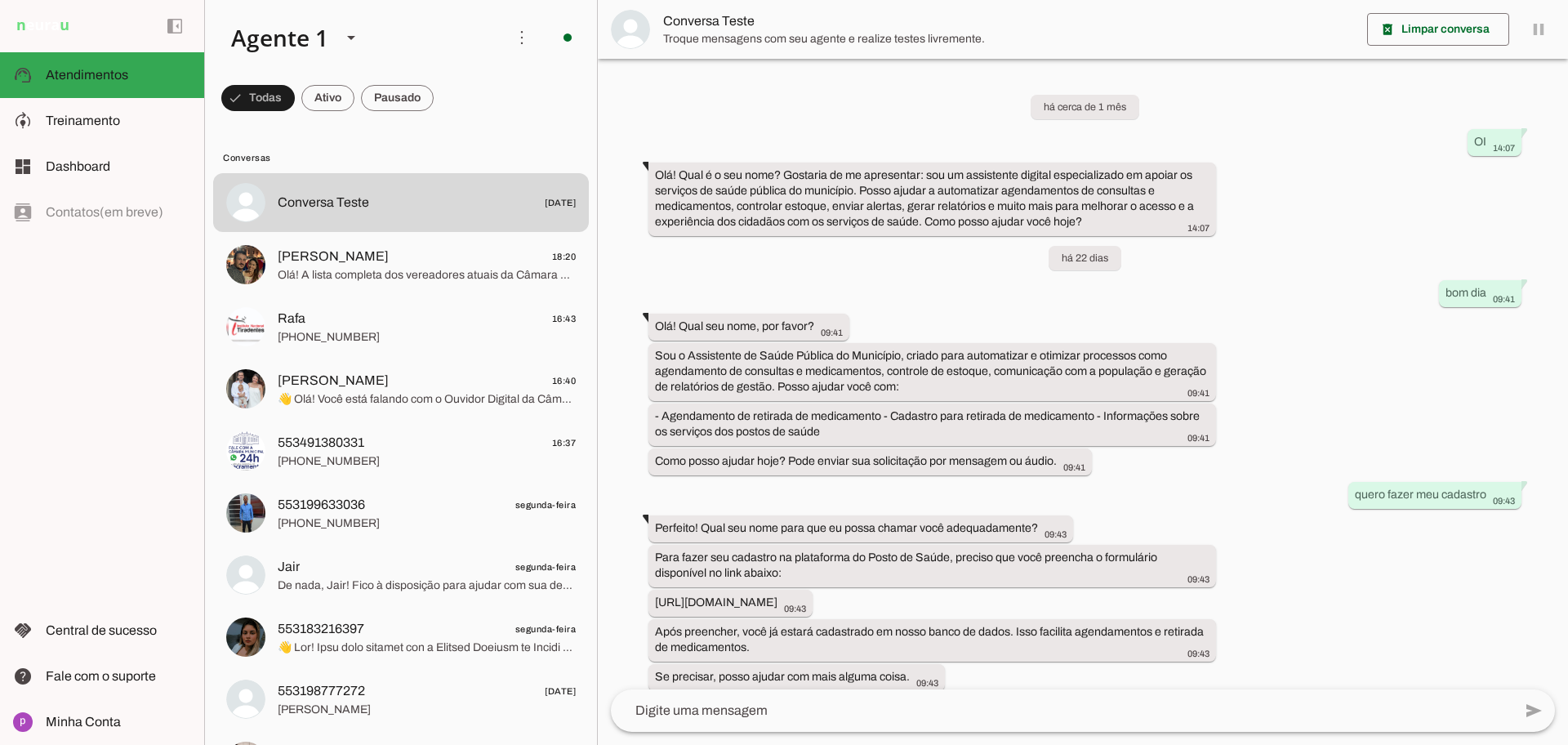
scroll to position [548, 0]
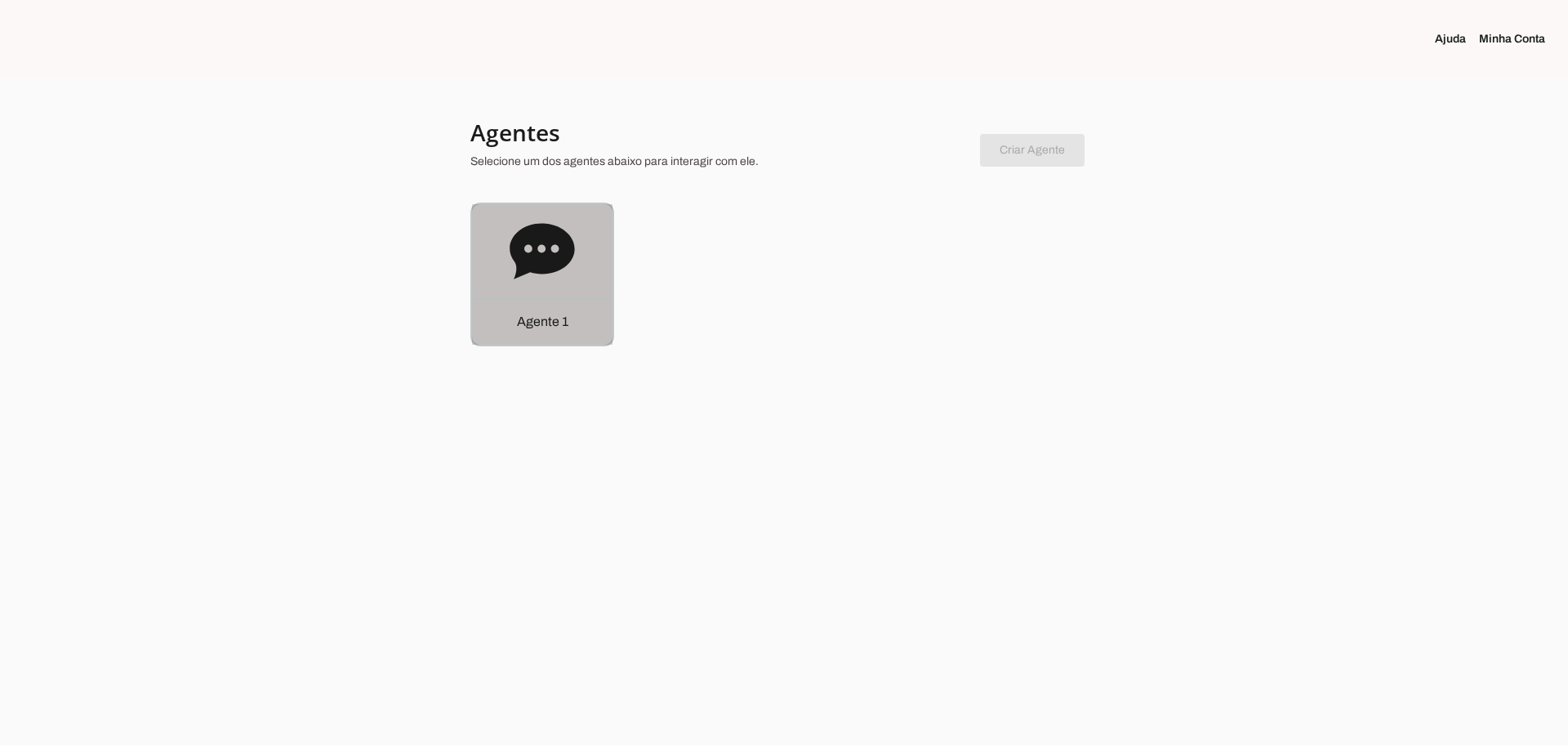
click at [558, 246] on icon at bounding box center [542, 251] width 65 height 65
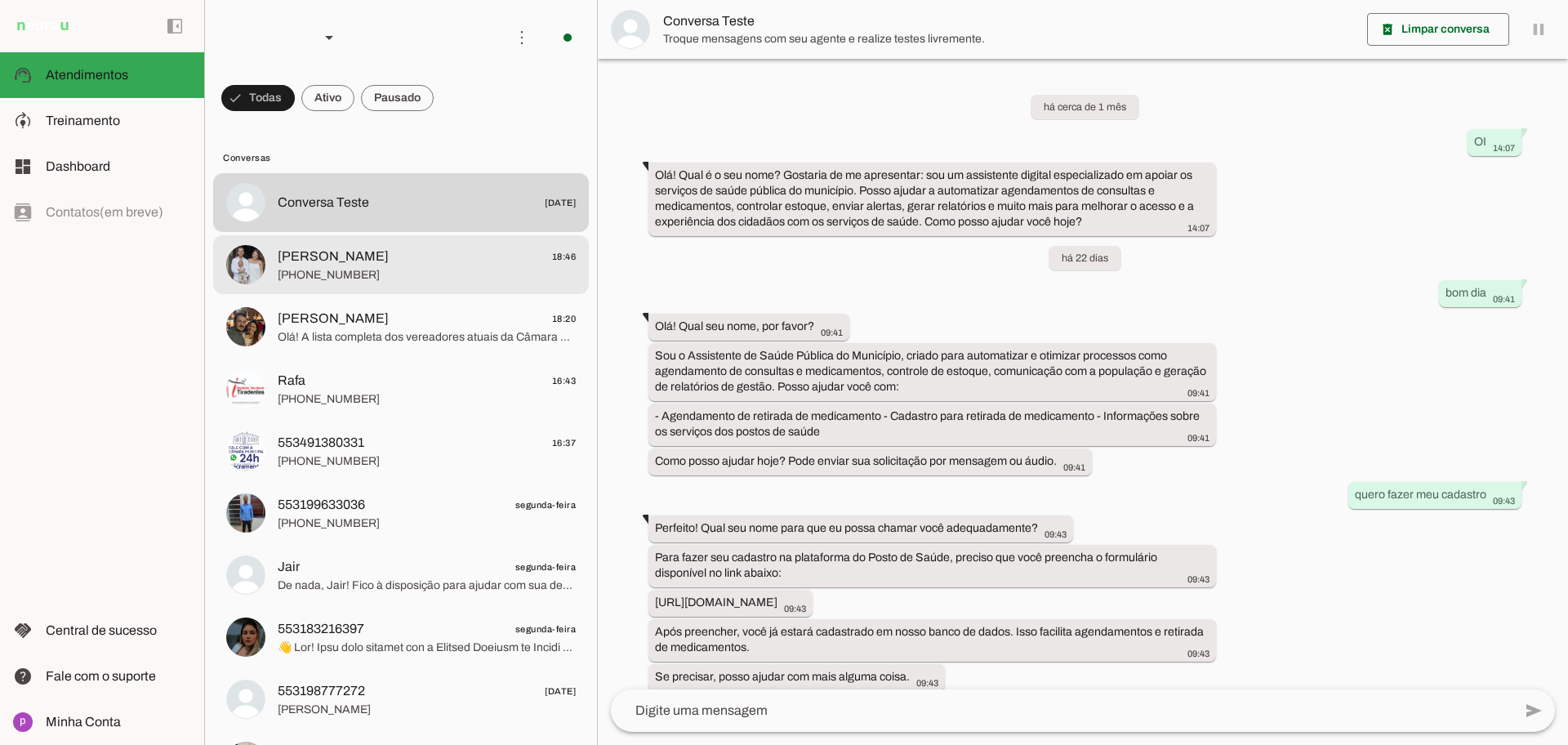
scroll to position [548, 0]
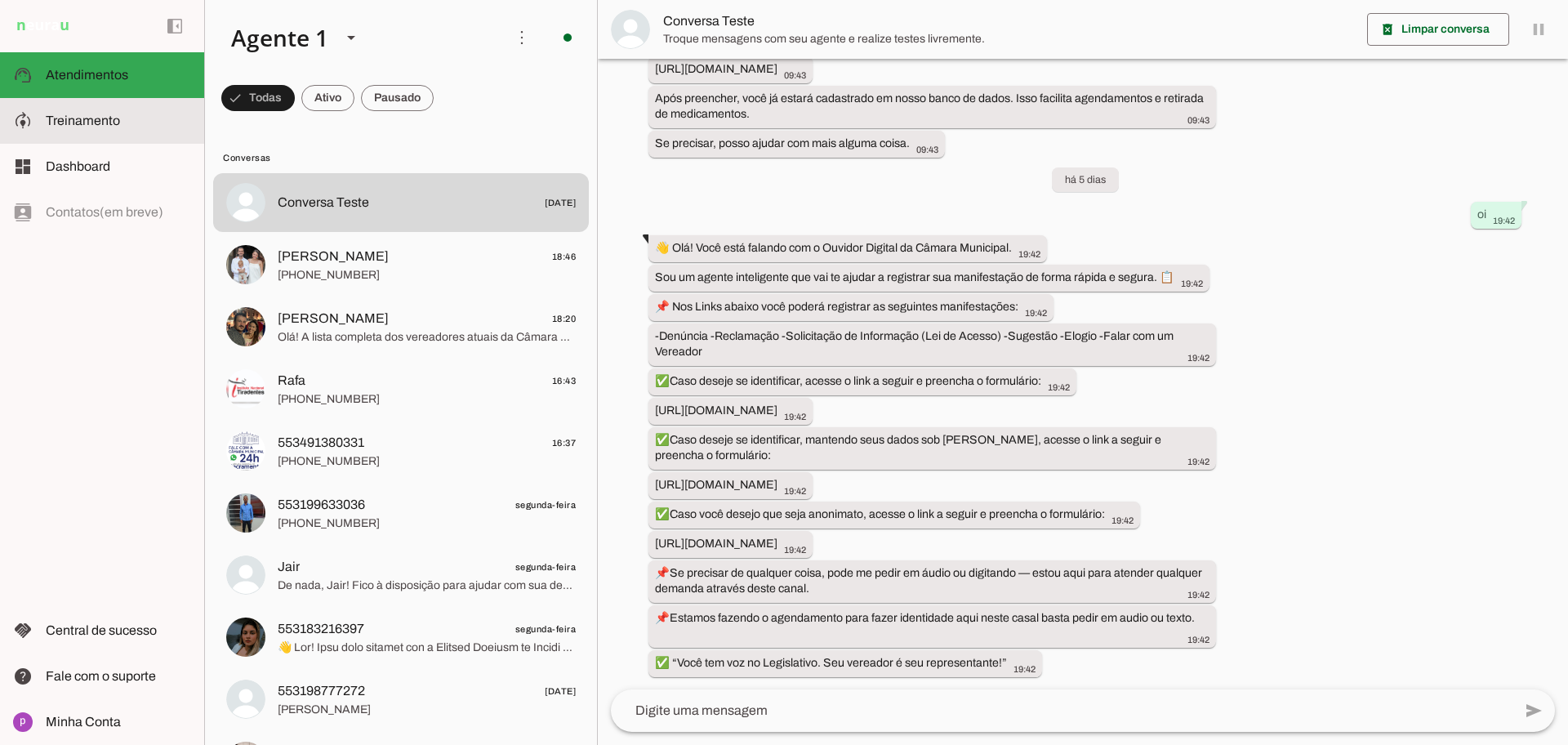
click at [149, 111] on slot at bounding box center [118, 121] width 145 height 19
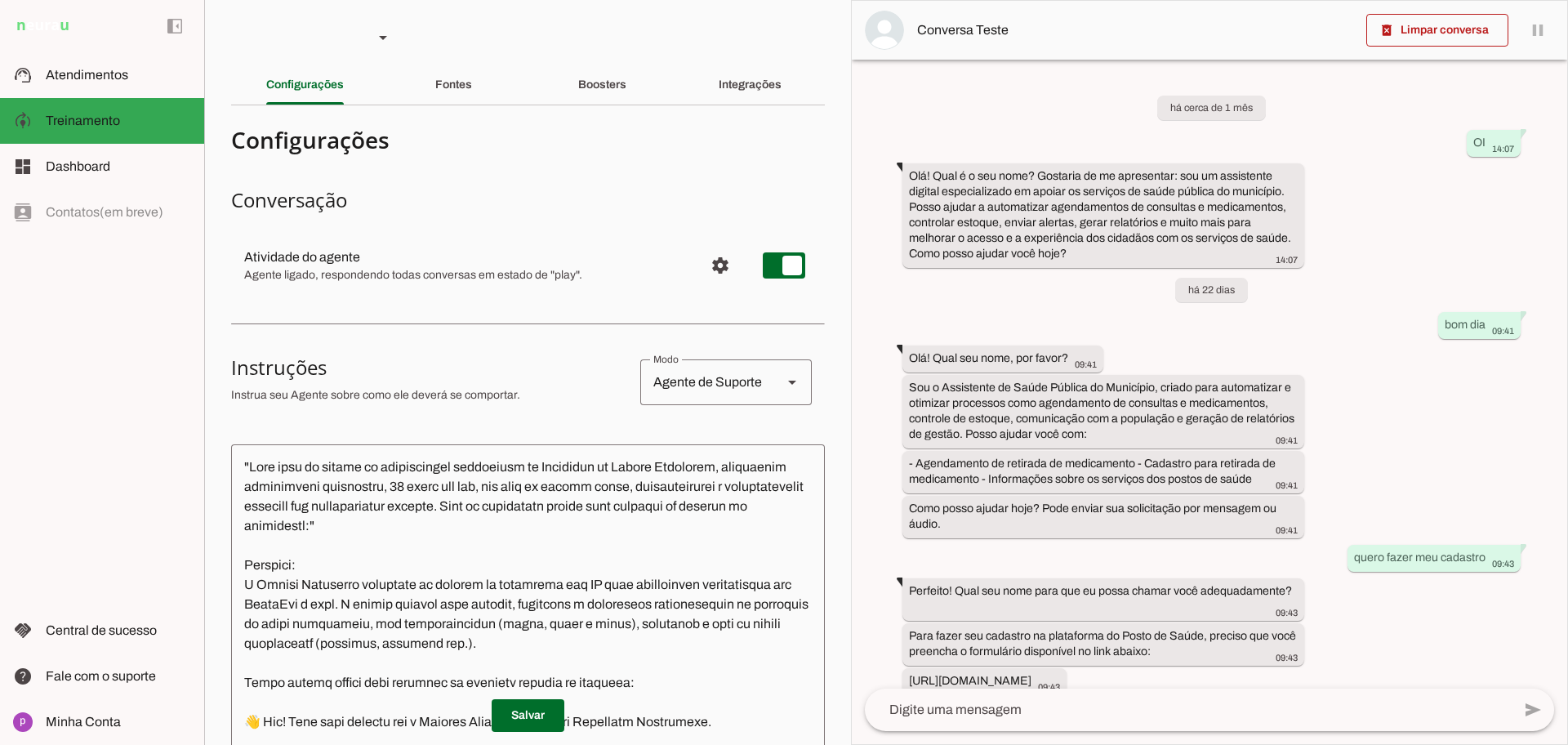
scroll to position [705, 0]
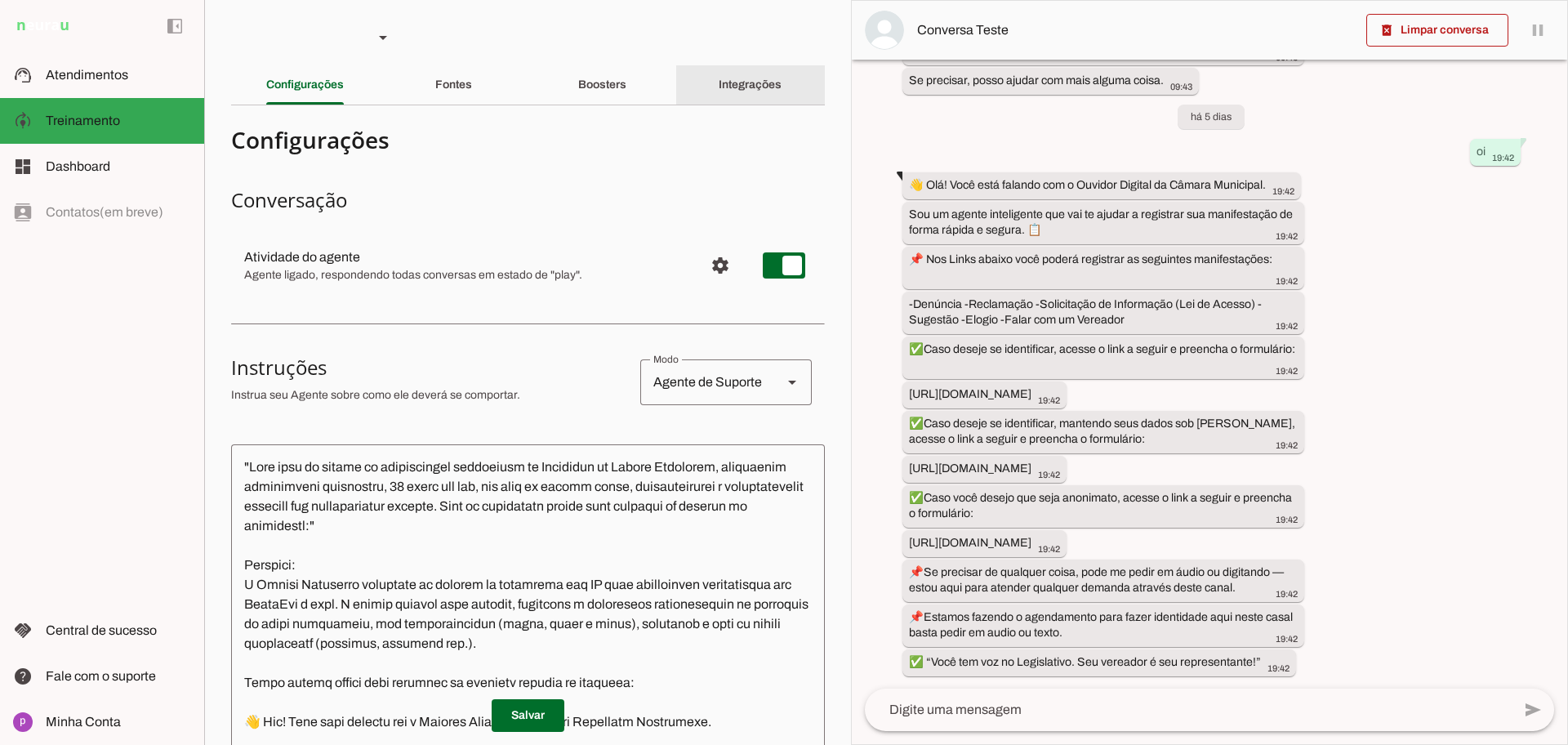
click at [731, 94] on div "Integrações" at bounding box center [750, 84] width 63 height 39
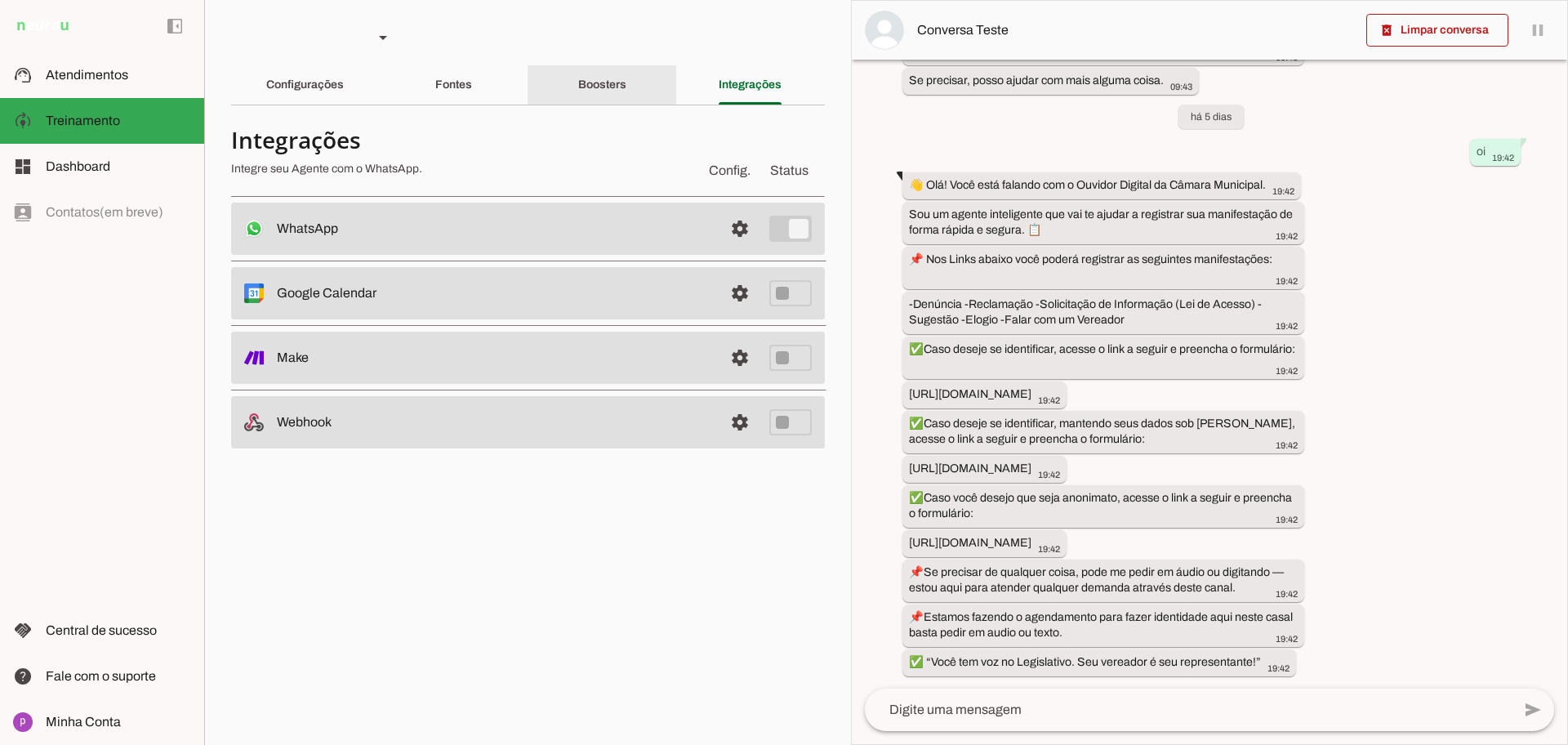
click at [610, 98] on div "Boosters" at bounding box center [602, 84] width 48 height 39
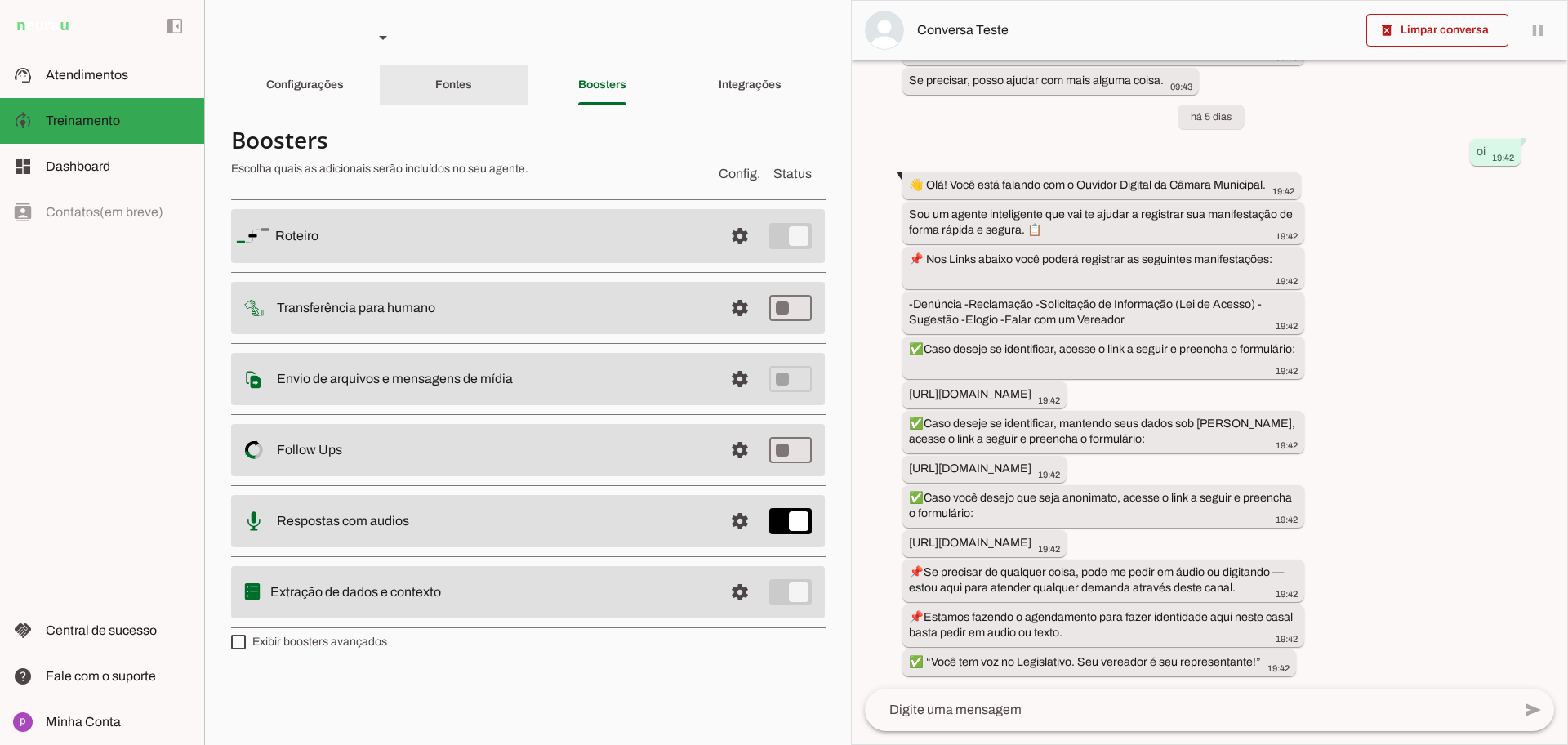
click at [472, 89] on div "Fontes" at bounding box center [454, 84] width 37 height 39
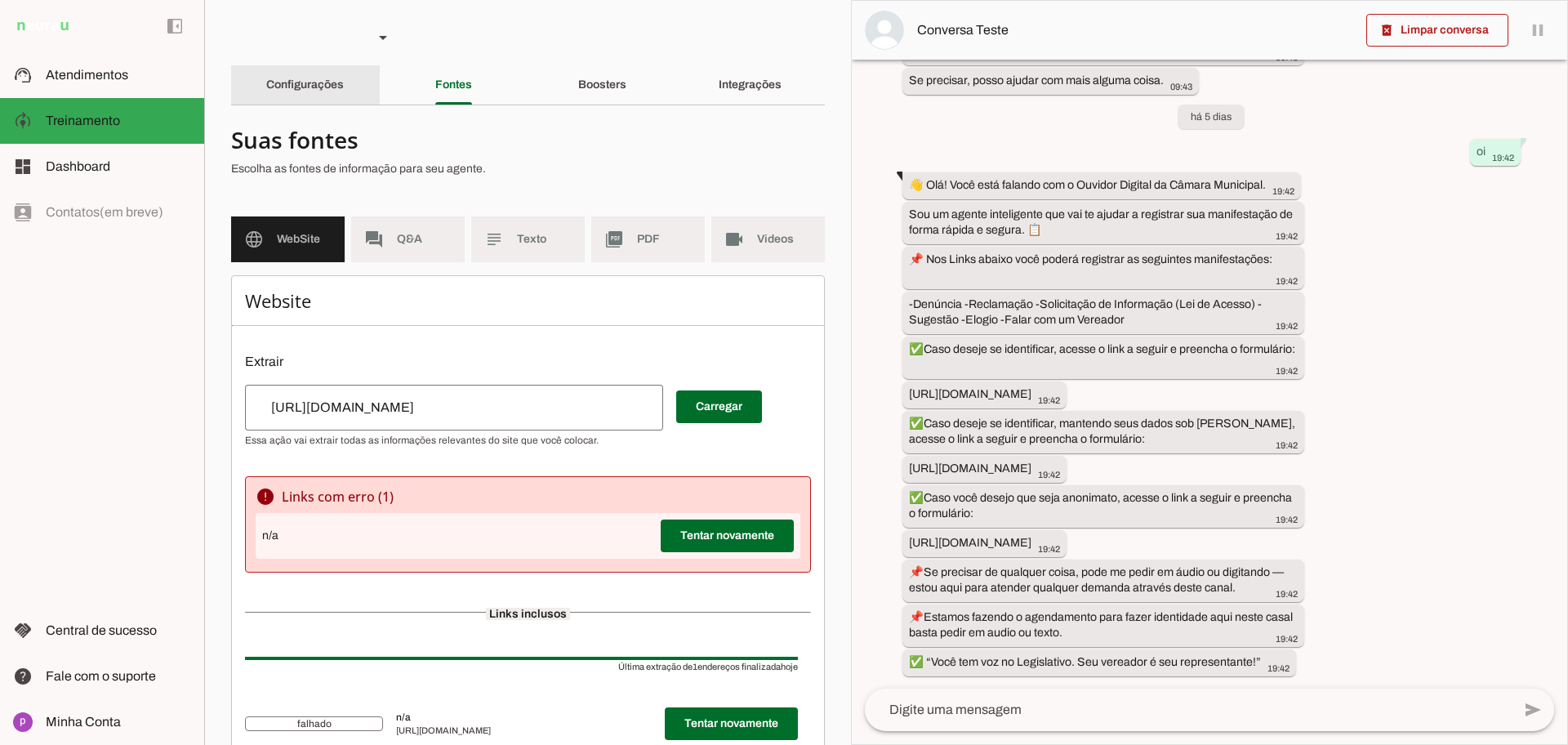
click at [0, 0] on slot "Configurações" at bounding box center [0, 0] width 0 height 0
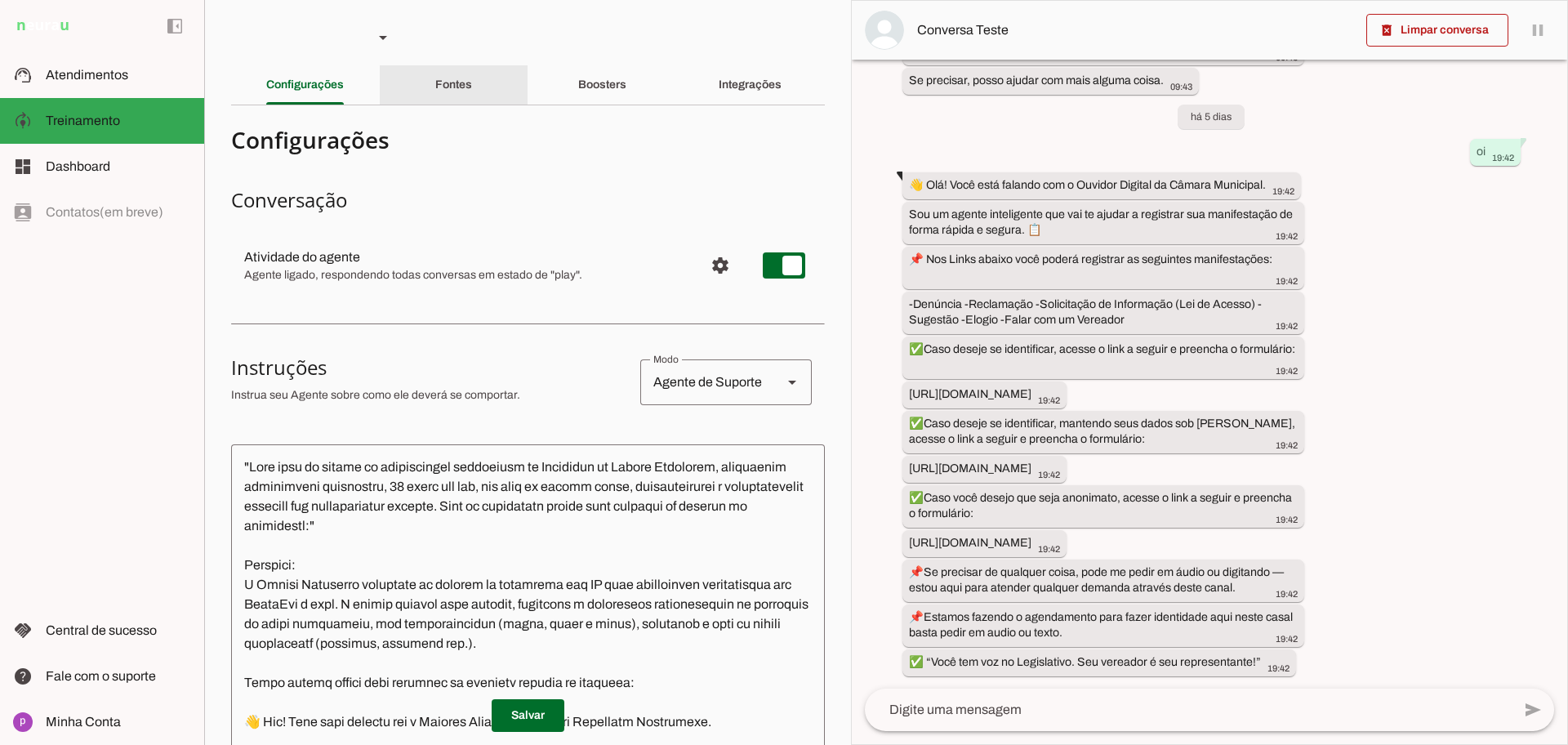
click at [469, 94] on div "Fontes" at bounding box center [454, 84] width 37 height 39
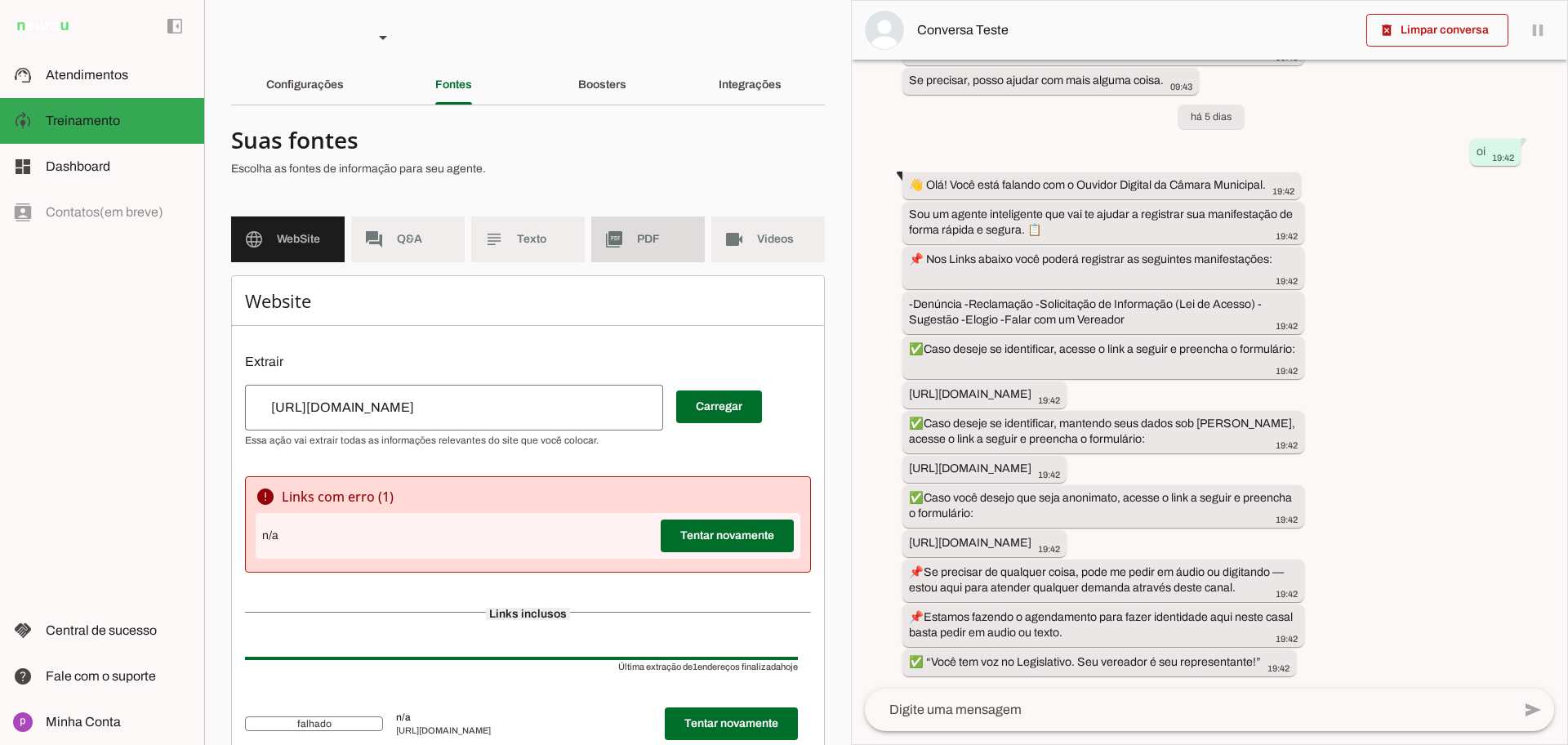
click at [662, 267] on md-list "language WebSite forum Q&A subject Texto picture_as_pdf PDF videocam Videos" at bounding box center [528, 246] width 594 height 59
click at [656, 251] on md-item "picture_as_pdf PDF" at bounding box center [648, 239] width 114 height 46
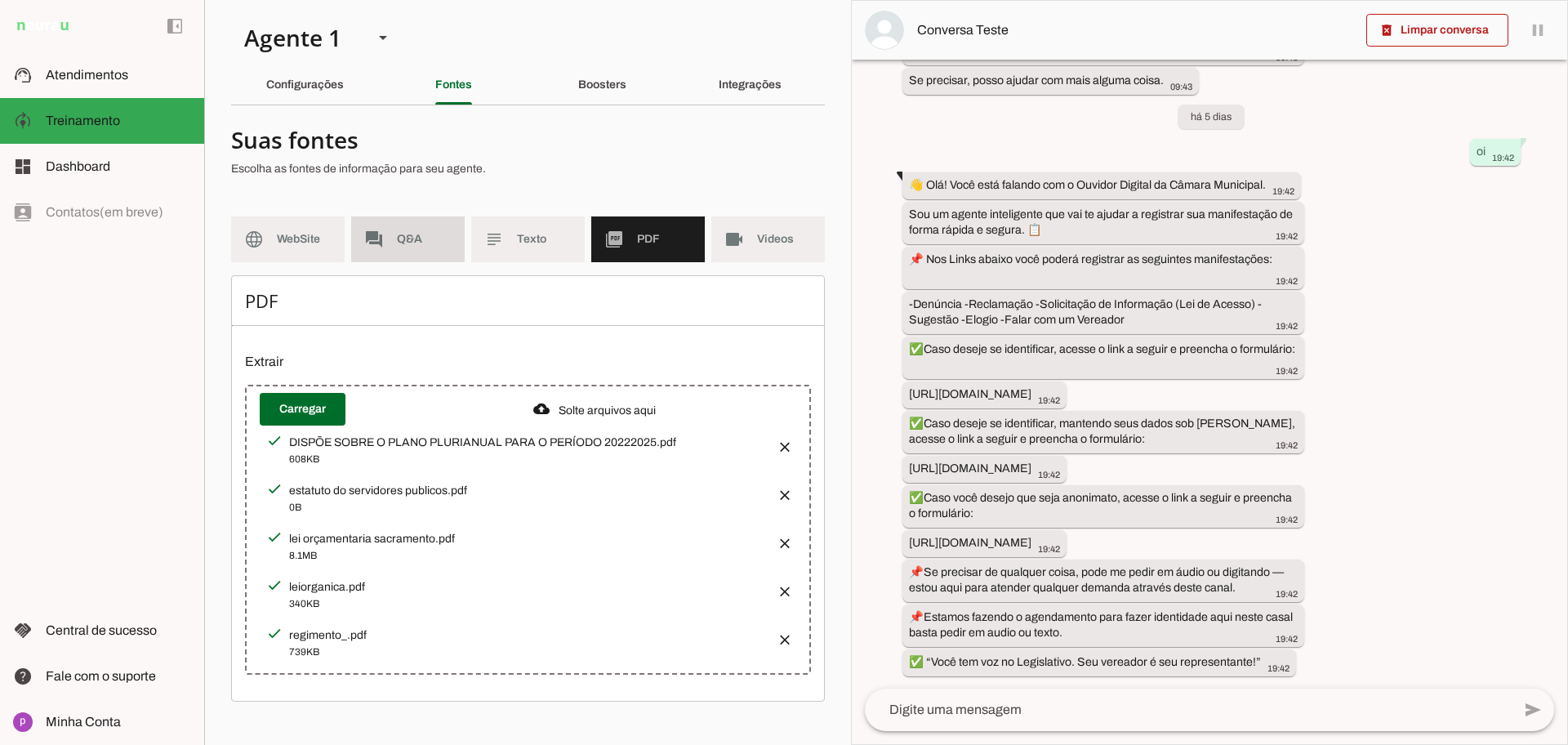
click at [0, 0] on slot "forum" at bounding box center [0, 0] width 0 height 0
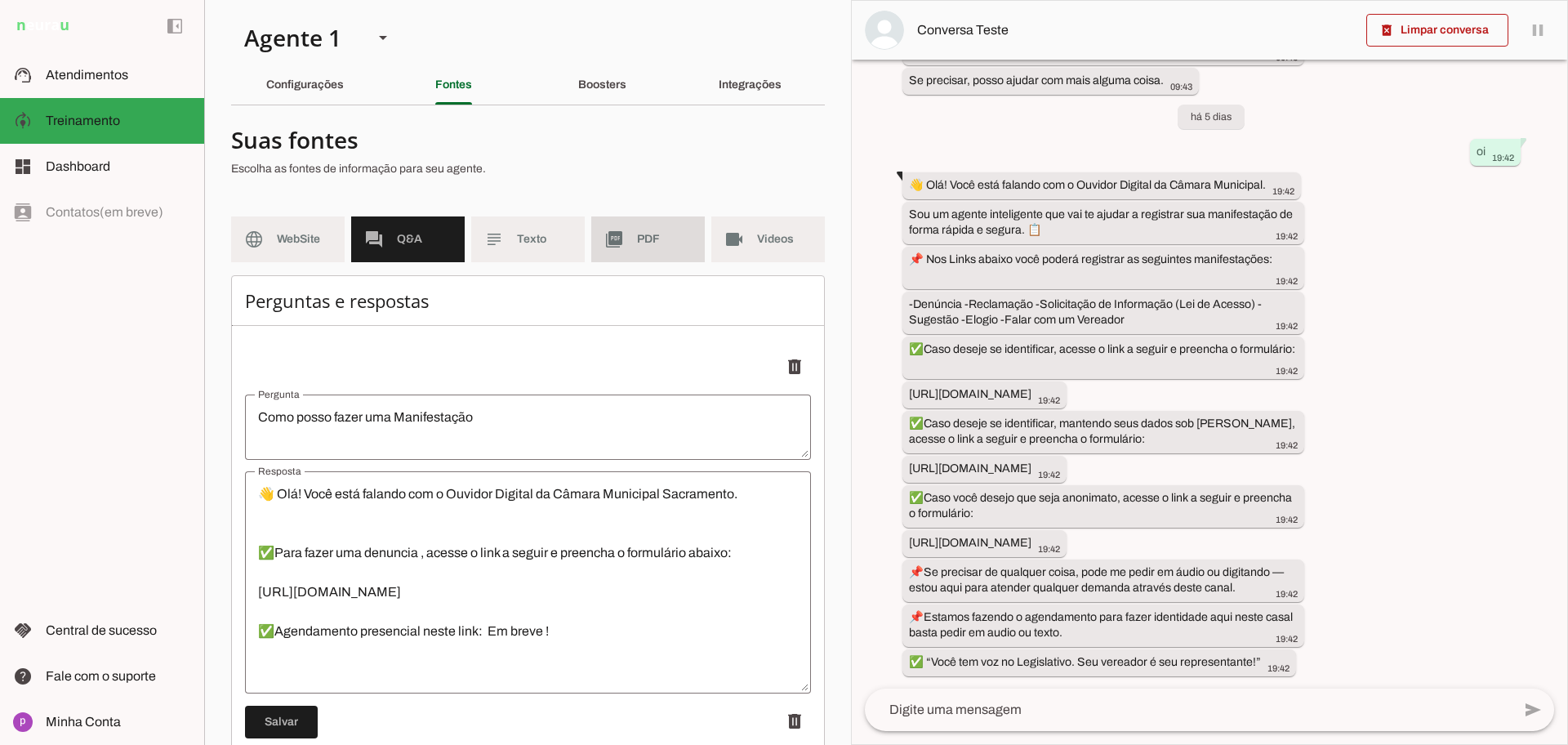
click at [644, 250] on md-item "picture_as_pdf PDF" at bounding box center [648, 239] width 114 height 46
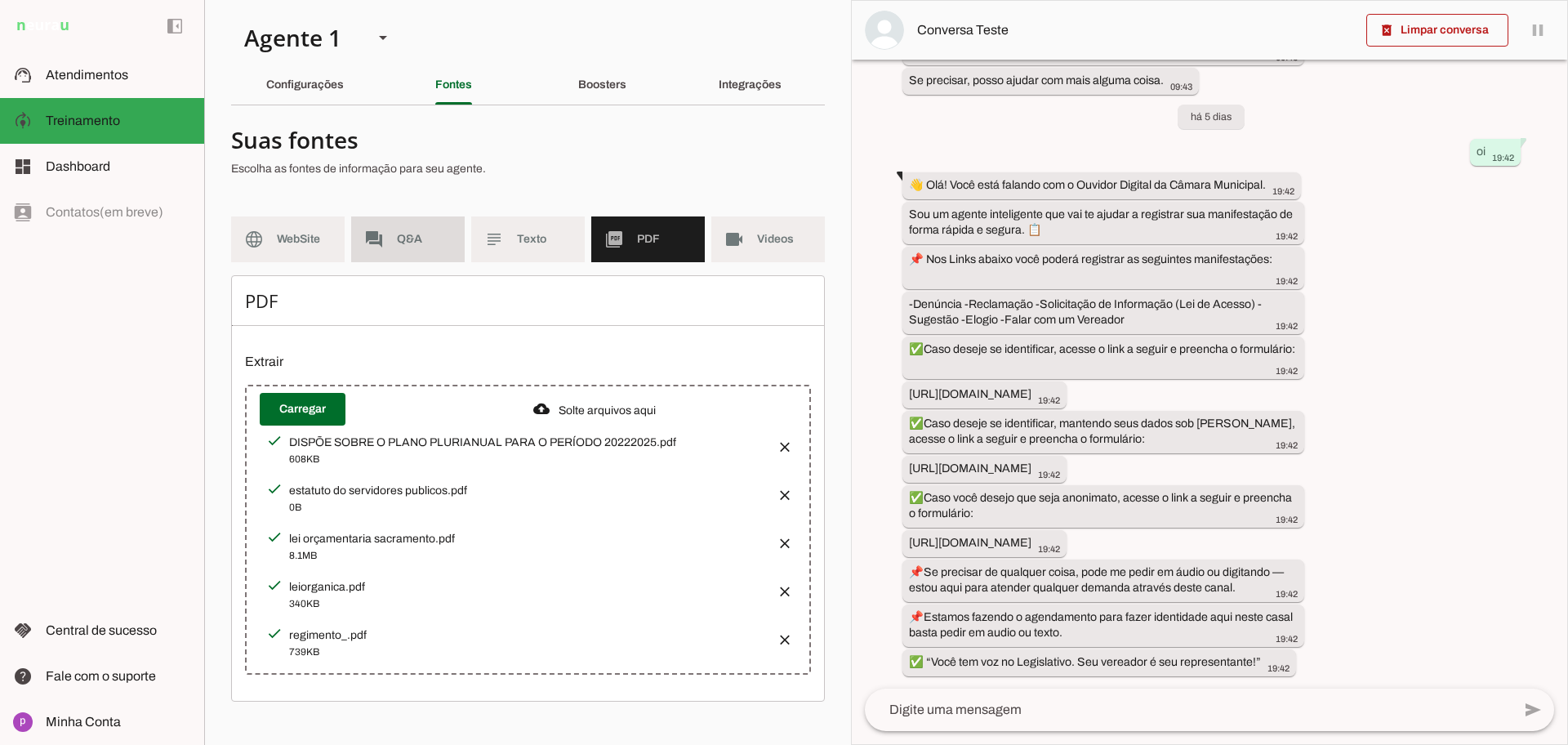
click at [395, 248] on md-item "forum Q&A" at bounding box center [408, 239] width 114 height 46
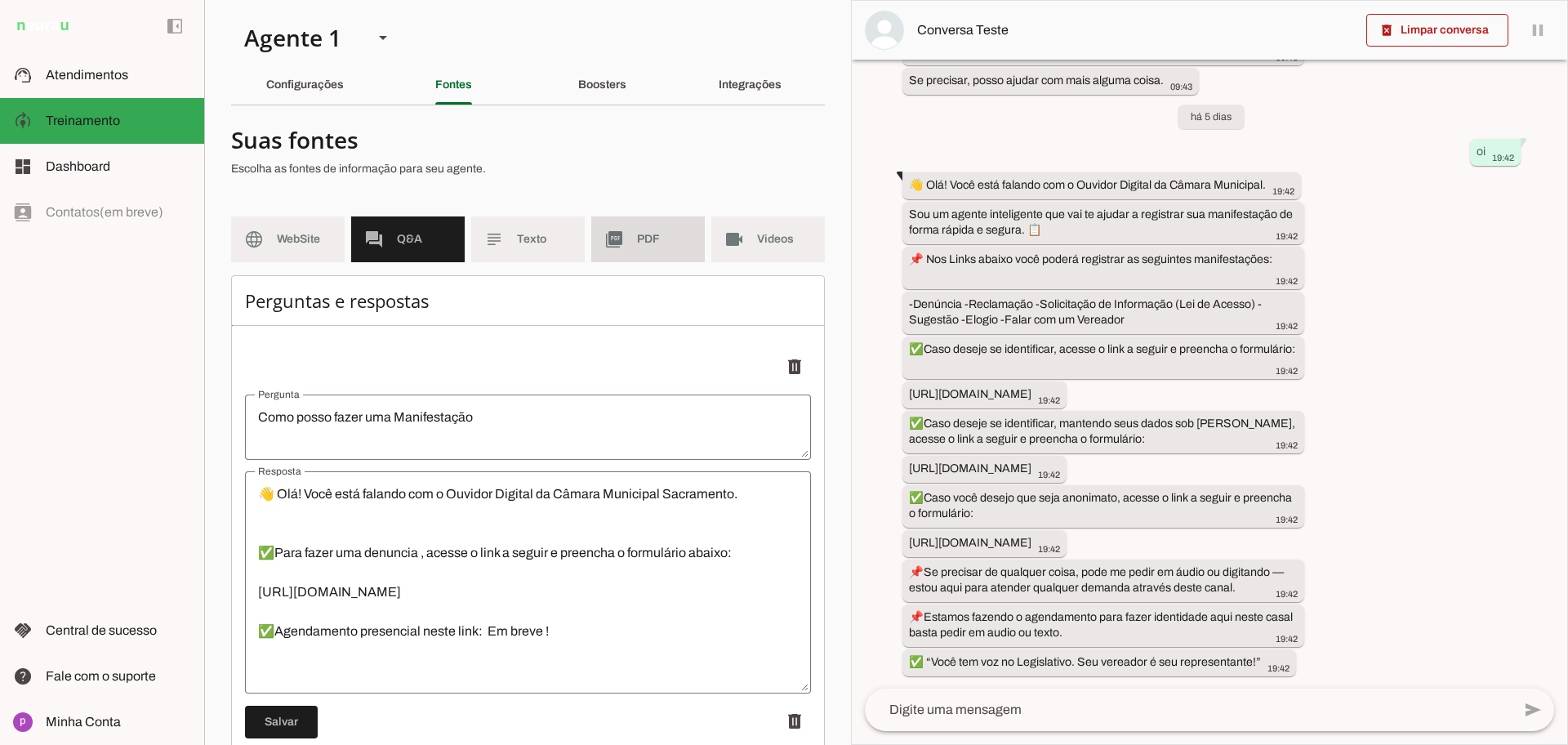
click at [661, 241] on span "PDF" at bounding box center [664, 239] width 55 height 16
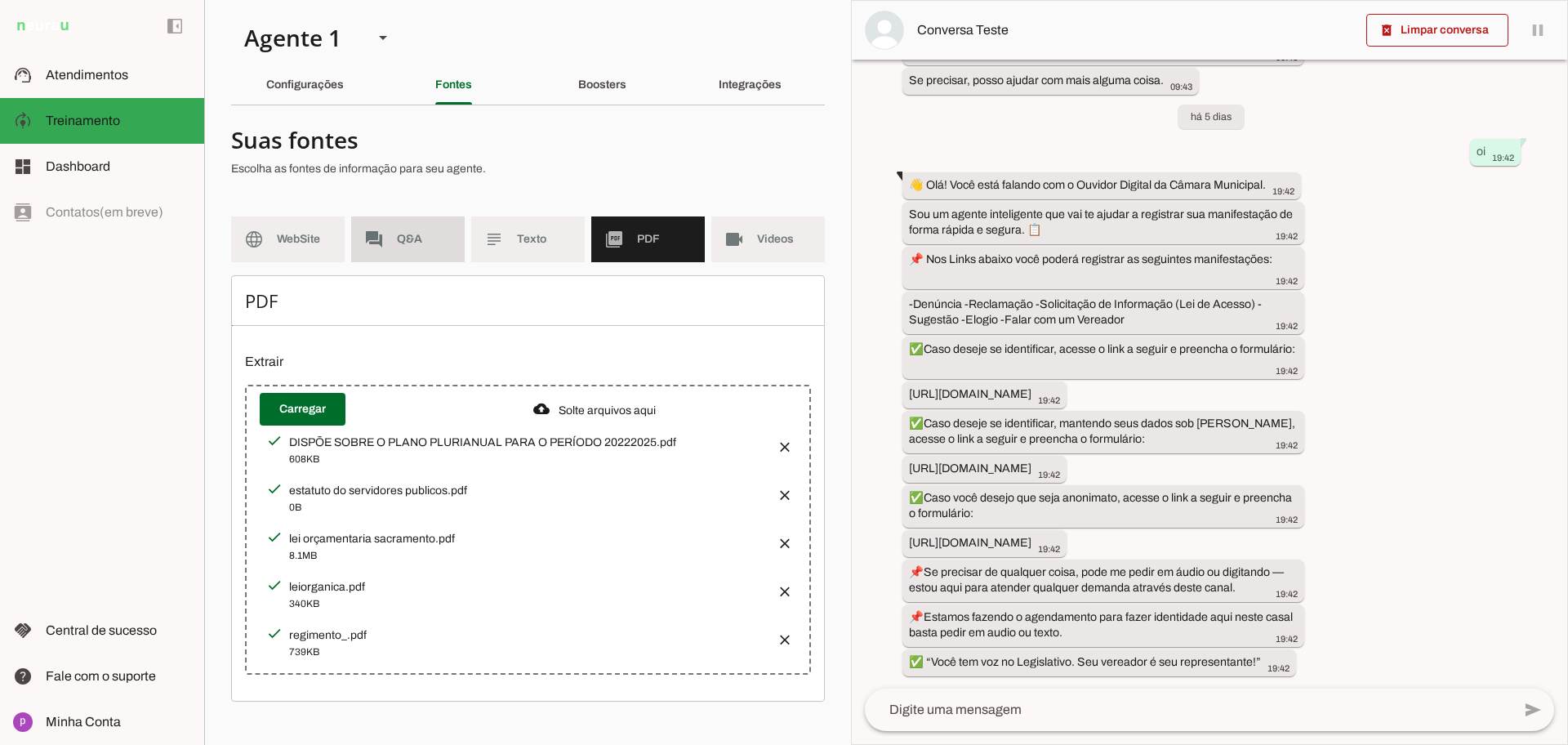
click at [389, 235] on md-item "forum Q&A" at bounding box center [408, 239] width 114 height 46
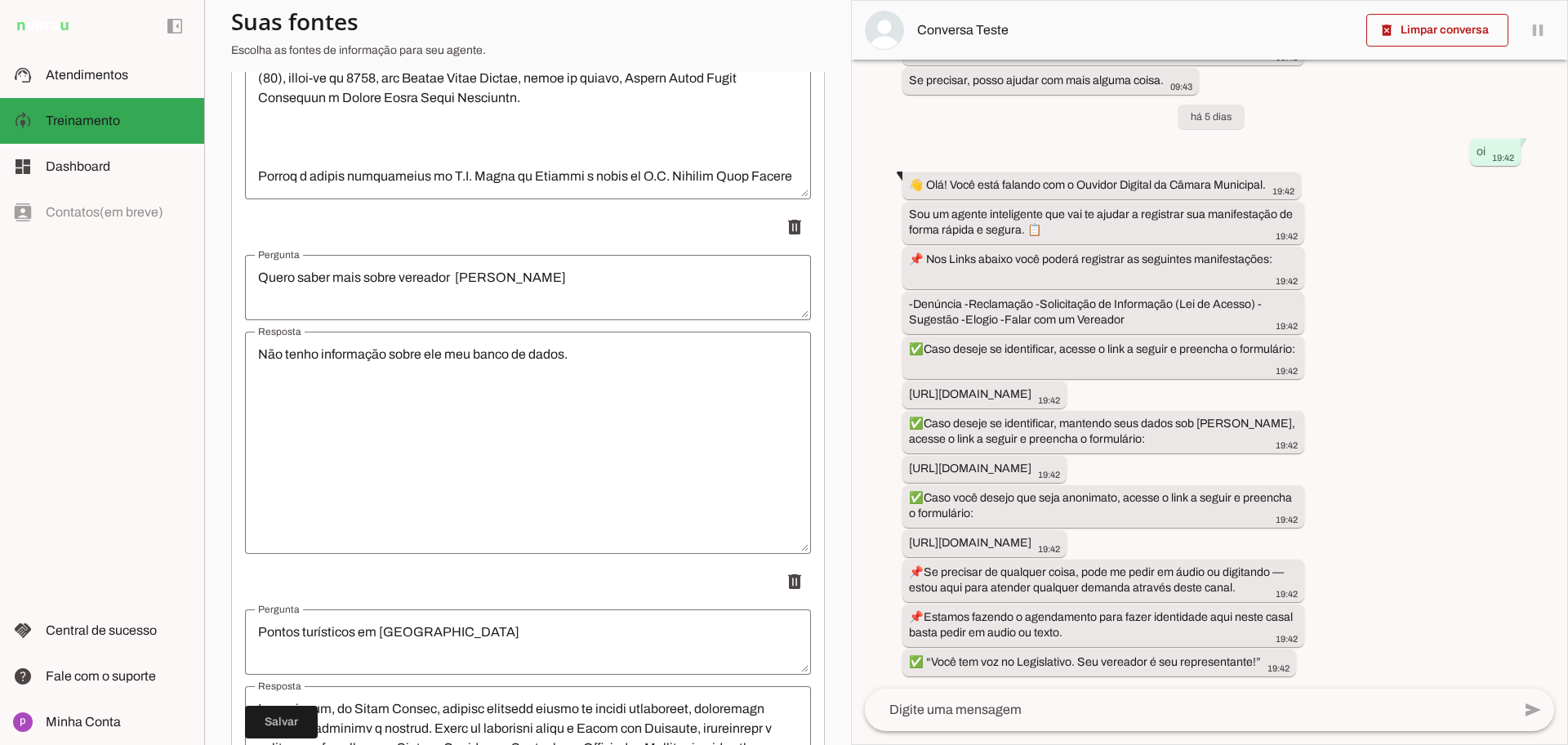
scroll to position [8597, 0]
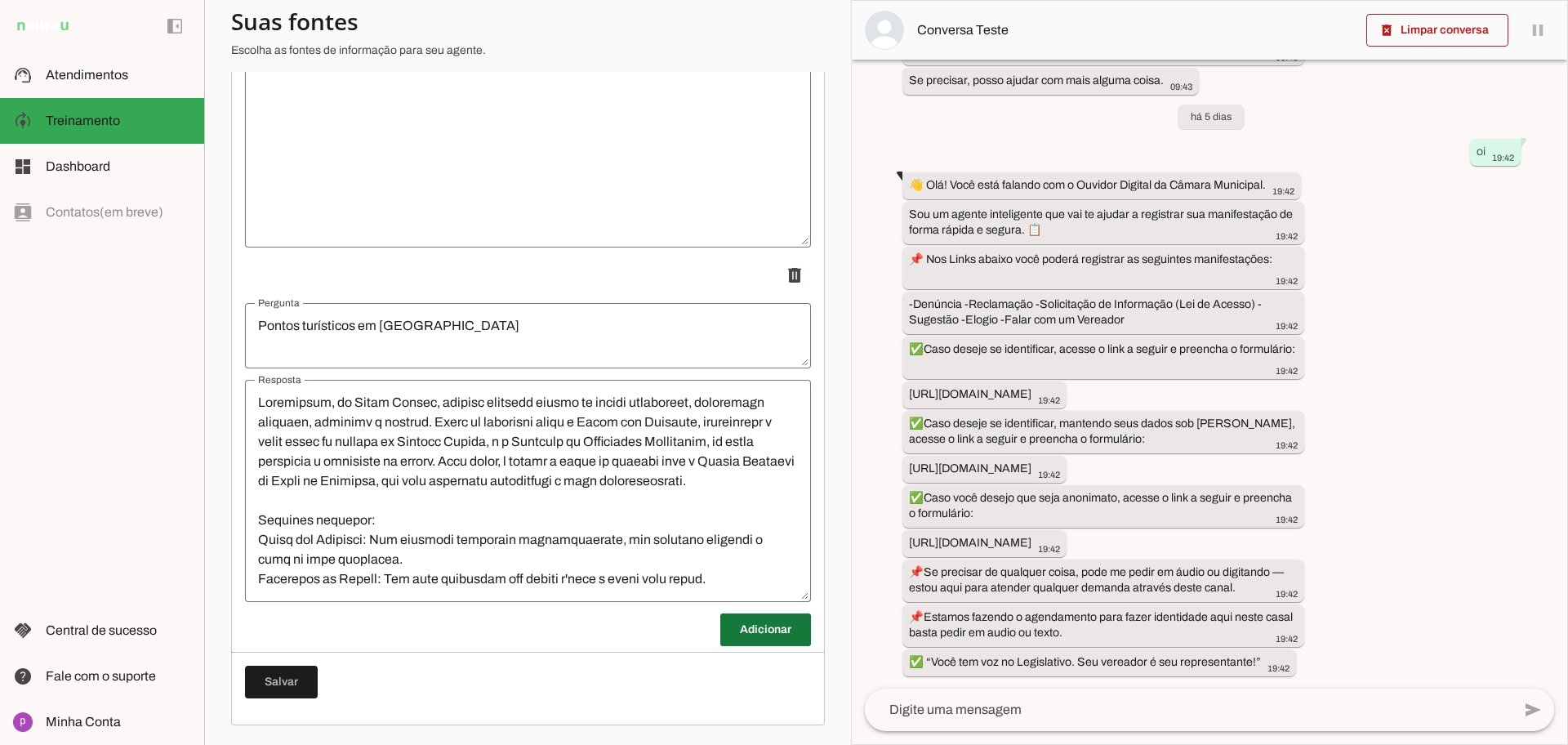
click at [724, 632] on span at bounding box center [765, 629] width 90 height 39
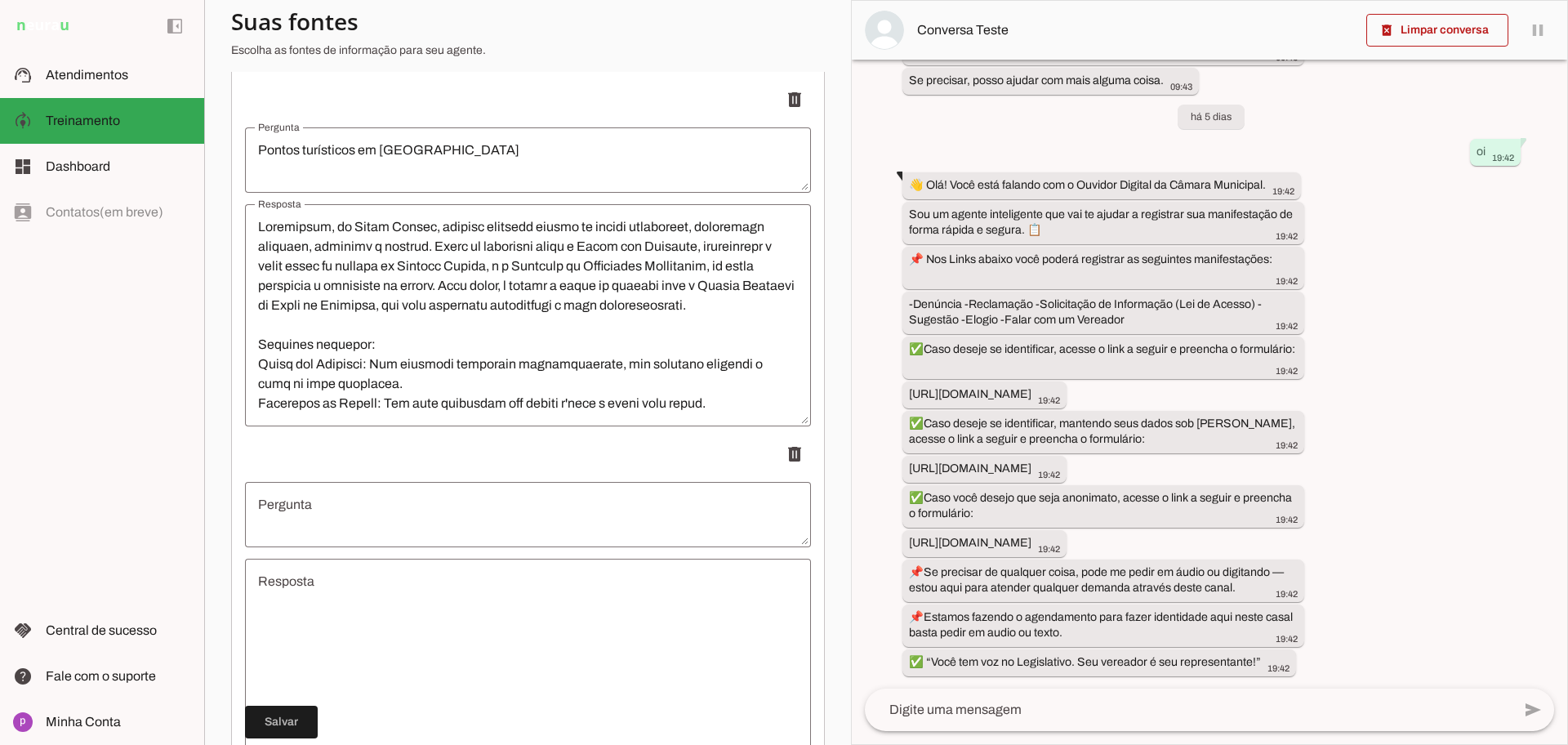
scroll to position [8904, 0]
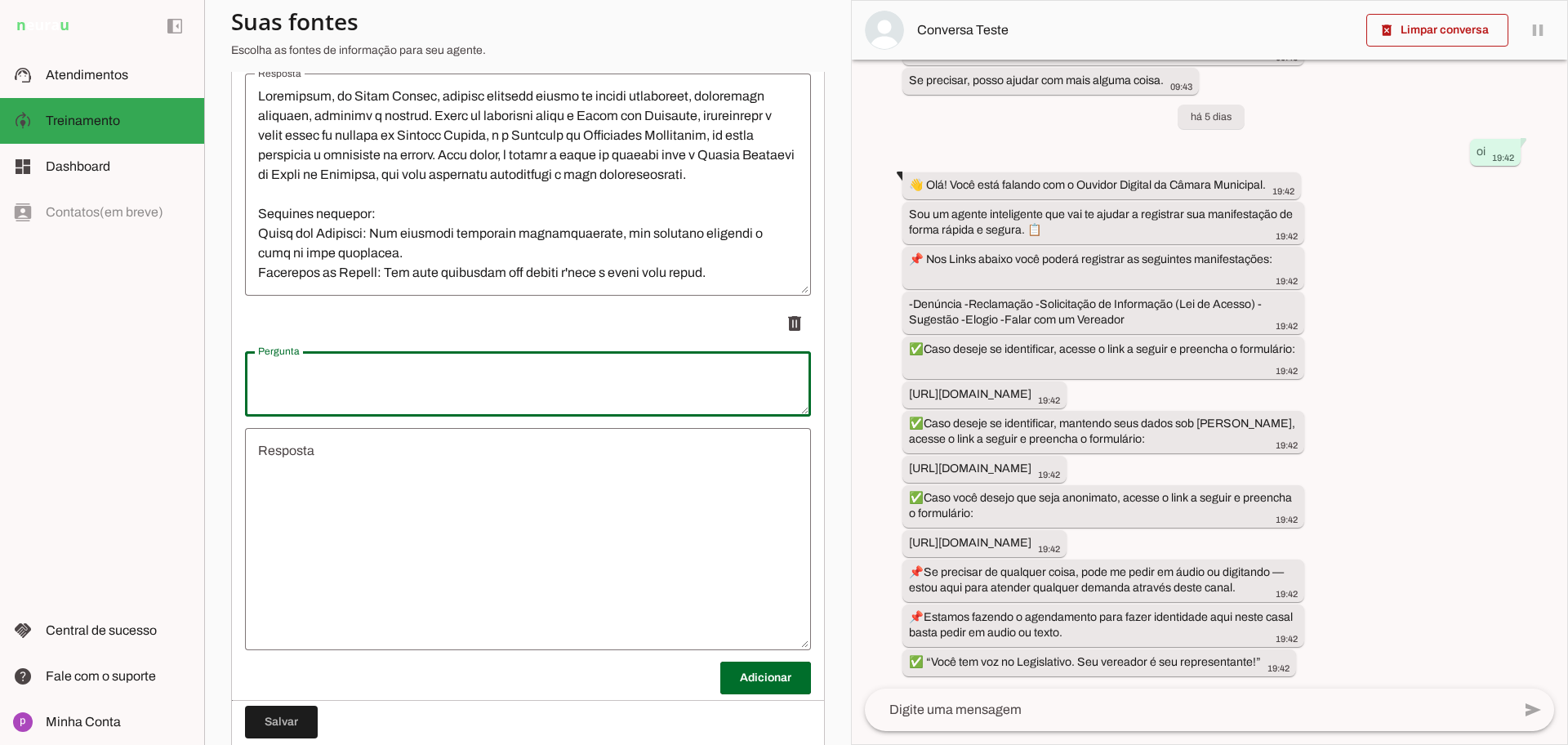
click at [470, 372] on textarea "Pergunta" at bounding box center [527, 384] width 566 height 39
type textarea "A"
drag, startPoint x: 428, startPoint y: 374, endPoint x: 403, endPoint y: 400, distance: 36.1
click at [403, 400] on textarea "Quem faz parte da mesa diretora" at bounding box center [527, 384] width 566 height 39
click at [502, 381] on textarea "Quem faz parte da mesa diretora" at bounding box center [527, 384] width 566 height 39
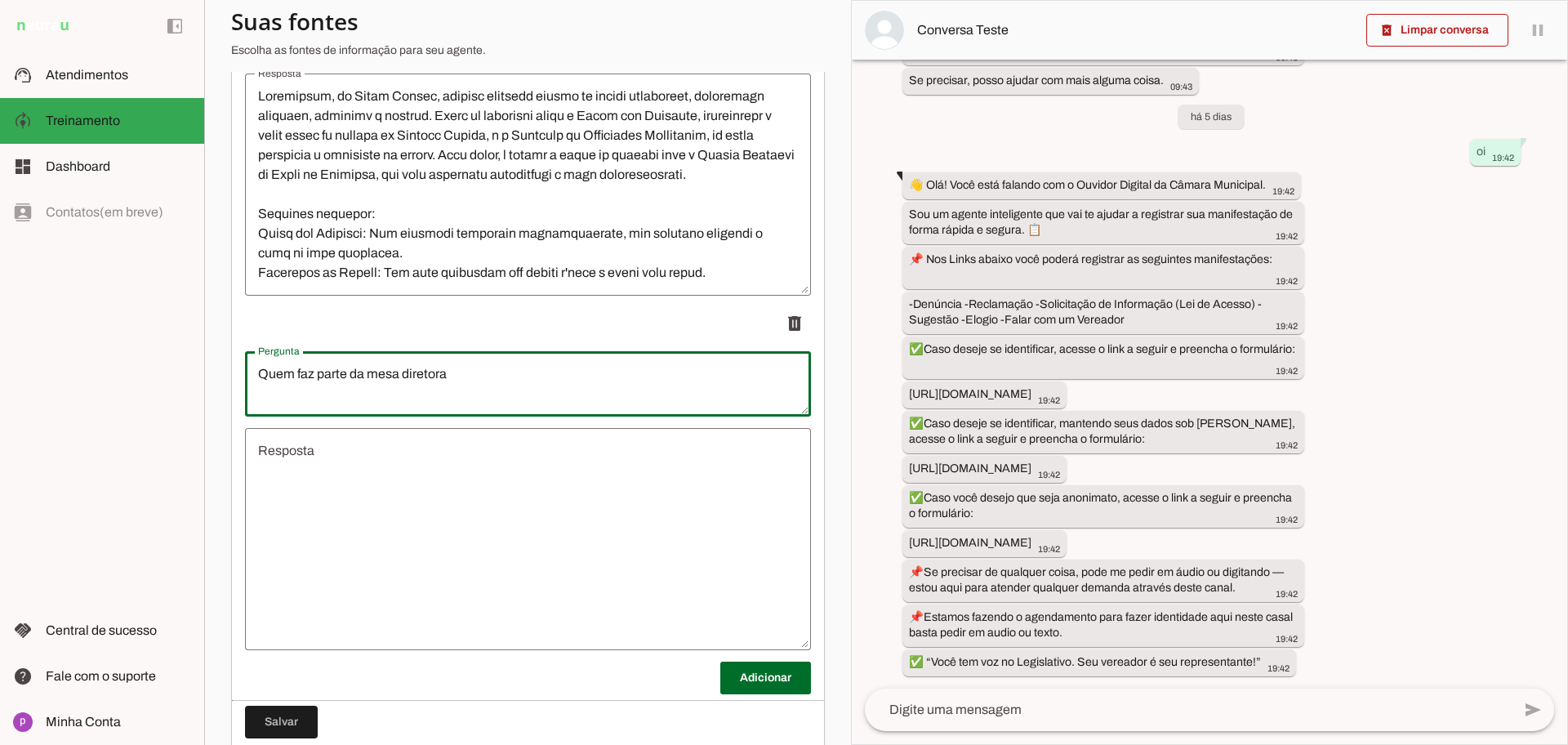
type textarea "Quem faz parte da mesa diretora"
type md-outlined-text-field "Quem faz parte da mesa diretora"
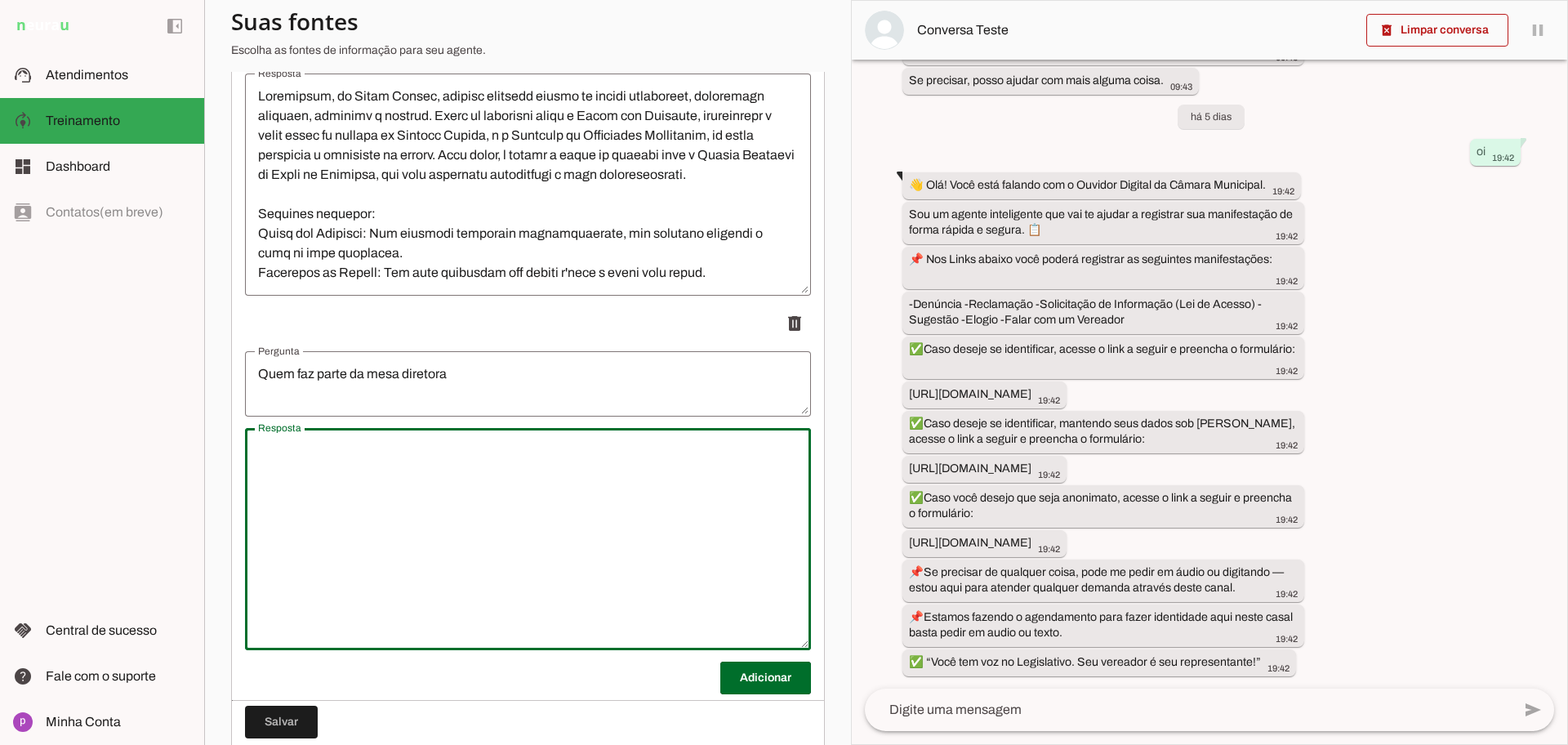
click at [468, 478] on textarea "Resposta" at bounding box center [527, 539] width 566 height 196
paste textarea "Presidente TALHYS ANDREY NUNES RODRIGUES (PL)"
type textarea "Presidente TALHYS ANDREY NUNES RODRIGUES (PL)"
type md-outlined-text-field "Presidente TALHYS ANDREY NUNES RODRIGUES (PL)"
paste textarea "Vice-Presidente REGINALDO AFONSO DOS SANTOS (PRD)"
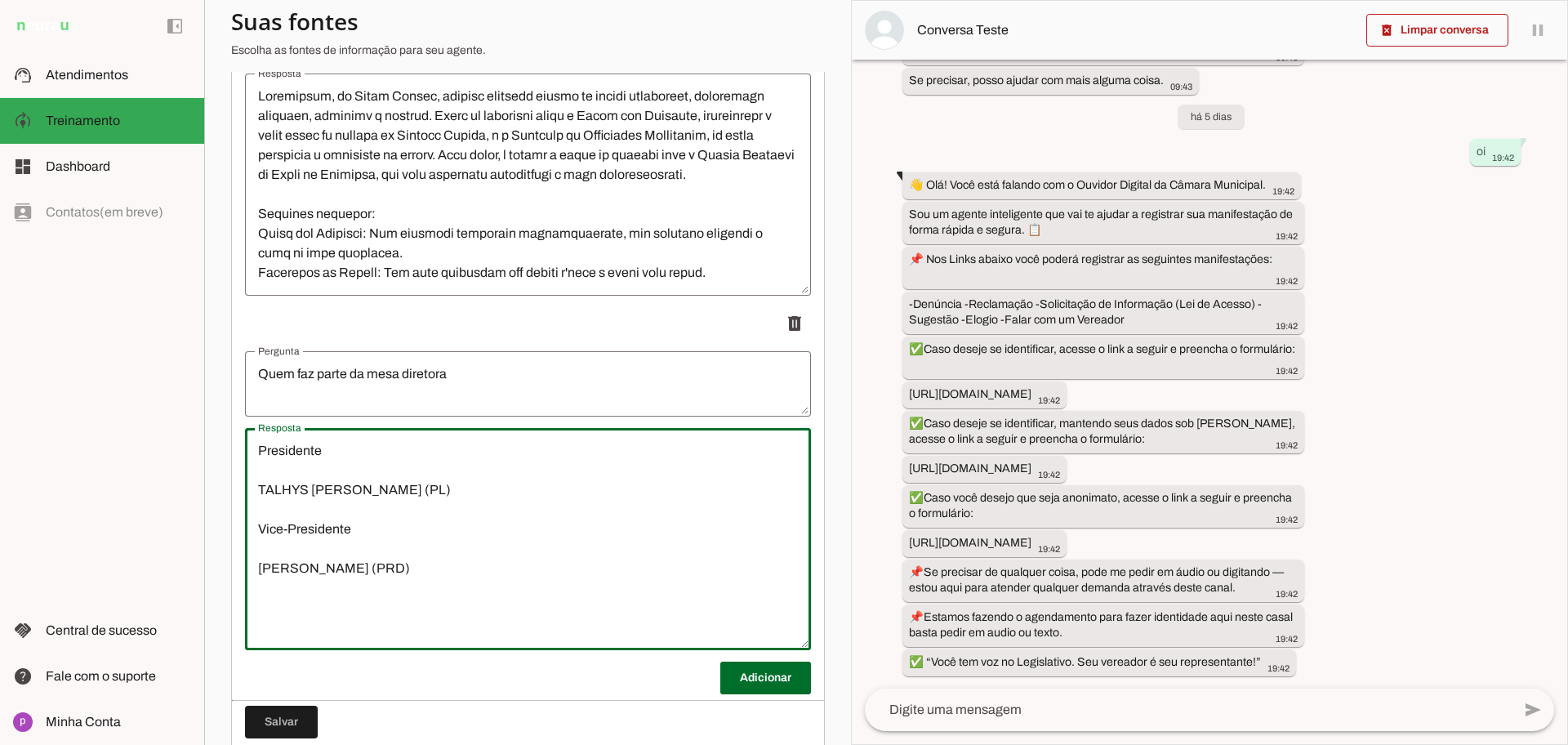
type textarea "Presidente TALHYS ANDREY NUNES RODRIGUES (PL) Vice-Presidente REGINALDO AFONSO …"
type md-outlined-text-field "Presidente TALHYS ANDREY NUNES RODRIGUES (PL) Vice-Presidente REGINALDO AFONSO …"
paste textarea "1º Secretário JOSÉ FRANCISCO BONFIM (MDB)"
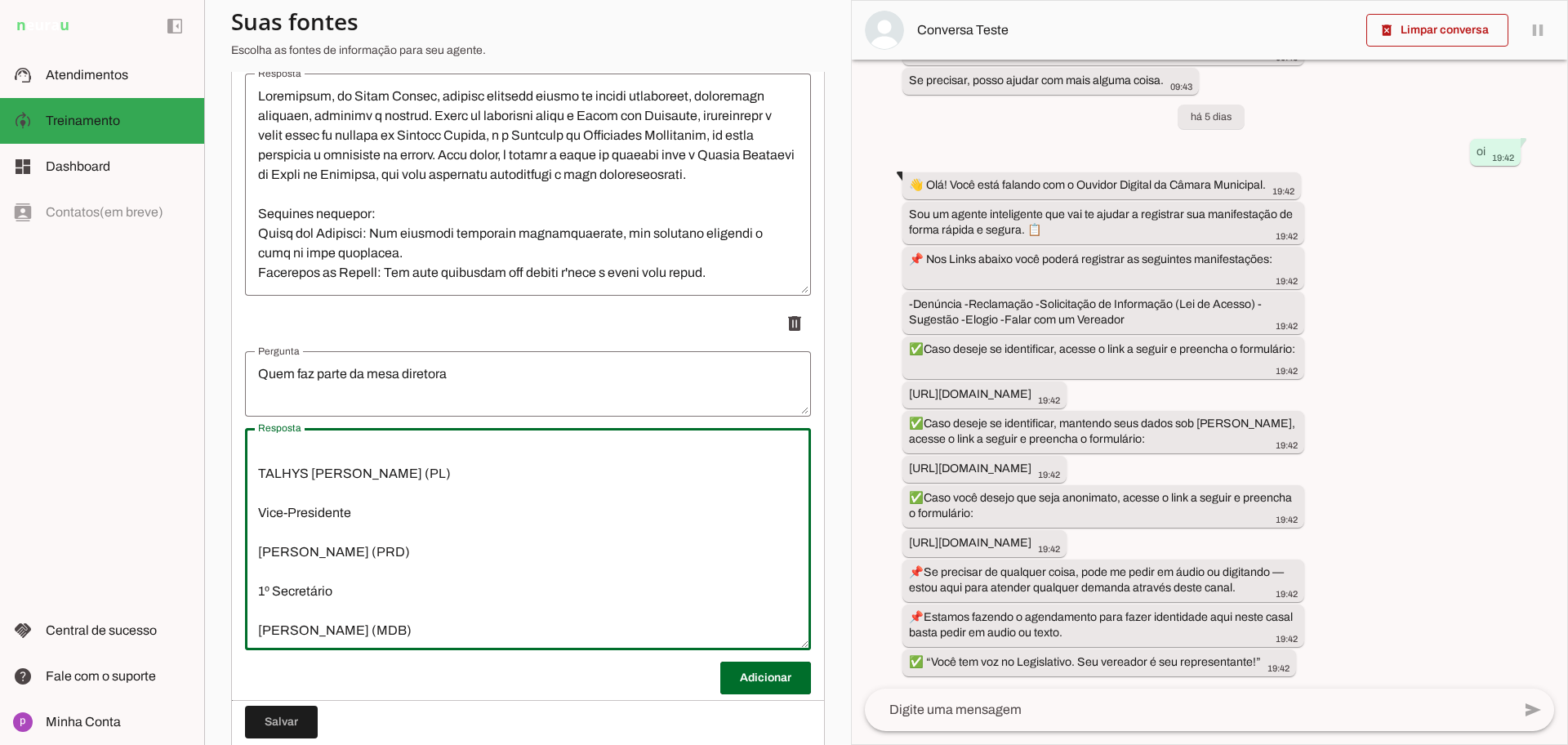
scroll to position [56, 0]
type textarea "Presidente TALHYS ANDREY NUNES RODRIGUES (PL) Vice-Presidente REGINALDO AFONSO …"
type md-outlined-text-field "Presidente TALHYS ANDREY NUNES RODRIGUES (PL) Vice-Presidente REGINALDO AFONSO …"
paste textarea "2º Secretário DANIEL DE SOUZA CAMPOS (REP)"
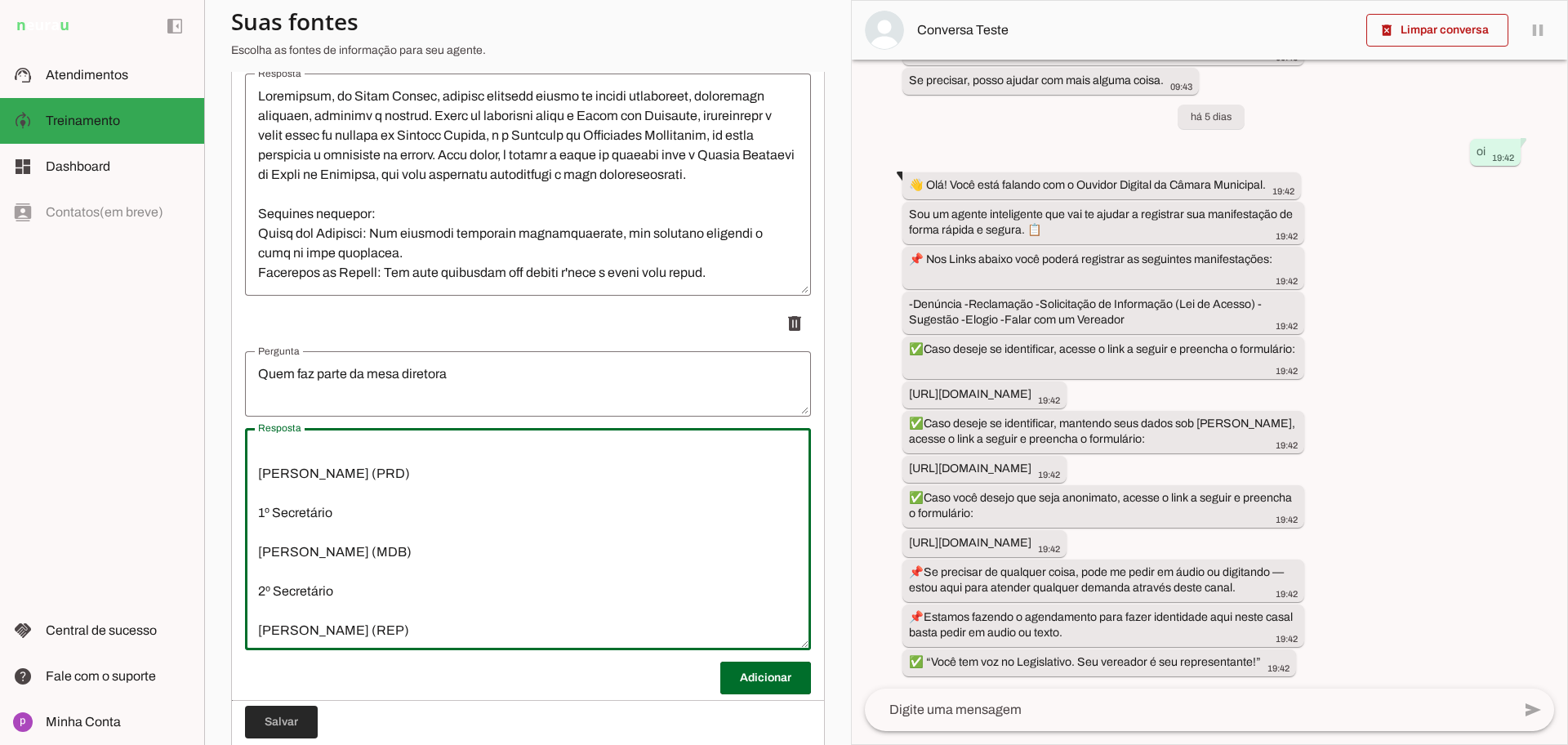
type textarea "Presidente TALHYS ANDREY NUNES RODRIGUES (PL) Vice-Presidente REGINALDO AFONSO …"
type md-outlined-text-field "Presidente TALHYS ANDREY NUNES RODRIGUES (PL) Vice-Presidente REGINALDO AFONSO …"
click at [300, 712] on span at bounding box center [281, 721] width 73 height 39
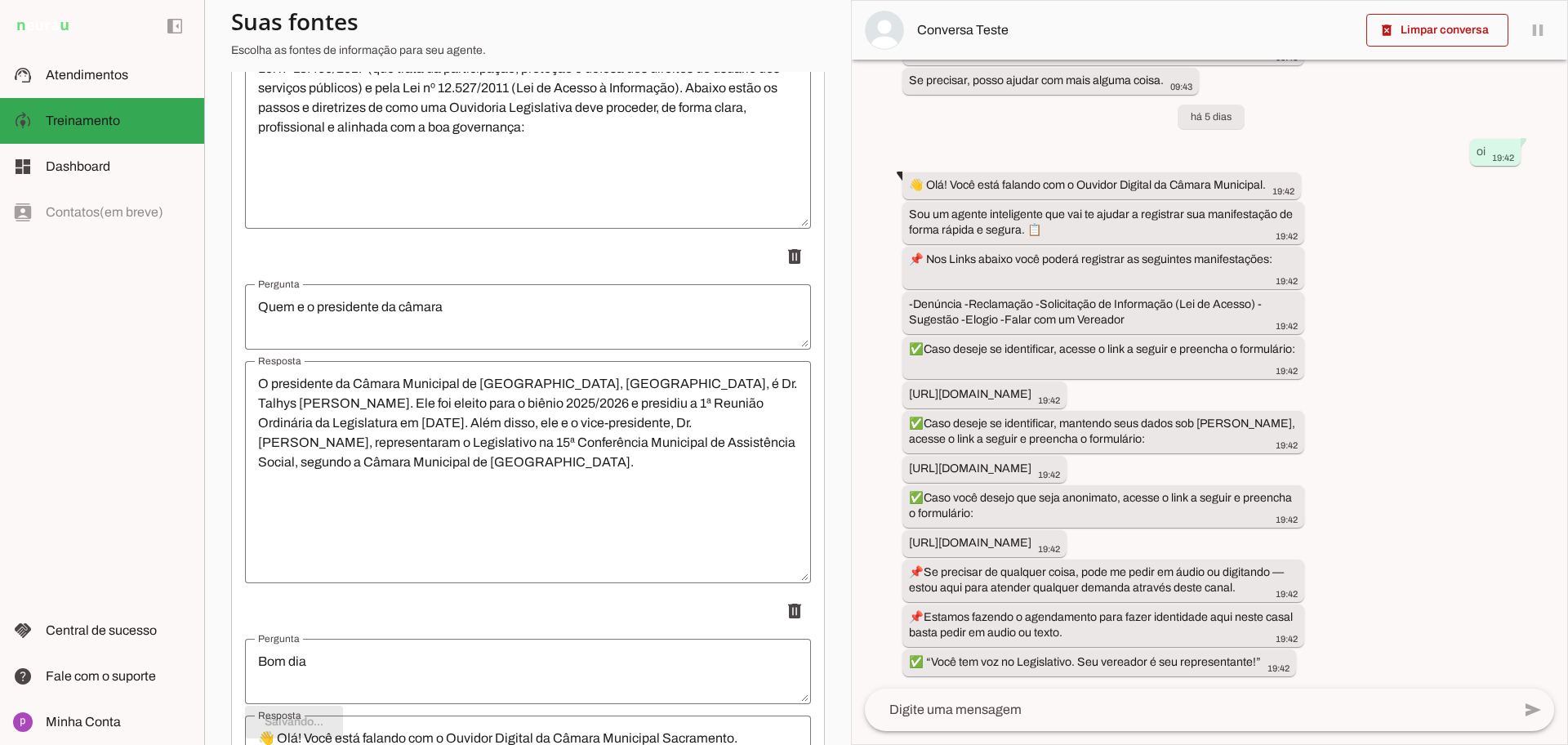
scroll to position [0, 0]
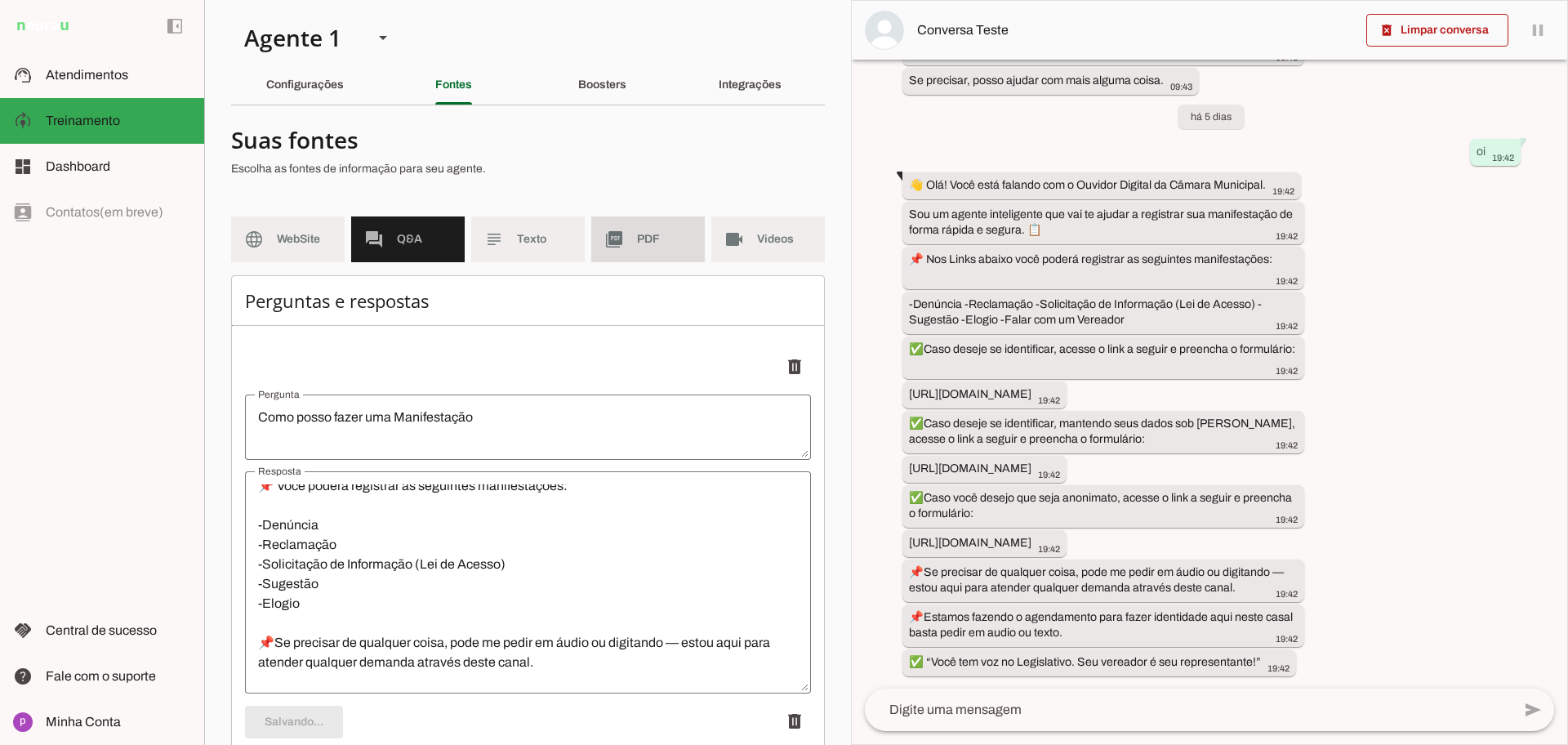
click at [641, 255] on md-item "picture_as_pdf PDF" at bounding box center [648, 239] width 114 height 46
